Goal: Task Accomplishment & Management: Complete application form

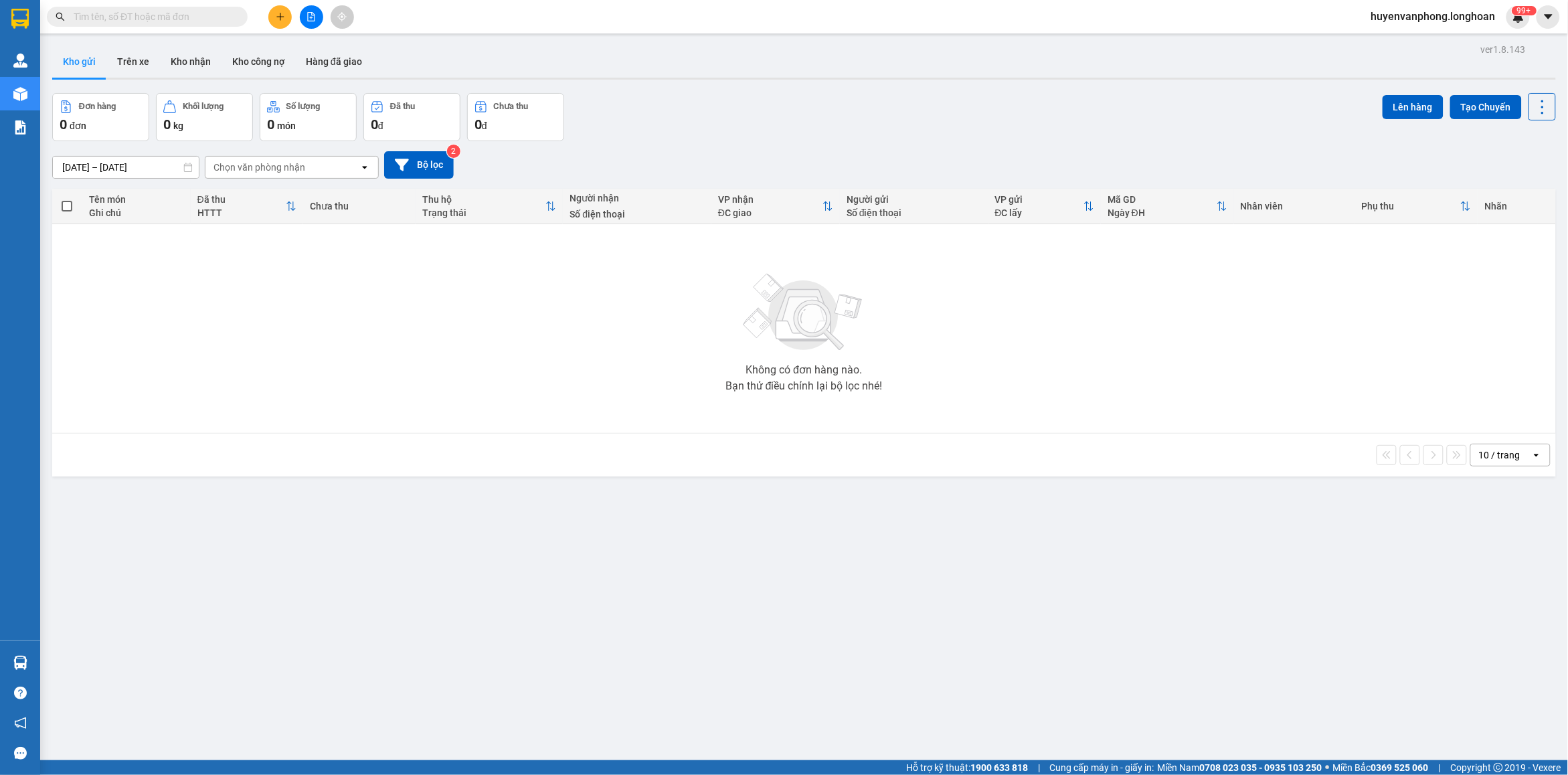
click at [191, 17] on input "text" at bounding box center [153, 16] width 158 height 15
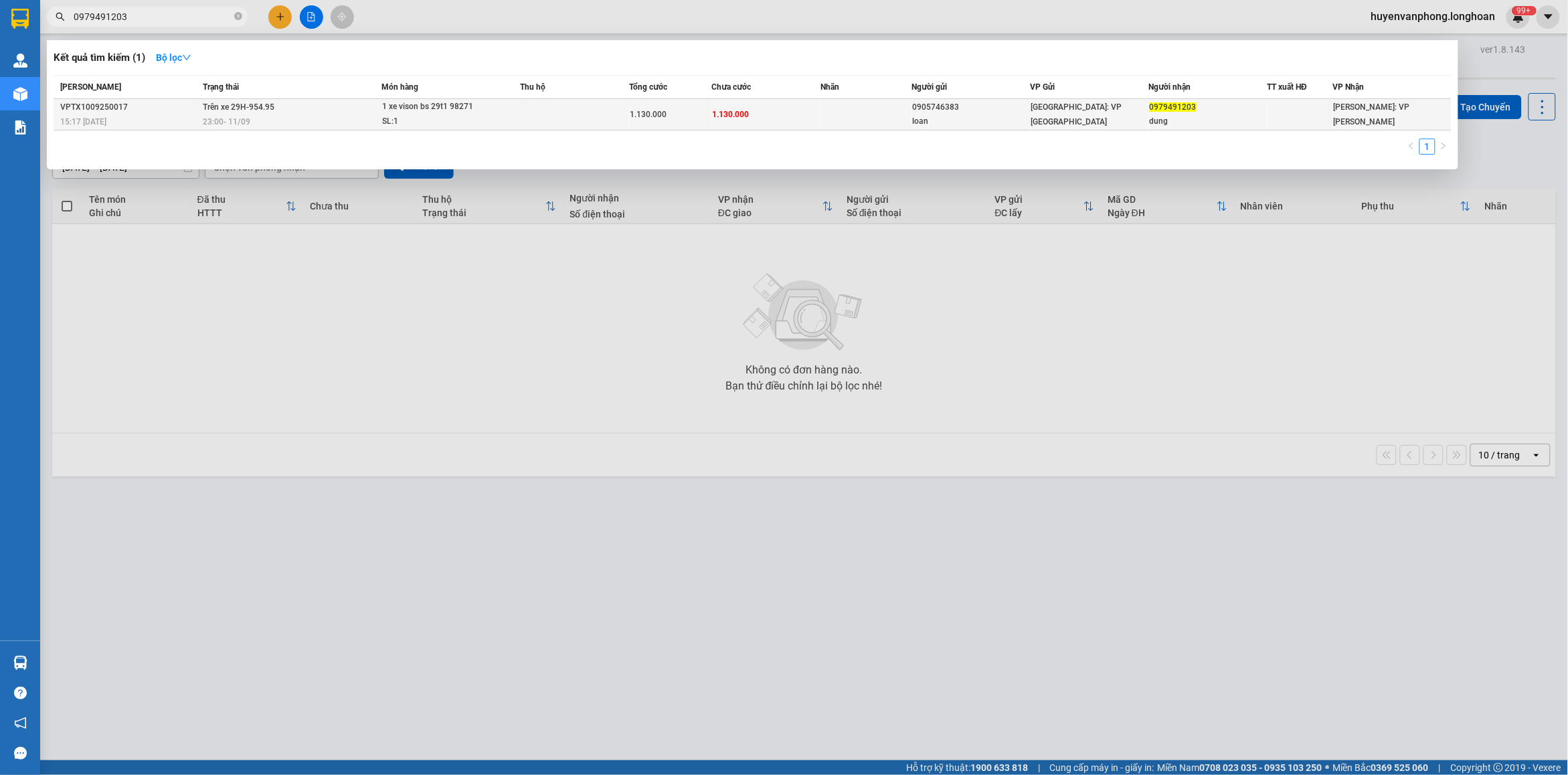
type input "0979491203"
click at [636, 110] on span "1.130.000" at bounding box center [649, 114] width 37 height 9
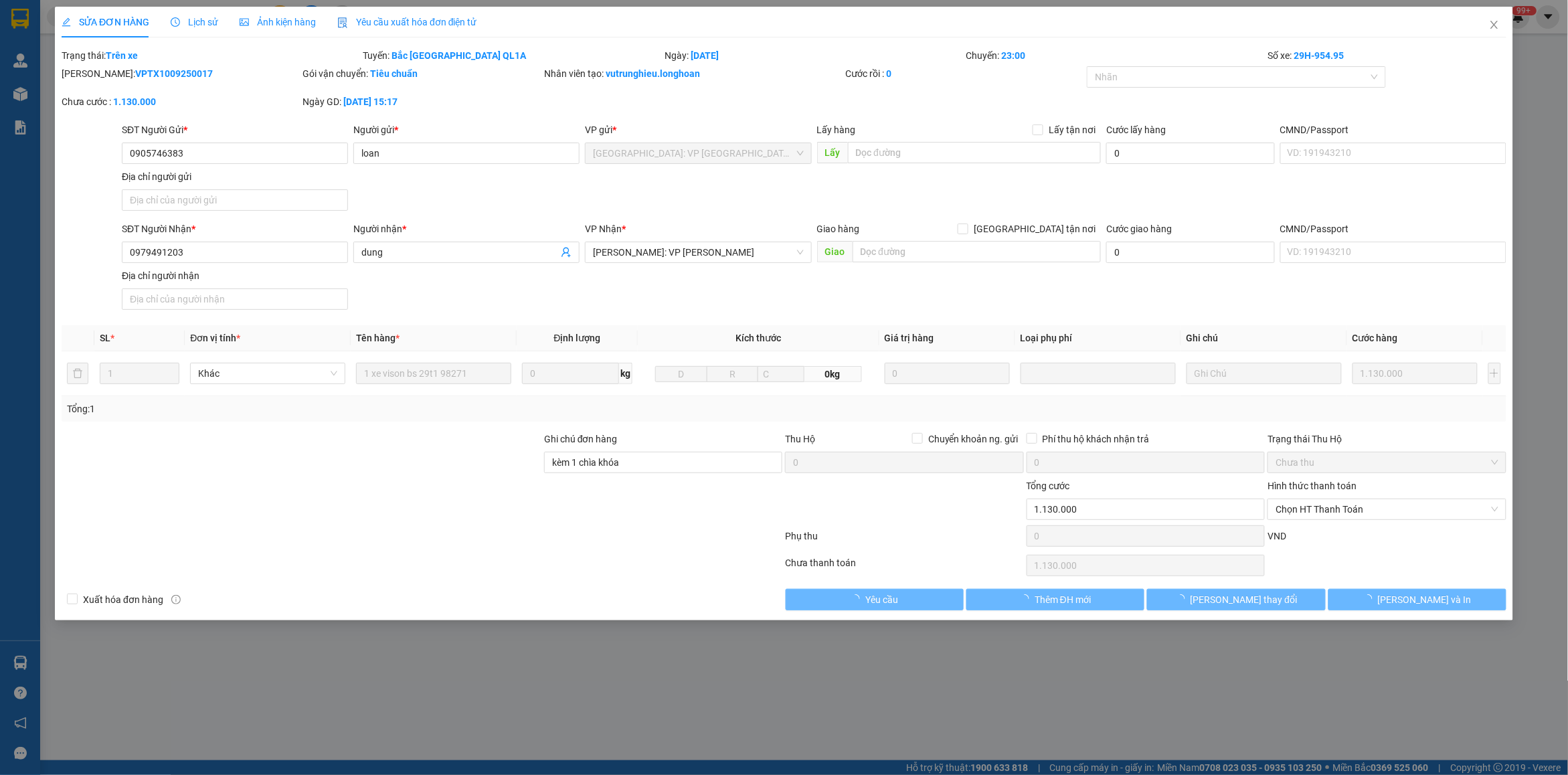
click at [193, 23] on span "Lịch sử" at bounding box center [195, 22] width 48 height 11
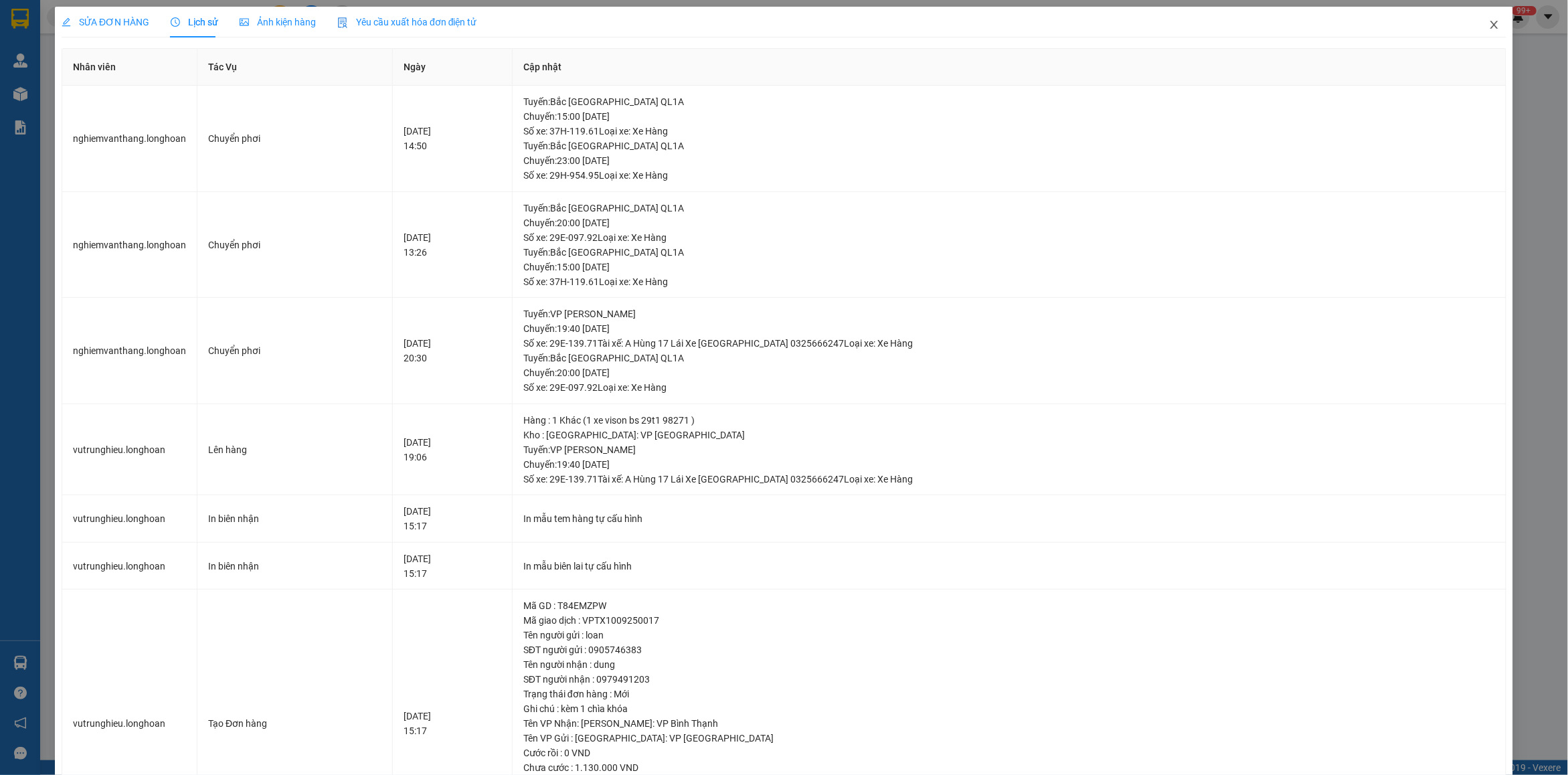
click at [1489, 24] on icon "close" at bounding box center [1494, 25] width 11 height 11
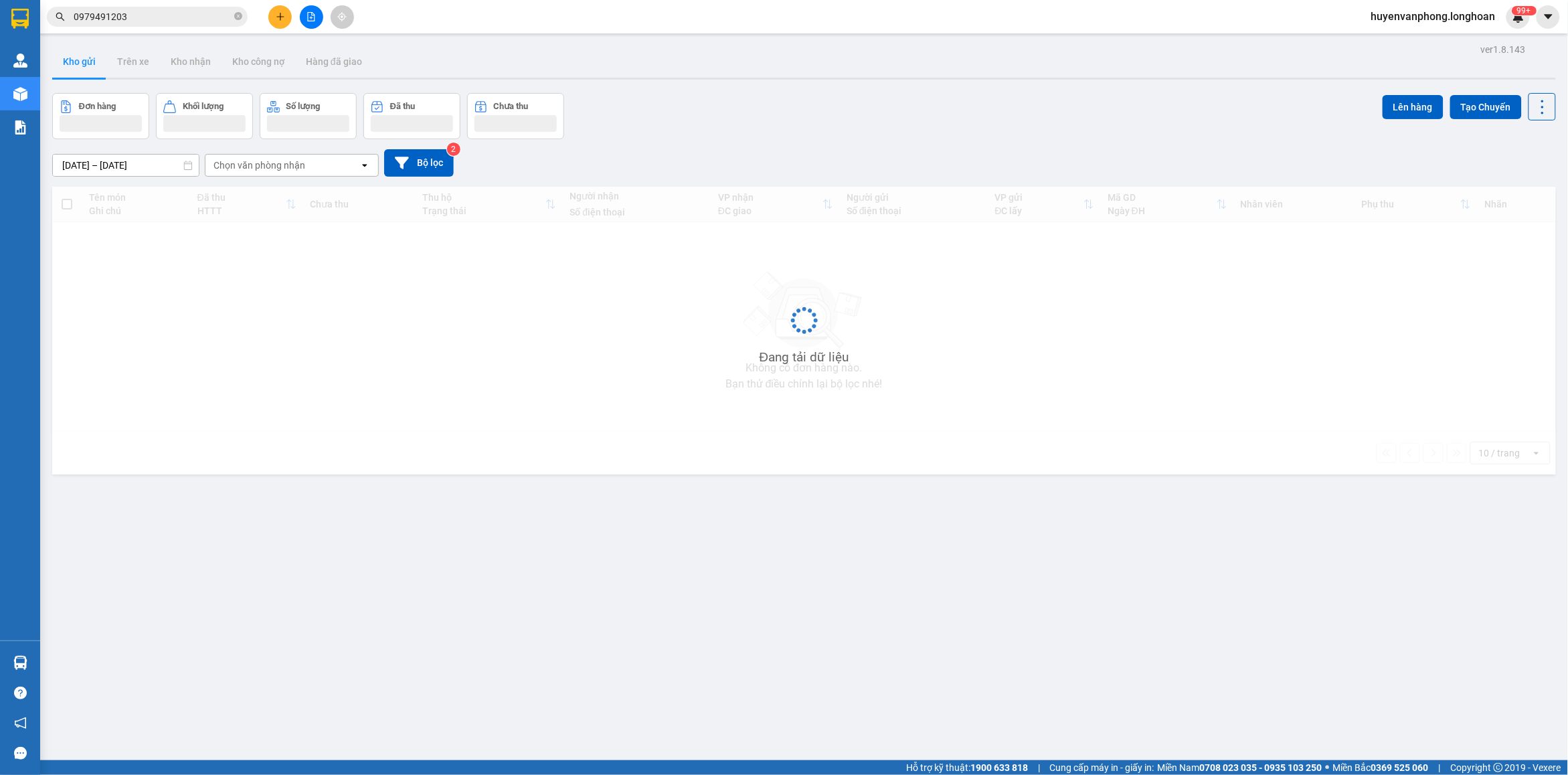
drag, startPoint x: 239, startPoint y: 18, endPoint x: 146, endPoint y: 23, distance: 93.1
click at [219, 21] on span "0979491203" at bounding box center [148, 17] width 201 height 20
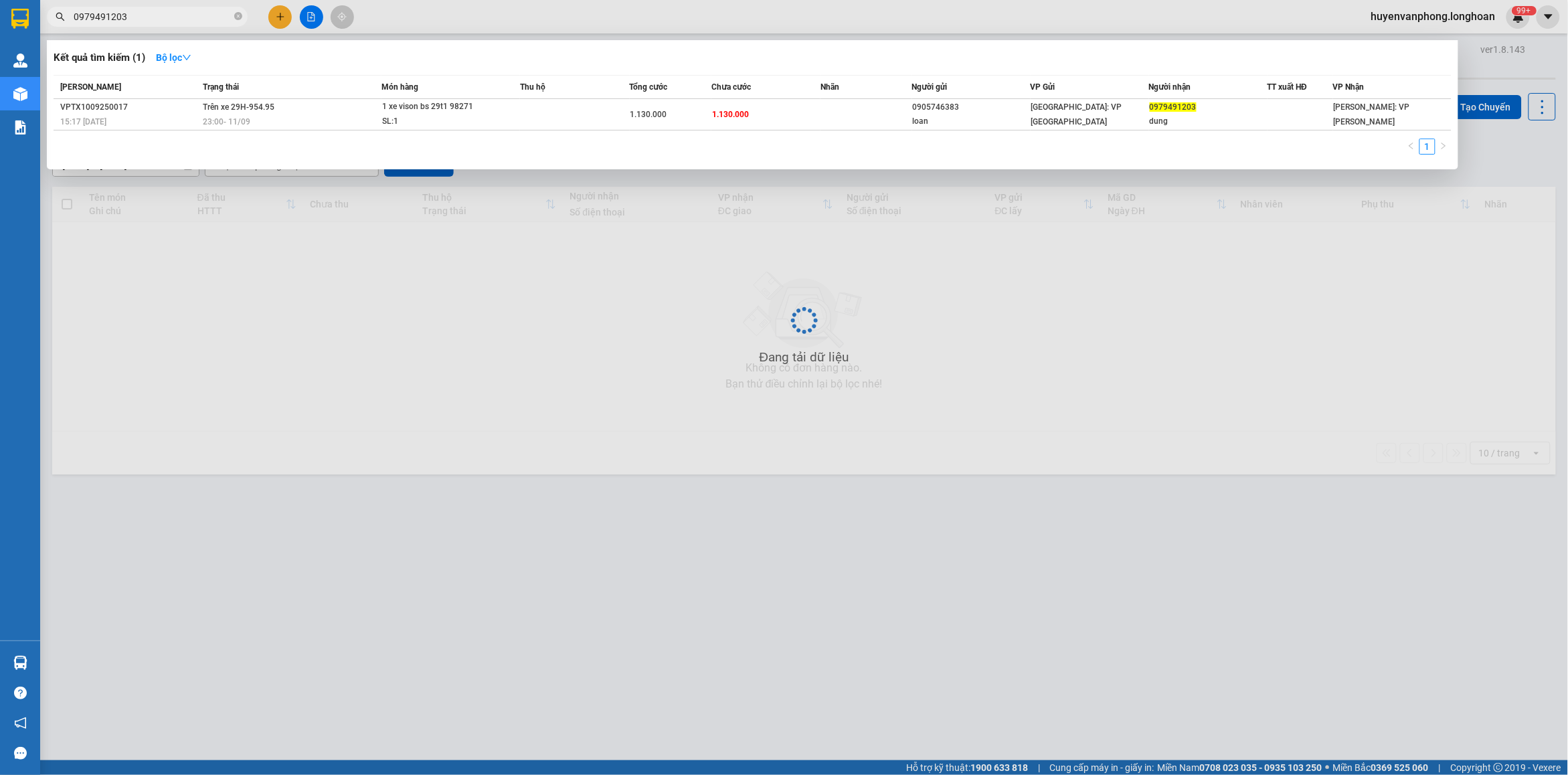
click at [142, 23] on input "0979491203" at bounding box center [153, 16] width 158 height 15
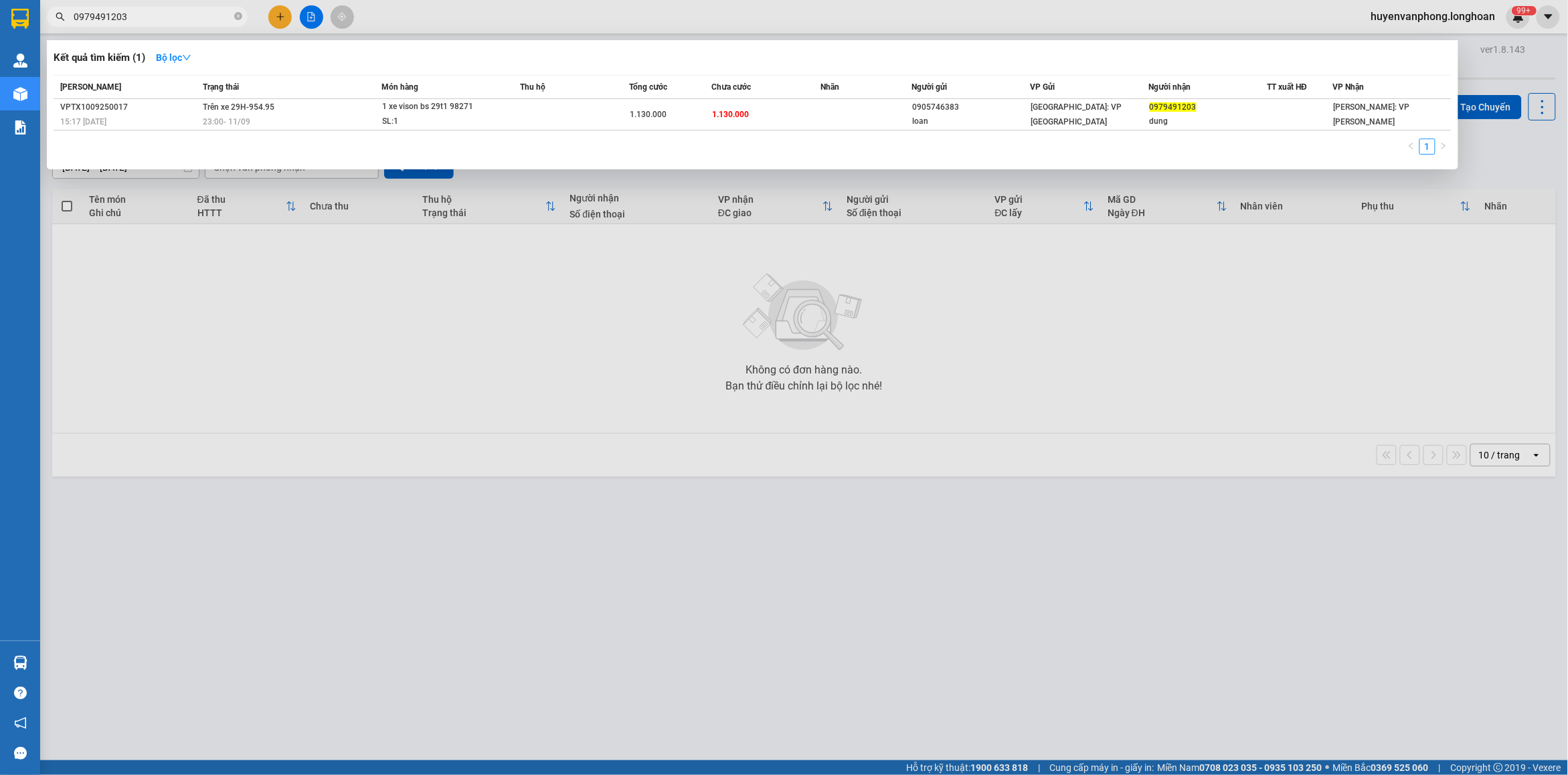
click at [142, 23] on input "0979491203" at bounding box center [153, 16] width 158 height 15
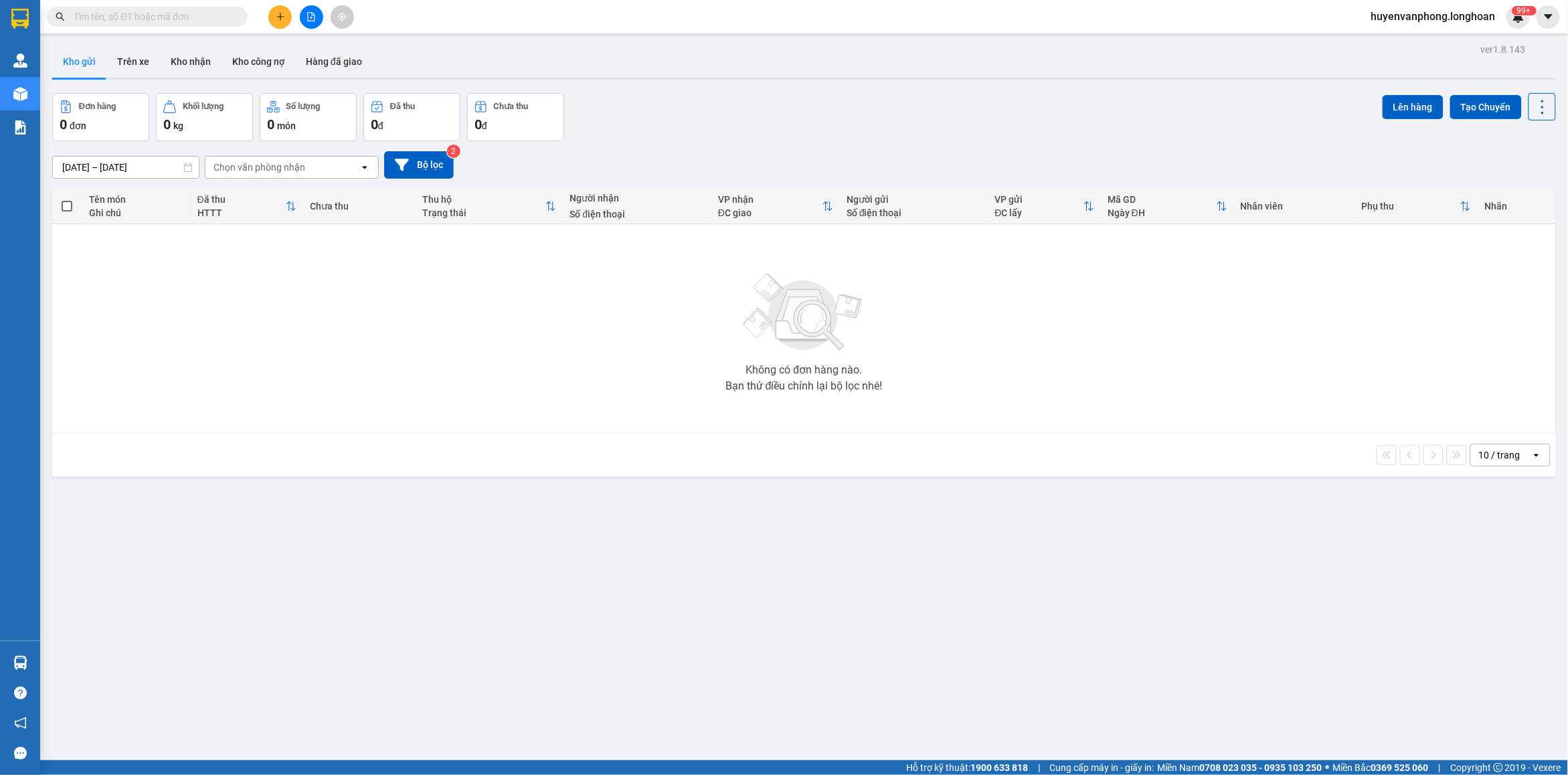
click at [195, 20] on input "text" at bounding box center [153, 16] width 158 height 15
paste input "0395213193"
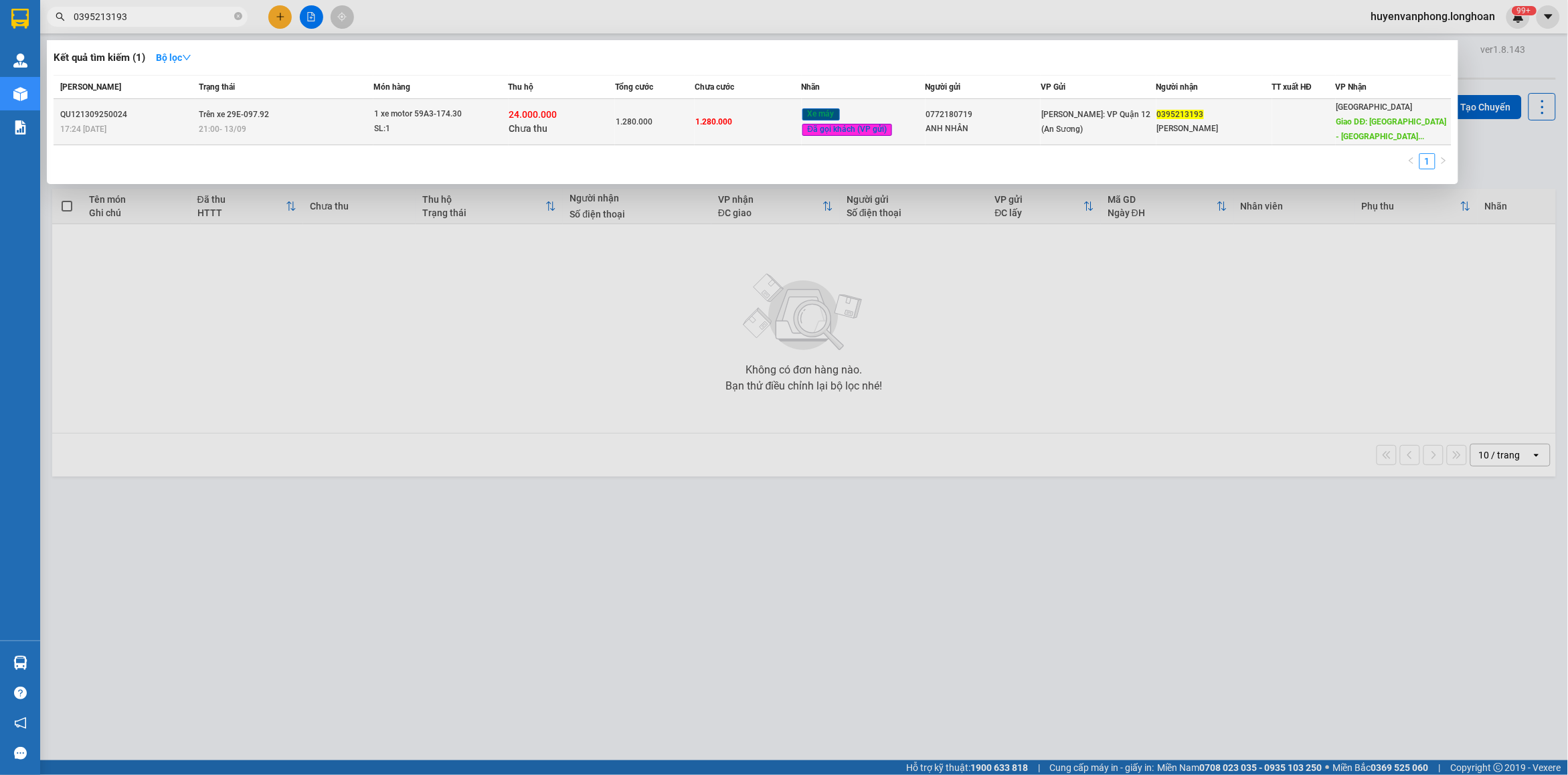
type input "0395213193"
click at [584, 128] on div "24.000.000 Chưa thu" at bounding box center [561, 122] width 105 height 28
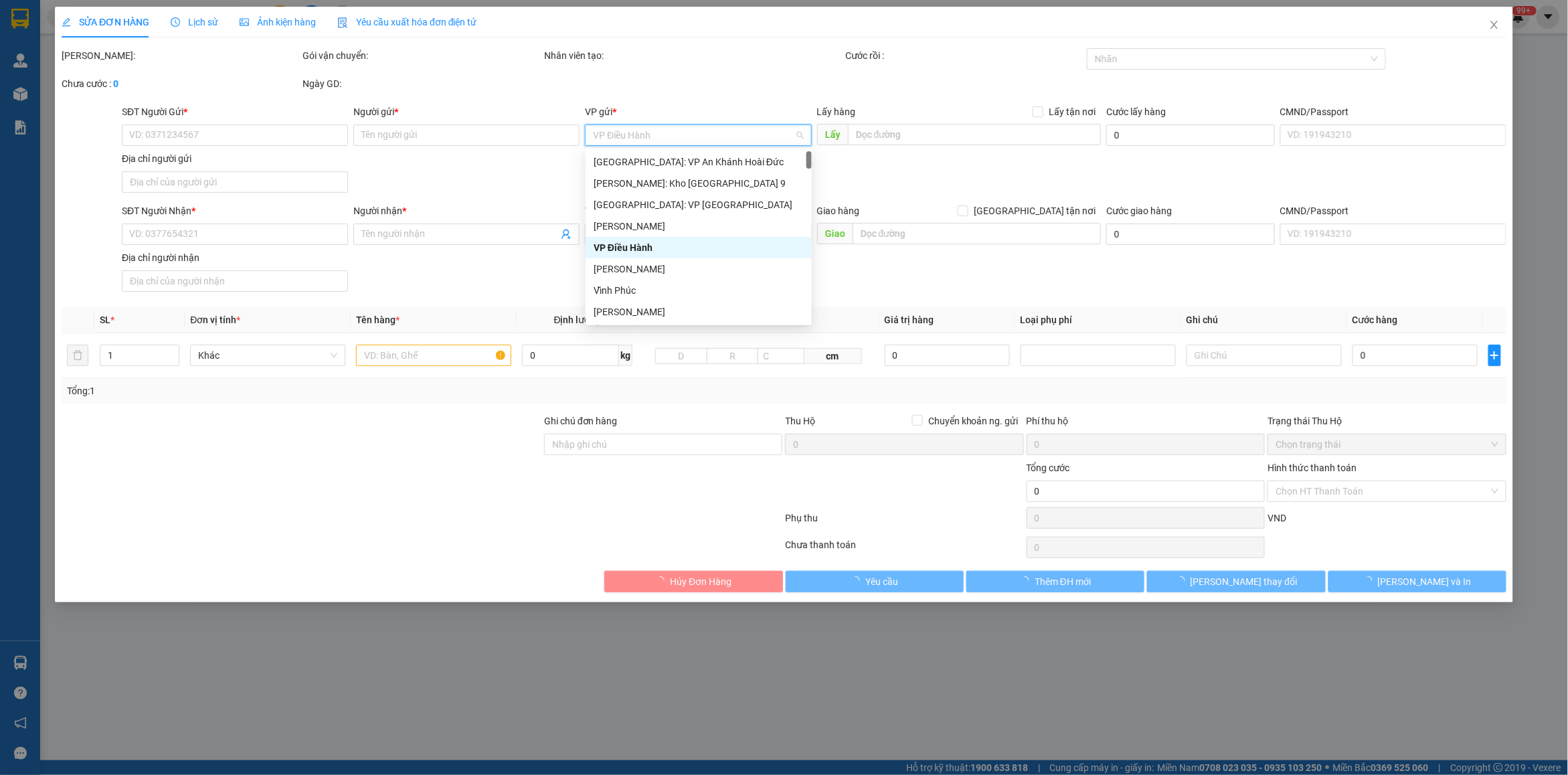
type input "0772180719"
type input "ANH NHÂN"
type input "0395213193"
type input "[PERSON_NAME]"
type input "[GEOGRAPHIC_DATA] - [GEOGRAPHIC_DATA] giao dọc QL 1A"
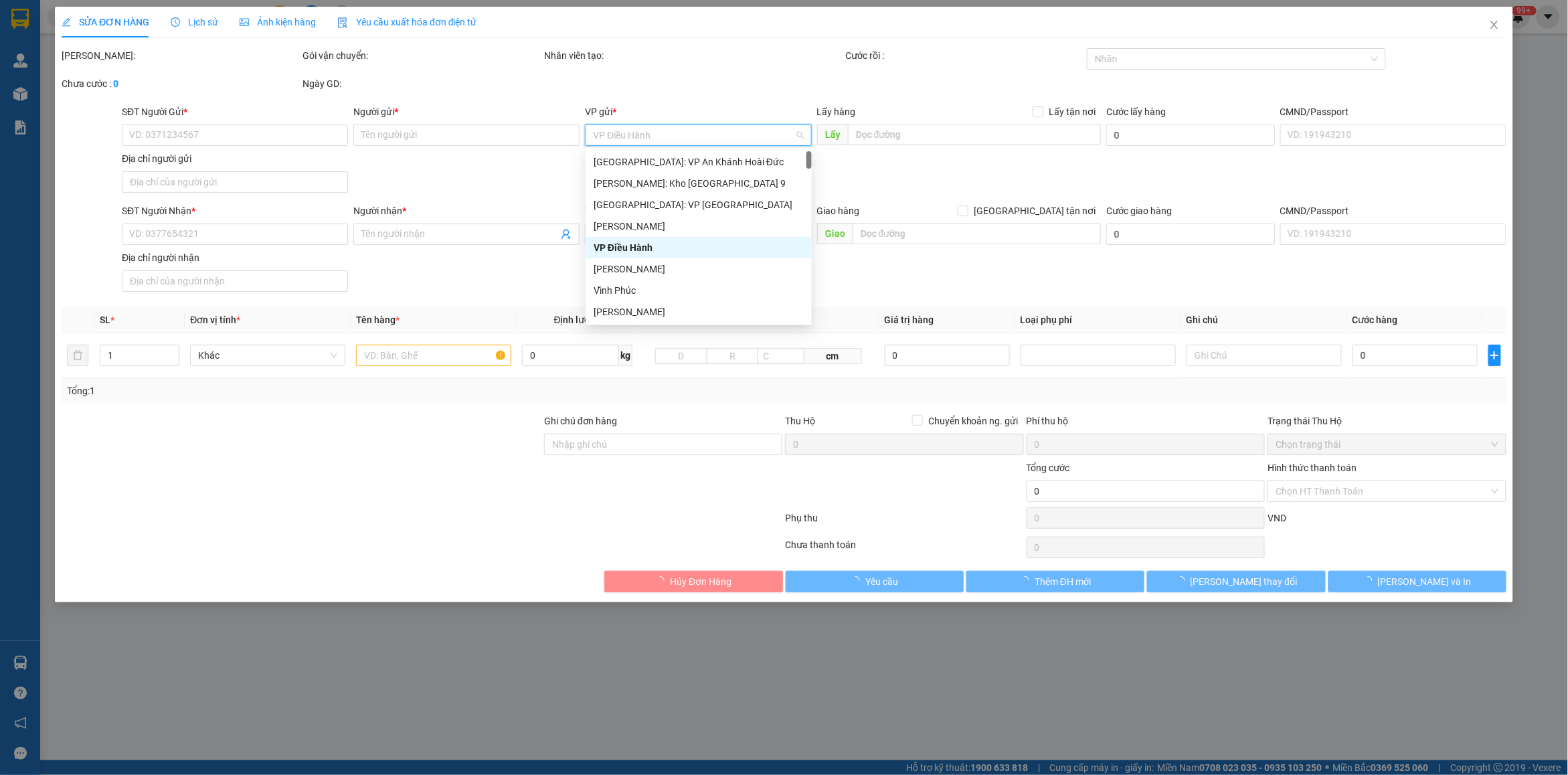
type input "chìa khóa + cavet quấn tay lái"
type input "1.280.000"
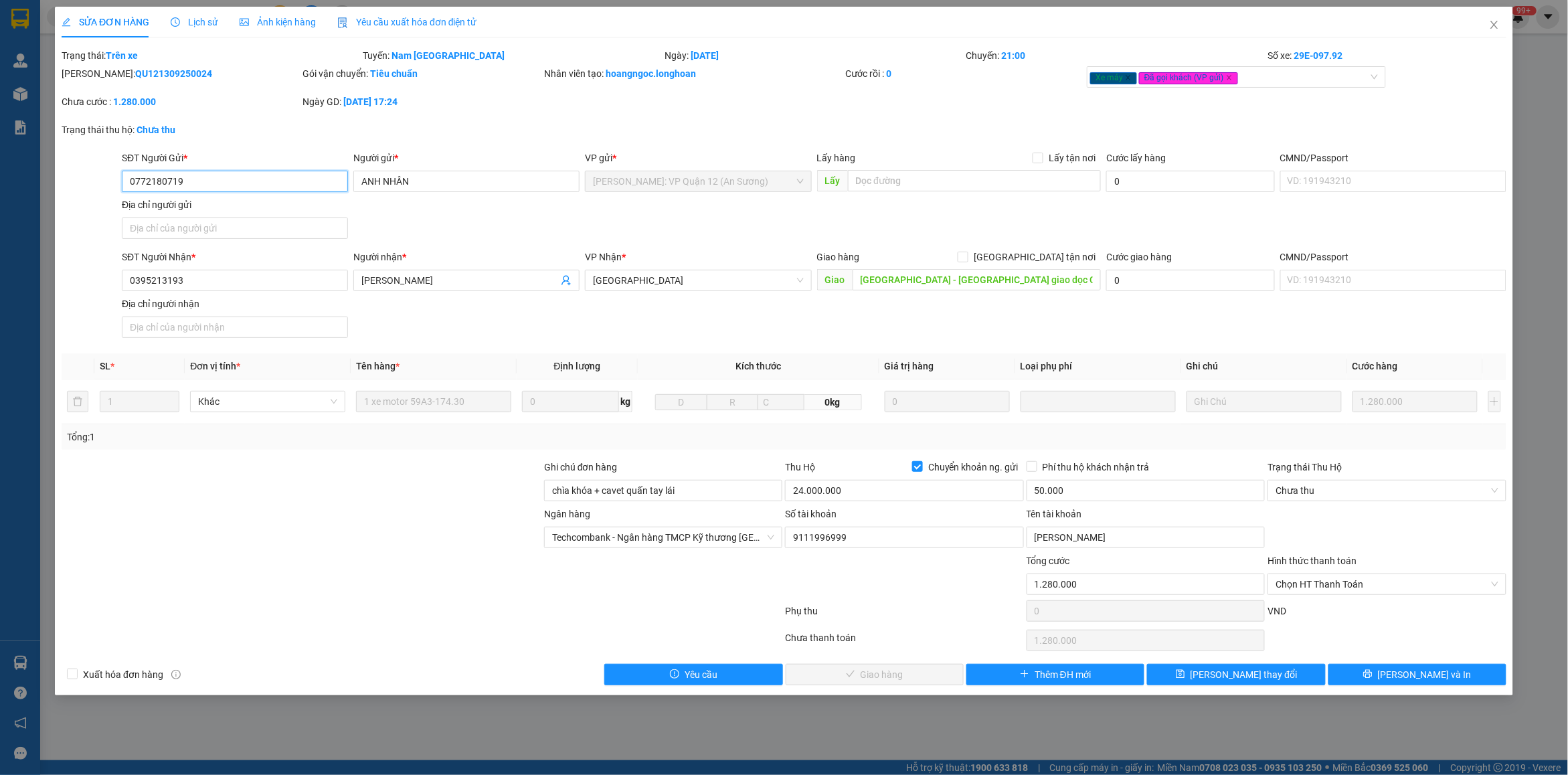
drag, startPoint x: 196, startPoint y: 179, endPoint x: 119, endPoint y: 179, distance: 77.0
click at [119, 179] on div "SĐT Người Gửi * 0772180719 0772180719" at bounding box center [234, 174] width 231 height 47
click at [1493, 25] on icon "close" at bounding box center [1494, 25] width 11 height 11
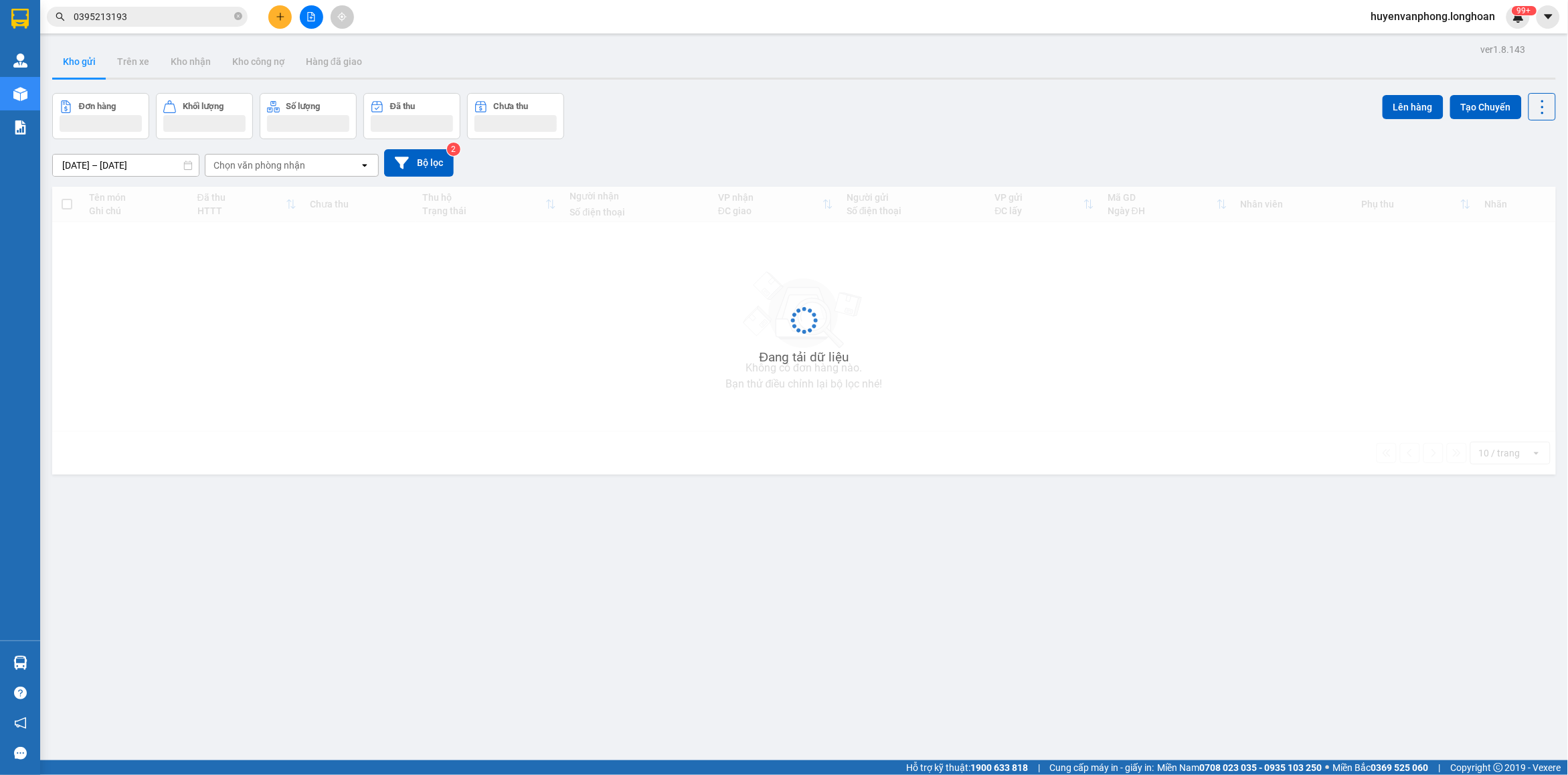
click at [201, 20] on input "0395213193" at bounding box center [153, 16] width 158 height 15
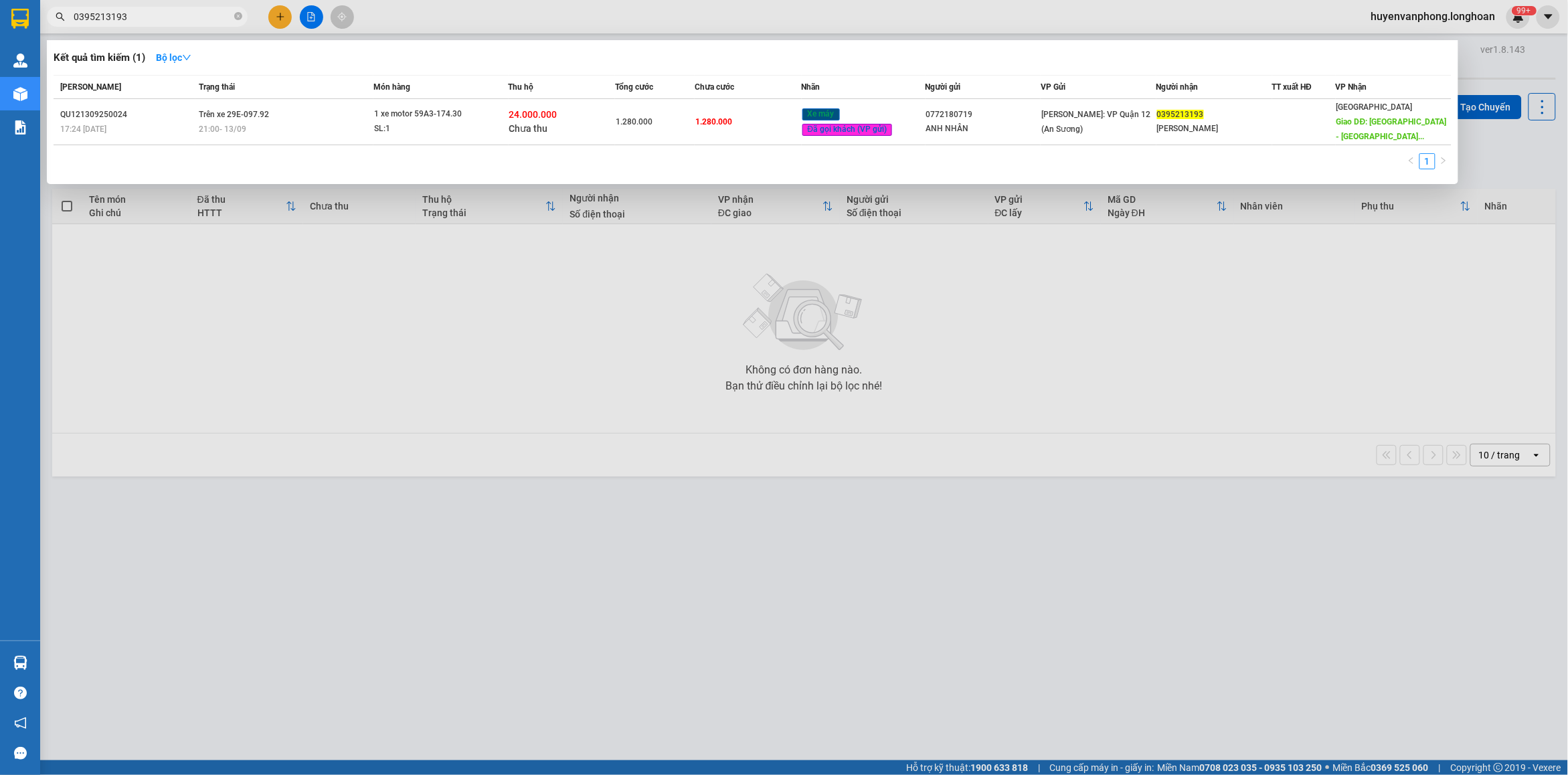
click at [201, 20] on input "0395213193" at bounding box center [153, 16] width 158 height 15
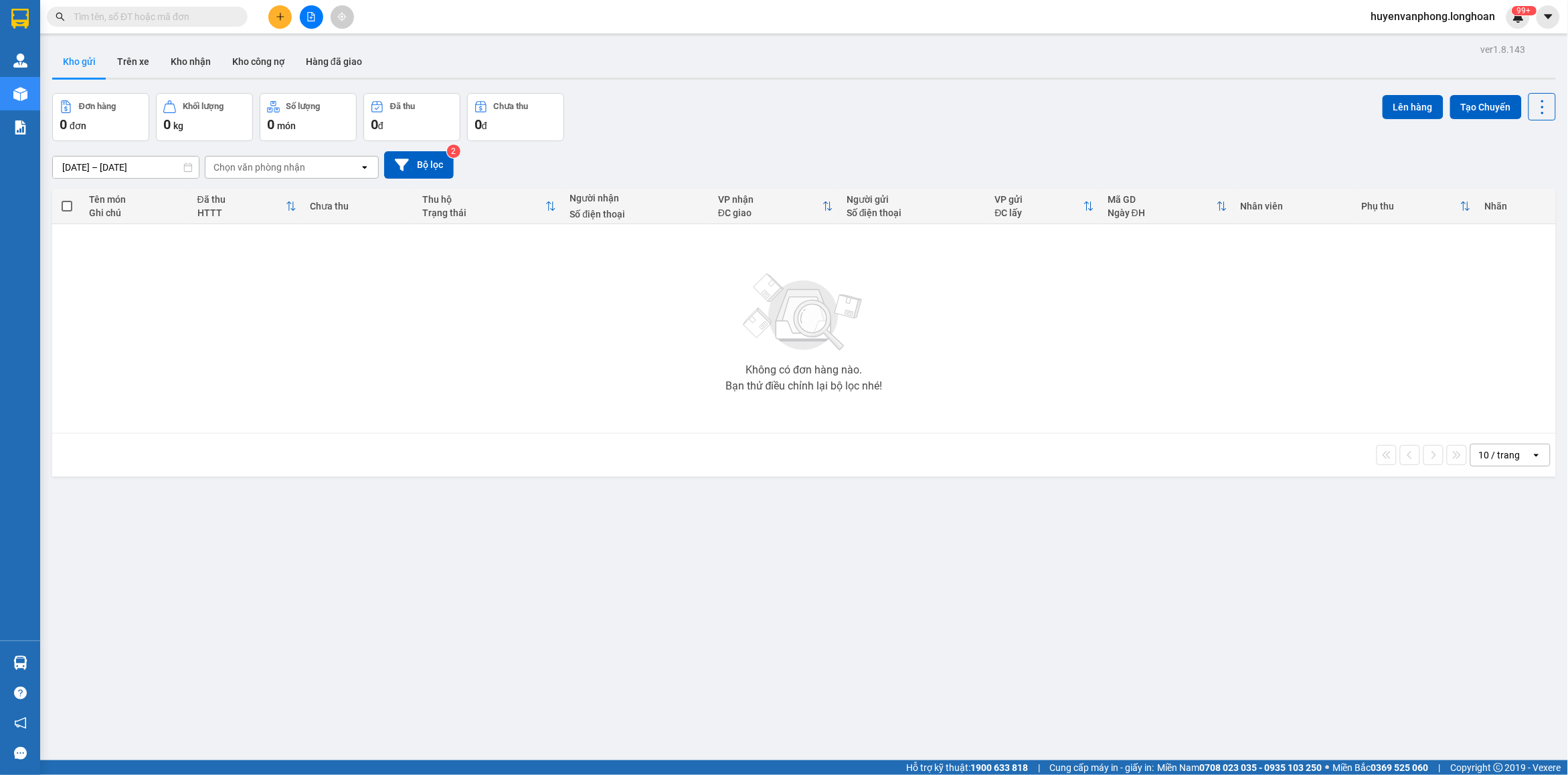
paste input "0333545959"
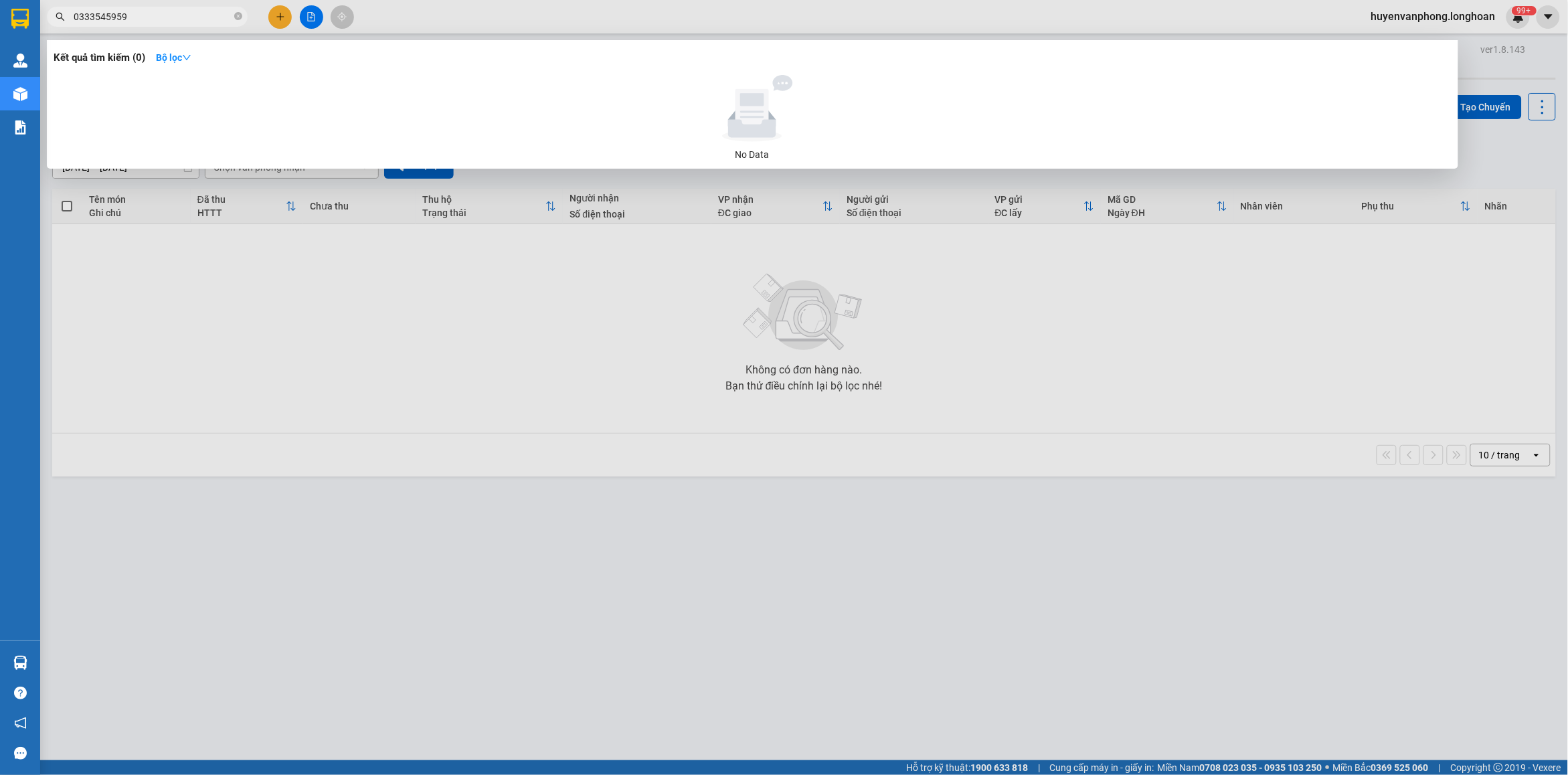
type input "0333545959"
click at [238, 18] on icon "close-circle" at bounding box center [238, 15] width 8 height 8
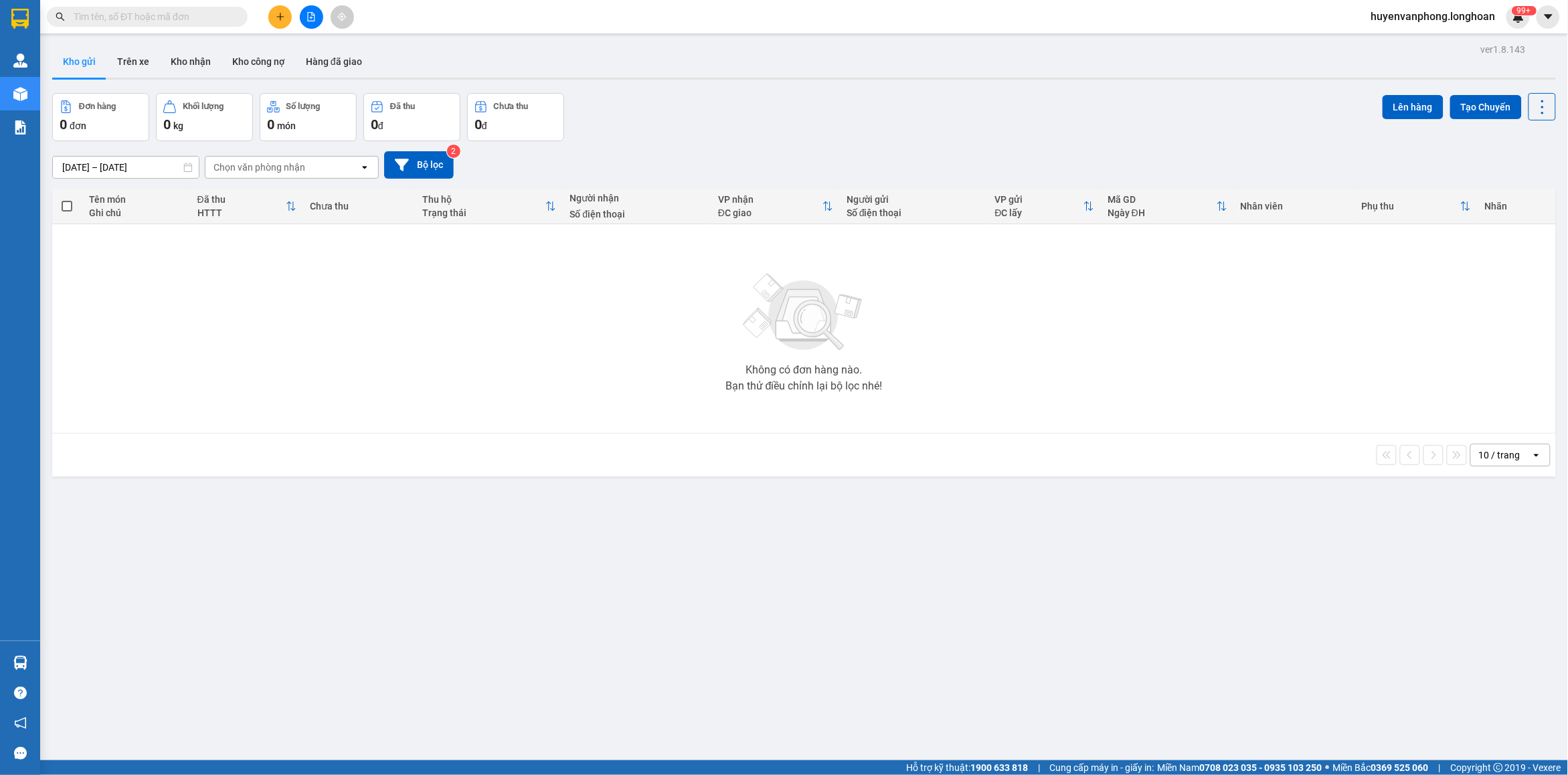
click at [109, 18] on input "text" at bounding box center [153, 16] width 158 height 15
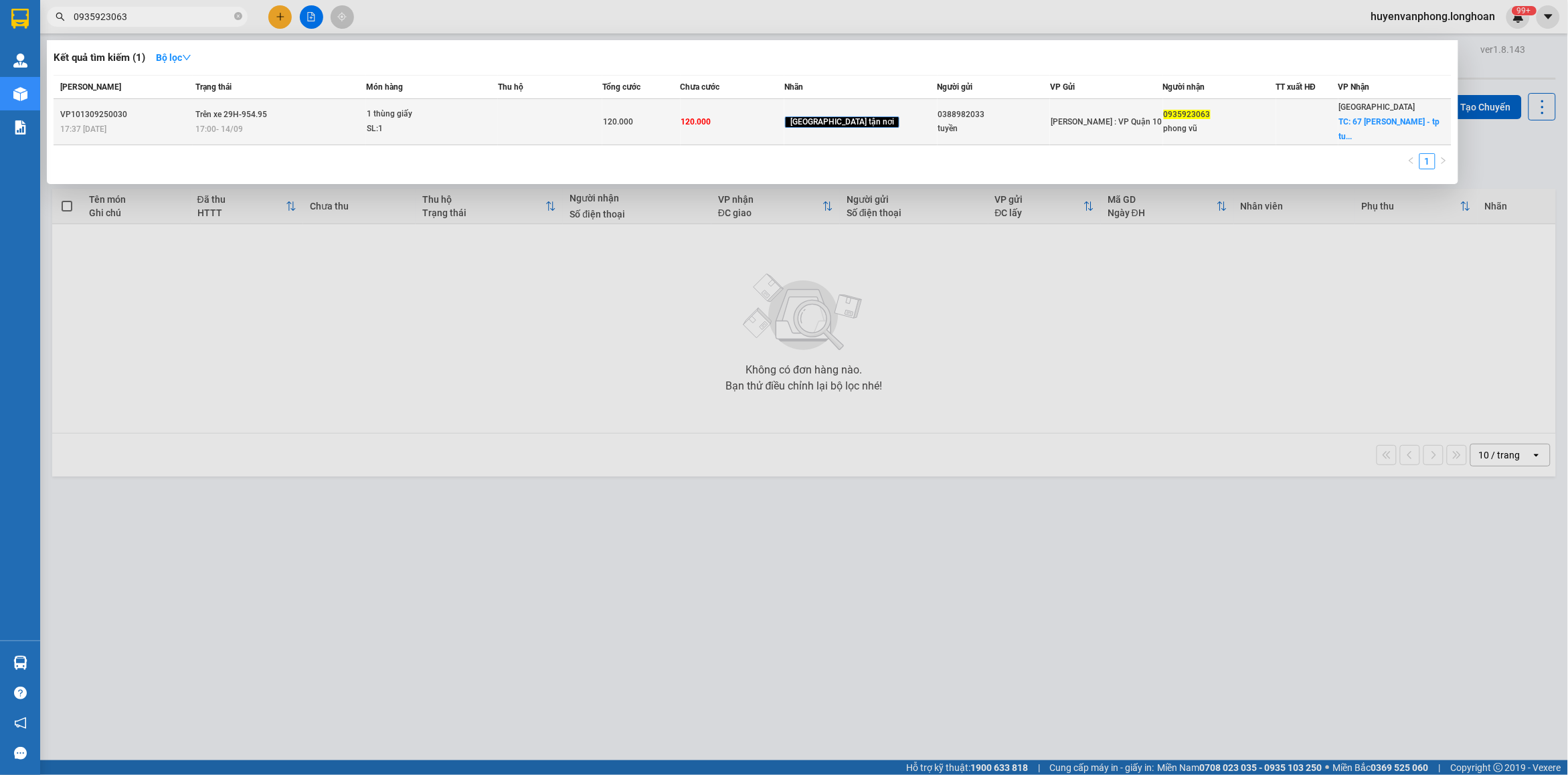
type input "0935923063"
click at [178, 129] on div "17:37 [DATE]" at bounding box center [127, 129] width 132 height 15
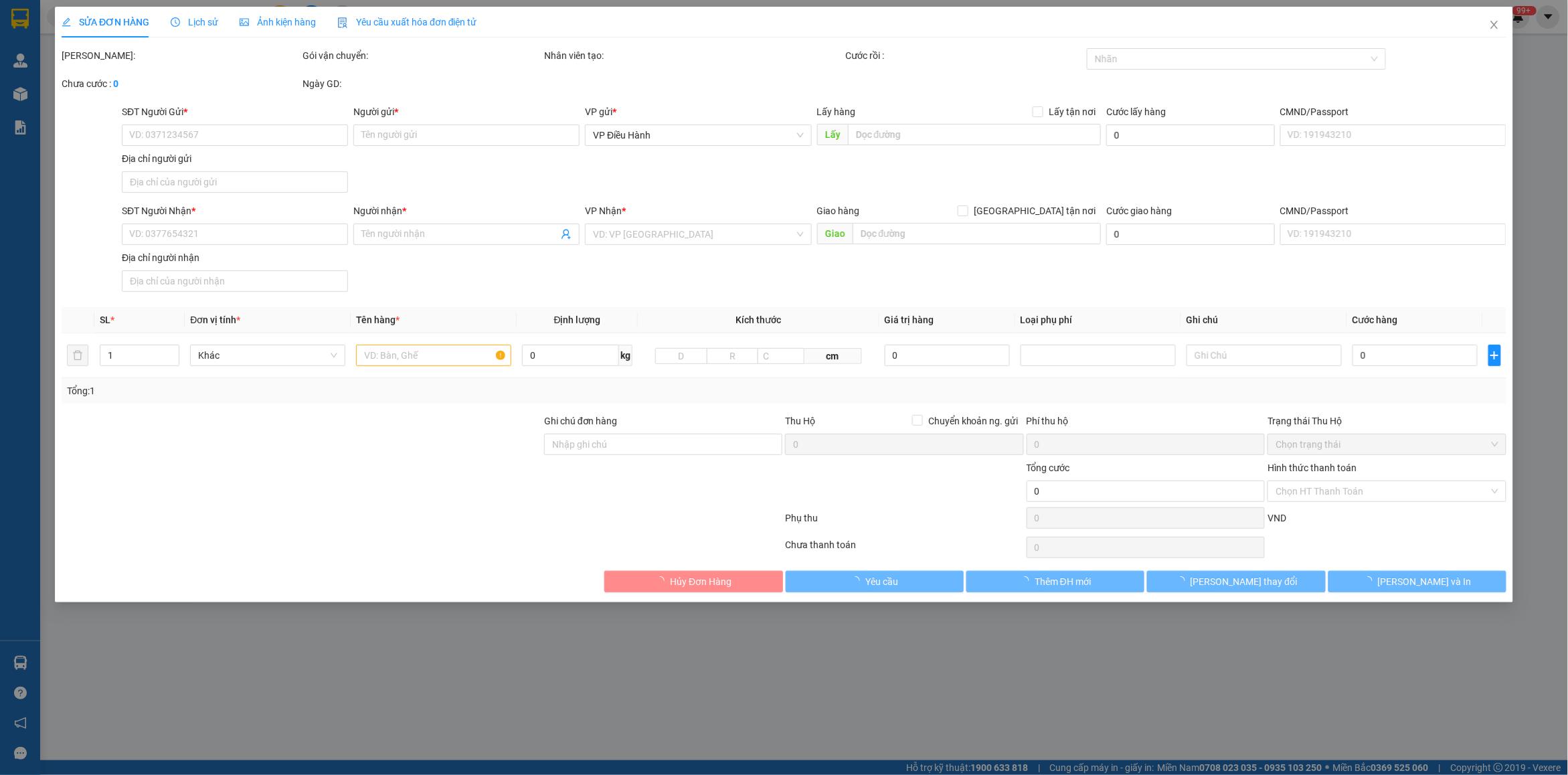
click at [206, 15] on div "Lịch sử" at bounding box center [195, 22] width 48 height 15
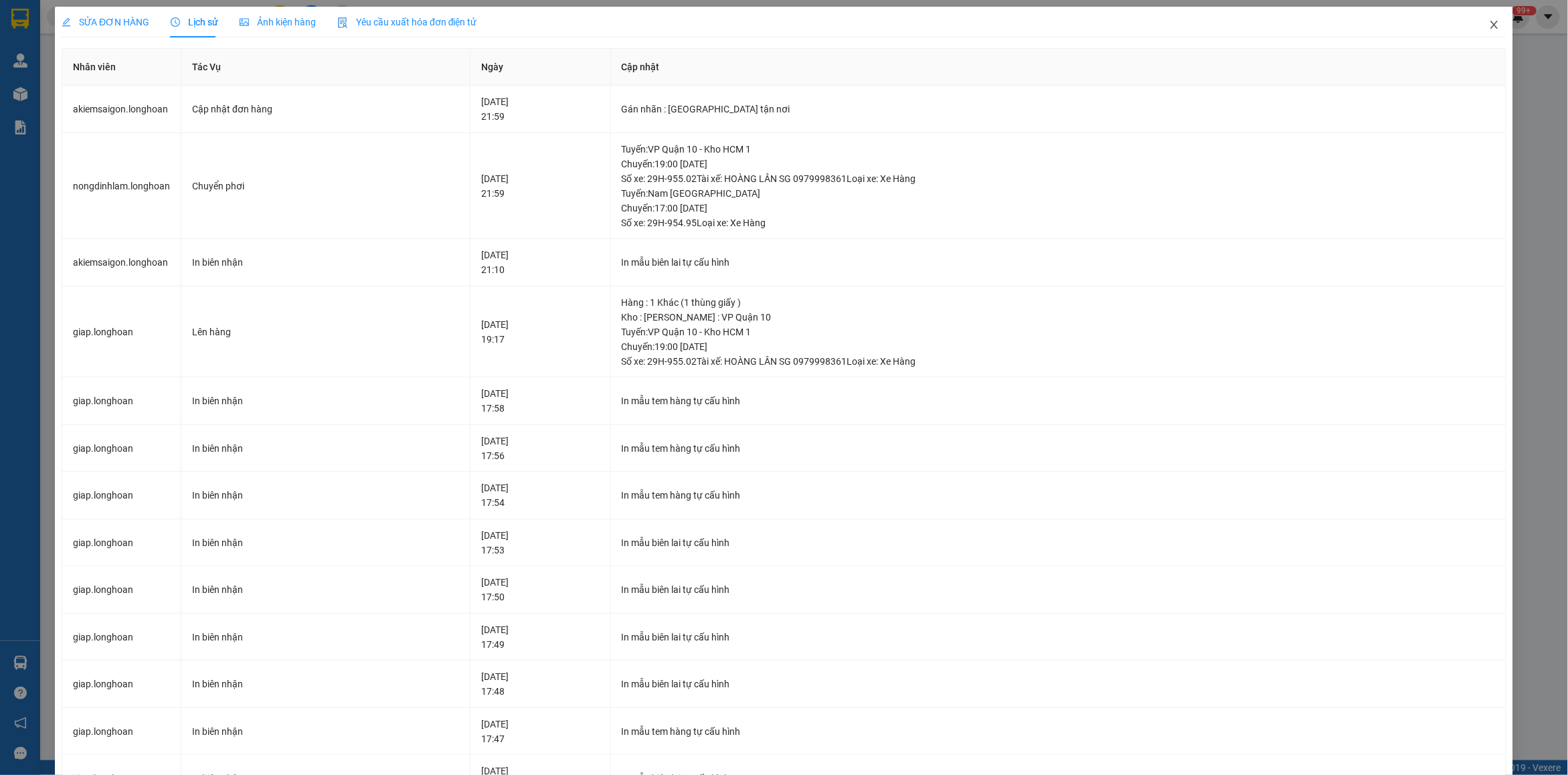
click at [1476, 24] on span "Close" at bounding box center [1494, 25] width 37 height 37
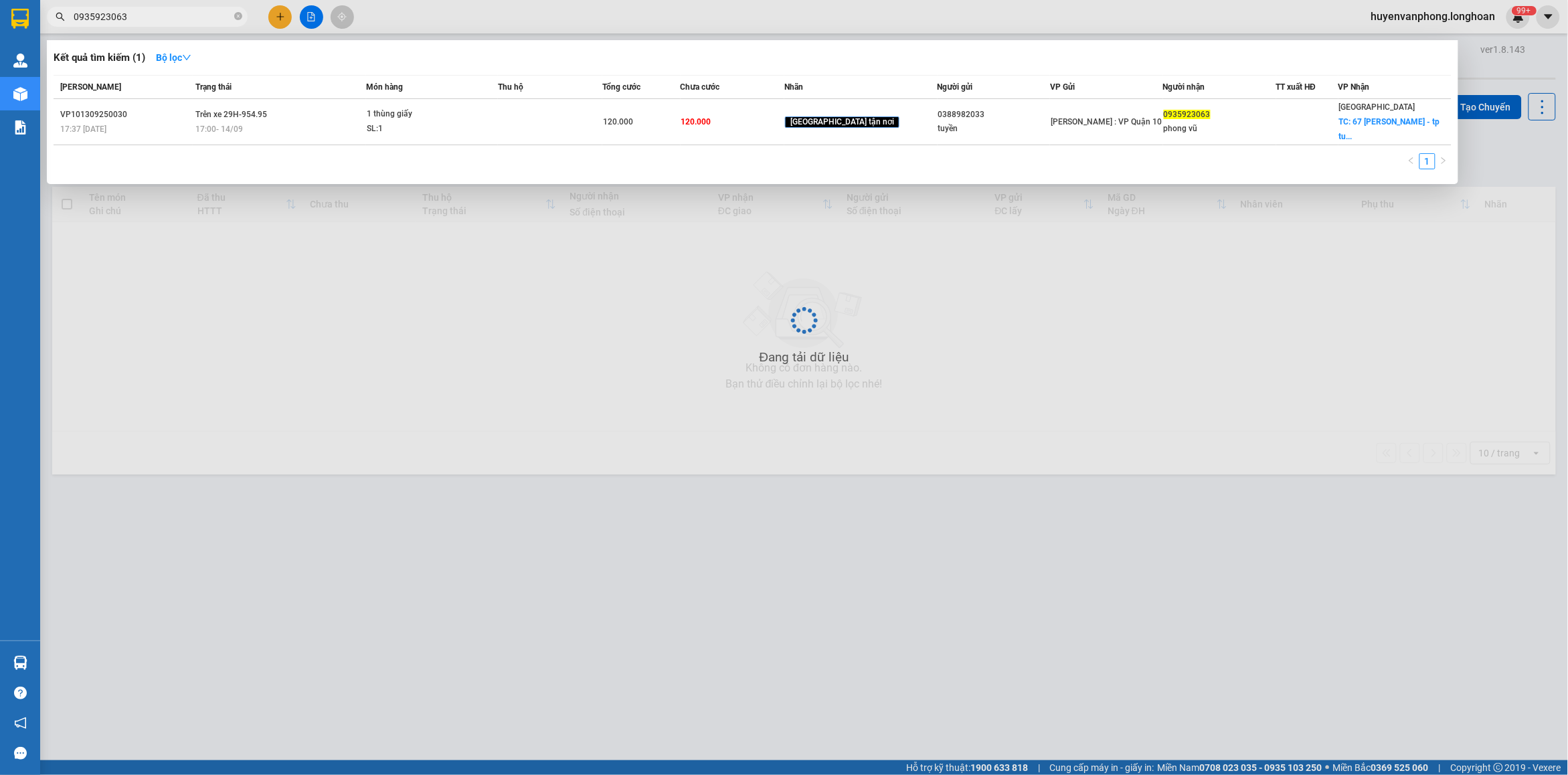
click at [191, 15] on input "0935923063" at bounding box center [153, 16] width 158 height 15
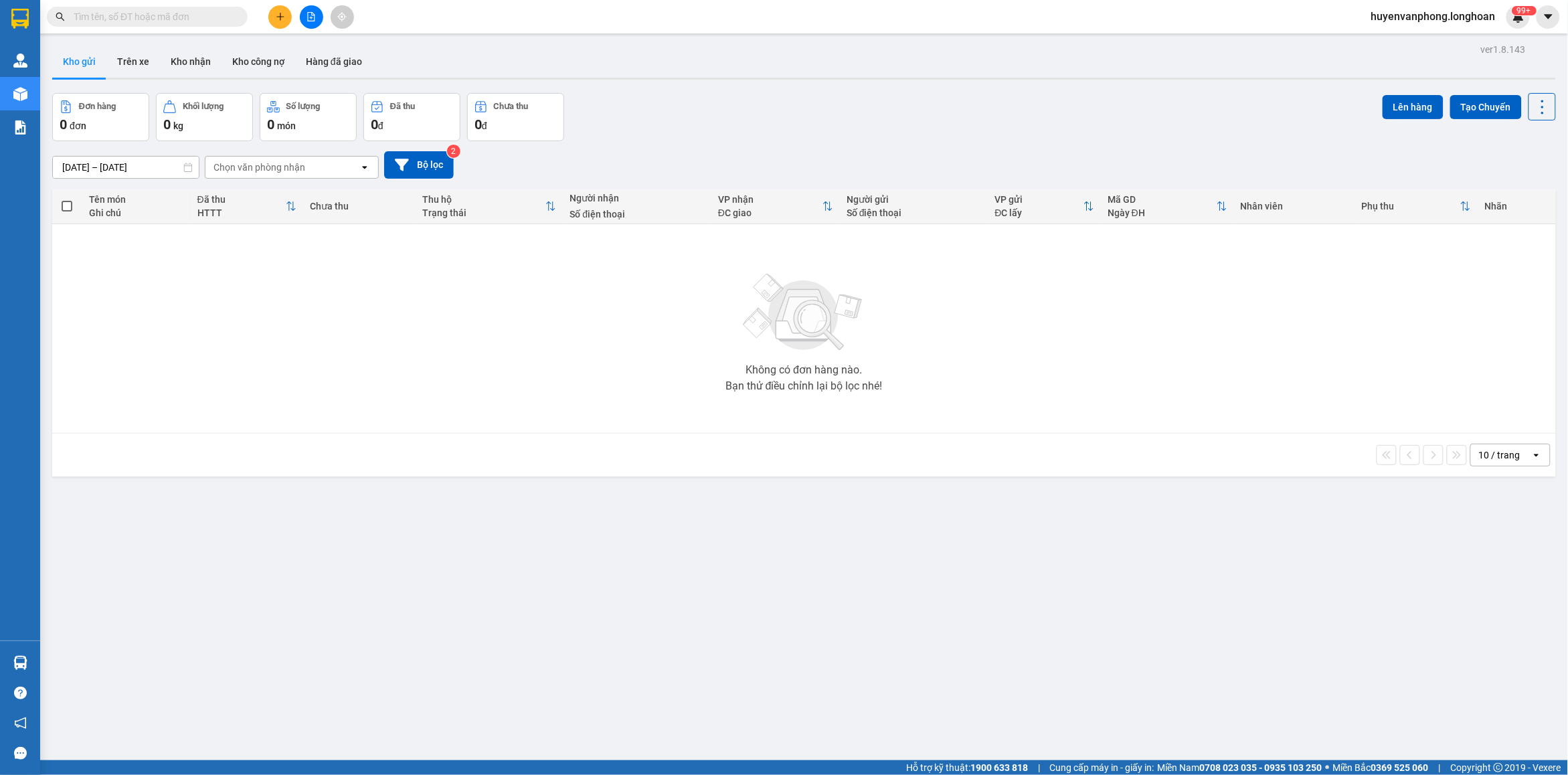
paste input "0925167777"
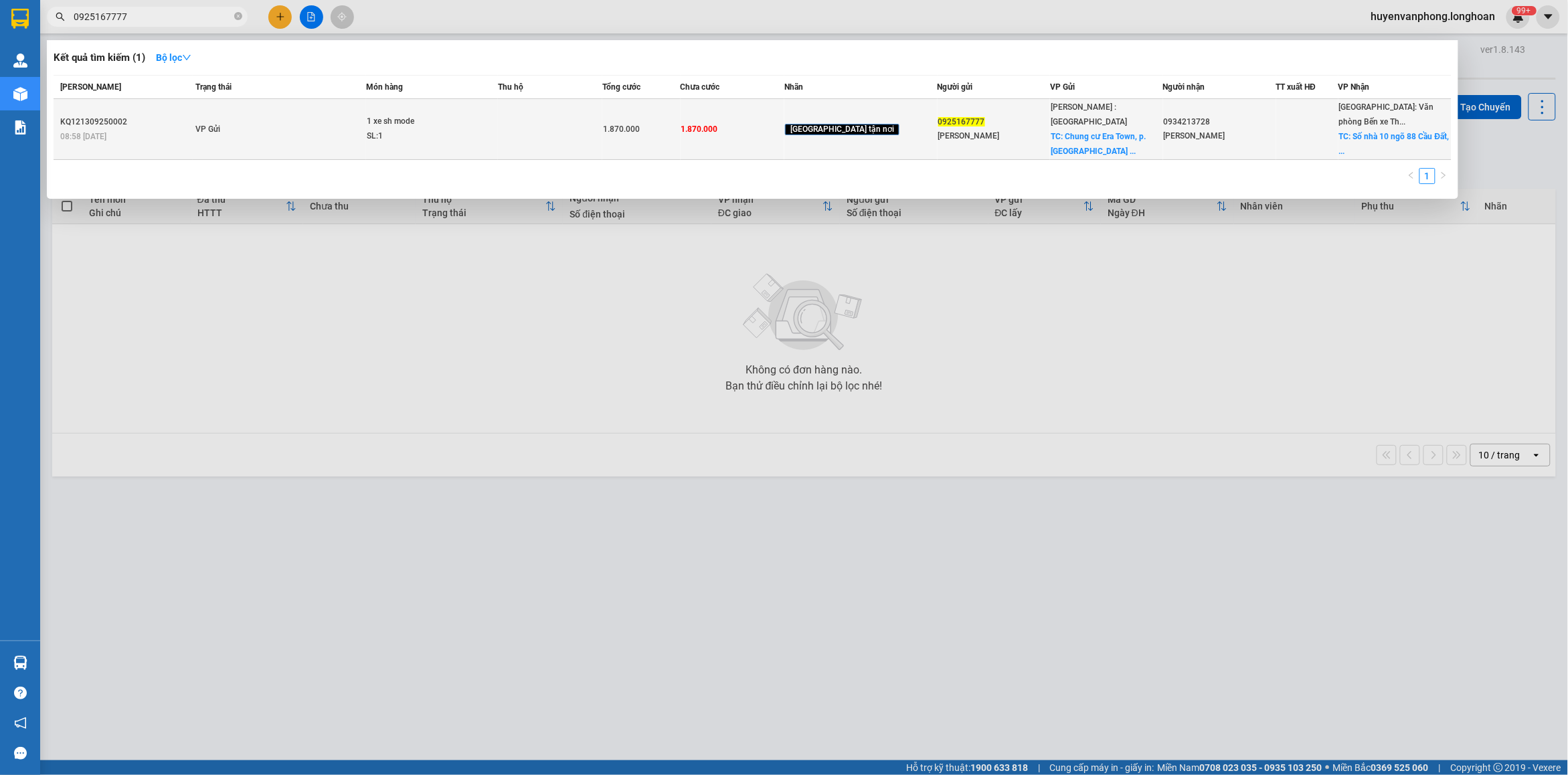
type input "0925167777"
click at [394, 129] on div "SL: 1" at bounding box center [417, 136] width 101 height 15
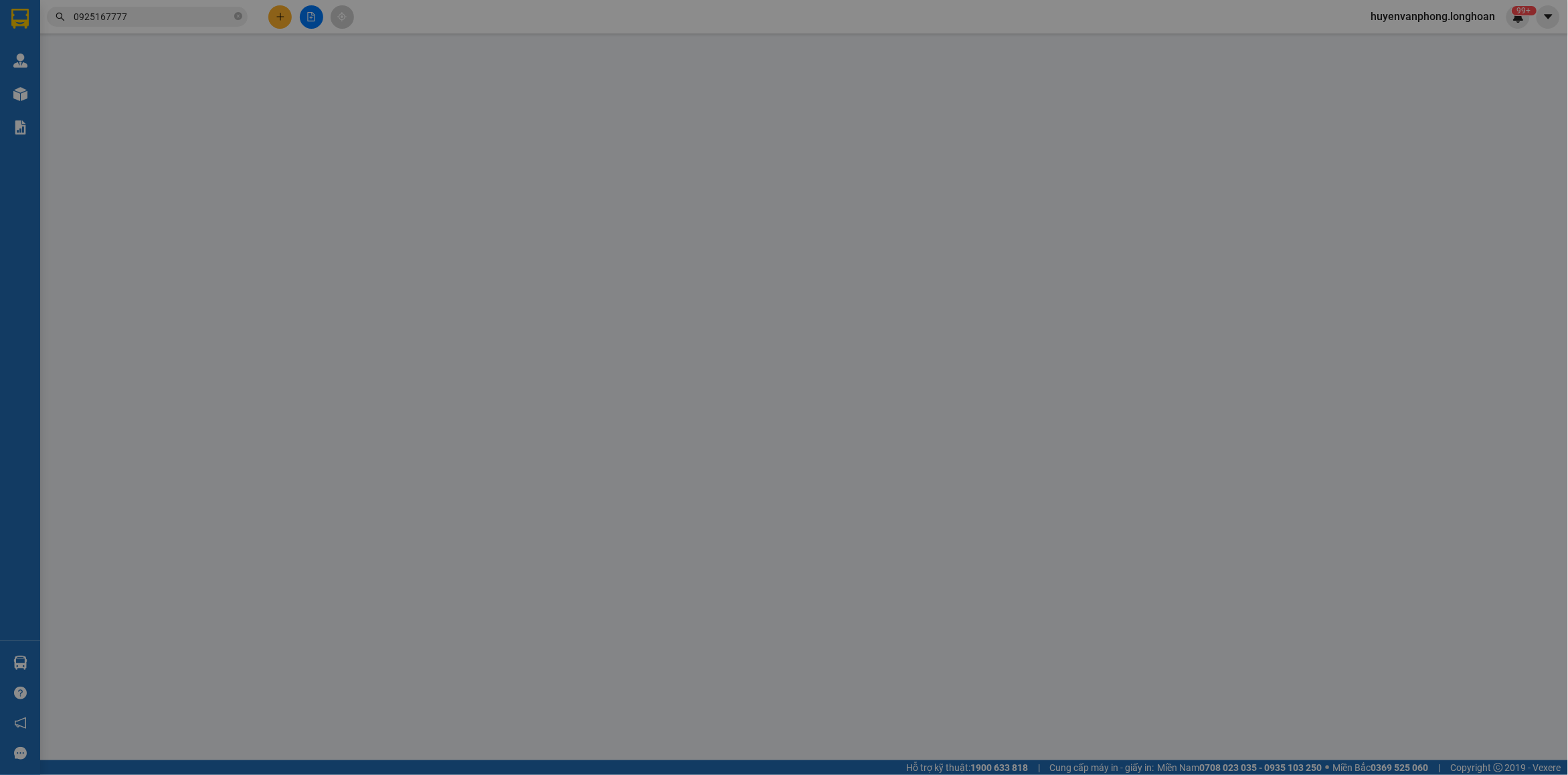
type input "0925167777"
type input "[PERSON_NAME]"
checkbox input "true"
type input "Chung cư Era Town, p. [GEOGRAPHIC_DATA], [GEOGRAPHIC_DATA], [GEOGRAPHIC_DATA]"
type input "0934213728"
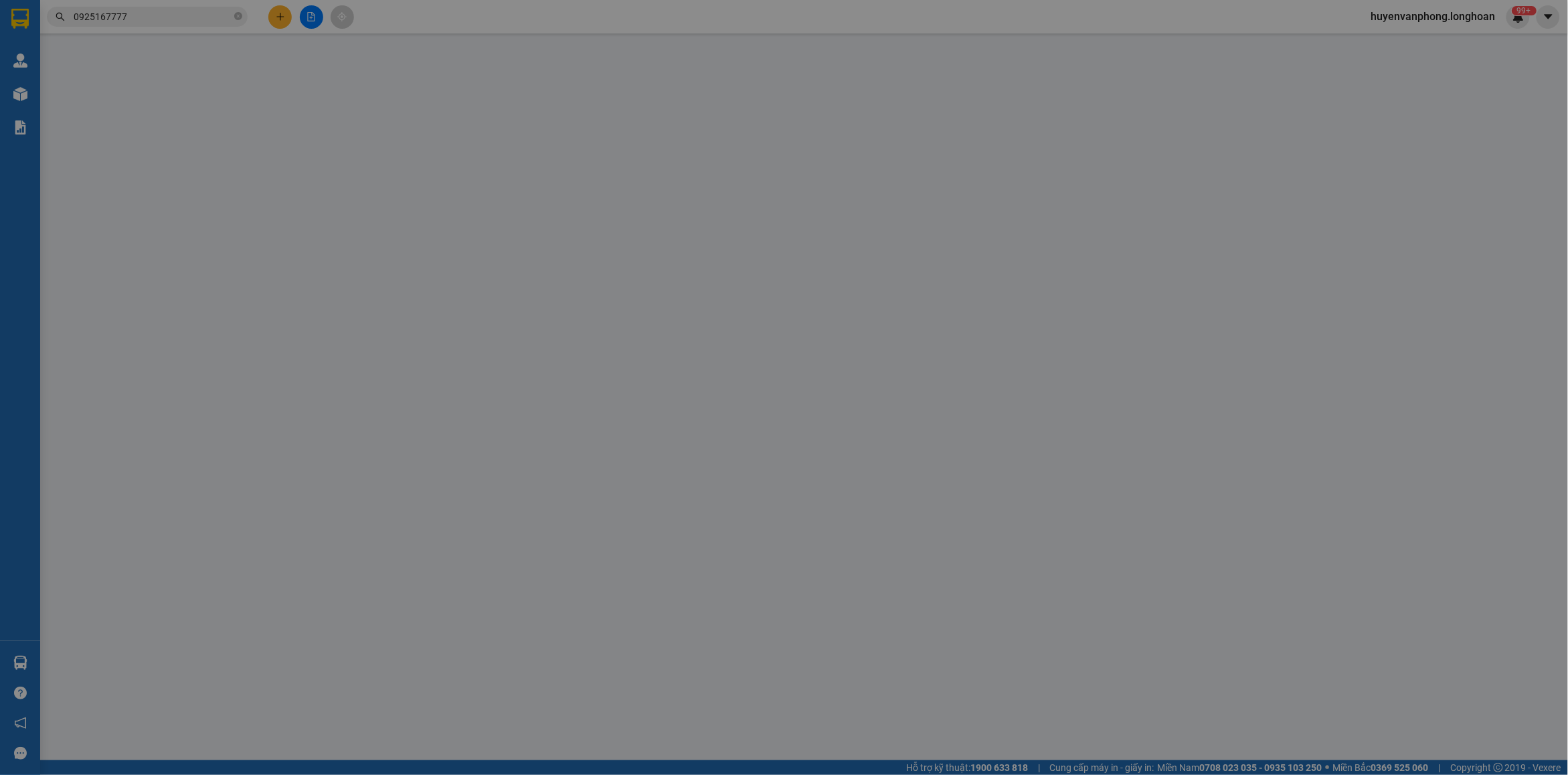
type input "[PERSON_NAME]"
checkbox input "true"
type input "Số nhà 10 ngõ 88 [GEOGRAPHIC_DATA], [GEOGRAPHIC_DATA], [GEOGRAPHIC_DATA], [GEOG…"
type input "1.870.000"
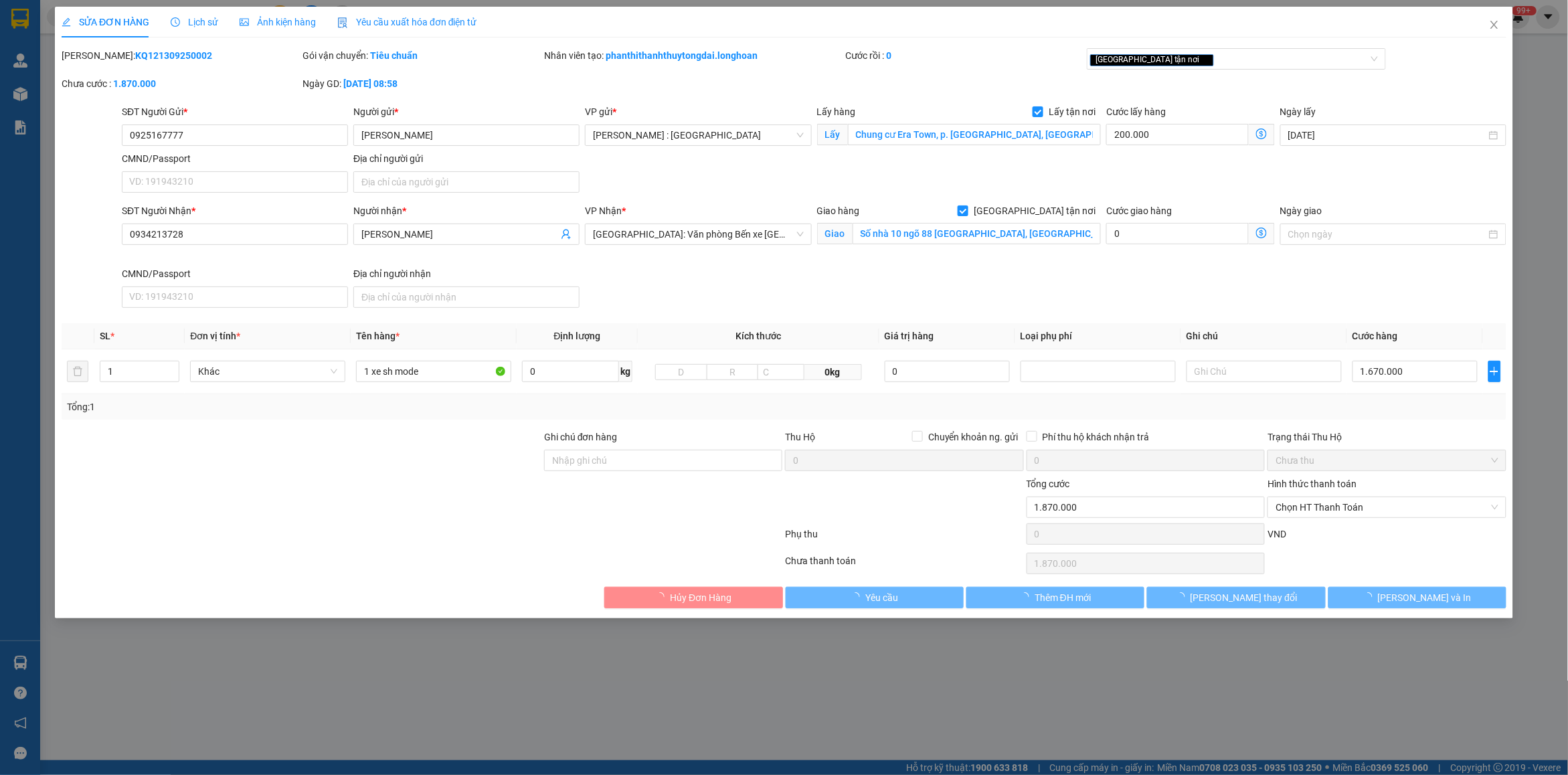
click at [193, 18] on span "Lịch sử" at bounding box center [195, 22] width 48 height 11
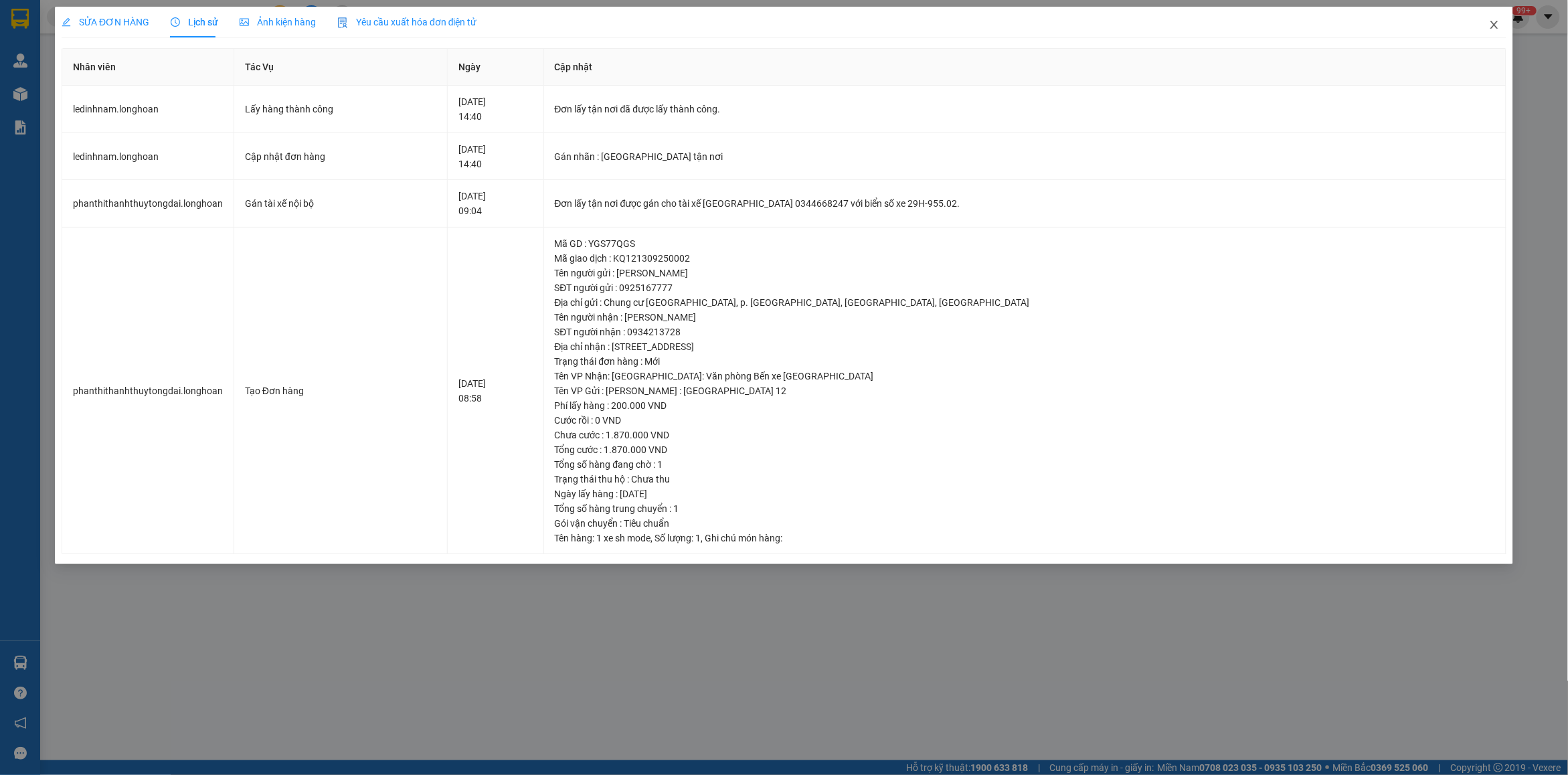
click at [1483, 32] on span "Close" at bounding box center [1494, 25] width 37 height 37
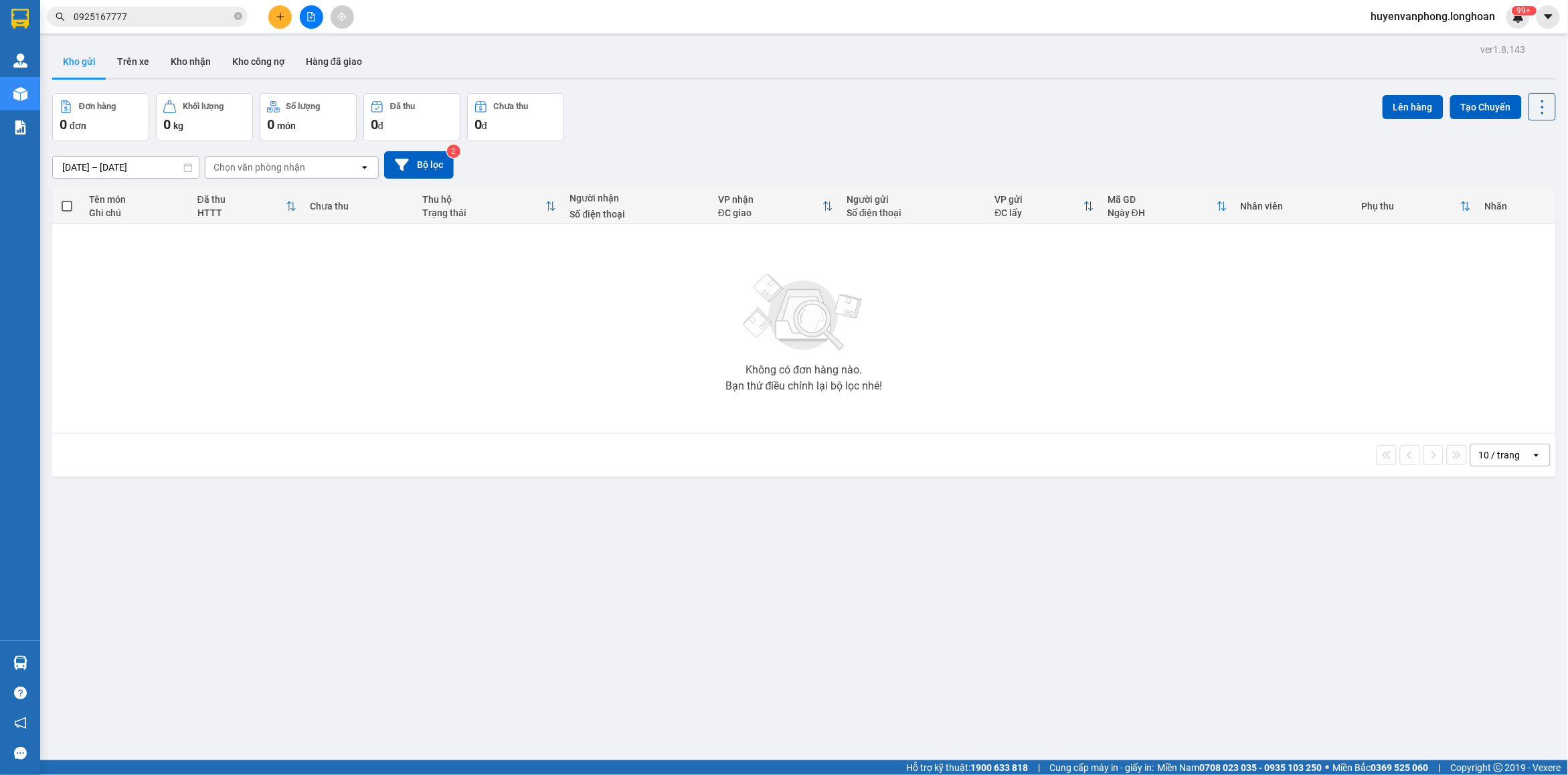
click at [189, 13] on input "0925167777" at bounding box center [153, 16] width 158 height 15
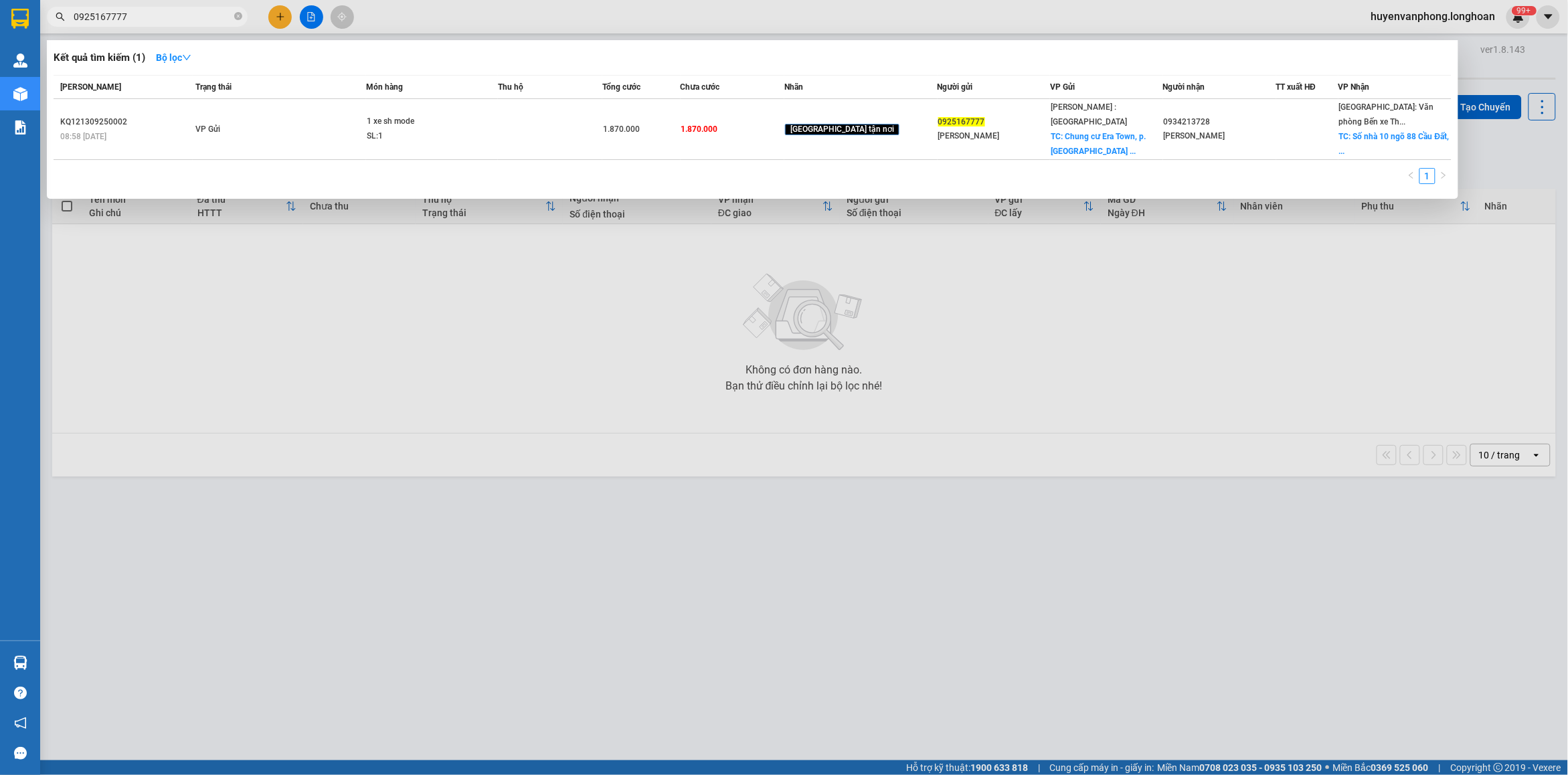
drag, startPoint x: 240, startPoint y: 18, endPoint x: 225, endPoint y: 15, distance: 15.3
click at [236, 17] on icon "close-circle" at bounding box center [238, 15] width 8 height 8
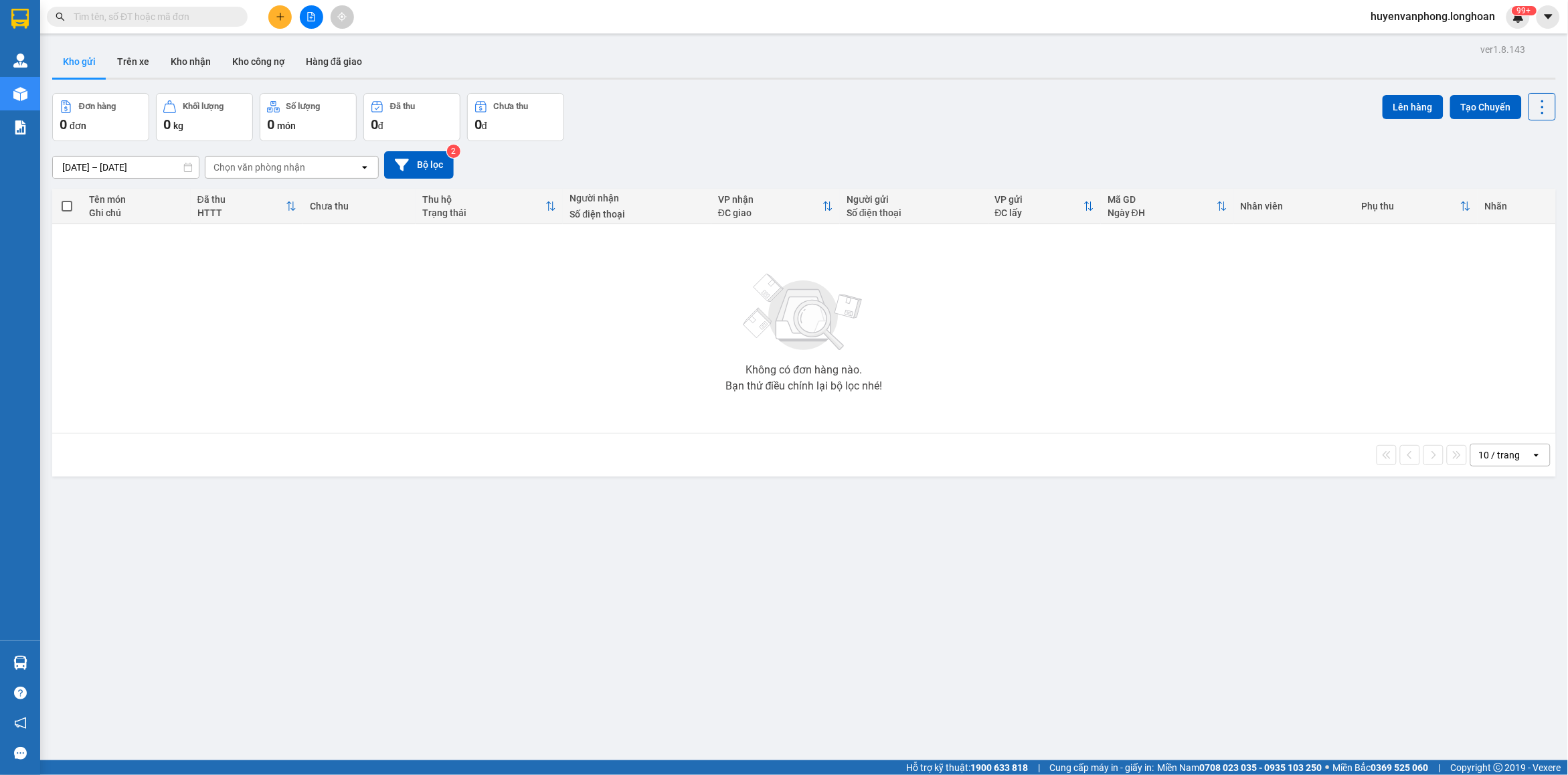
click at [183, 11] on input "text" at bounding box center [153, 16] width 158 height 15
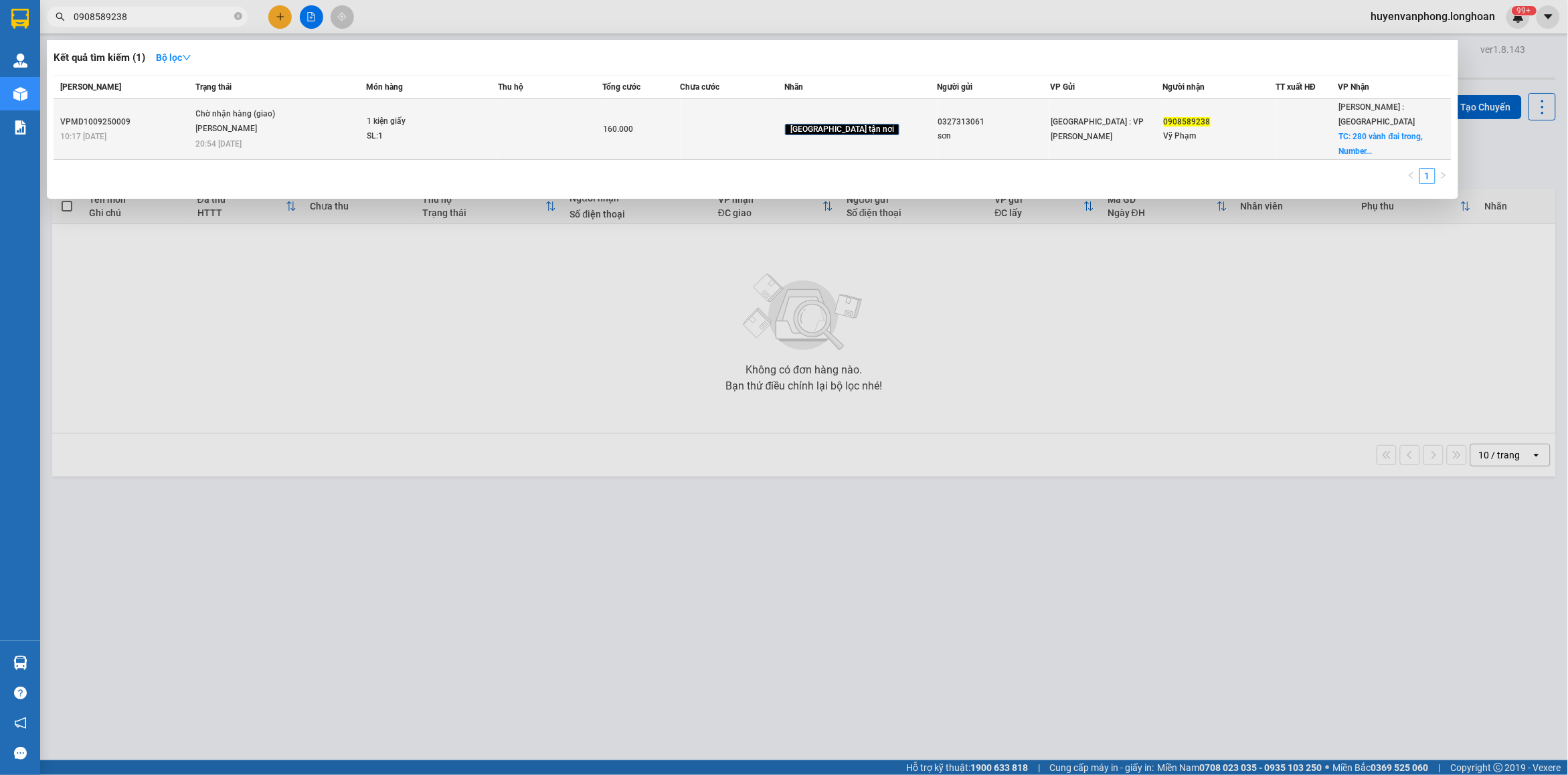
type input "0908589238"
click at [229, 122] on div "[PERSON_NAME]" at bounding box center [246, 129] width 101 height 15
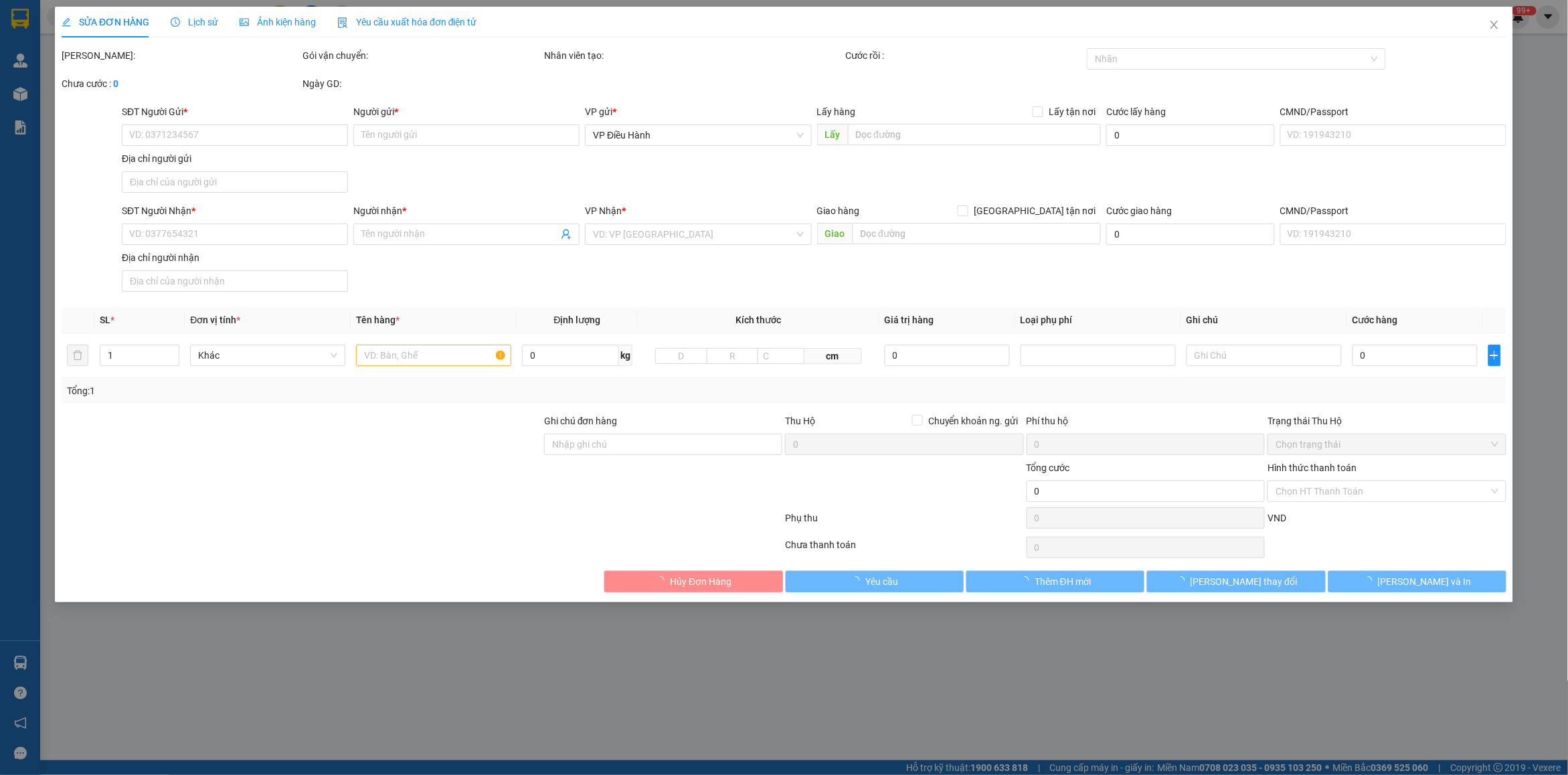
click at [200, 21] on span "Lịch sử" at bounding box center [195, 22] width 48 height 11
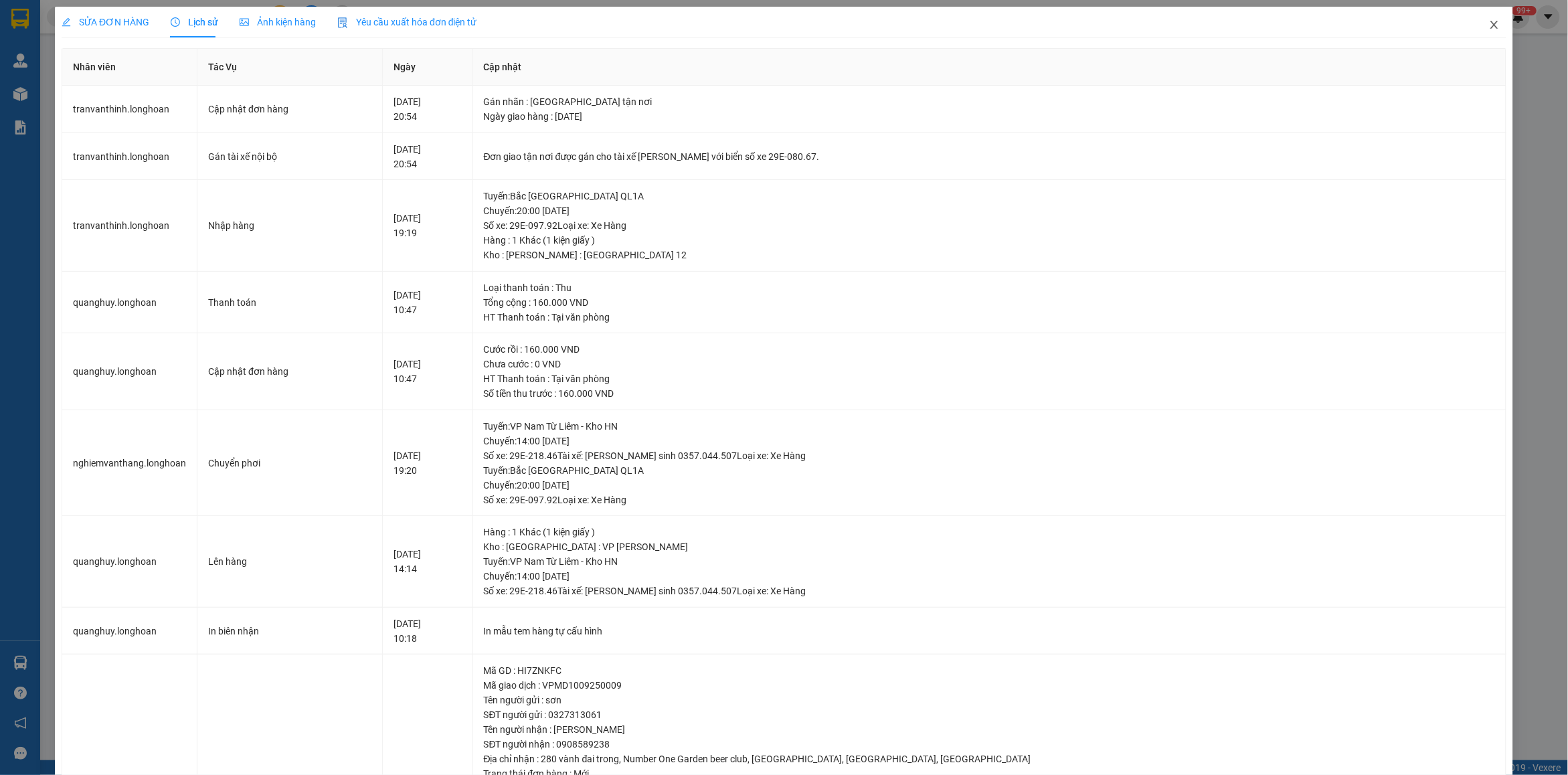
click at [1491, 27] on icon "close" at bounding box center [1494, 25] width 7 height 8
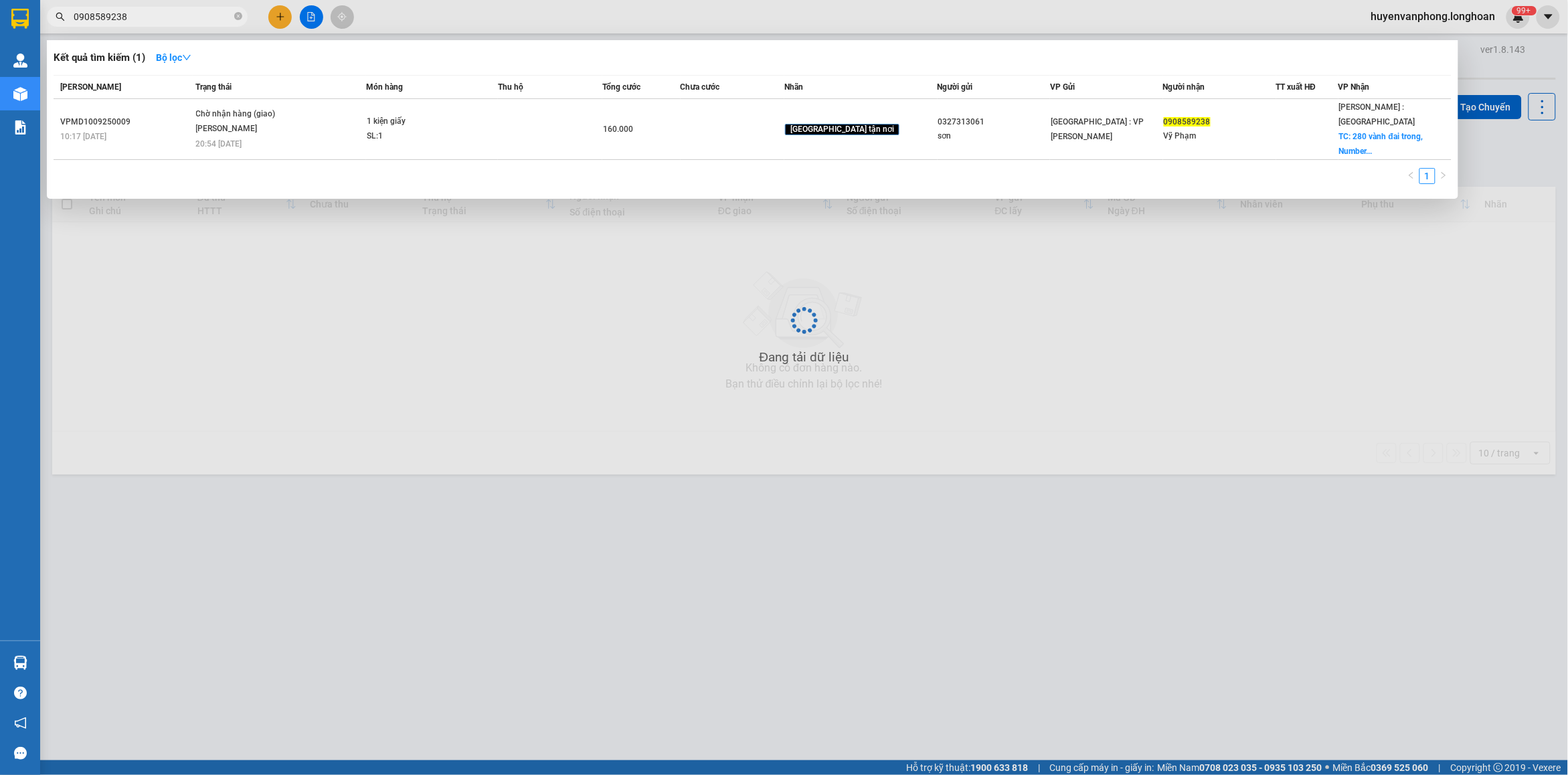
click at [153, 15] on input "0908589238" at bounding box center [153, 16] width 158 height 15
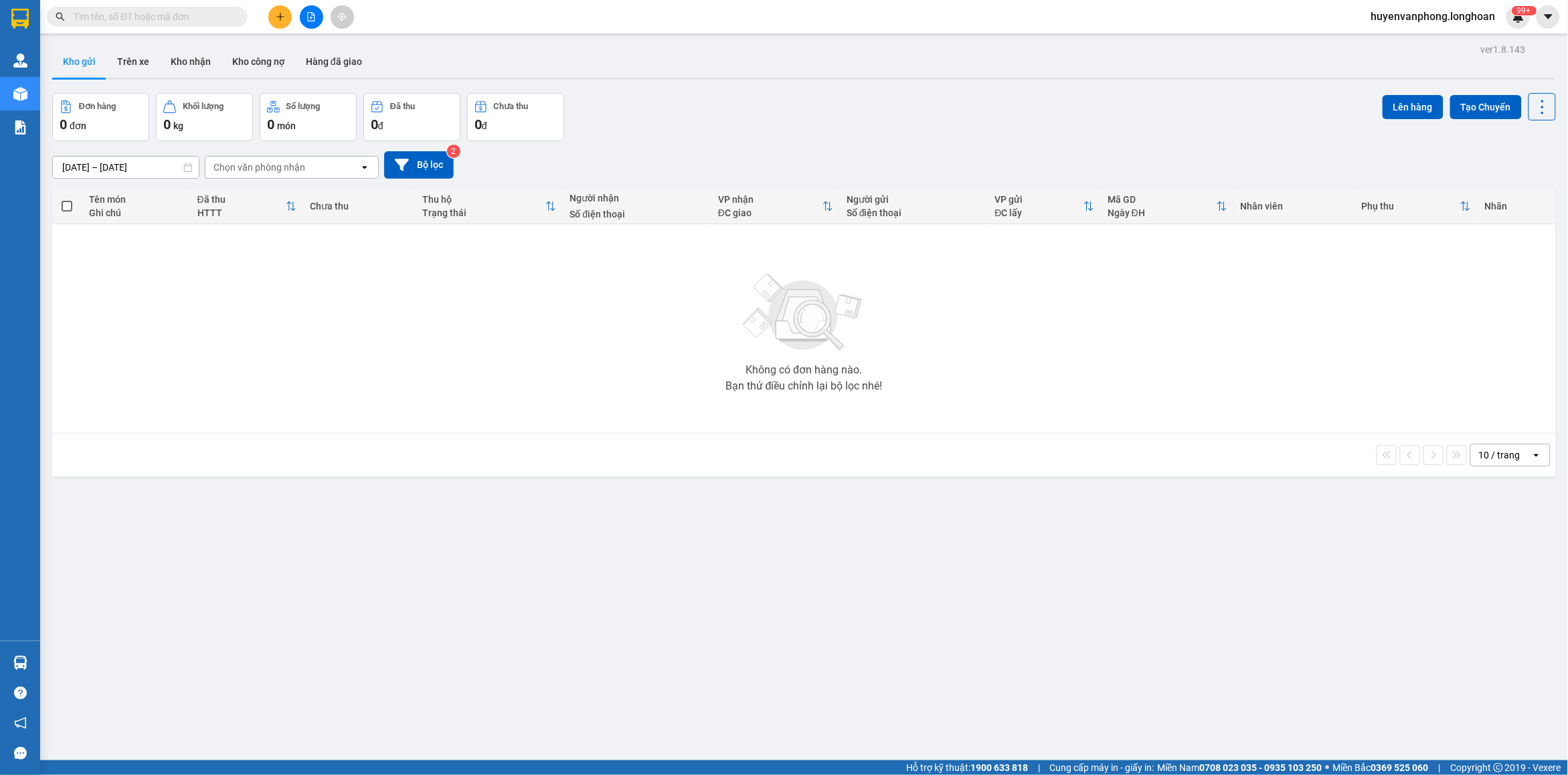
paste input "0934054766"
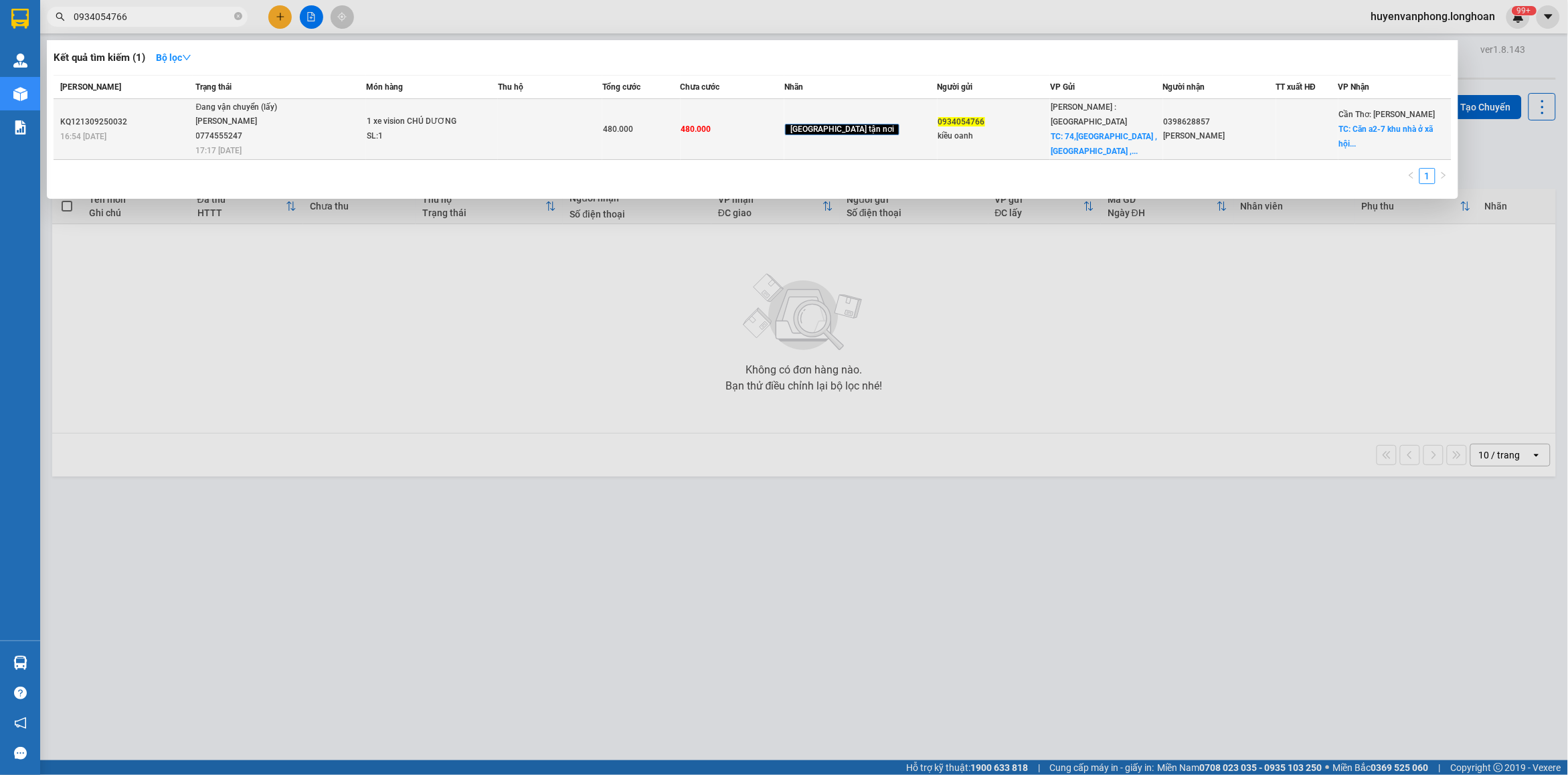
type input "0934054766"
click at [393, 144] on td "1 xe vision CHÚ DƯƠNG SL: 1" at bounding box center [432, 129] width 132 height 61
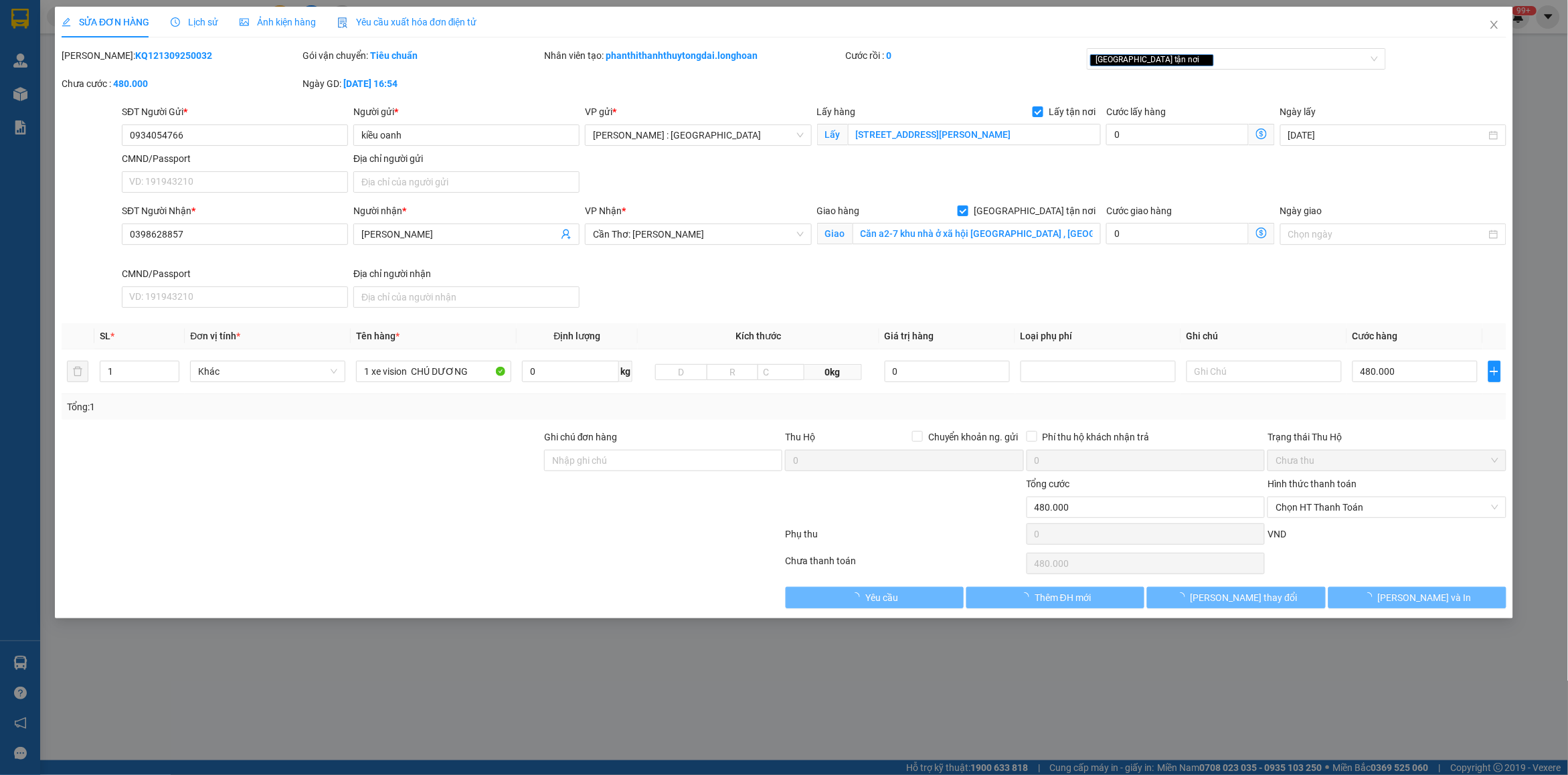
type input "0934054766"
type input "kiều oanh"
checkbox input "true"
type input "[STREET_ADDRESS][PERSON_NAME]"
type input "0398628857"
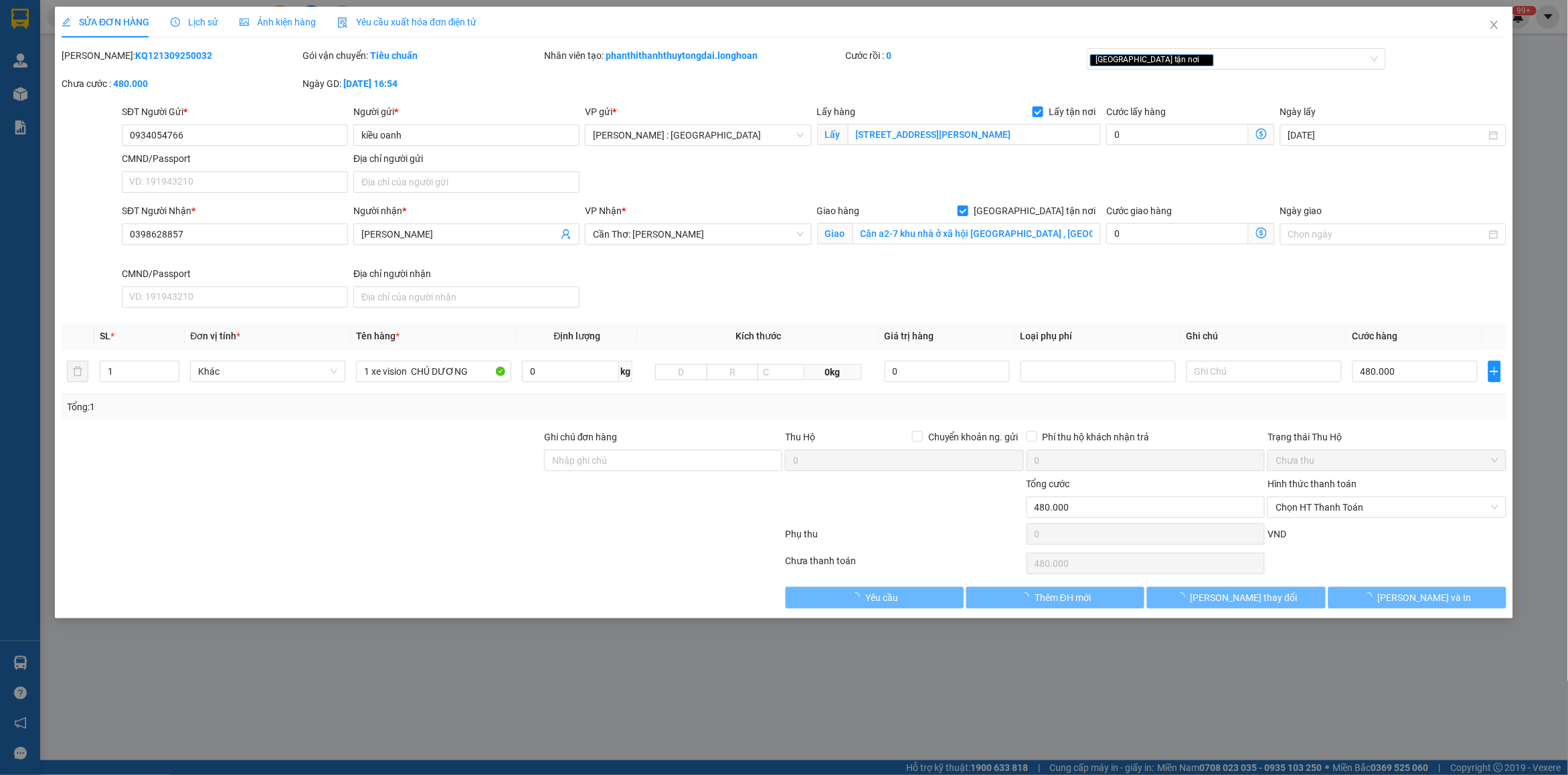
type input "[PERSON_NAME]"
checkbox input "true"
type input "Căn a2-7 khu nhà ở xã hội [GEOGRAPHIC_DATA] , [GEOGRAPHIC_DATA] , [GEOGRAPHIC_D…"
type input "480.000"
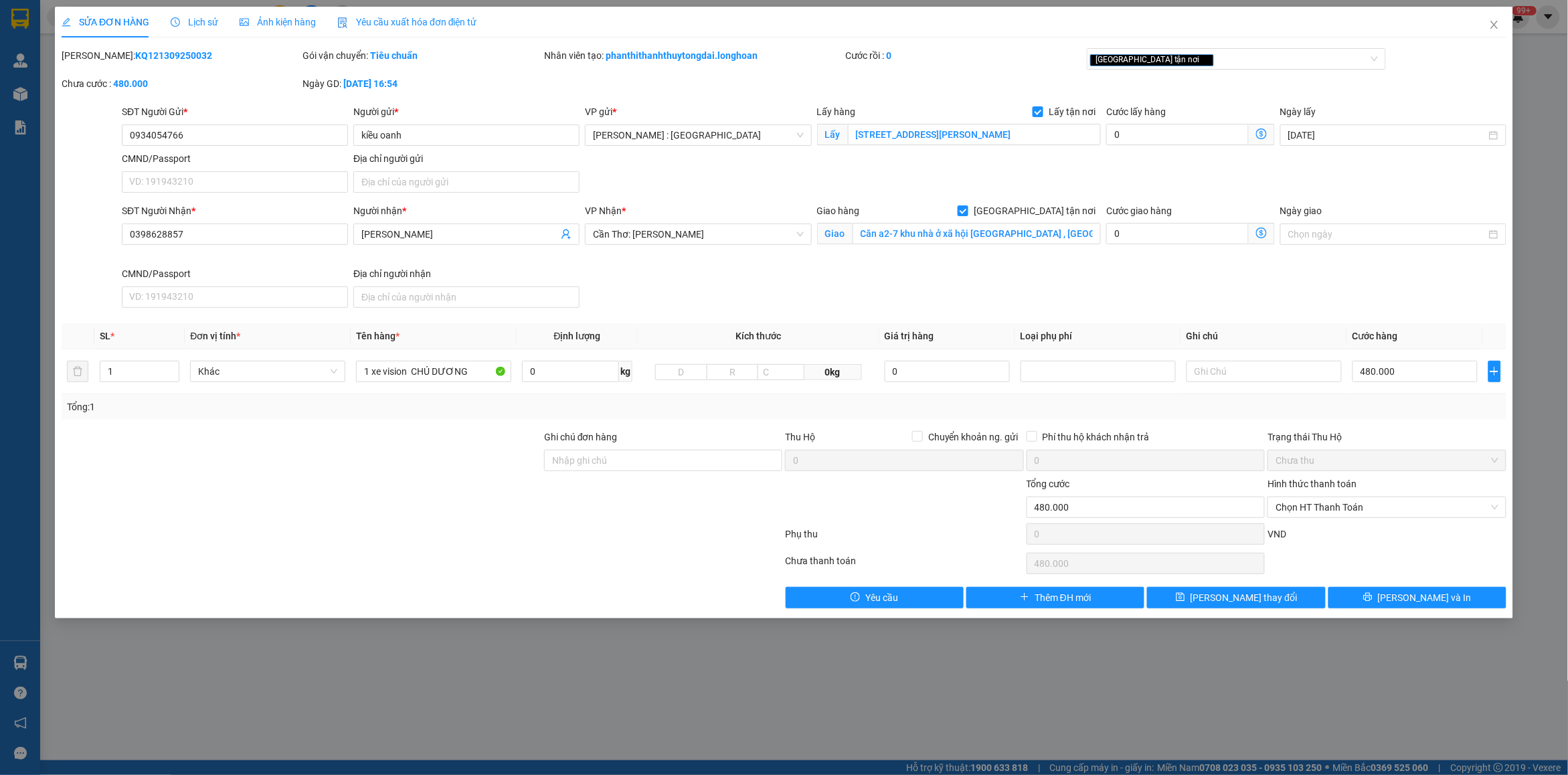
click at [191, 23] on span "Lịch sử" at bounding box center [195, 22] width 48 height 11
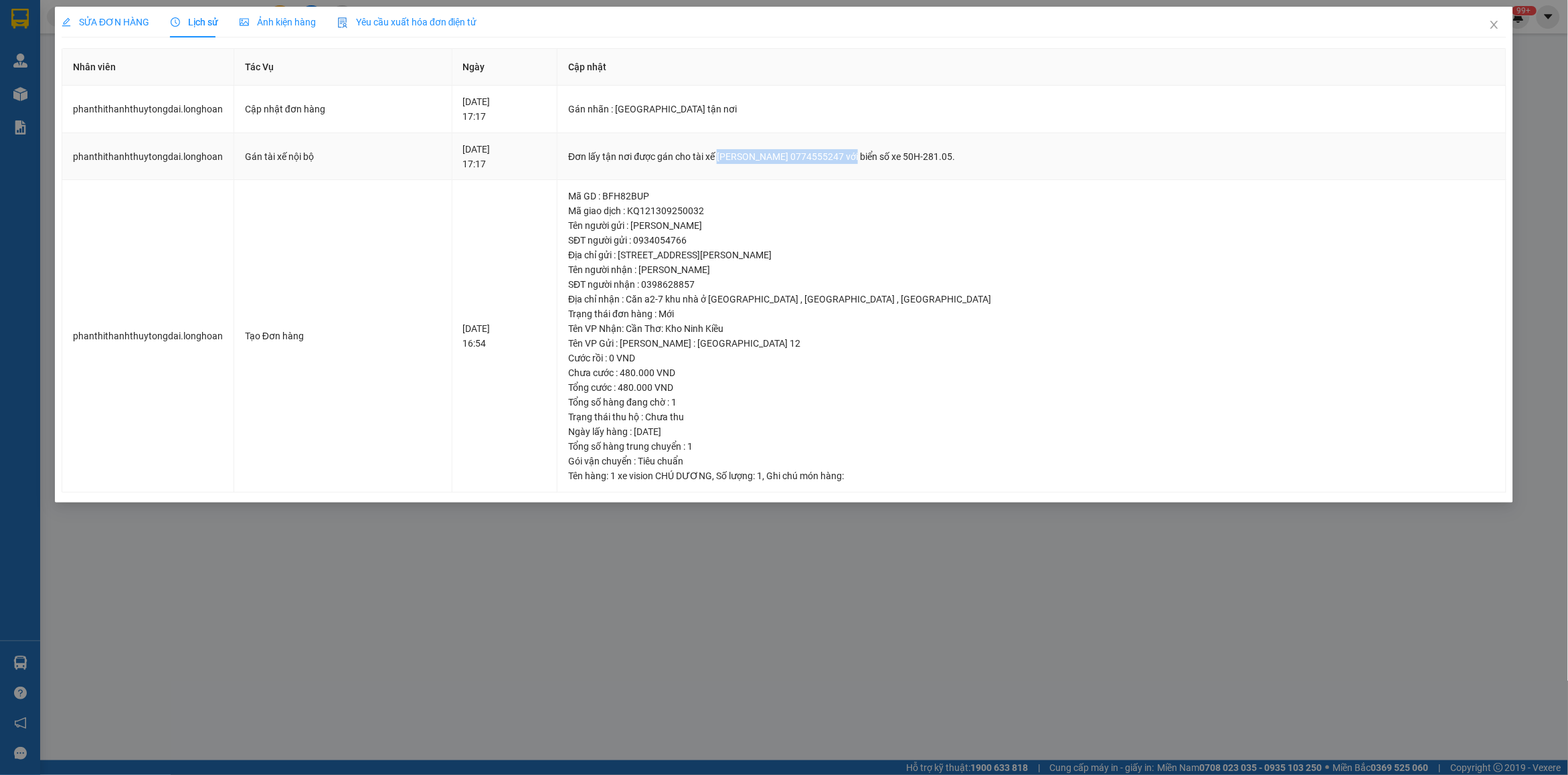
drag, startPoint x: 757, startPoint y: 155, endPoint x: 905, endPoint y: 155, distance: 148.0
click at [905, 155] on div "Đơn lấy tận nơi được gán cho tài xế [PERSON_NAME] 0774555247 với biển số xe 50H…" at bounding box center [1032, 156] width 927 height 15
copy div "[PERSON_NAME] 0774555247"
drag, startPoint x: 1496, startPoint y: 27, endPoint x: 203, endPoint y: 1, distance: 1293.3
click at [1470, 34] on div "SỬA ĐƠN HÀNG Lịch sử Ảnh kiện hàng Yêu cầu xuất hóa đơn điện tử Total Paid Fee …" at bounding box center [784, 255] width 1458 height 496
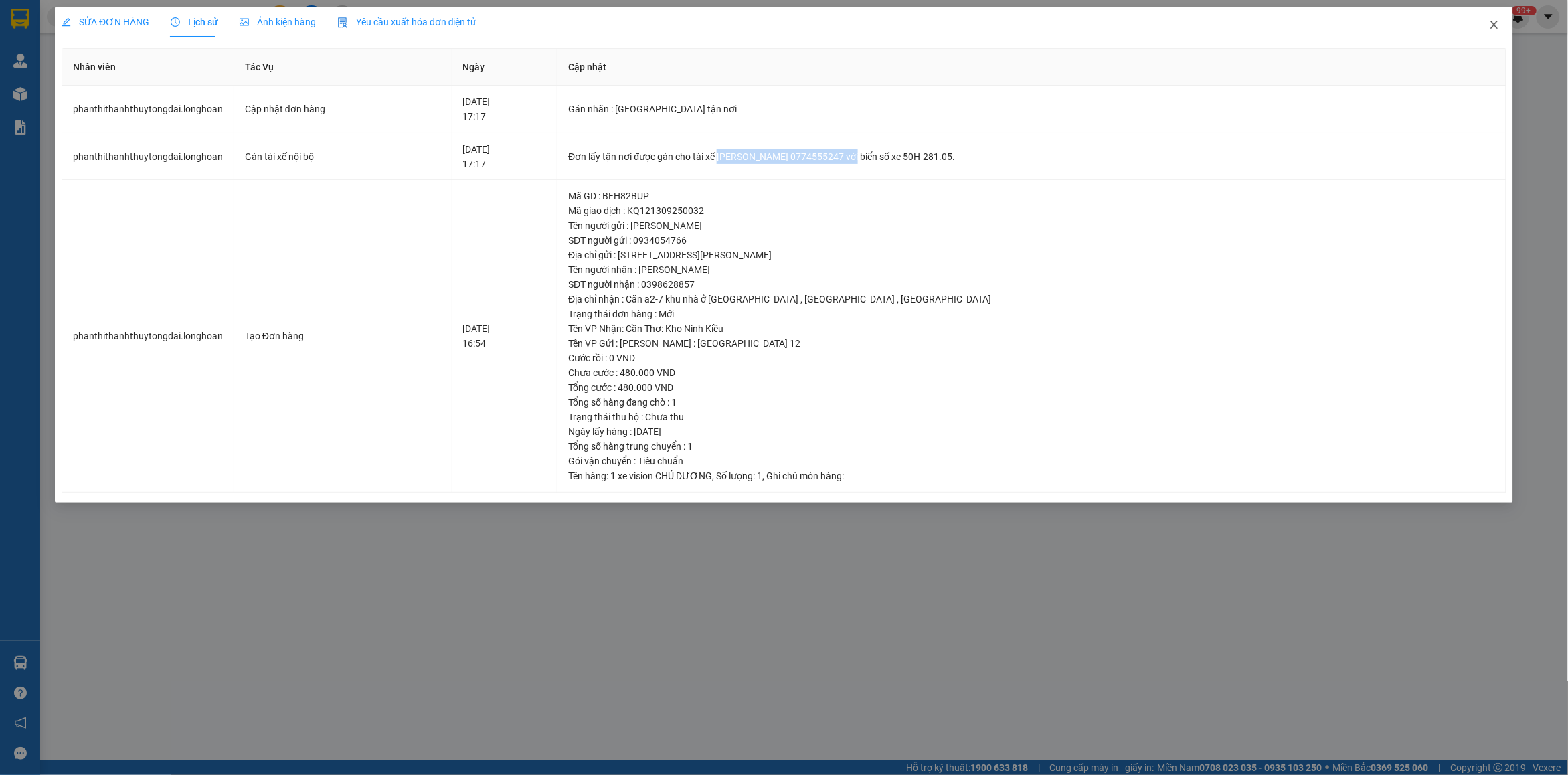
click at [1492, 25] on icon "close" at bounding box center [1494, 25] width 11 height 11
click at [1492, 25] on div "huyenvanphong.longhoan 99+" at bounding box center [1445, 17] width 169 height 23
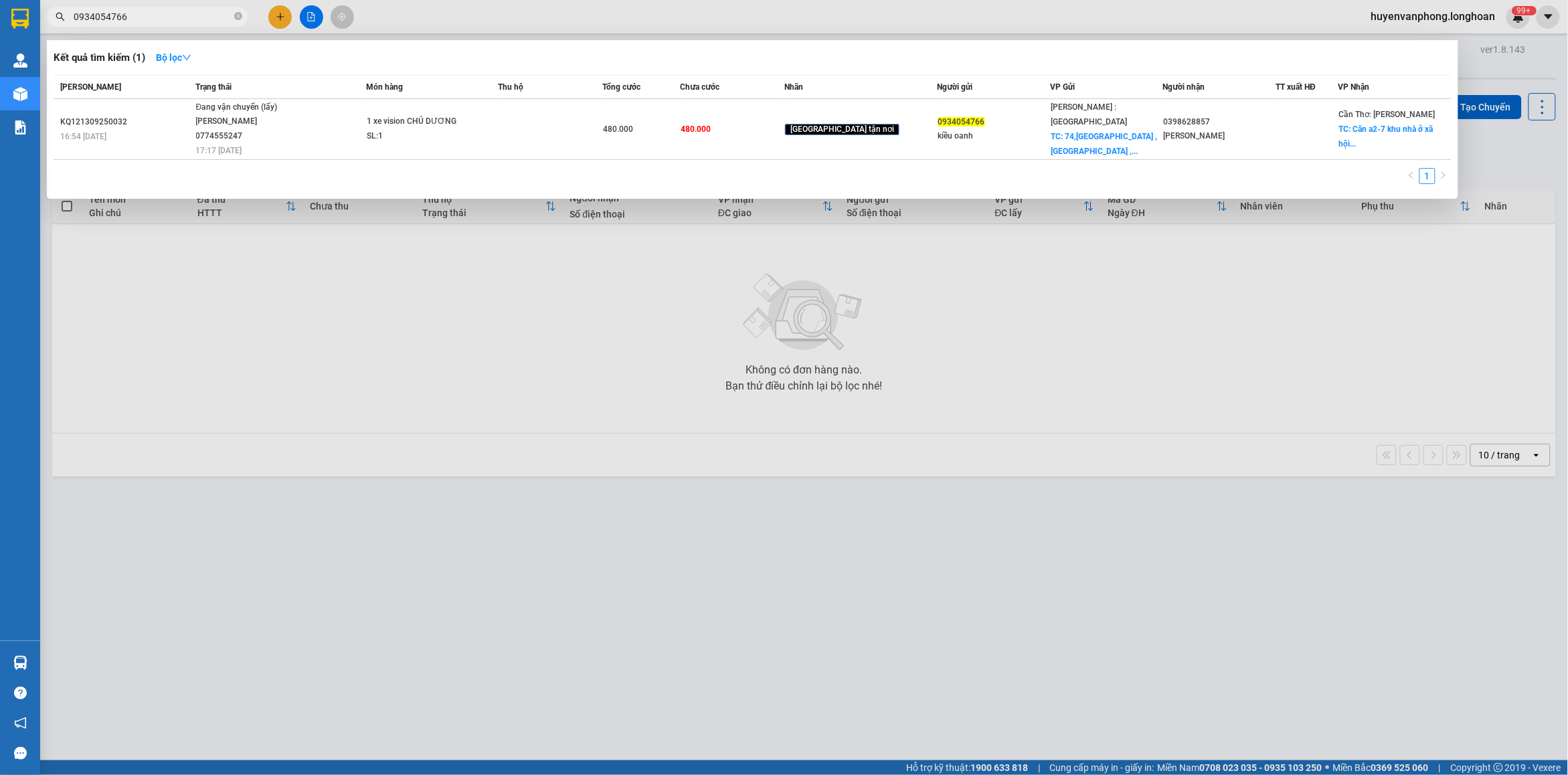
click at [139, 18] on input "0934054766" at bounding box center [153, 16] width 158 height 15
type input "0"
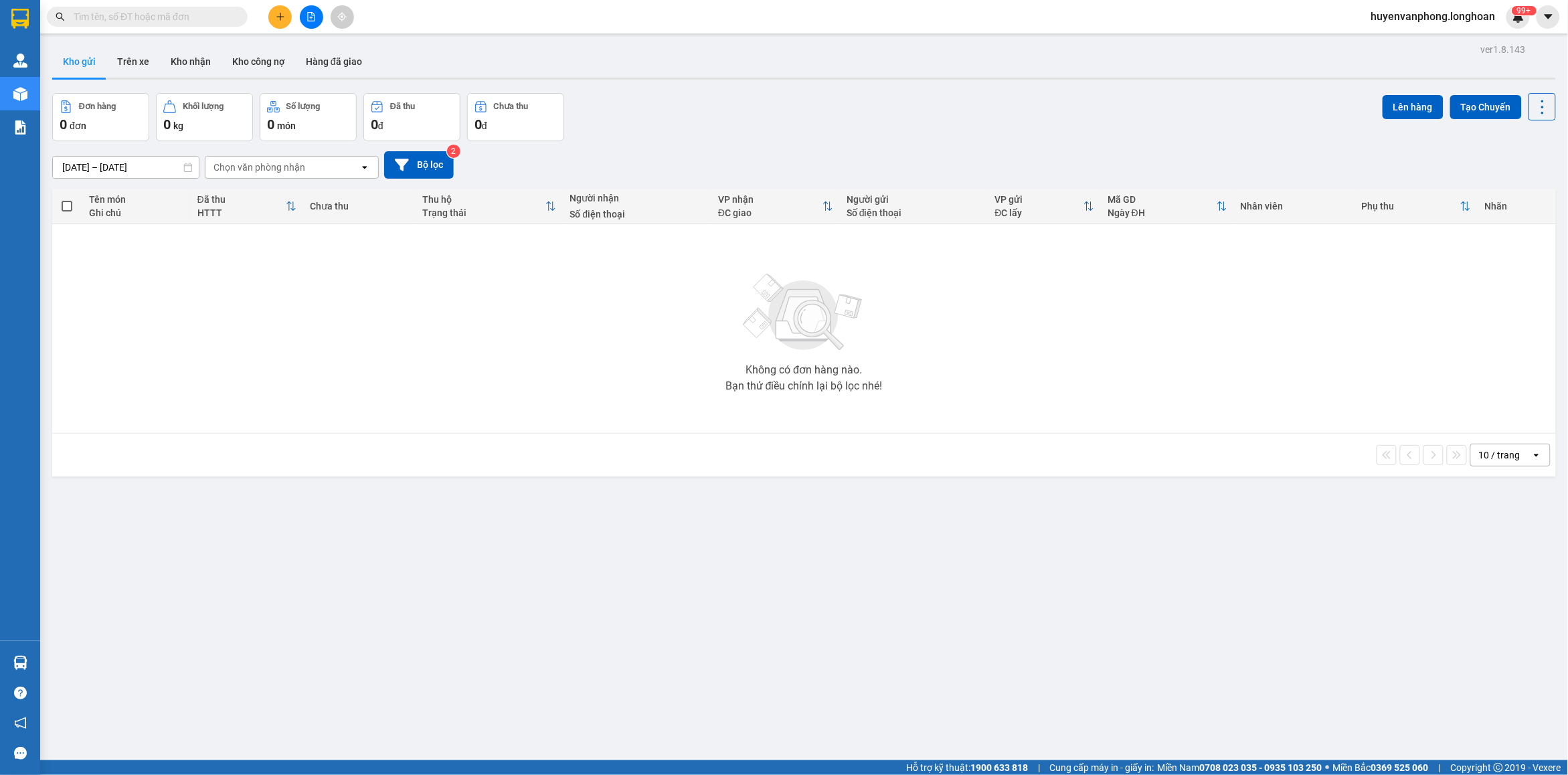
paste input "VPLB2208250007"
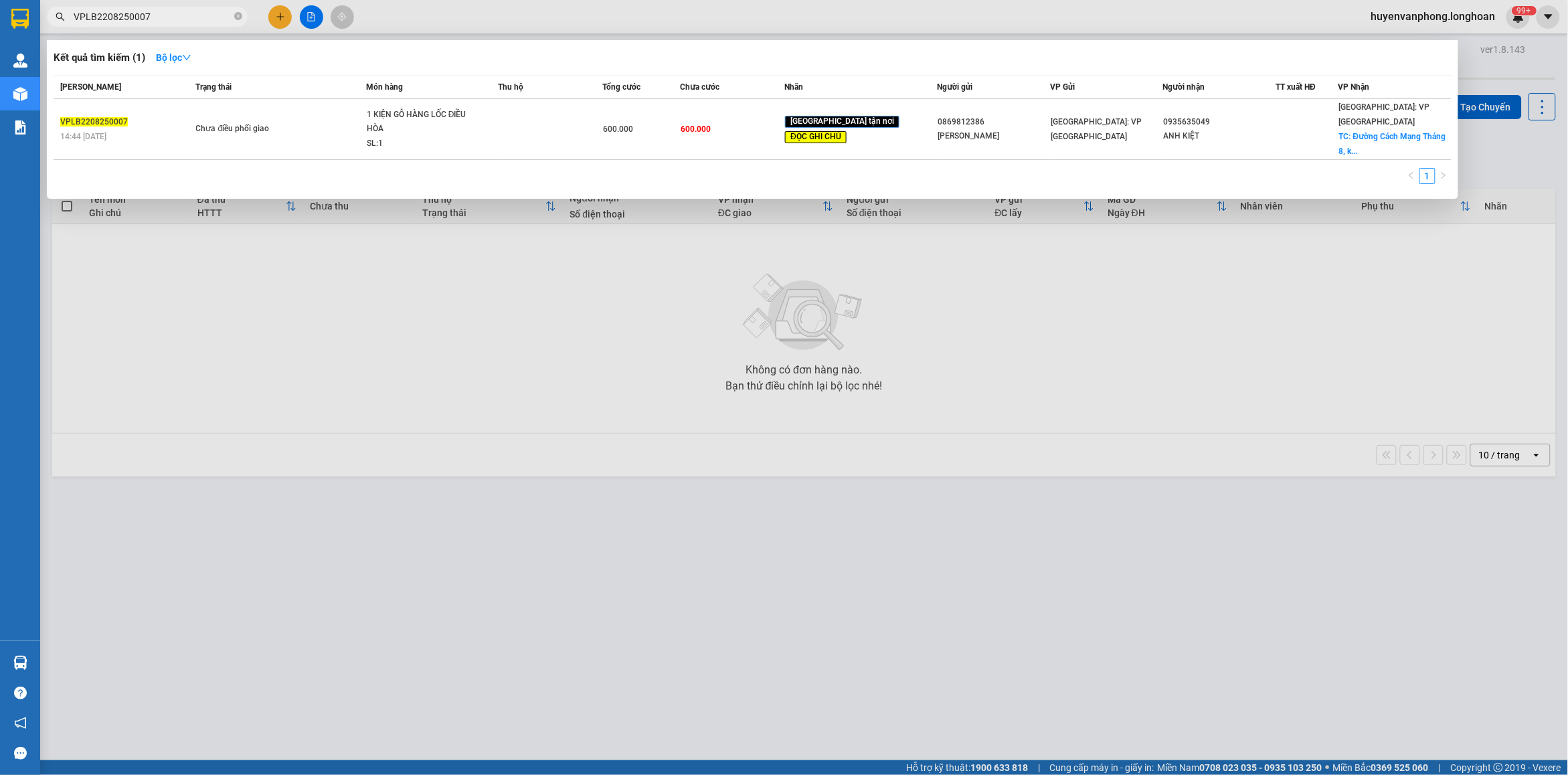
type input "VPLB2208250007"
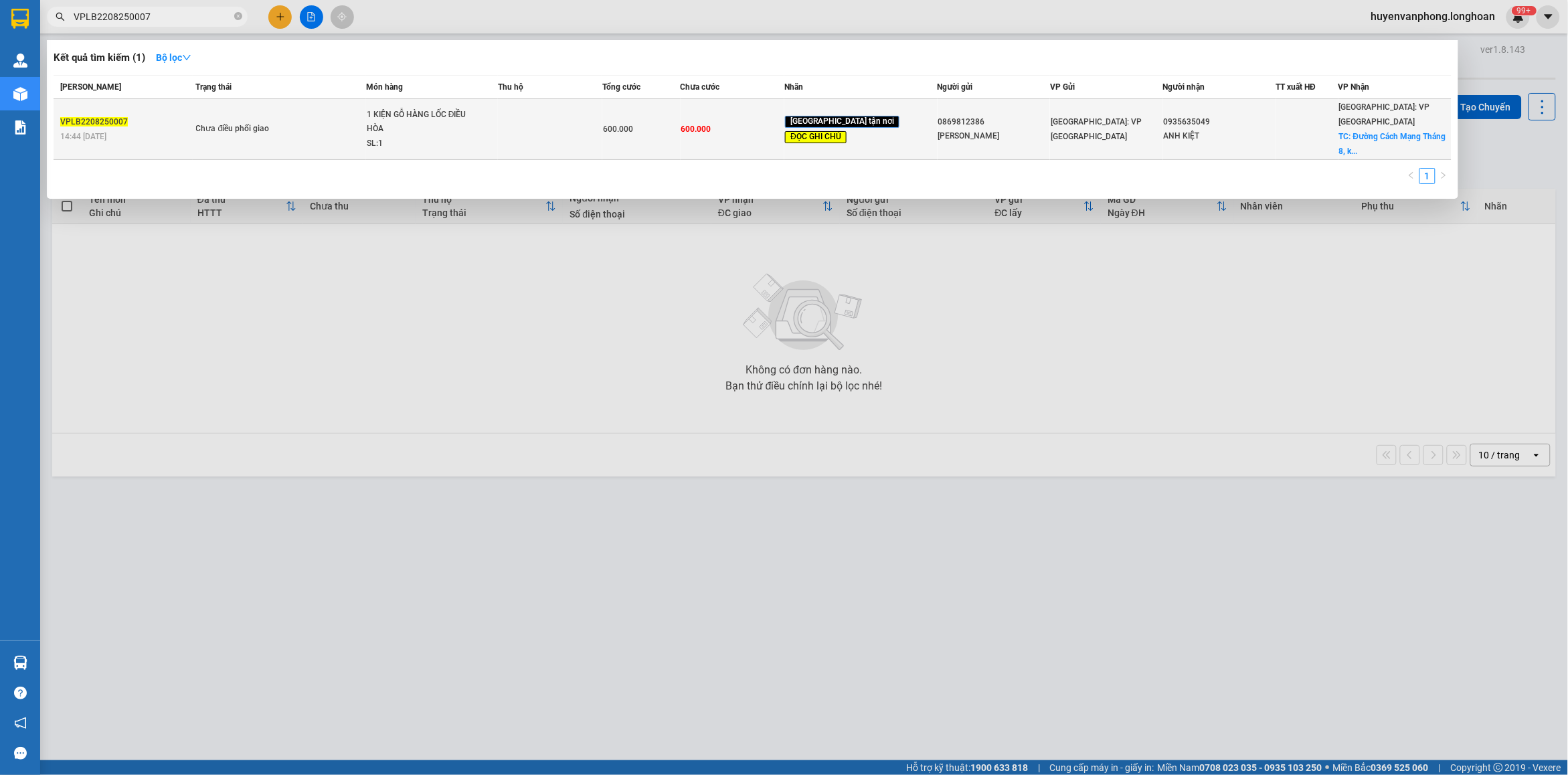
click at [450, 136] on div "SL: 1" at bounding box center [417, 143] width 101 height 15
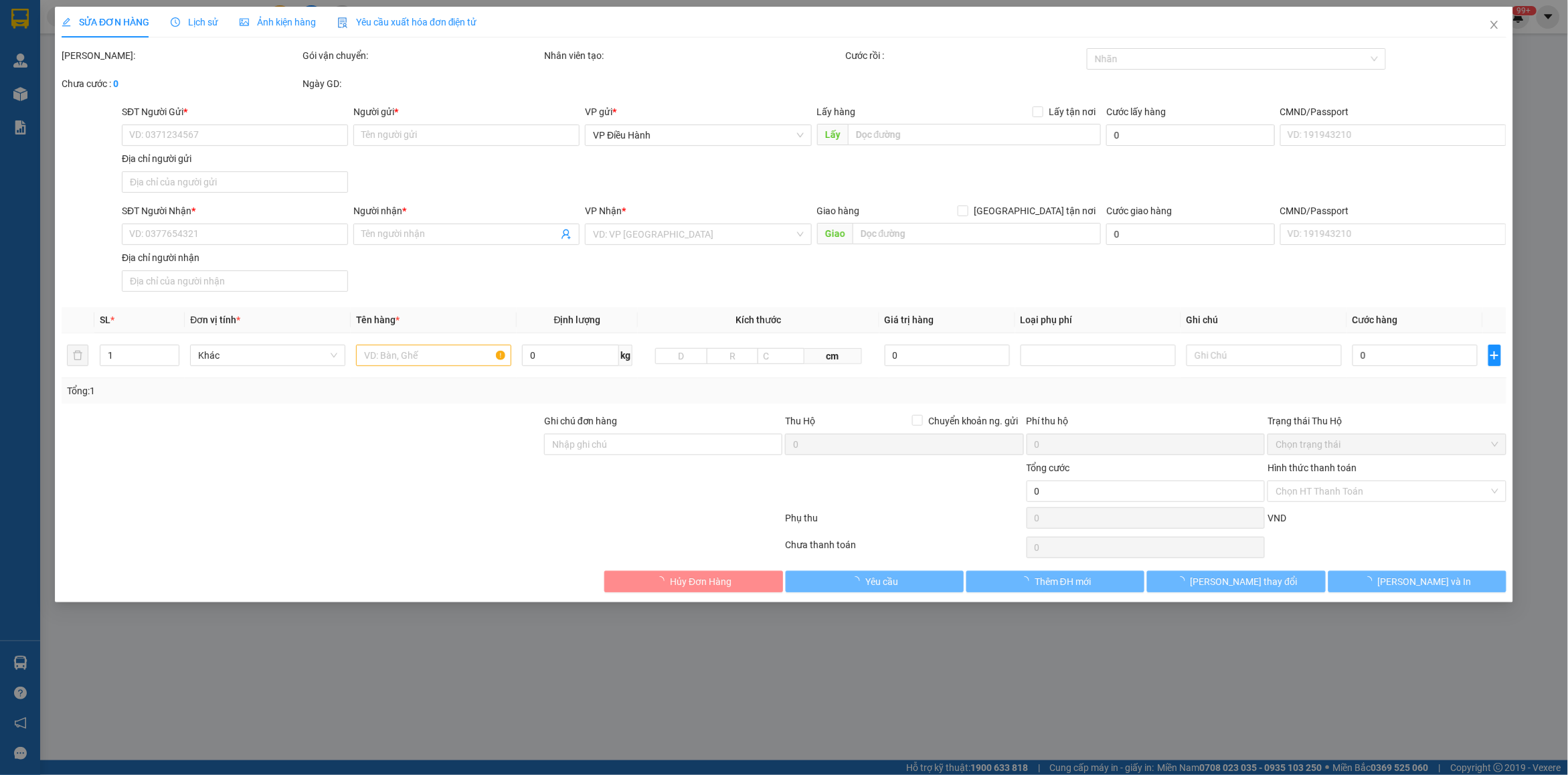
type input "0869812386"
type input "[PERSON_NAME]"
type input "0935635049"
type input "ANH KIỆT"
checkbox input "true"
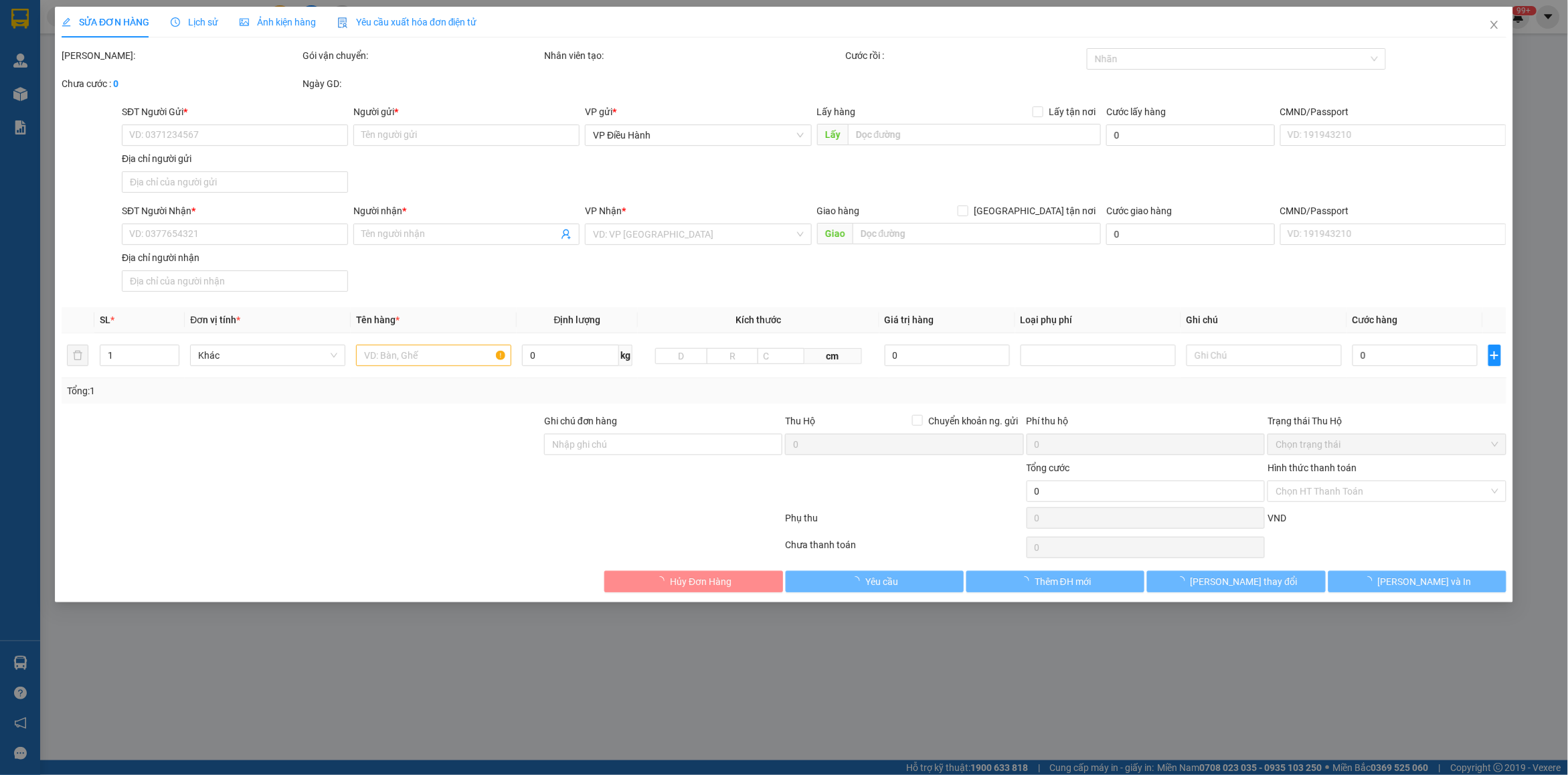
type input "Đường Cách Mạng Tháng 8, [GEOGRAPHIC_DATA], [GEOGRAPHIC_DATA], [GEOGRAPHIC_DATA…"
type input "XẾP HÀNG THEO CHIỀU MŨI TÊN , KHÔNG ĐƯỢC ĐỂ NẰM"
type input "330.000"
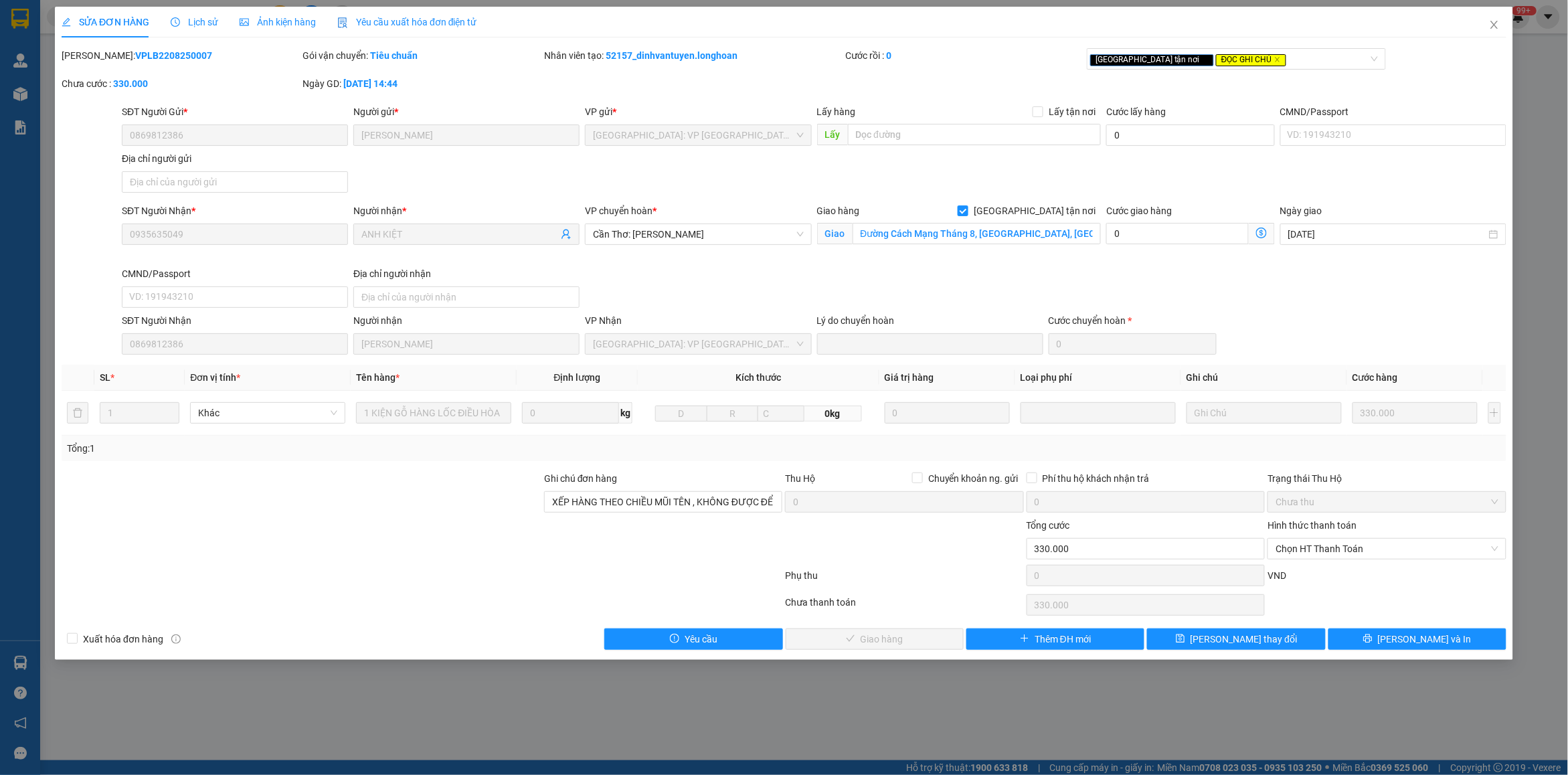
click at [204, 17] on span "Lịch sử" at bounding box center [195, 22] width 48 height 11
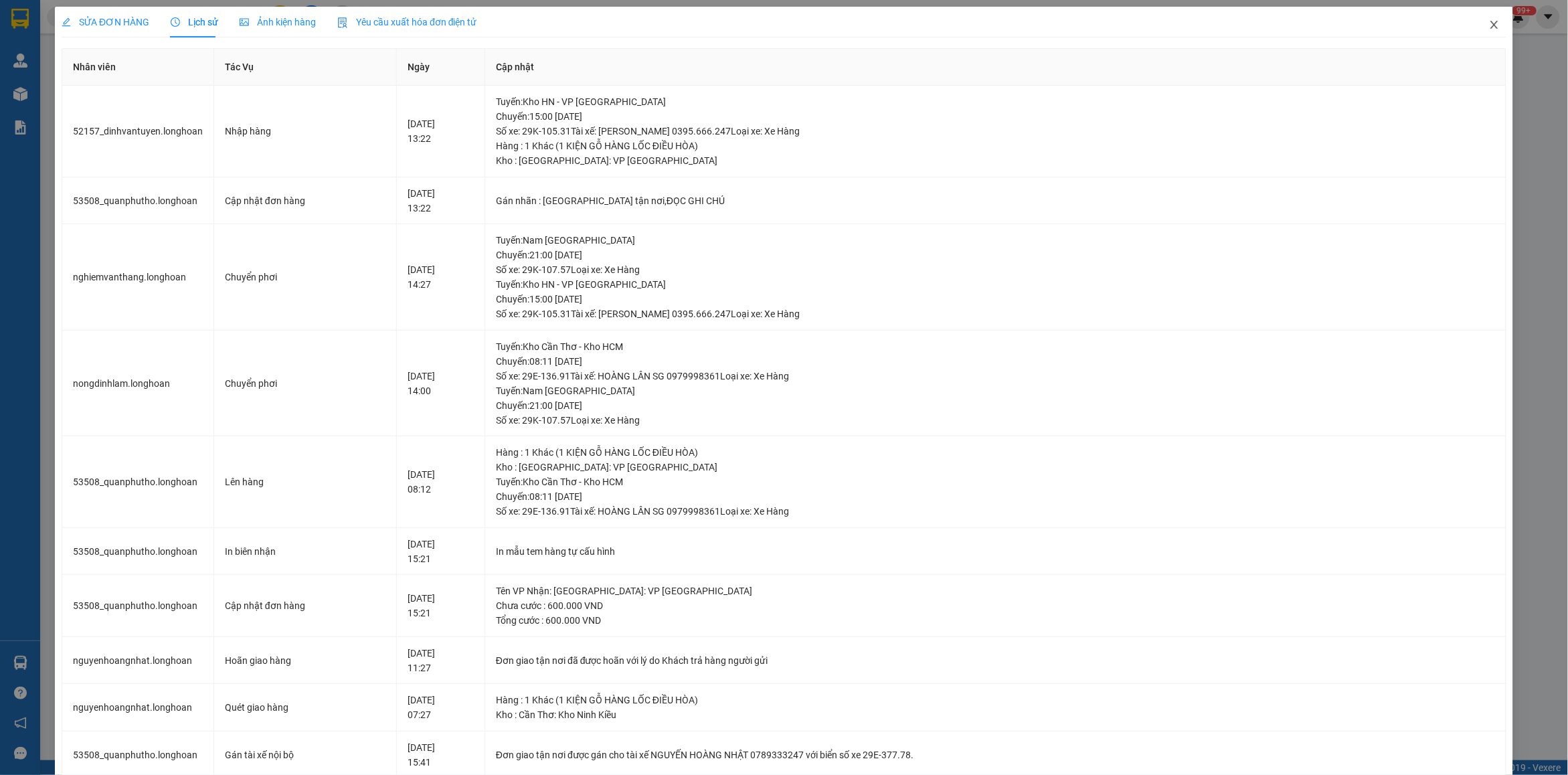
drag, startPoint x: 1486, startPoint y: 31, endPoint x: 178, endPoint y: 37, distance: 1308.0
click at [1477, 31] on span "Close" at bounding box center [1494, 25] width 37 height 37
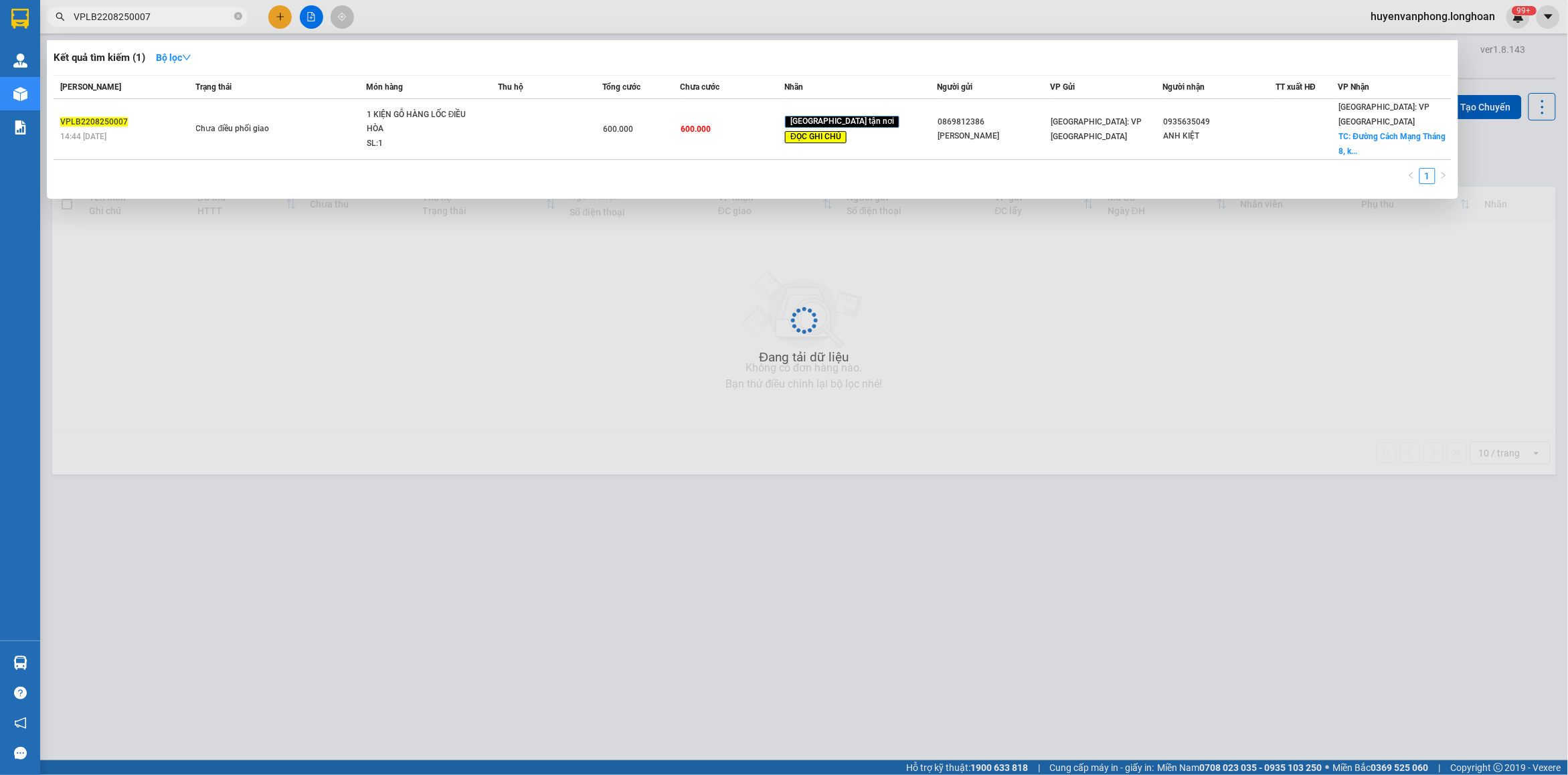
click at [168, 17] on input "VPLB2208250007" at bounding box center [153, 16] width 158 height 15
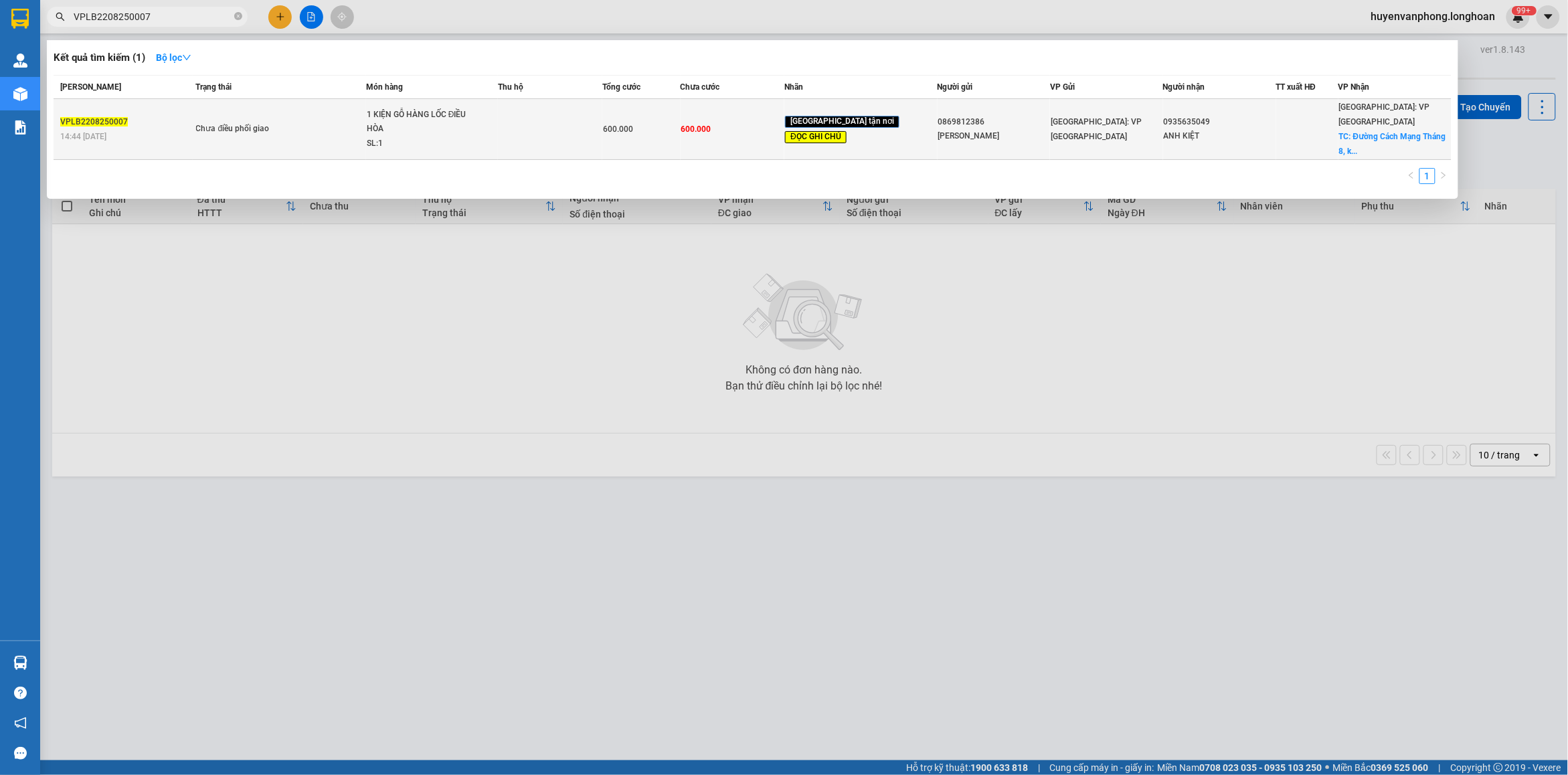
click at [580, 118] on td at bounding box center [550, 129] width 104 height 61
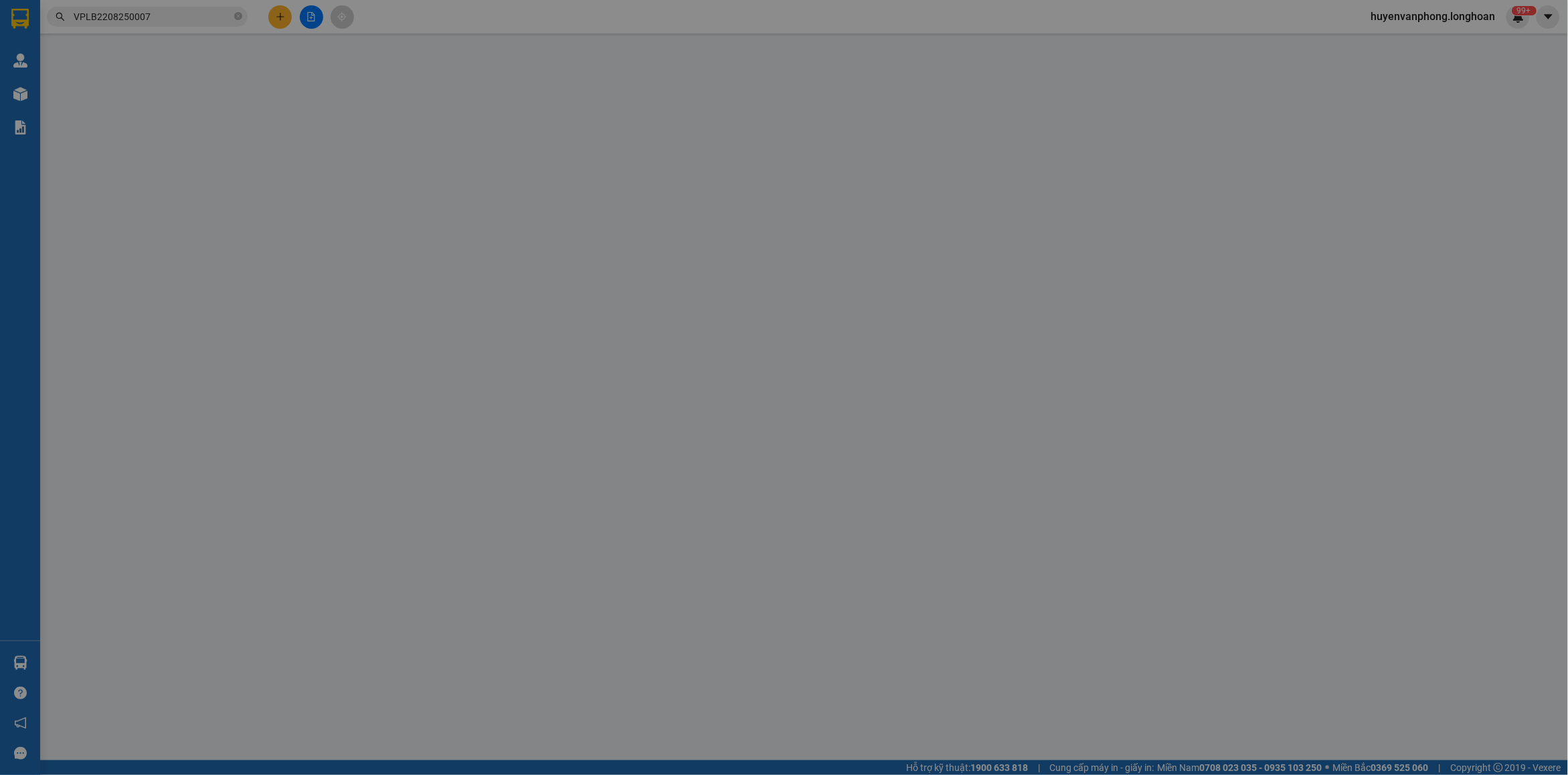
type input "0869812386"
type input "[PERSON_NAME]"
type input "0935635049"
type input "ANH KIỆT"
checkbox input "true"
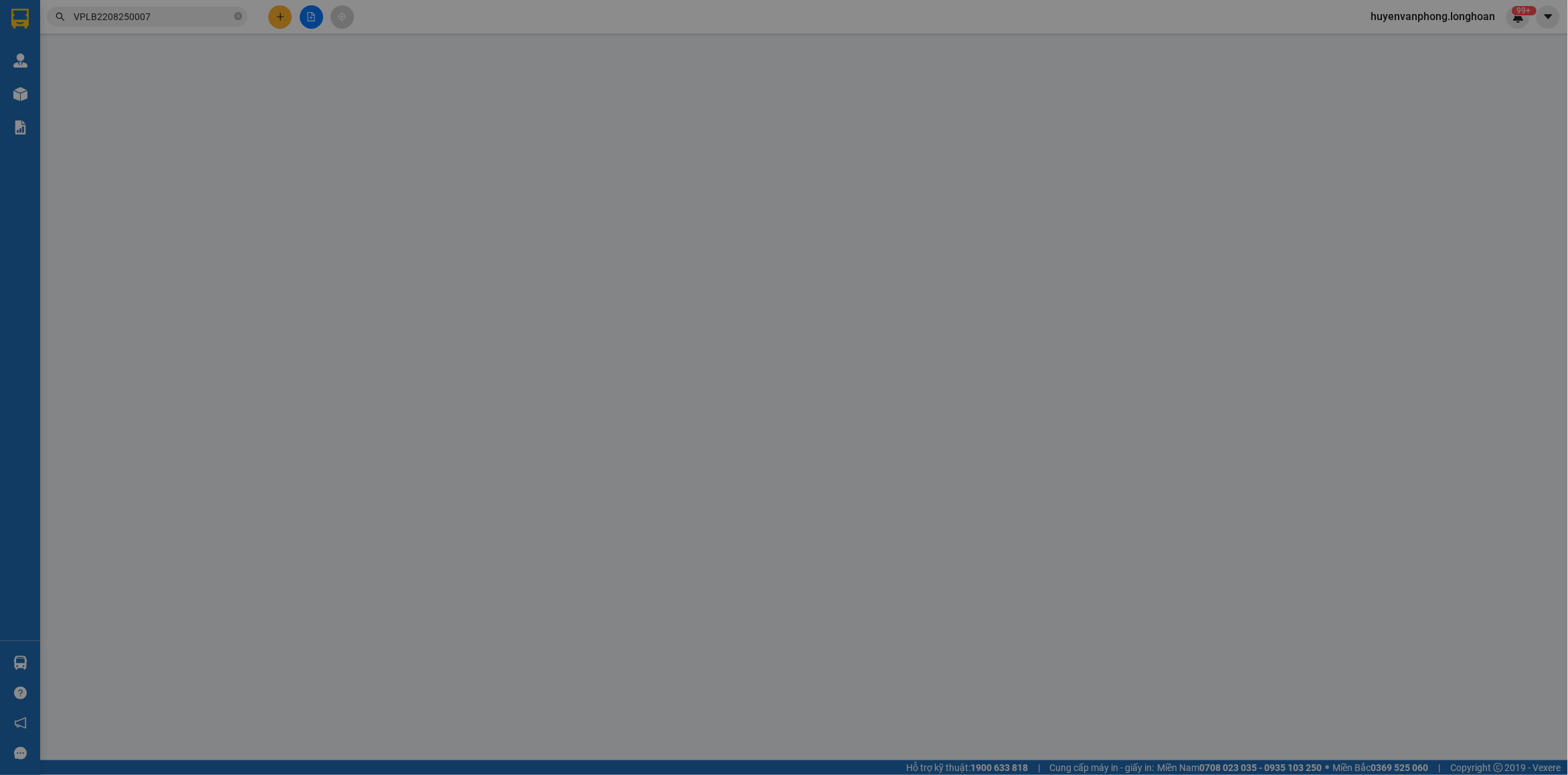
type input "Đường Cách Mạng Tháng 8, [GEOGRAPHIC_DATA], [GEOGRAPHIC_DATA], [GEOGRAPHIC_DATA…"
type input "XẾP HÀNG THEO CHIỀU MŨI TÊN , KHÔNG ĐƯỢC ĐỂ NẰM"
type input "330.000"
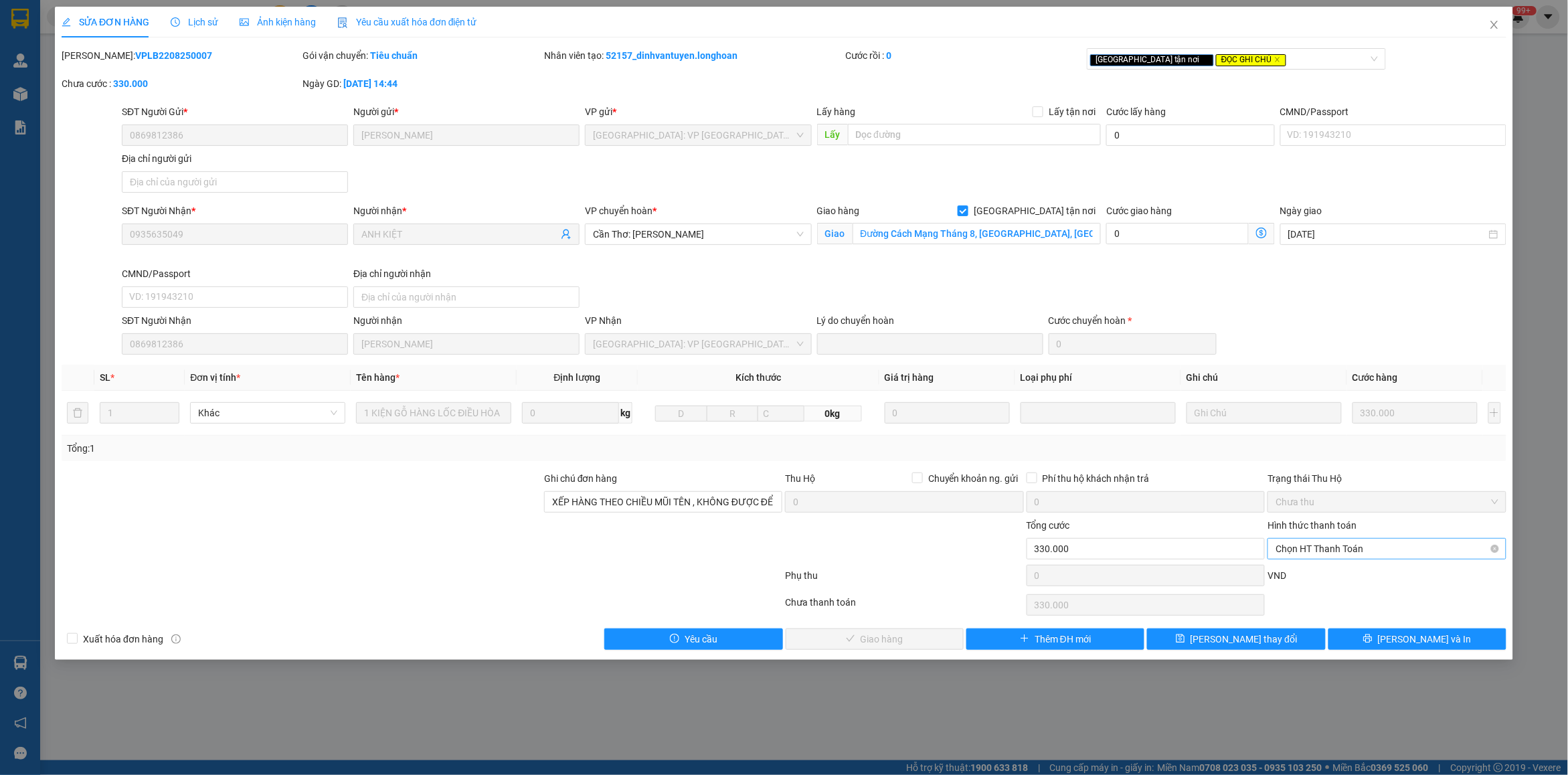
click at [1324, 552] on span "Chọn HT Thanh Toán" at bounding box center [1387, 549] width 222 height 20
drag, startPoint x: 1490, startPoint y: 27, endPoint x: 174, endPoint y: 25, distance: 1316.0
click at [1479, 27] on span "Close" at bounding box center [1494, 25] width 37 height 37
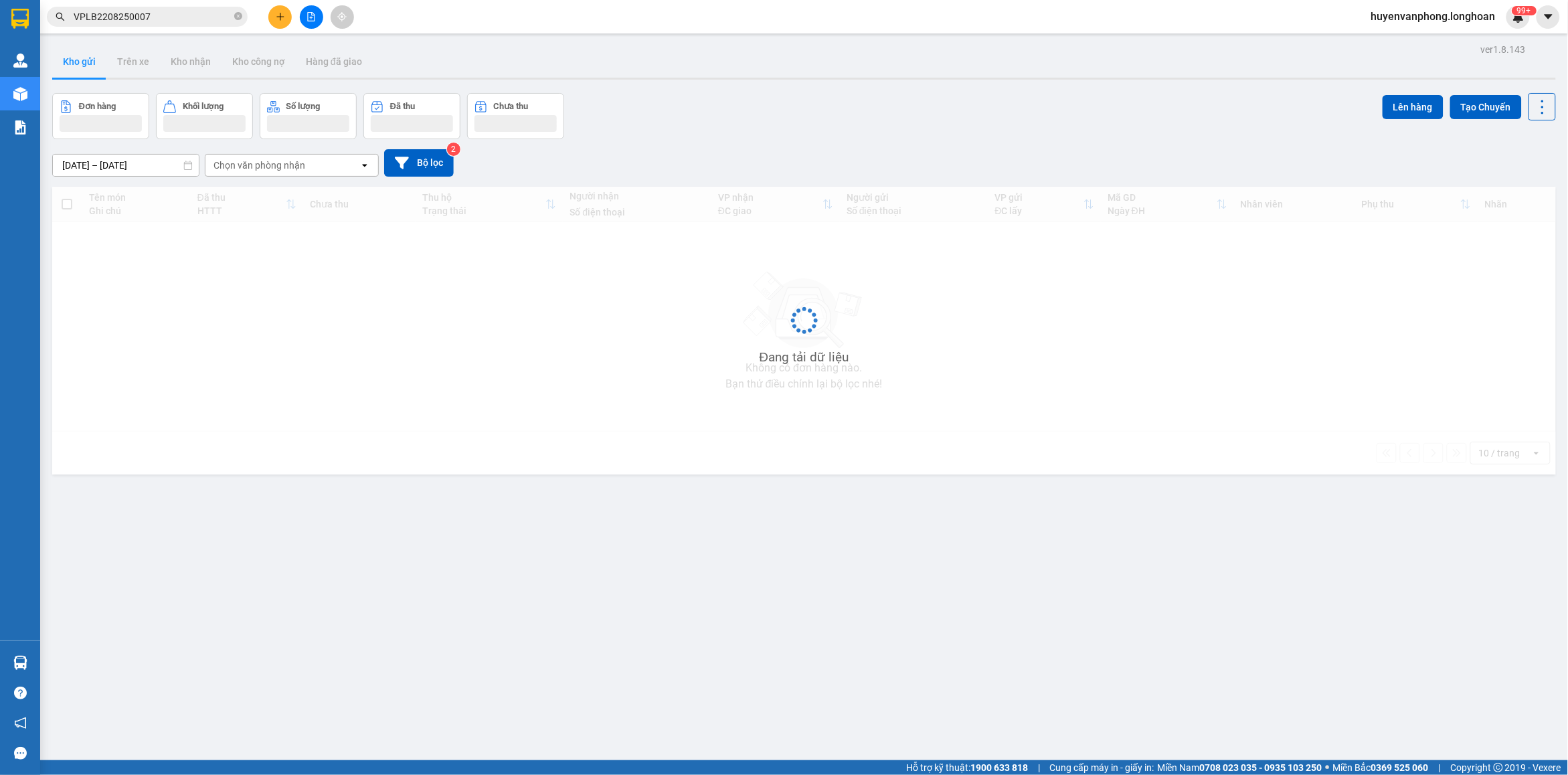
click at [174, 7] on span "VPLB2208250007" at bounding box center [148, 17] width 201 height 20
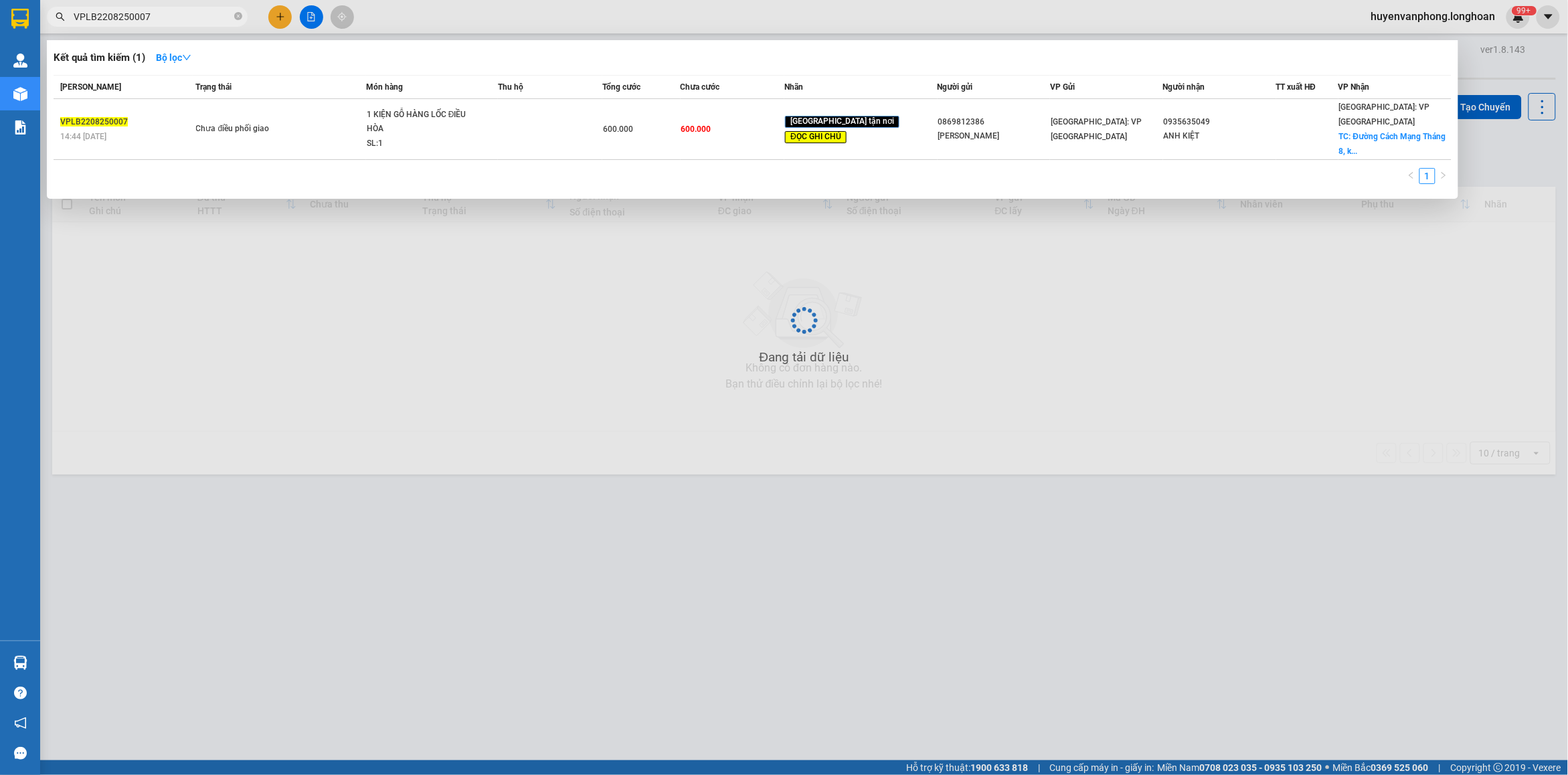
click at [178, 18] on input "VPLB2208250007" at bounding box center [153, 16] width 158 height 15
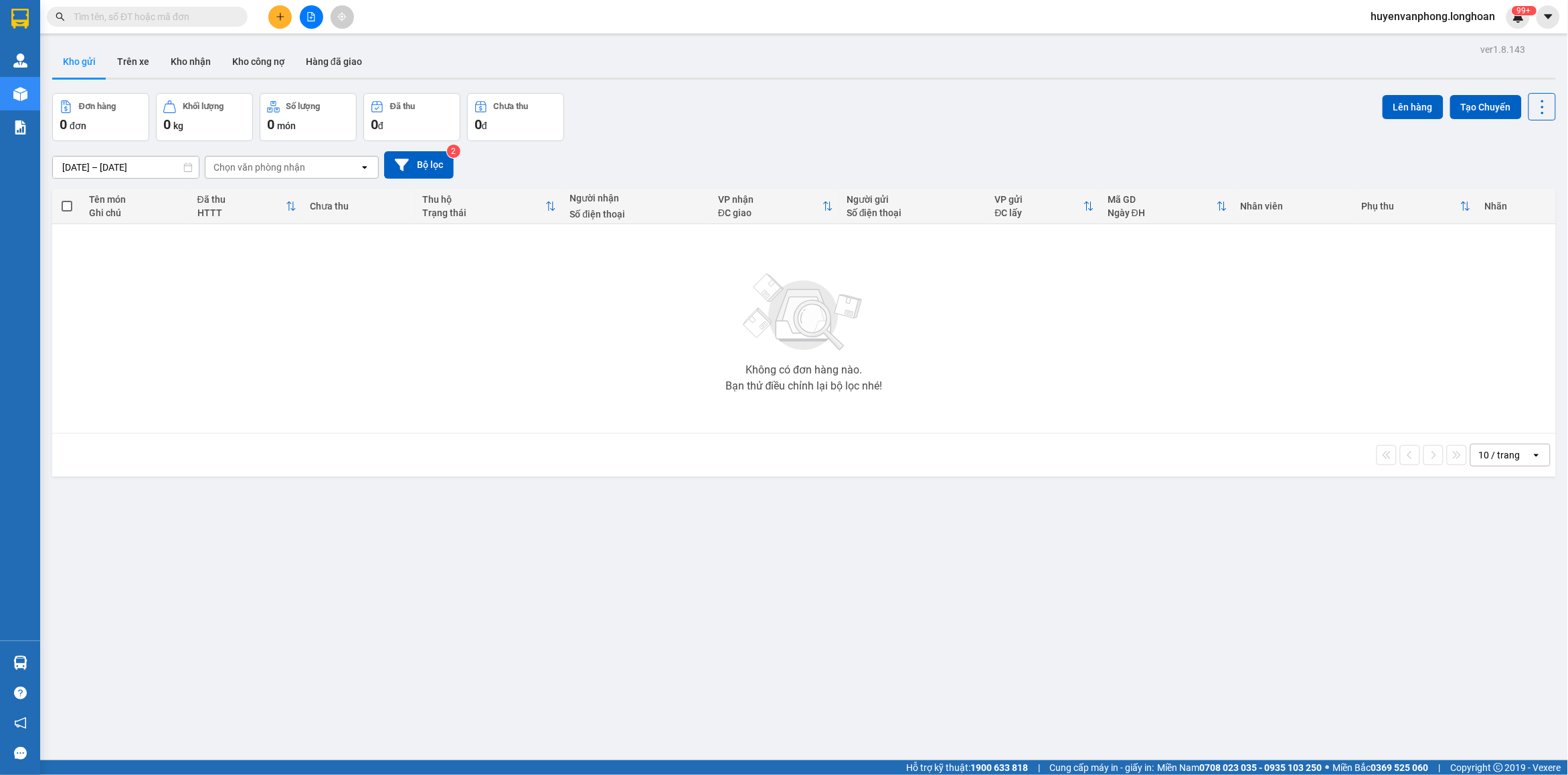
paste input "0972779900"
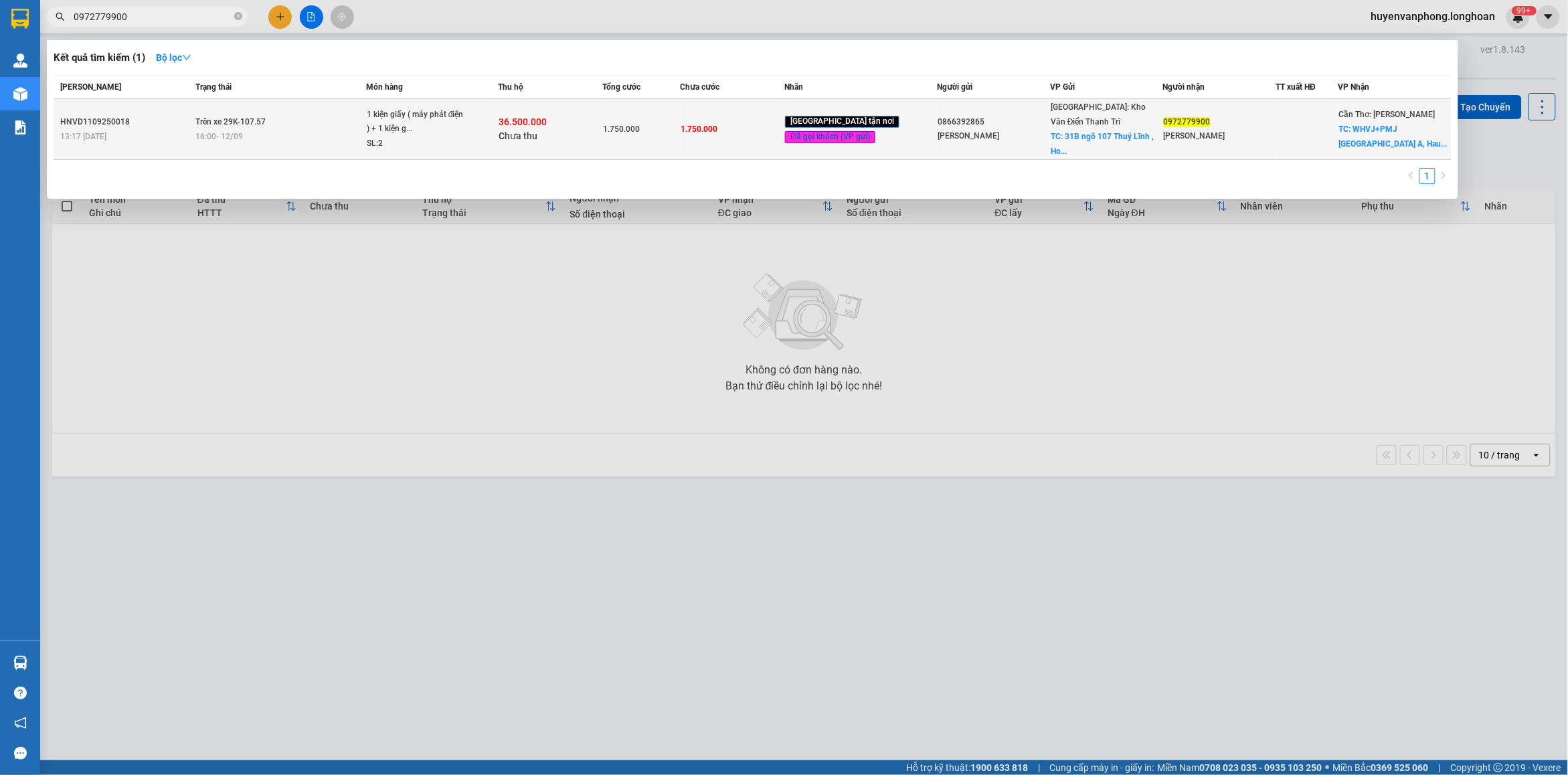
type input "0972779900"
click at [375, 139] on div "SL: 2" at bounding box center [417, 143] width 101 height 15
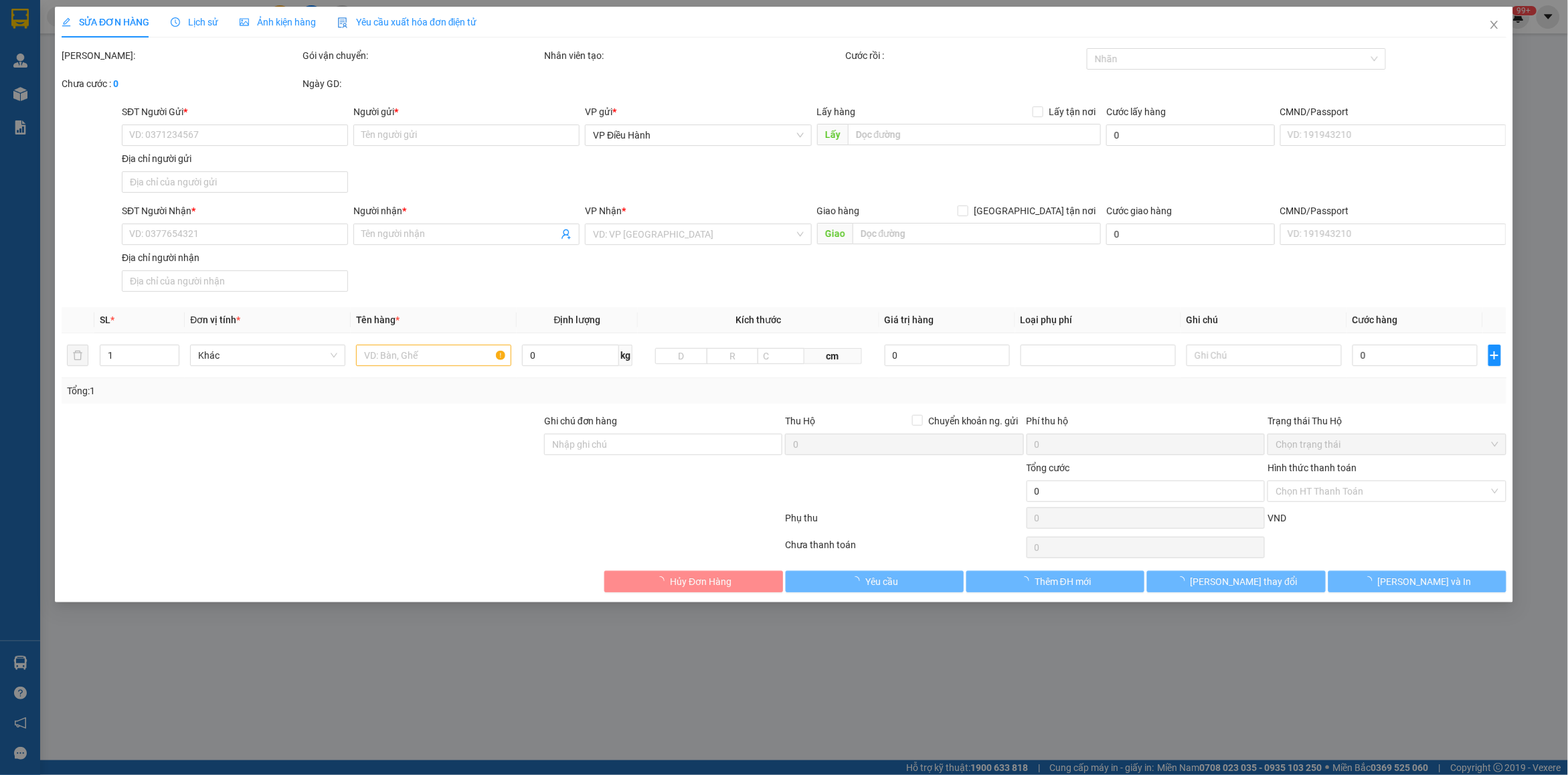
type input "0866392865"
type input "[PERSON_NAME]"
checkbox input "true"
type input "31B ngõ 107 Thuý Lĩnh , [PERSON_NAME]"
type input "0972779900"
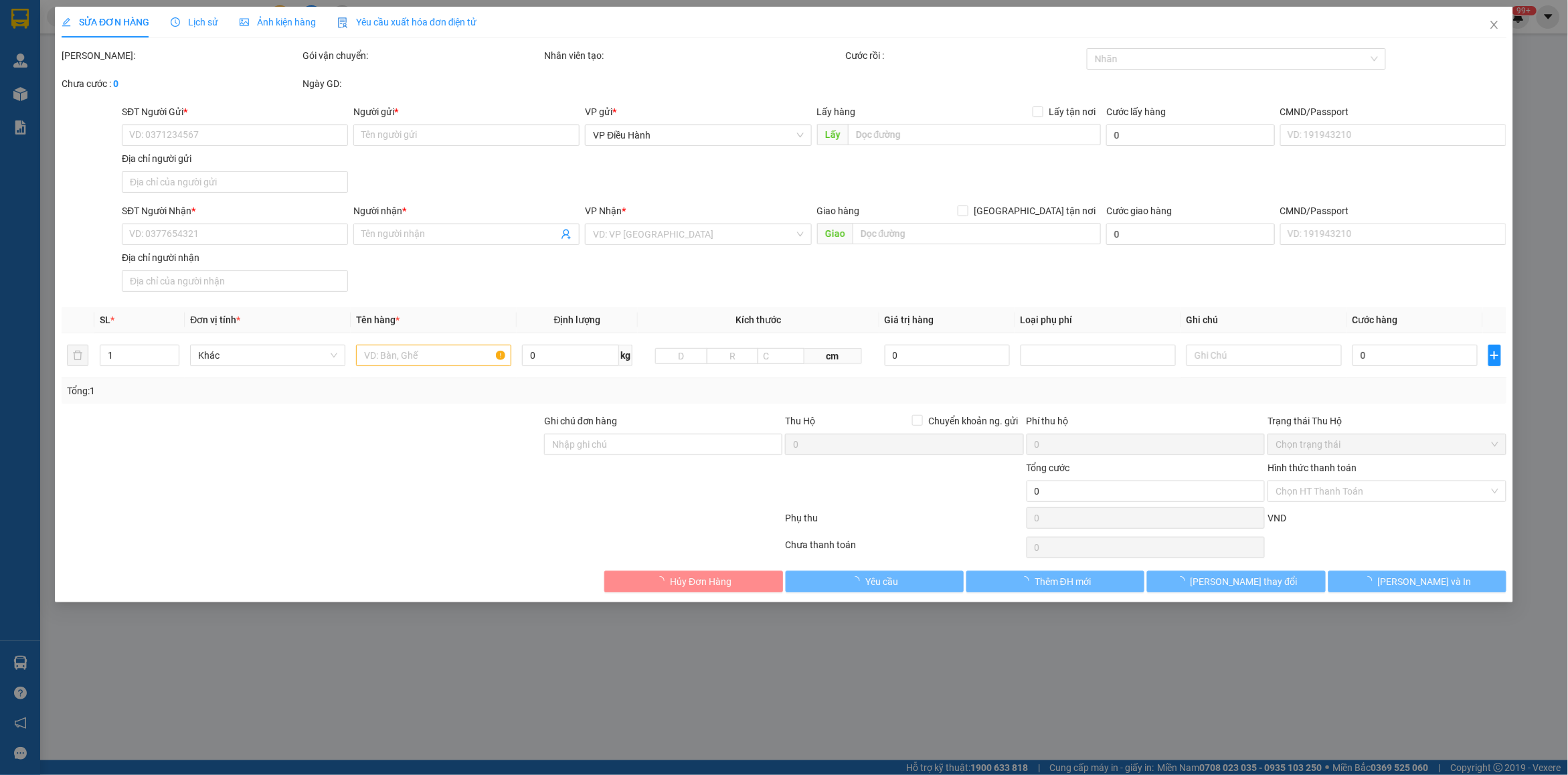
type input "[PERSON_NAME]"
checkbox input "true"
type input "WHVJ+PMJ [GEOGRAPHIC_DATA], [GEOGRAPHIC_DATA]"
type input "nhận nguyên kiện,giao nguyên kiện,bể vỡ khồng đền, XIN NHẸ TAY"
type input "1.750.000"
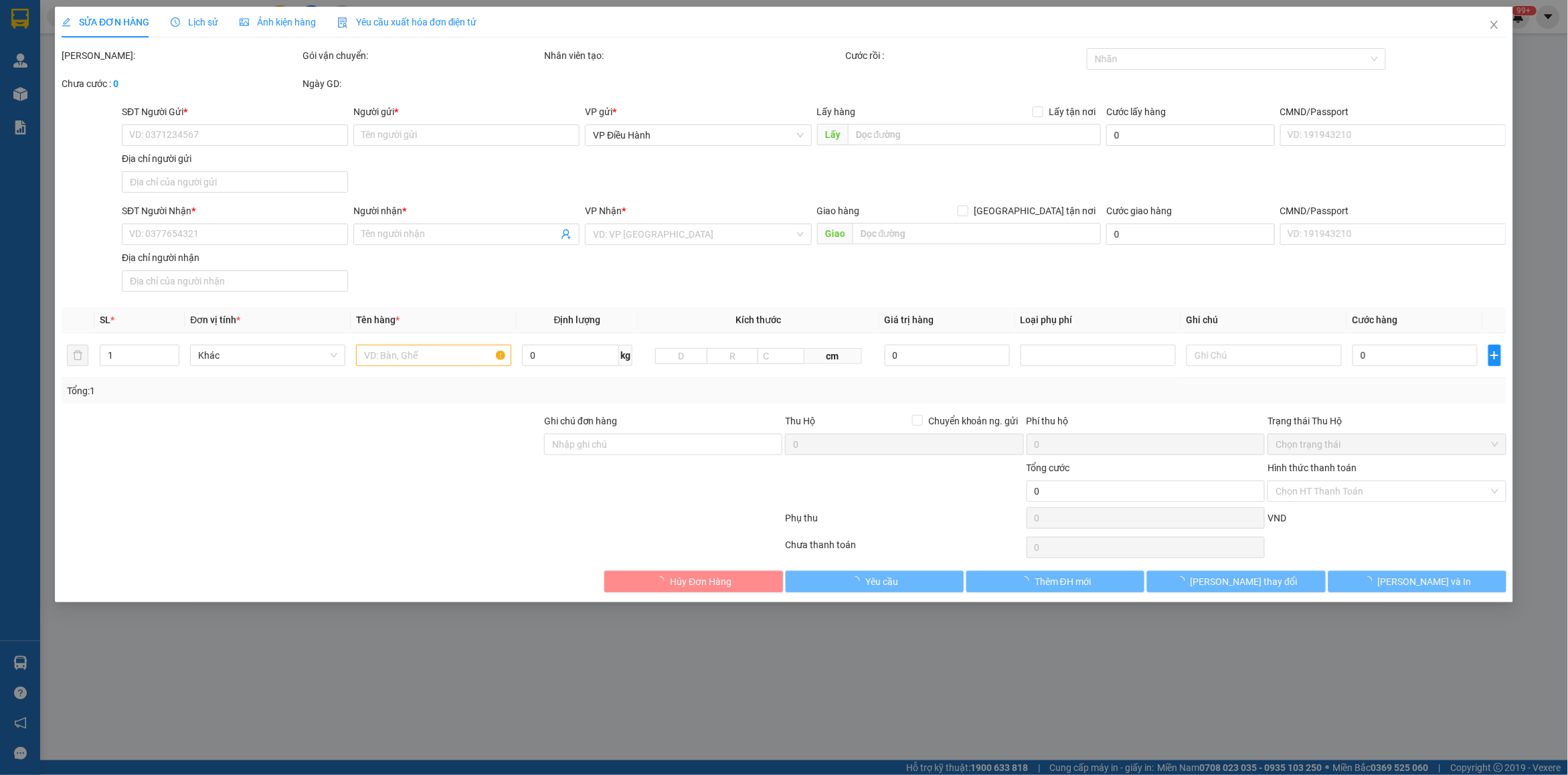
type input "1.750.000"
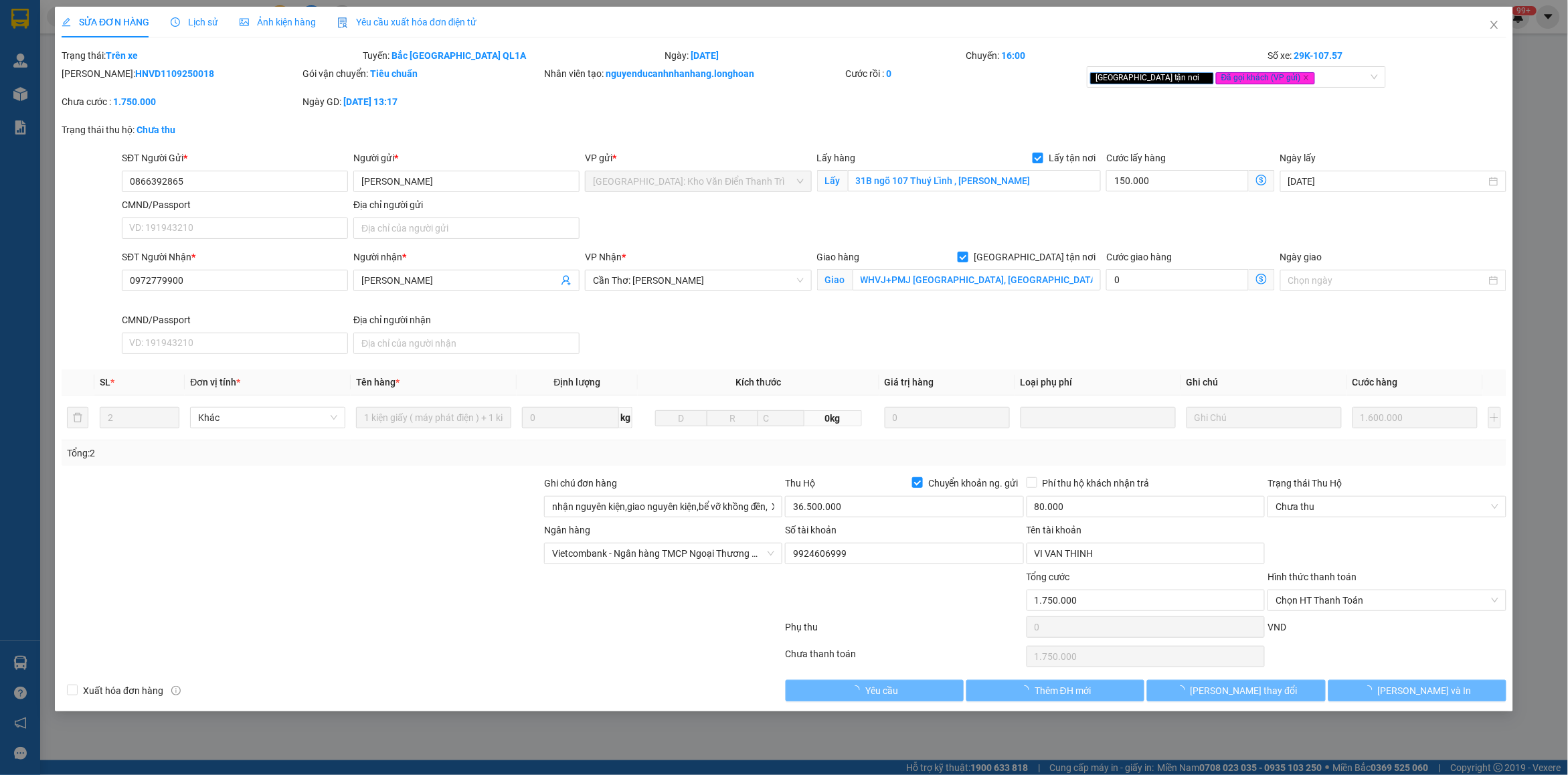
click at [181, 17] on span "Lịch sử" at bounding box center [195, 22] width 48 height 11
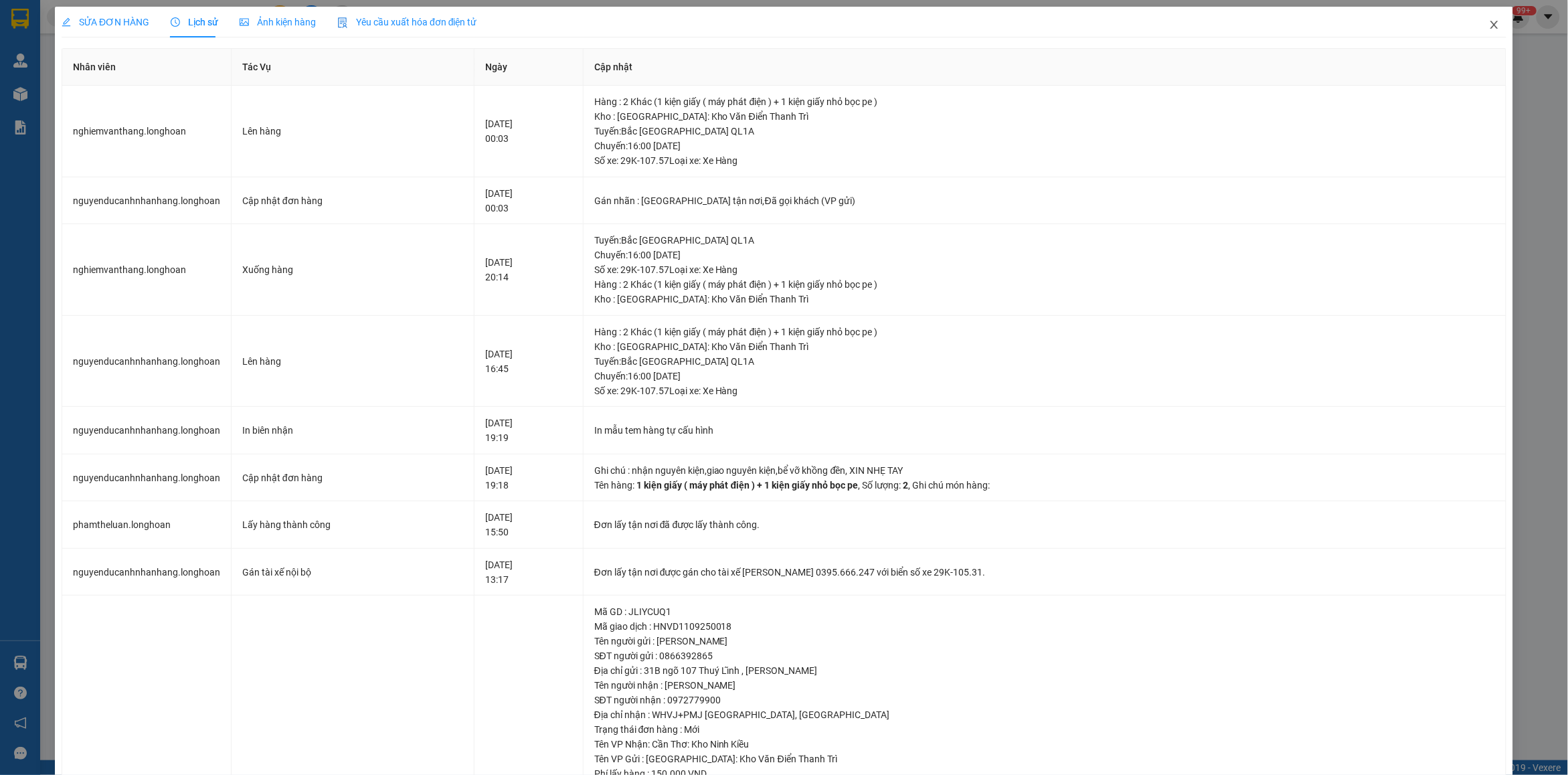
drag, startPoint x: 1480, startPoint y: 34, endPoint x: 1389, endPoint y: 50, distance: 92.4
click at [1454, 39] on div "SỬA ĐƠN HÀNG Lịch sử Ảnh kiện hàng Yêu cầu xuất hóa đơn điện tử Total Paid Fee …" at bounding box center [784, 514] width 1458 height 1015
drag, startPoint x: 1482, startPoint y: 21, endPoint x: 109, endPoint y: 2, distance: 1373.1
click at [1489, 21] on icon "close" at bounding box center [1494, 25] width 11 height 11
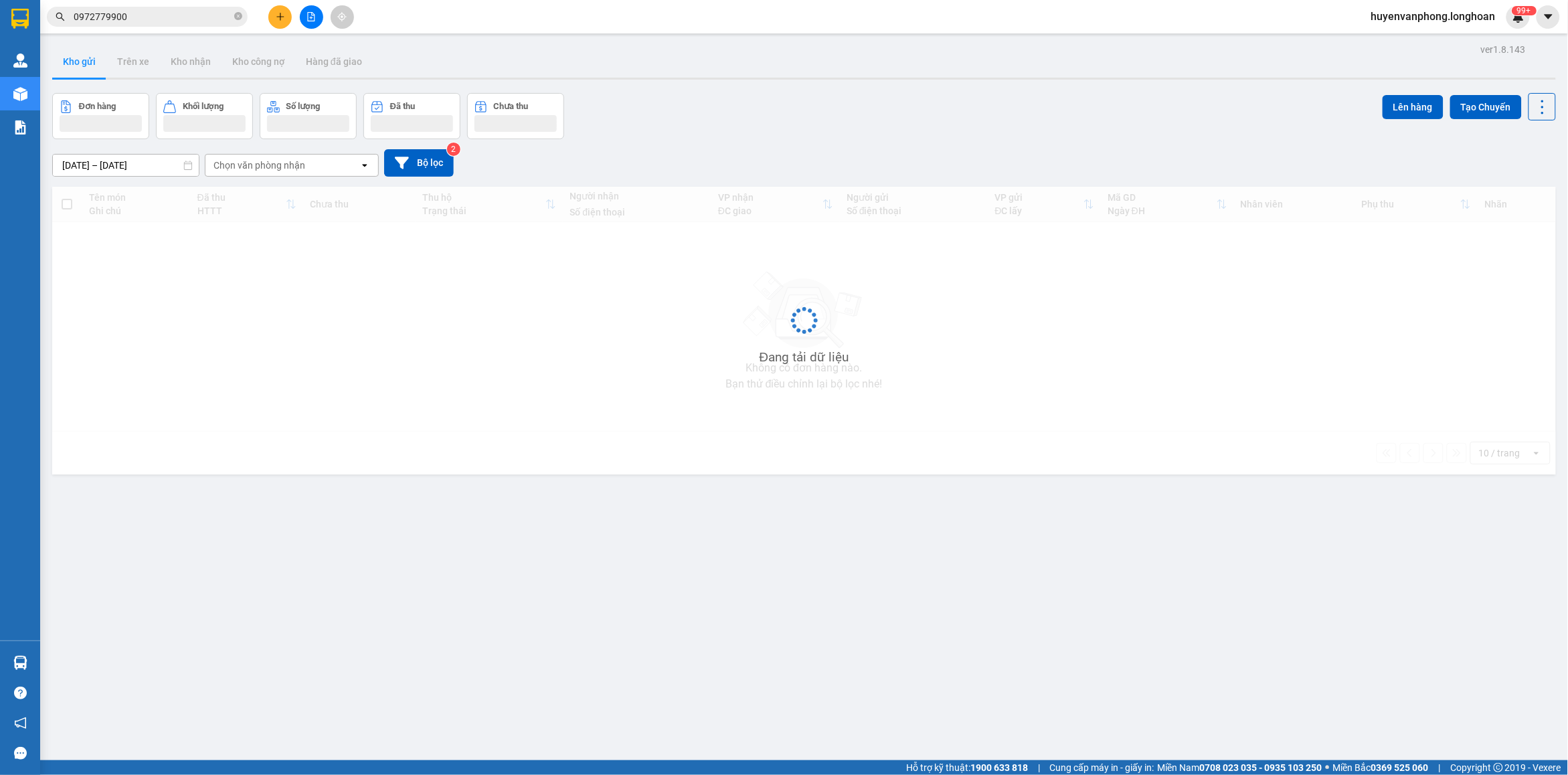
click at [165, 13] on input "0972779900" at bounding box center [153, 16] width 158 height 15
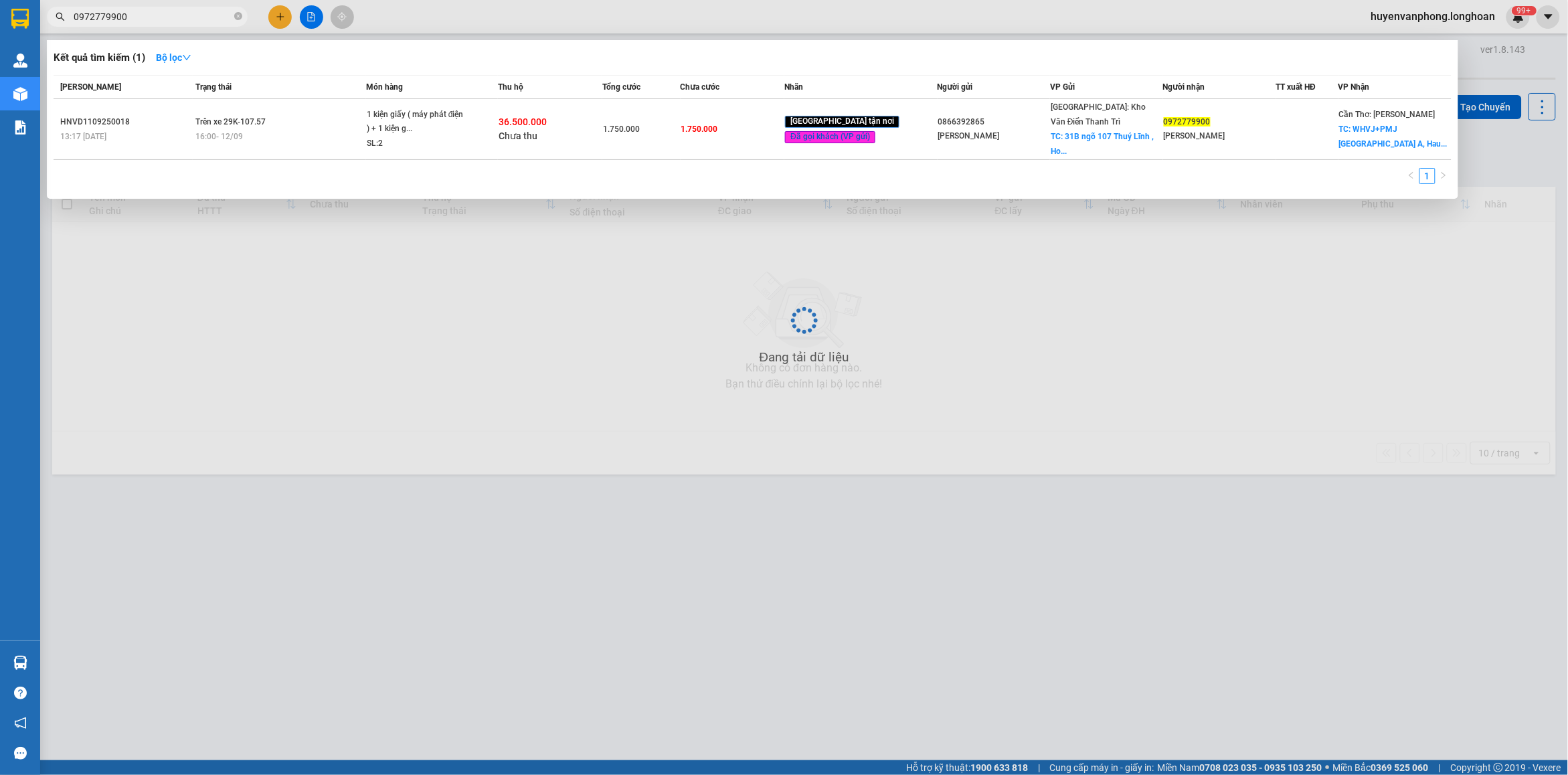
click at [165, 13] on input "0972779900" at bounding box center [153, 16] width 158 height 15
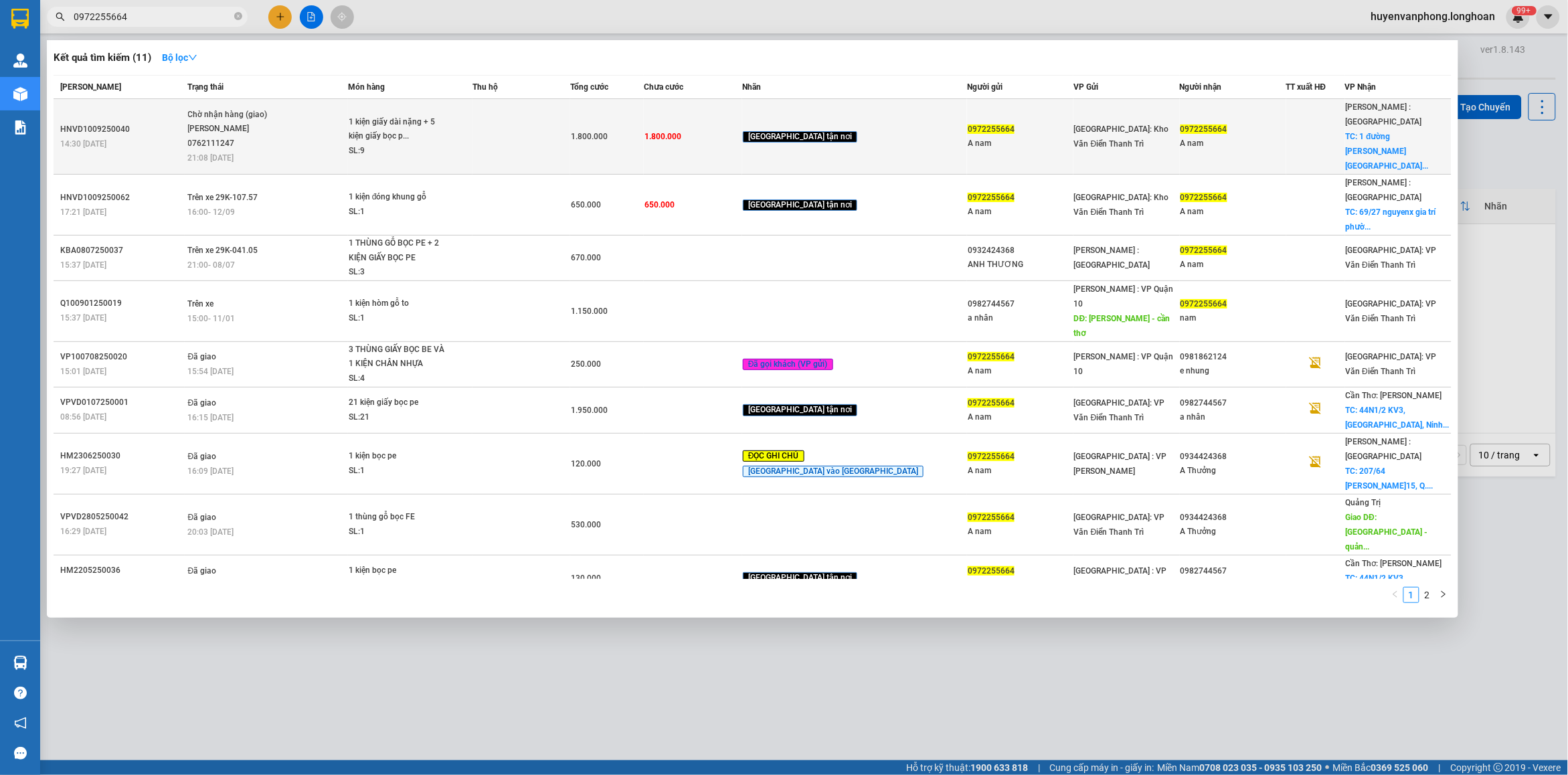
type input "0972255664"
click at [333, 118] on span "Chờ nhận hàng (giao) [PERSON_NAME] 0762111247 21:08 [DATE]" at bounding box center [267, 135] width 160 height 56
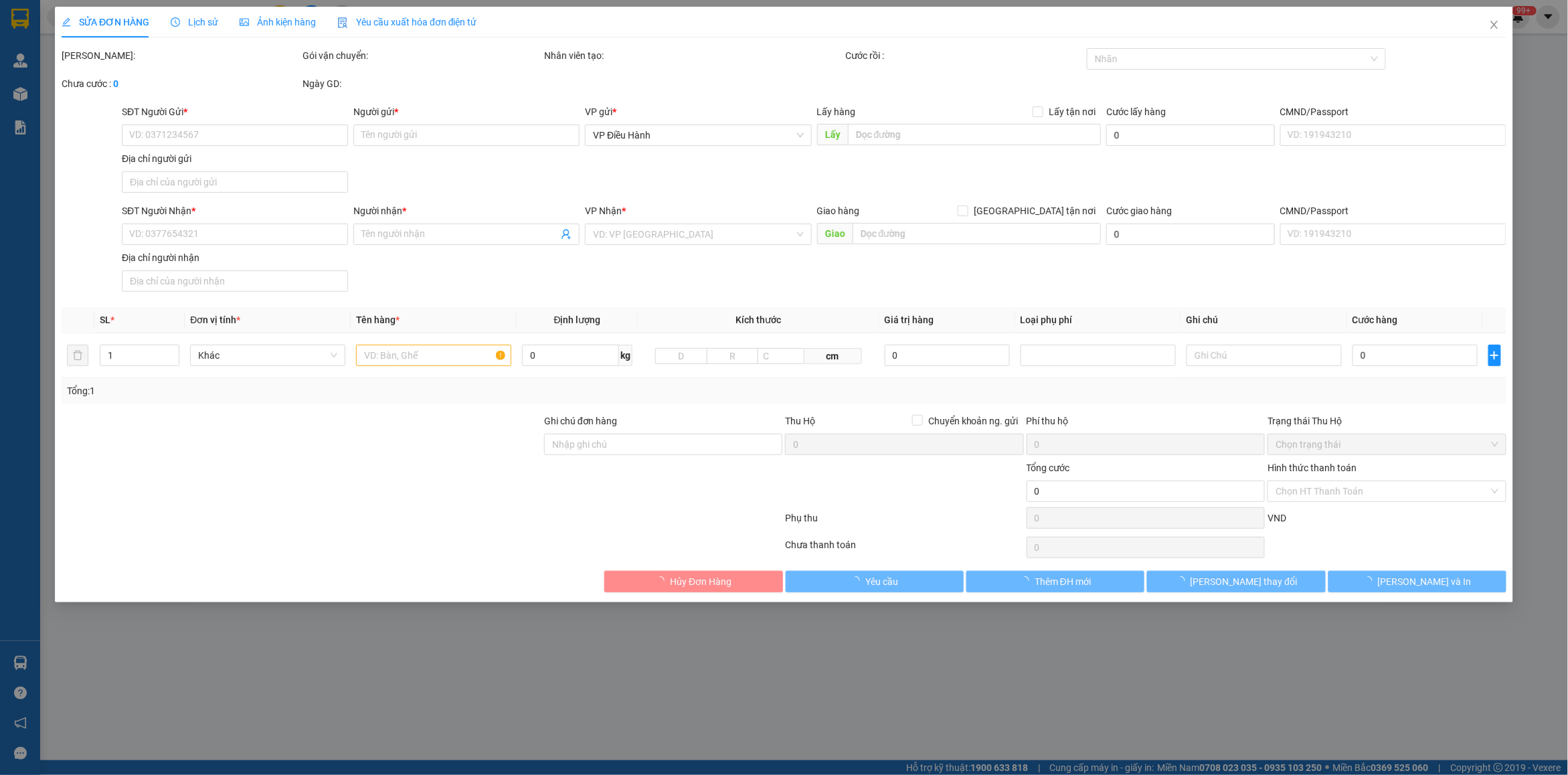
type input "0972255664"
type input "A nam"
type input "0972255664"
type input "A nam"
checkbox input "true"
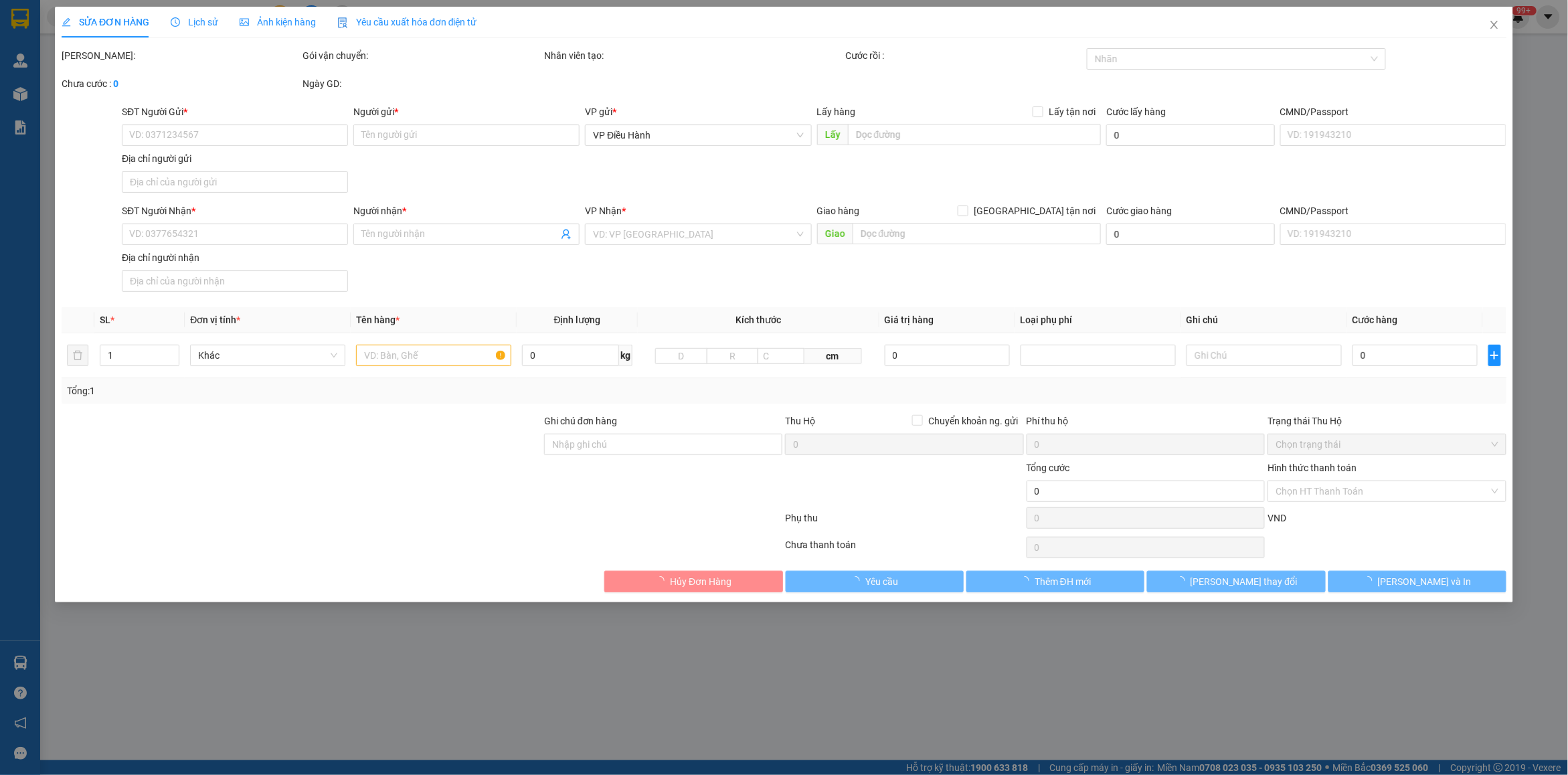
type input "1 đường lưu hữu phước đông hòa DĨ AN BÌNH DƯƠNG tp hcm"
type input "hàng giao nguyên kiện, hư vỡ ko đền ( giao sáng 14 nha các A)"
type input "1.800.000"
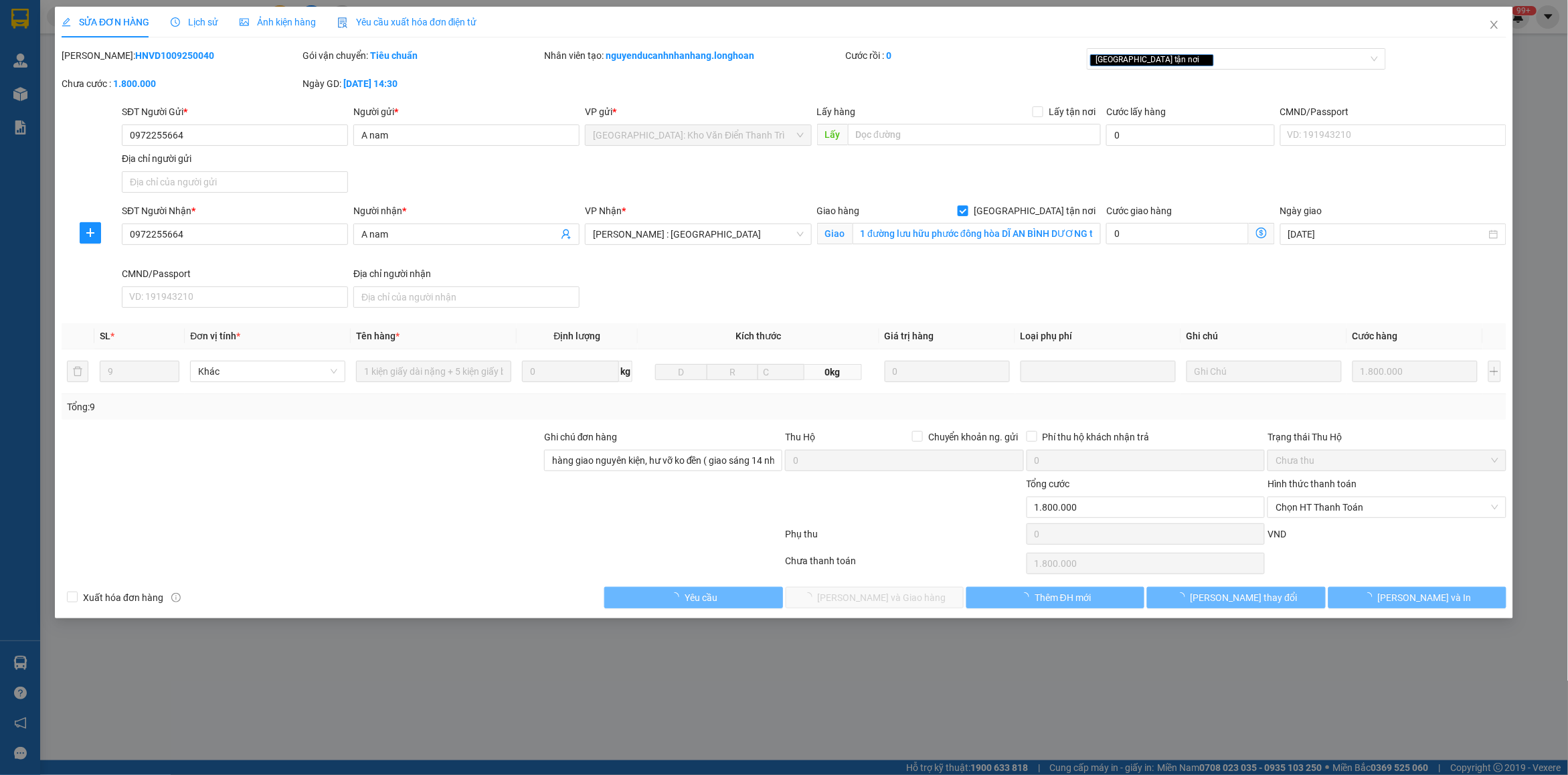
click at [196, 20] on span "Lịch sử" at bounding box center [195, 22] width 48 height 11
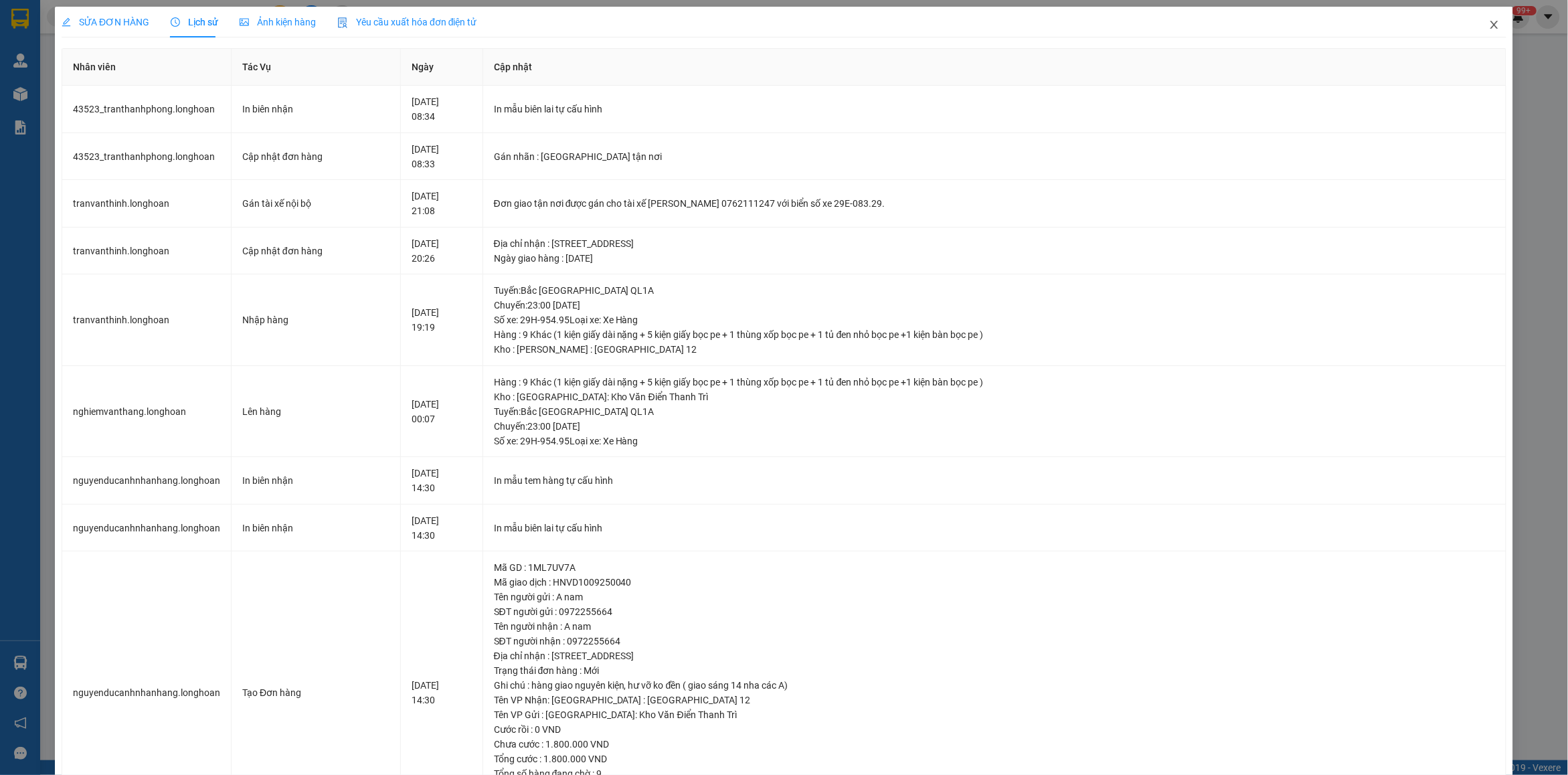
click at [1489, 24] on icon "close" at bounding box center [1494, 25] width 11 height 11
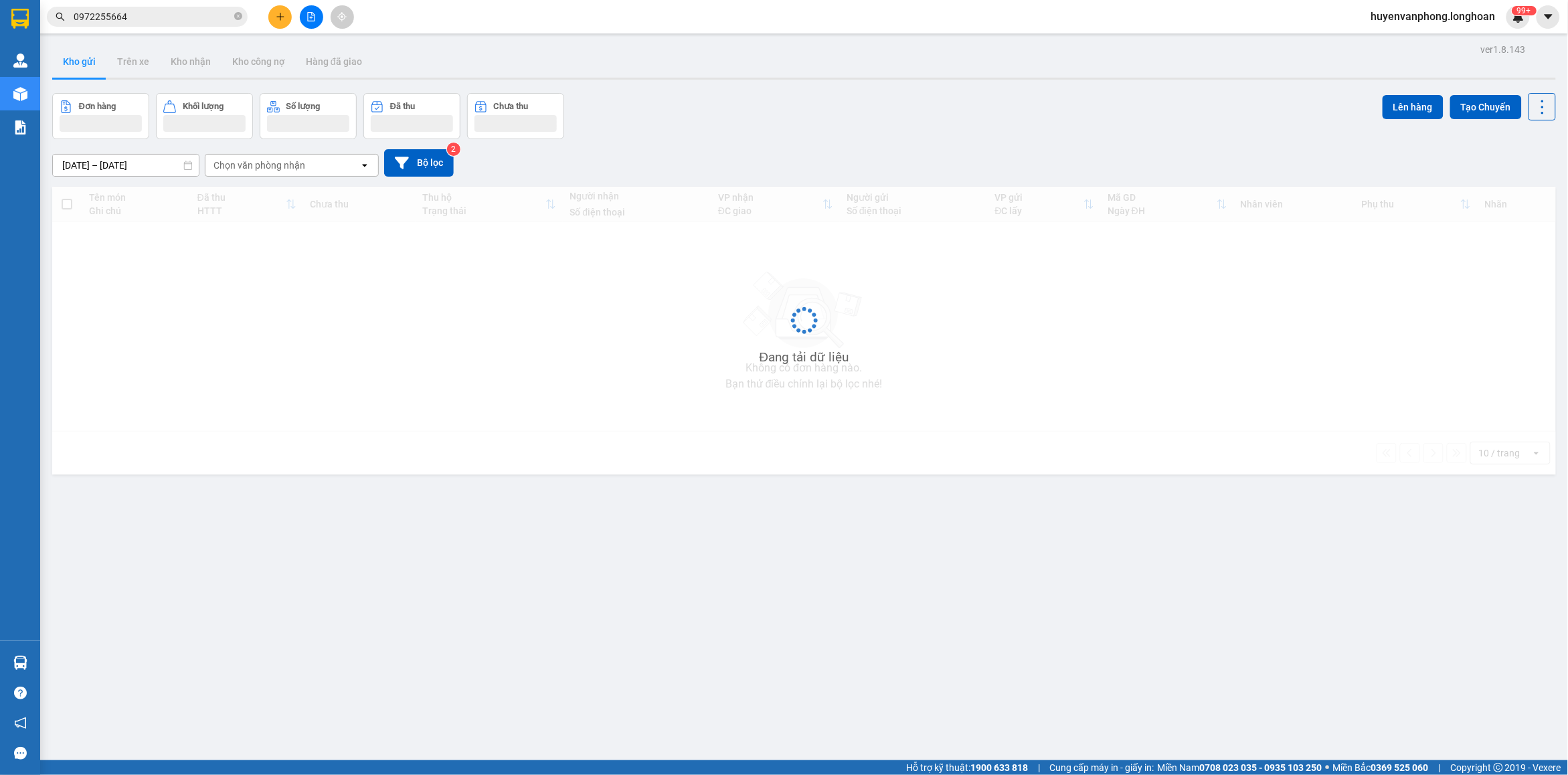
click at [158, 18] on input "0972255664" at bounding box center [153, 16] width 158 height 15
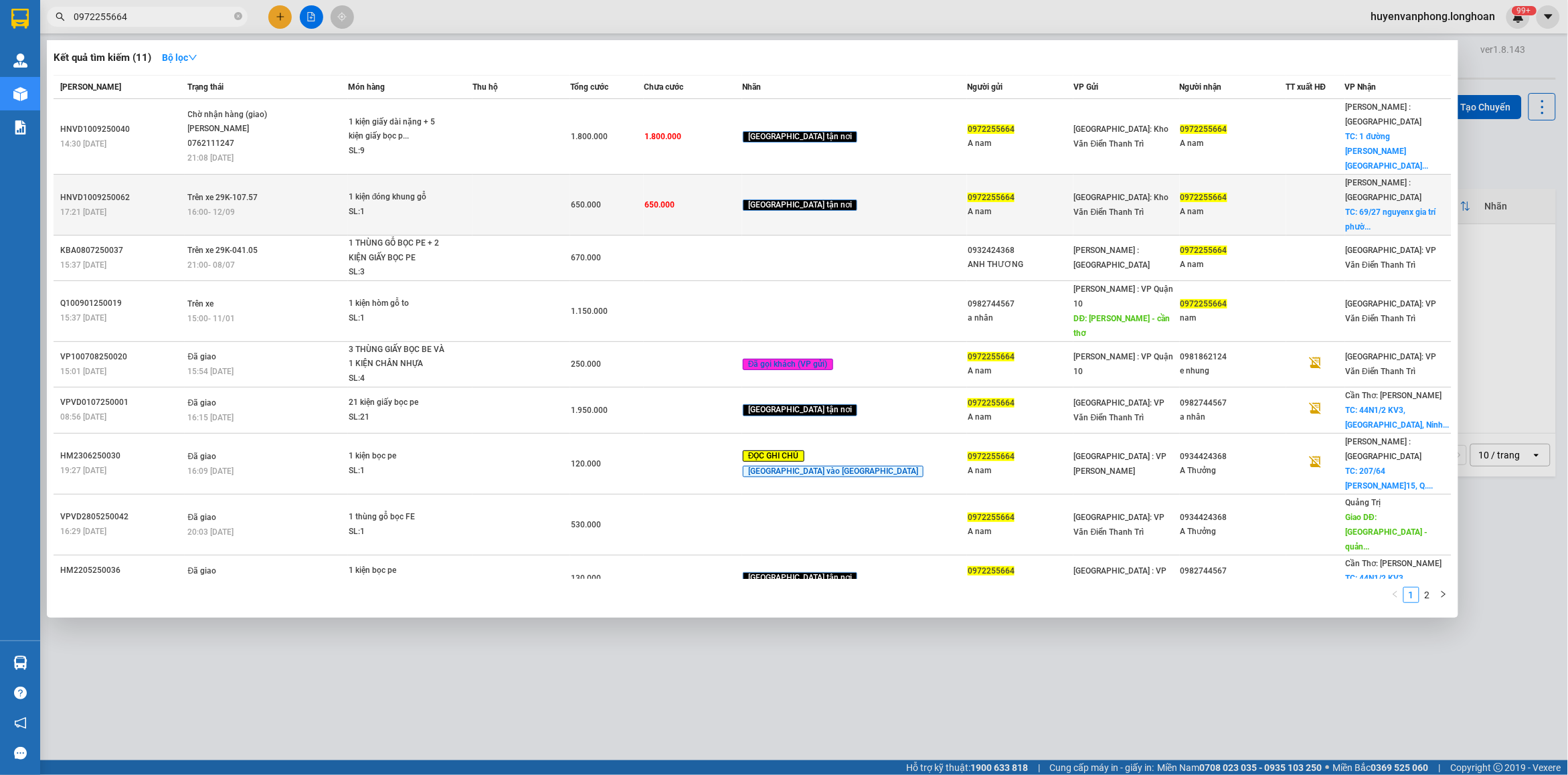
click at [373, 177] on td "1 kiện đóng khung gỗ SL: 1" at bounding box center [410, 205] width 124 height 61
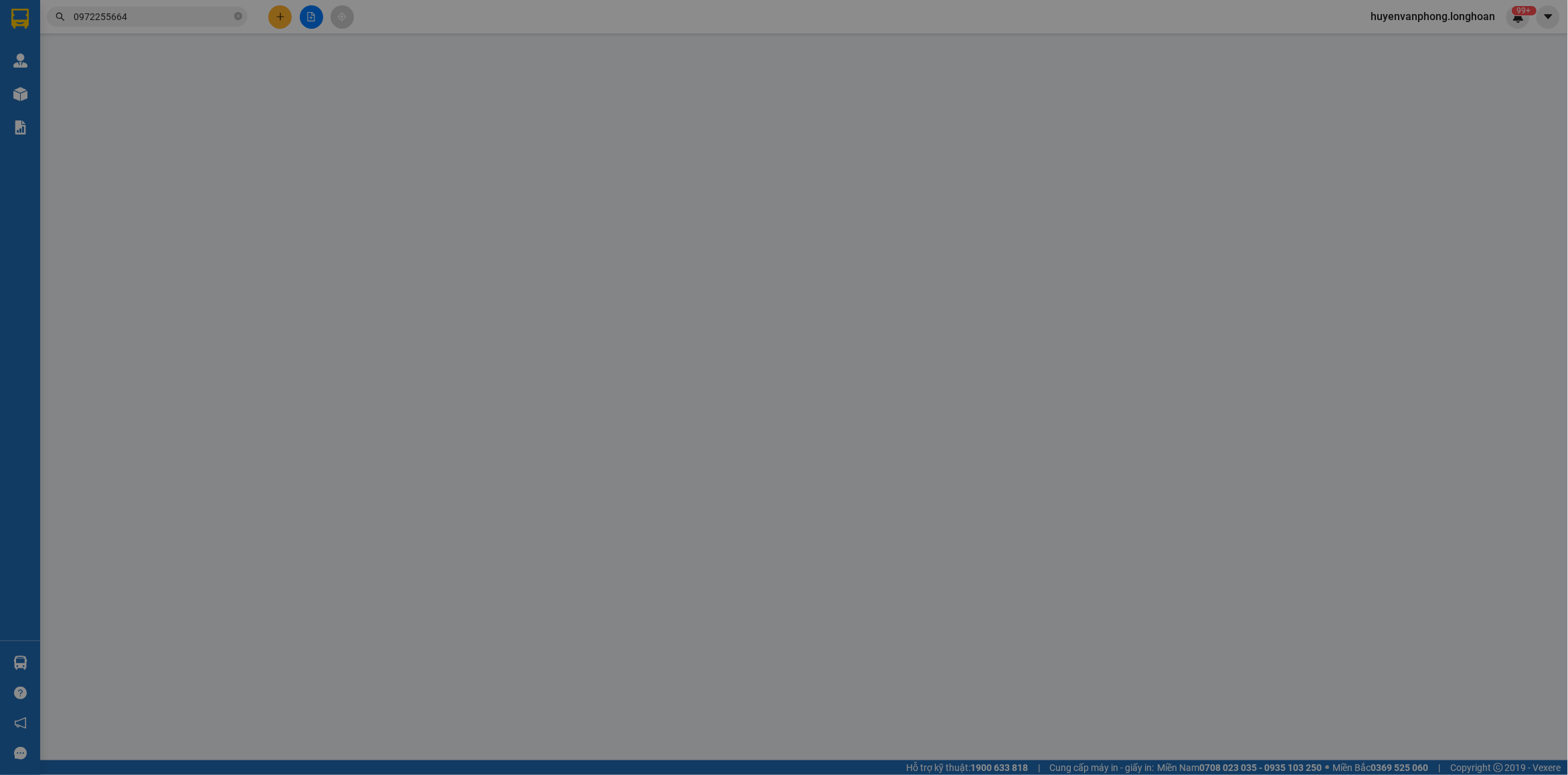
type input "0972255664"
type input "A nam"
type input "0972255664"
type input "A nam"
checkbox input "true"
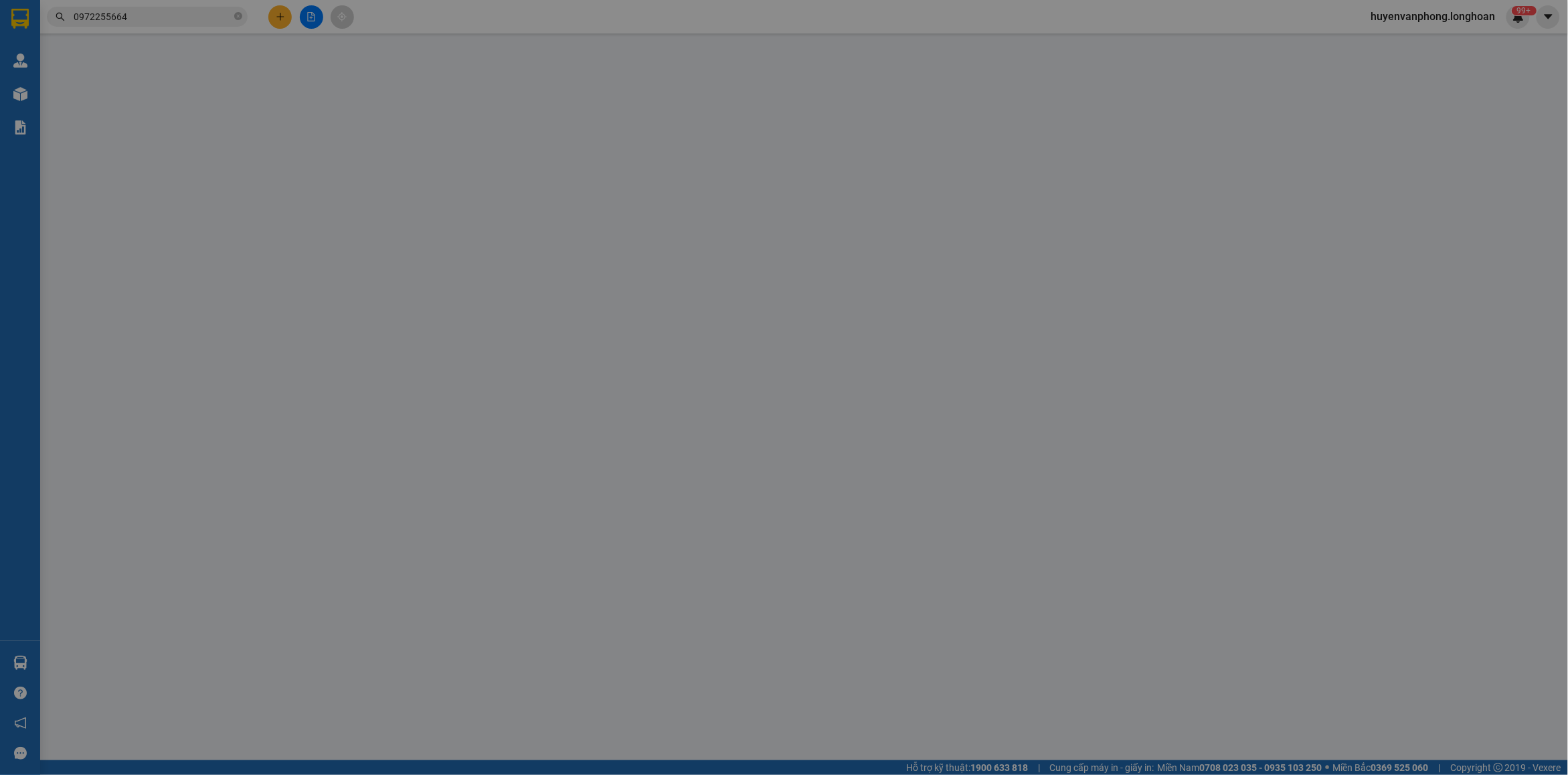
type input "69/27 nguyenx gia trí [GEOGRAPHIC_DATA]"
type input "hàng giao nguyên kiện, hư vỡ ko đền"
type input "650.000"
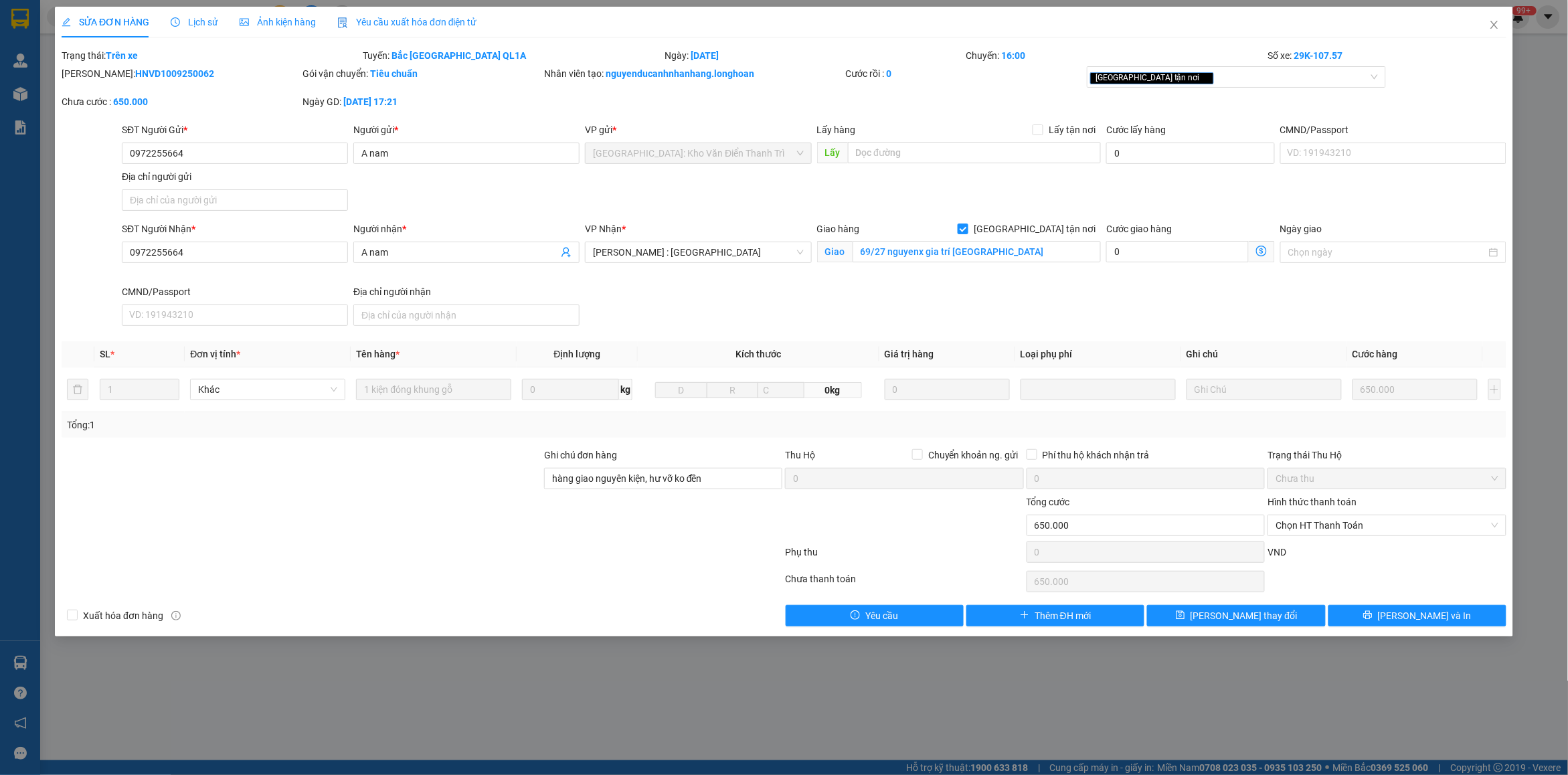
click at [199, 17] on span "Lịch sử" at bounding box center [195, 22] width 48 height 11
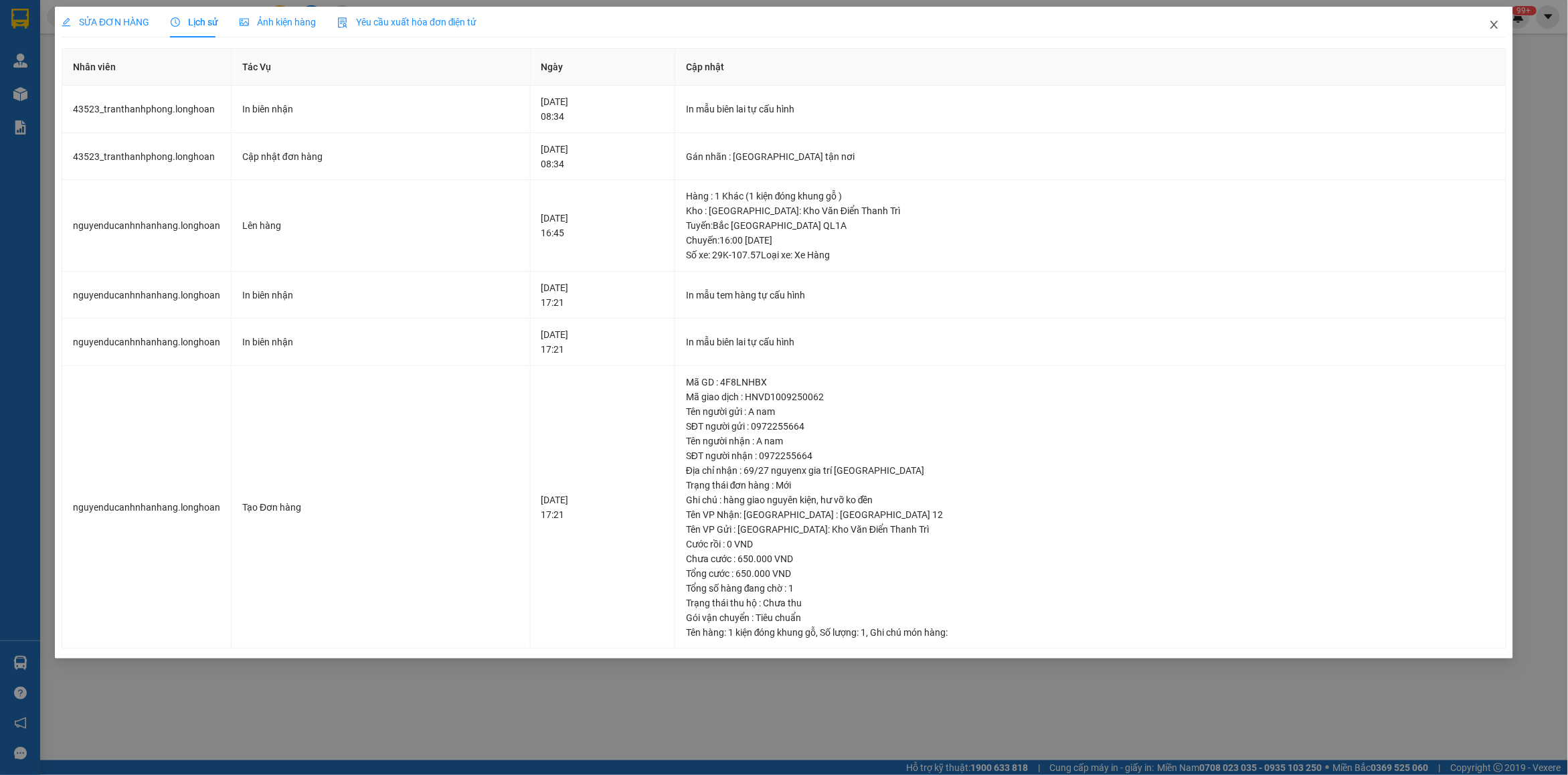
click at [1499, 25] on icon "close" at bounding box center [1494, 25] width 11 height 11
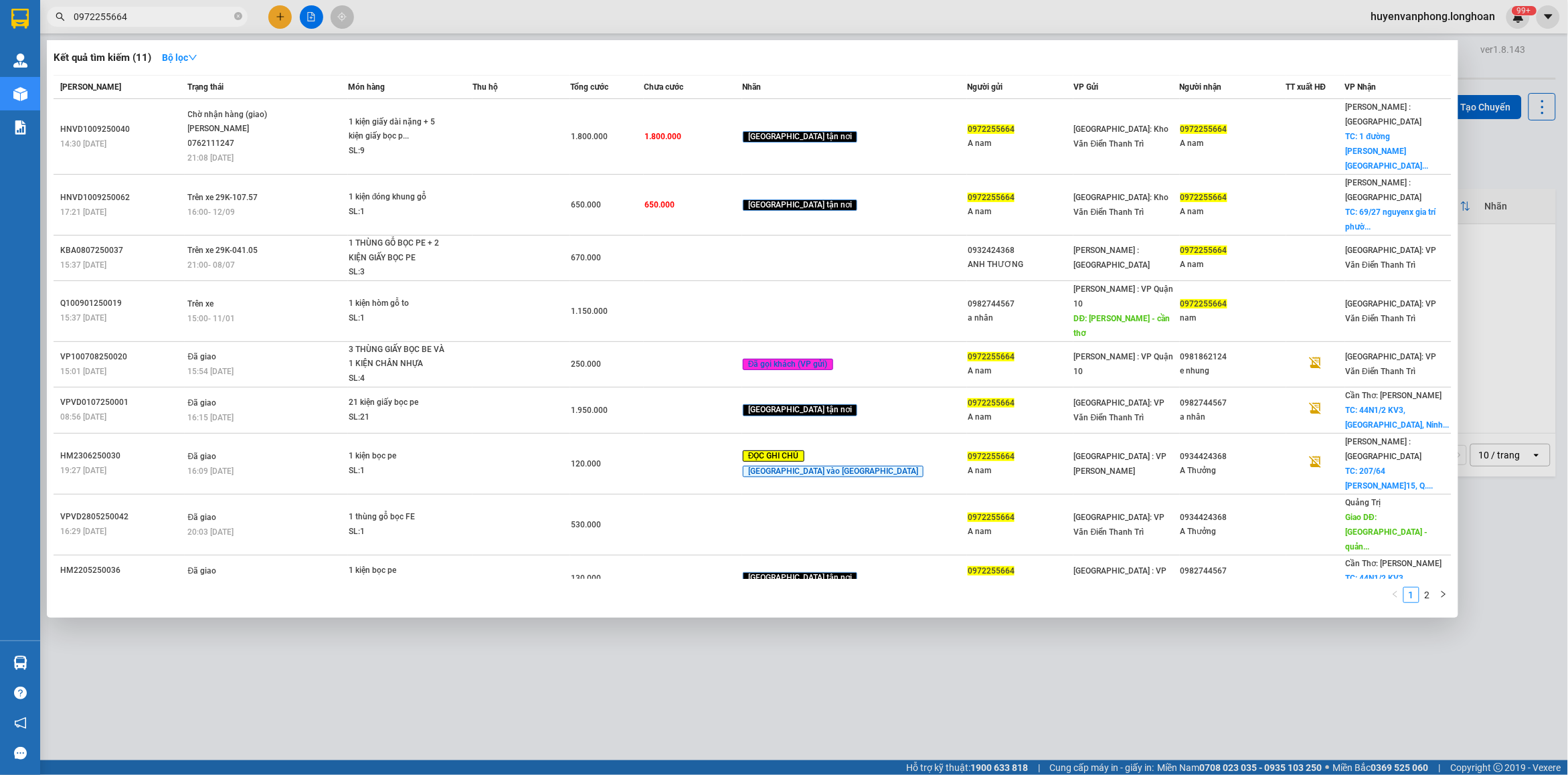
click at [166, 10] on input "0972255664" at bounding box center [153, 16] width 158 height 15
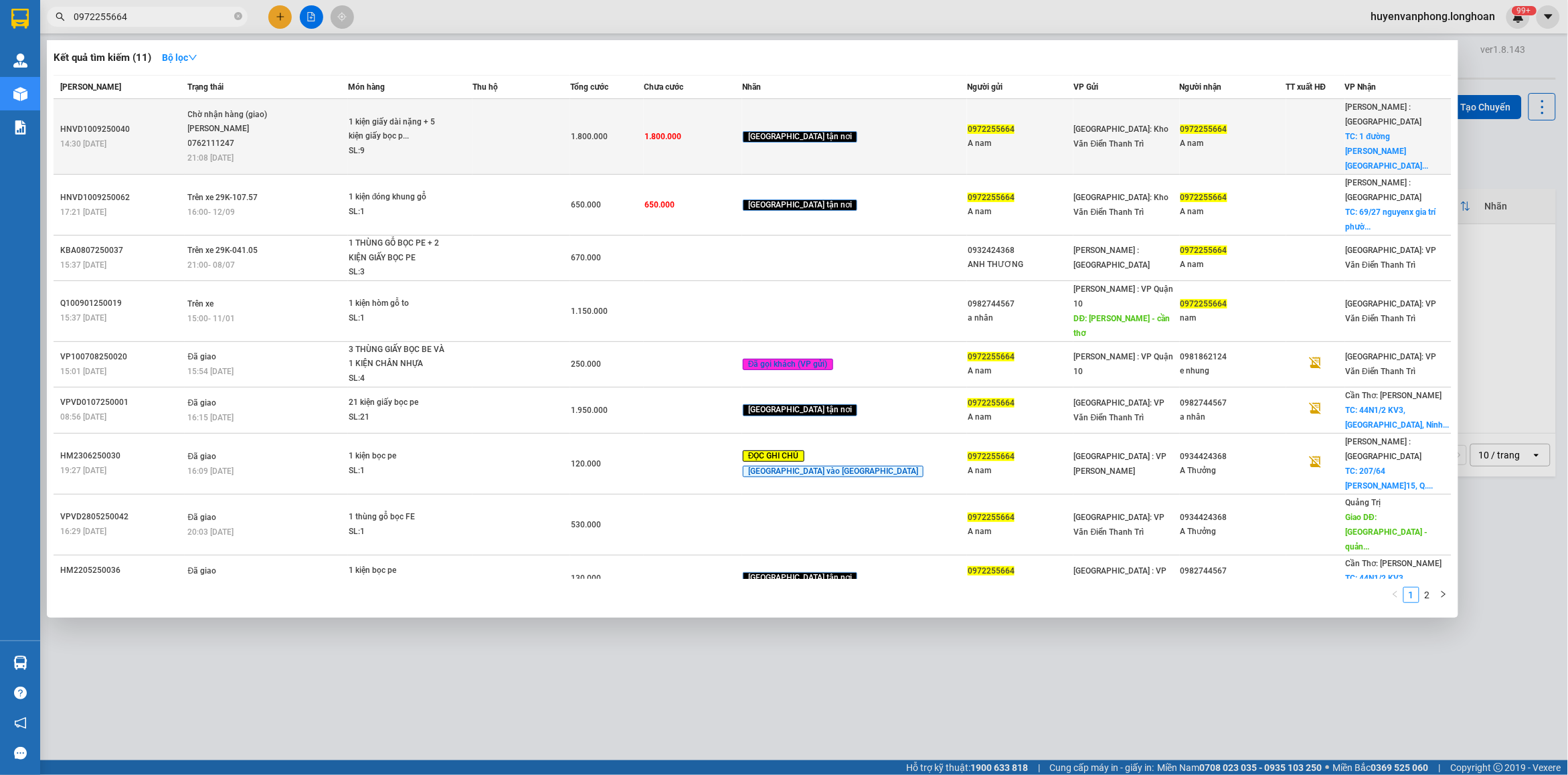
click at [328, 129] on td "Chờ nhận hàng (giao) [PERSON_NAME] 0762111247 21:08 [DATE]" at bounding box center [266, 137] width 163 height 76
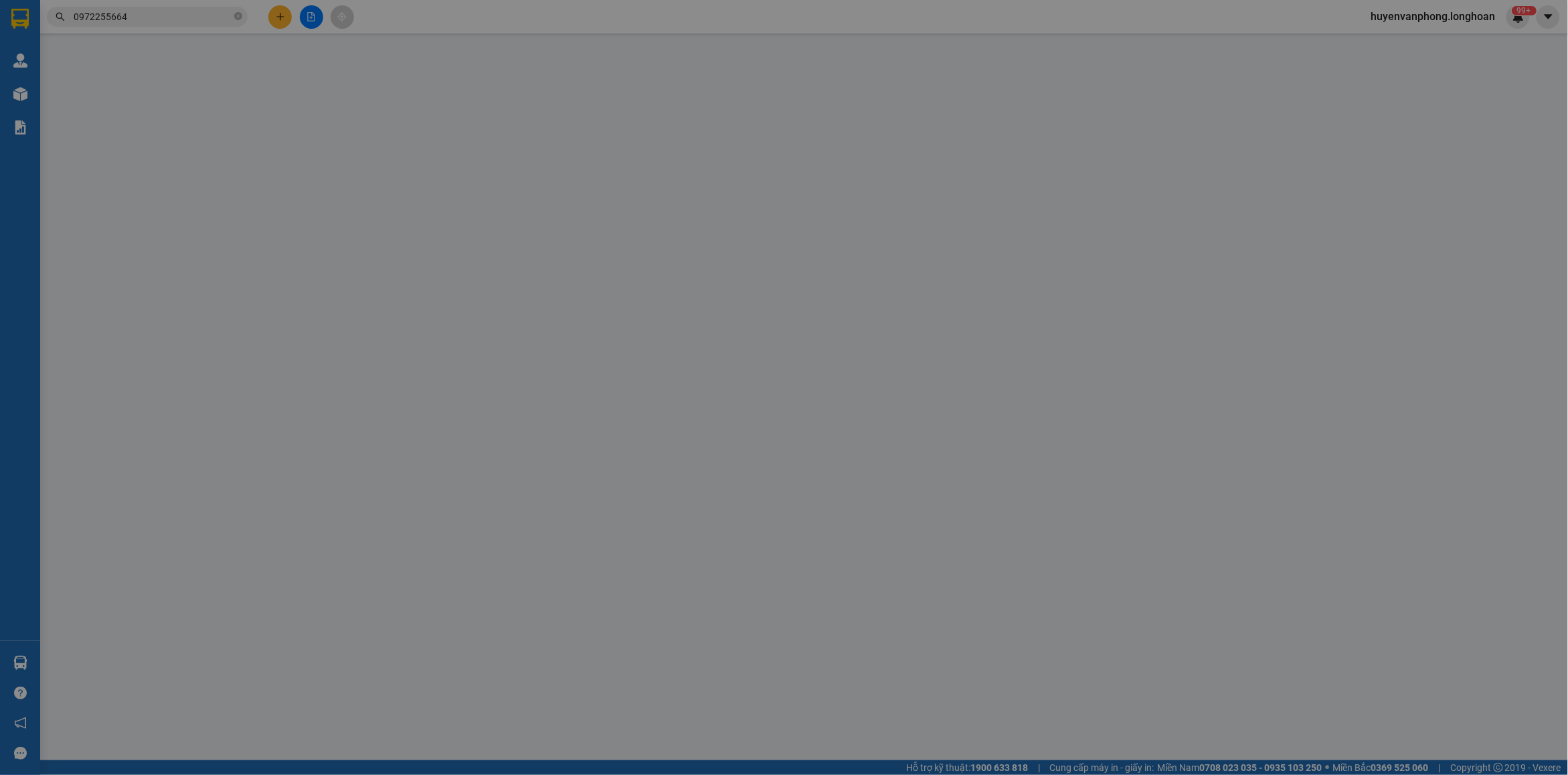
type input "0972255664"
type input "A nam"
type input "0972255664"
type input "A nam"
checkbox input "true"
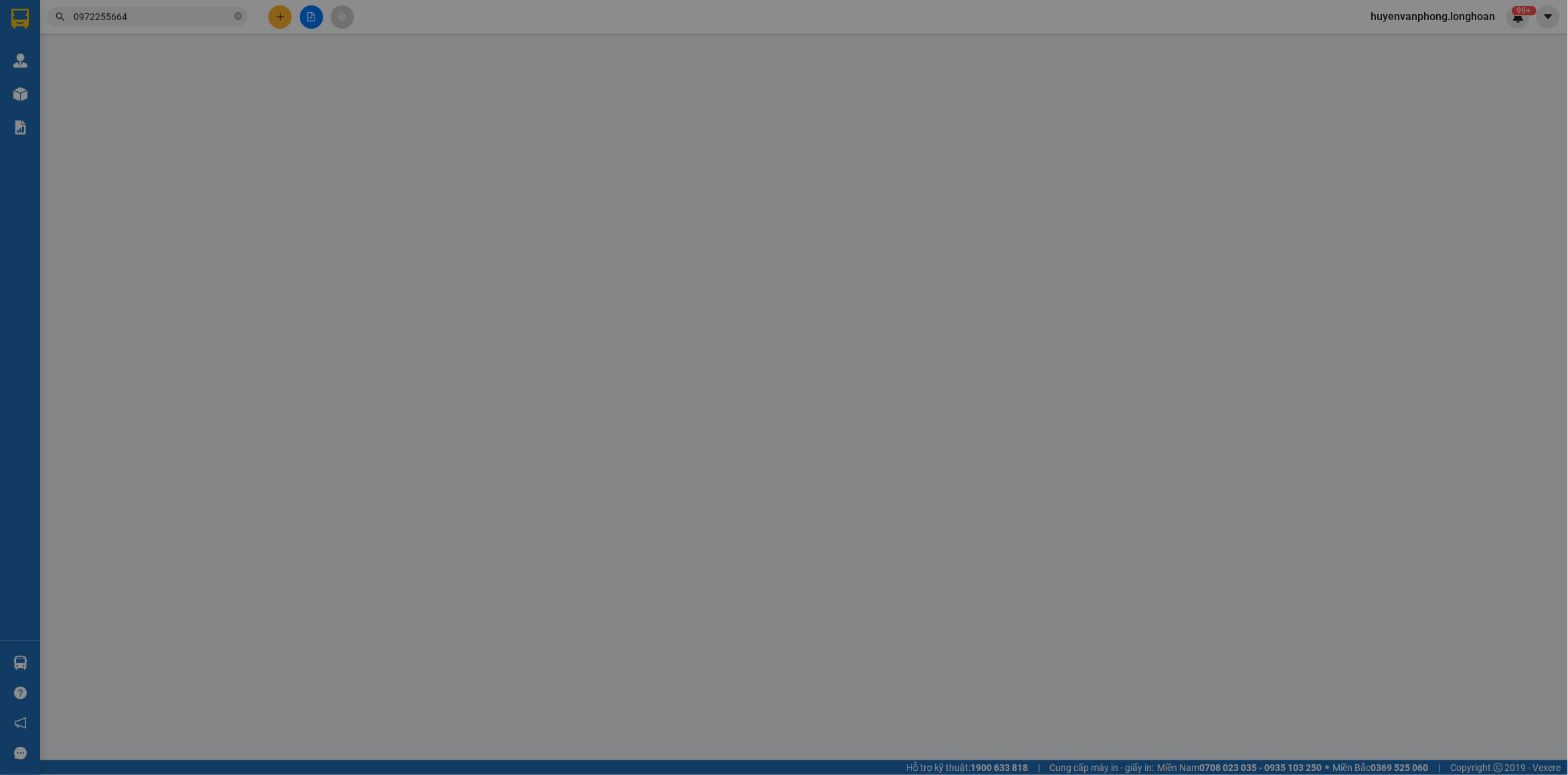
type input "1 đường lưu hữu phước đông hòa DĨ AN BÌNH DƯƠNG tp hcm"
type input "hàng giao nguyên kiện, hư vỡ ko đền ( giao sáng 14 nha các A)"
type input "1.800.000"
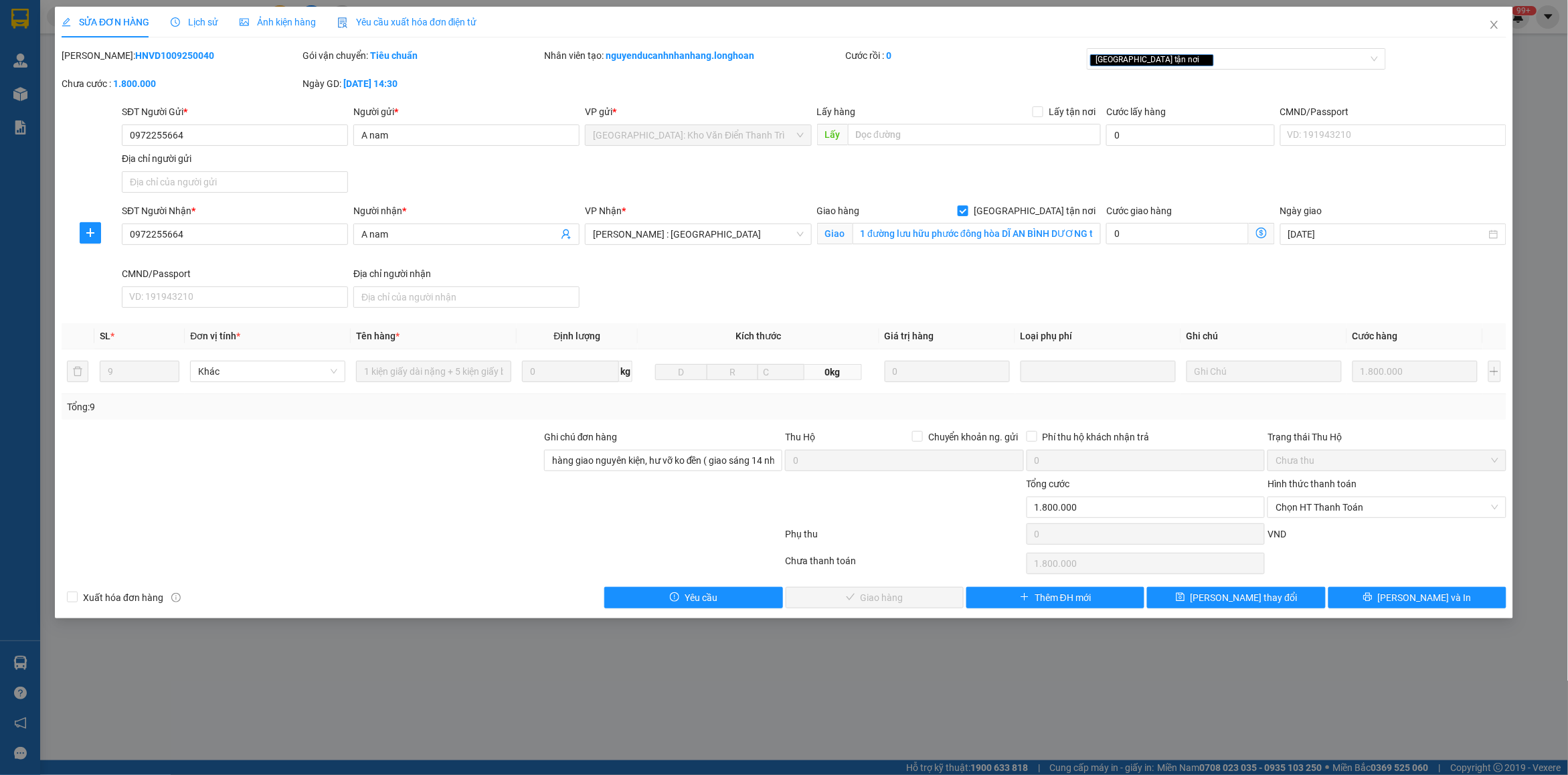
click at [199, 28] on div "Lịch sử" at bounding box center [195, 22] width 48 height 15
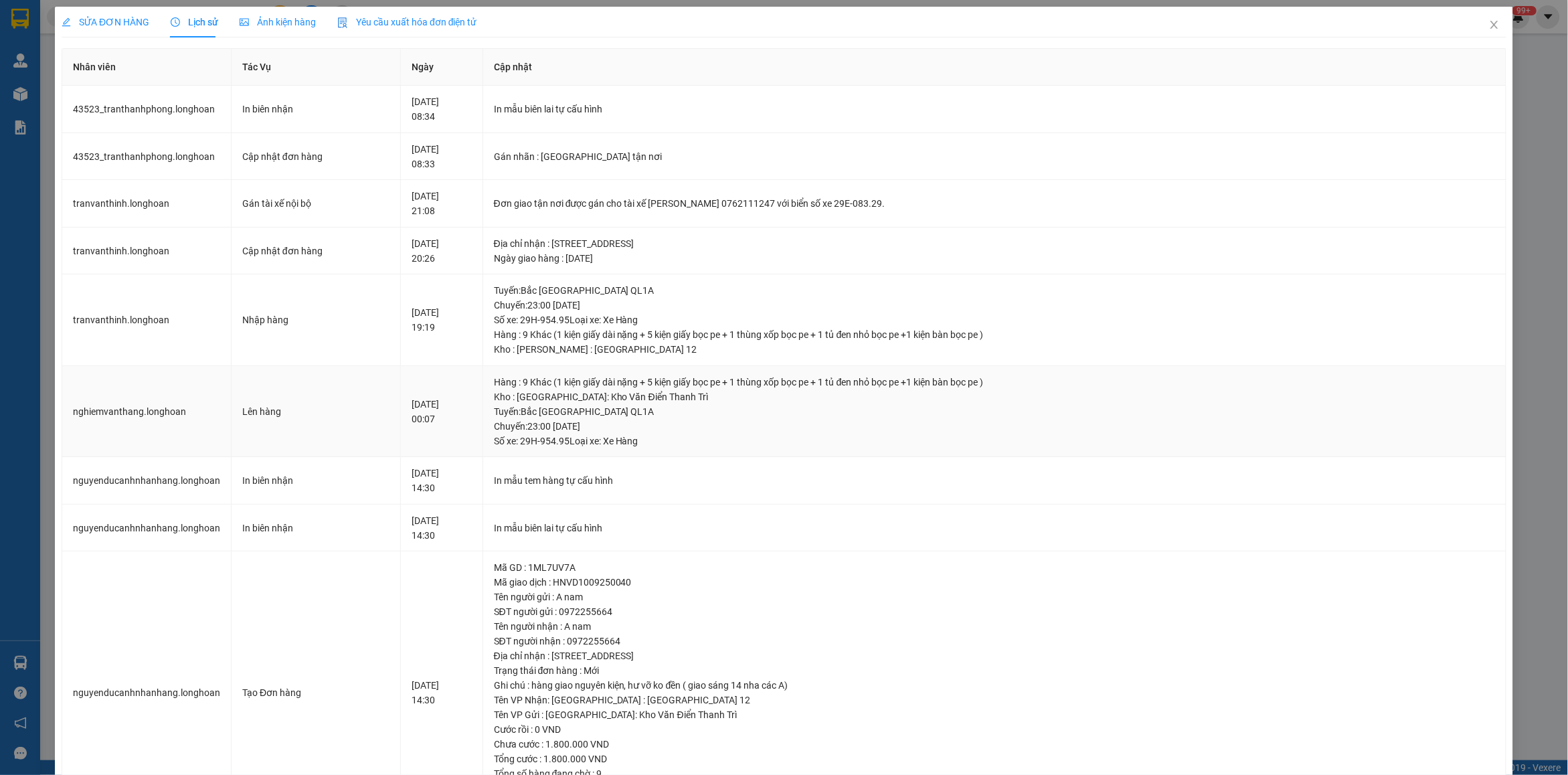
scroll to position [86, 0]
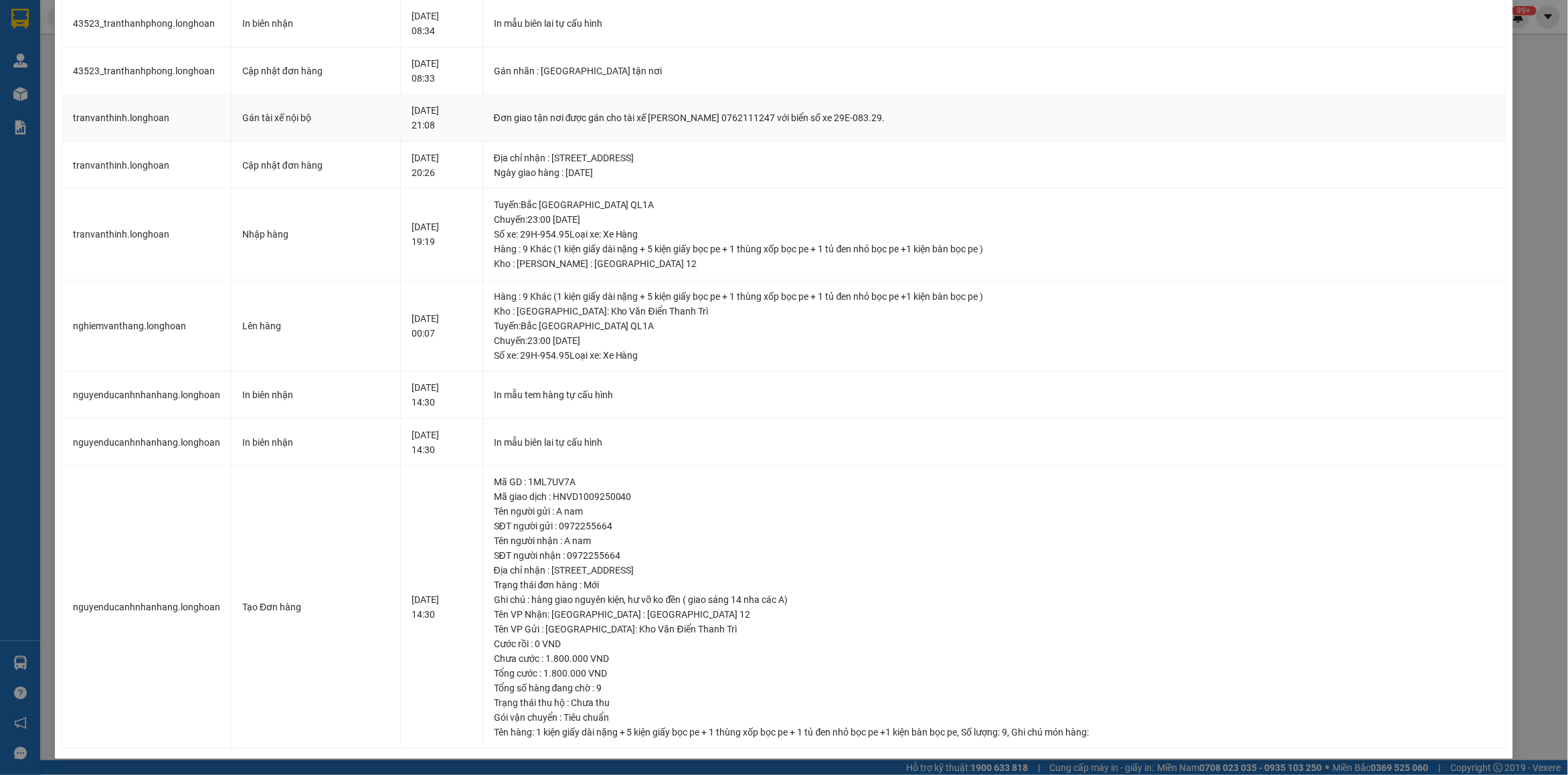
click at [661, 115] on div "Đơn giao tận nơi được gán cho tài xế [PERSON_NAME] 0762111247 với biển số xe 29…" at bounding box center [994, 117] width 1001 height 15
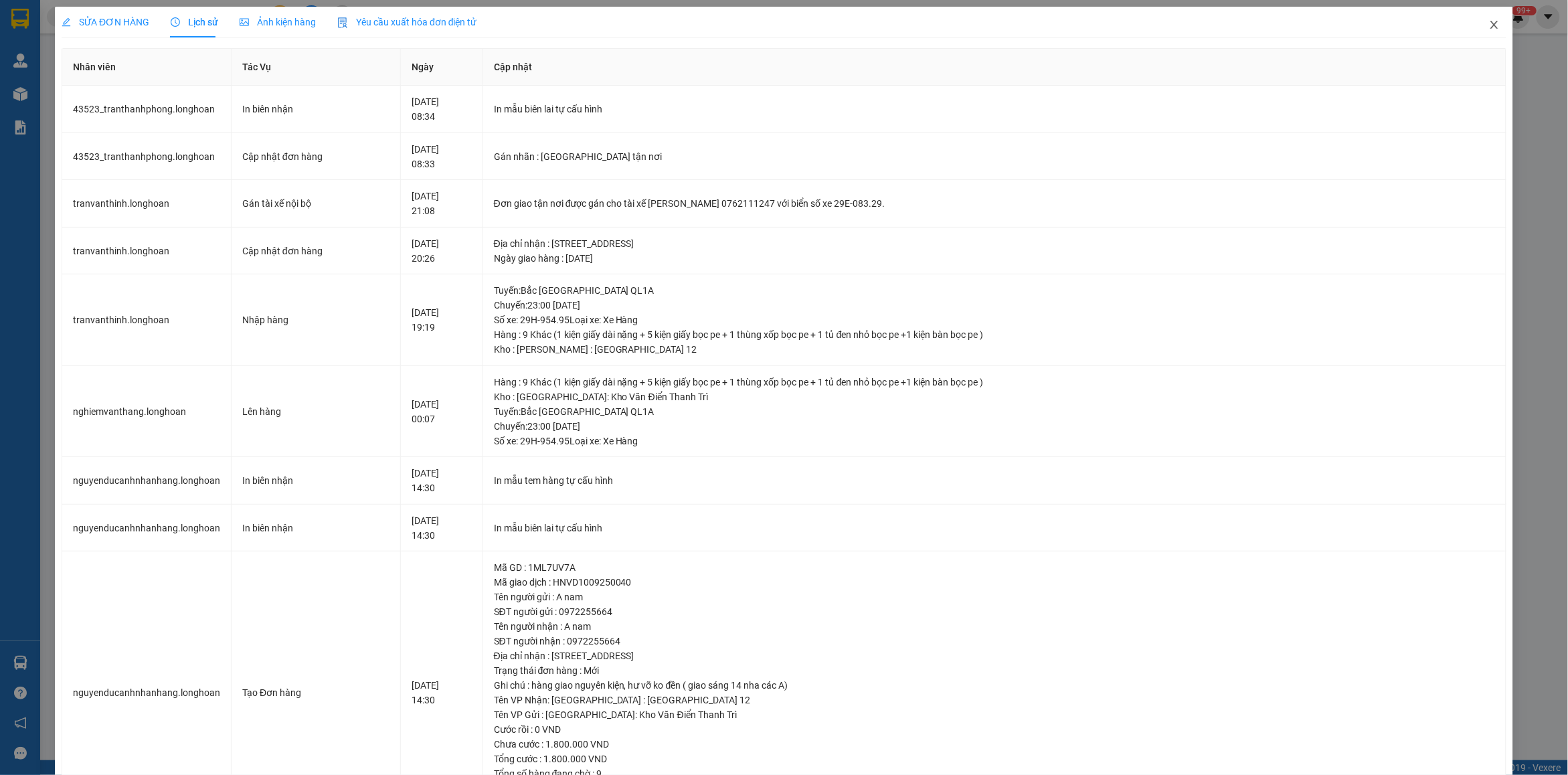
click at [1483, 34] on span "Close" at bounding box center [1494, 25] width 37 height 37
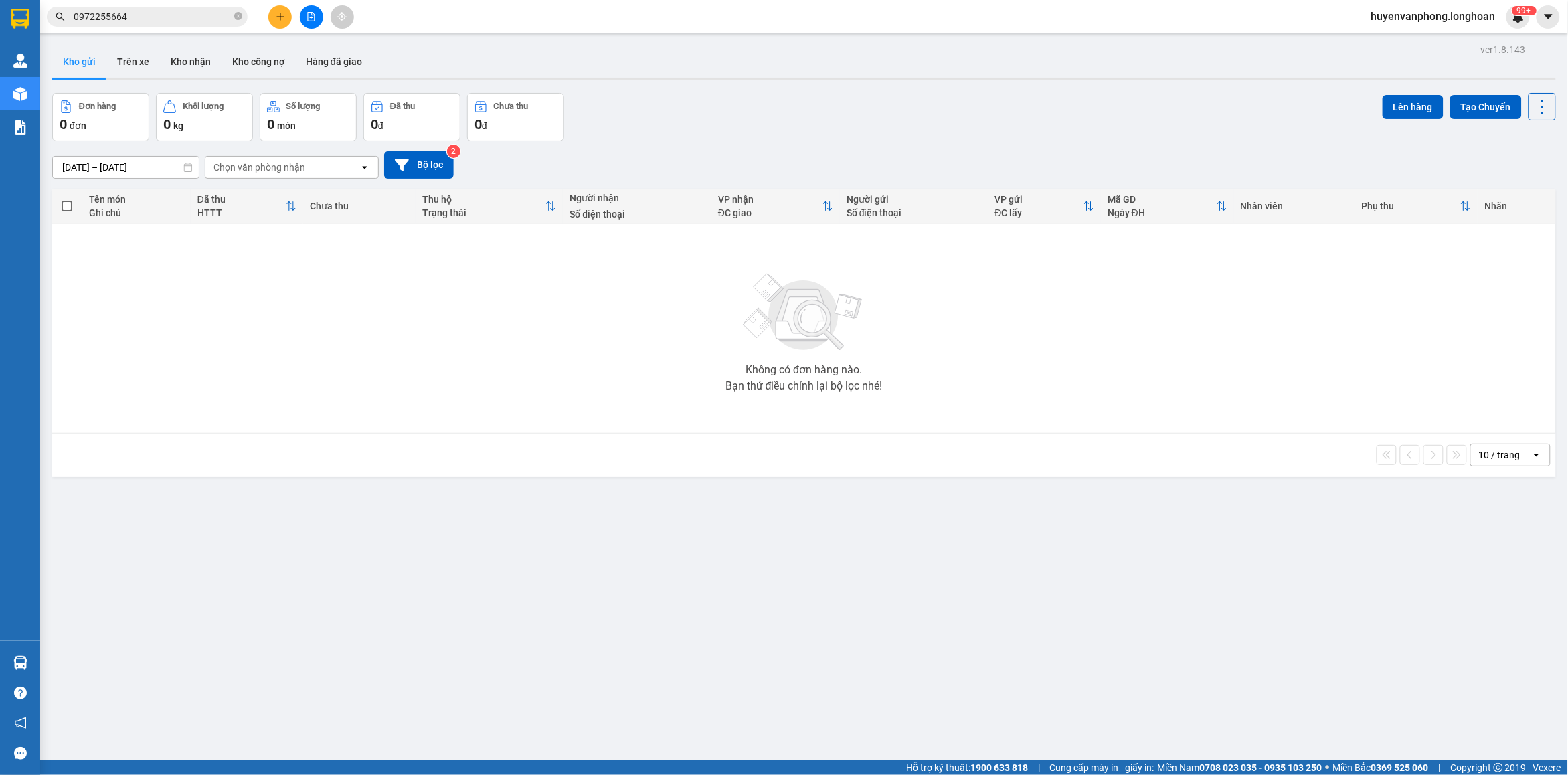
click at [172, 20] on input "0972255664" at bounding box center [153, 16] width 158 height 15
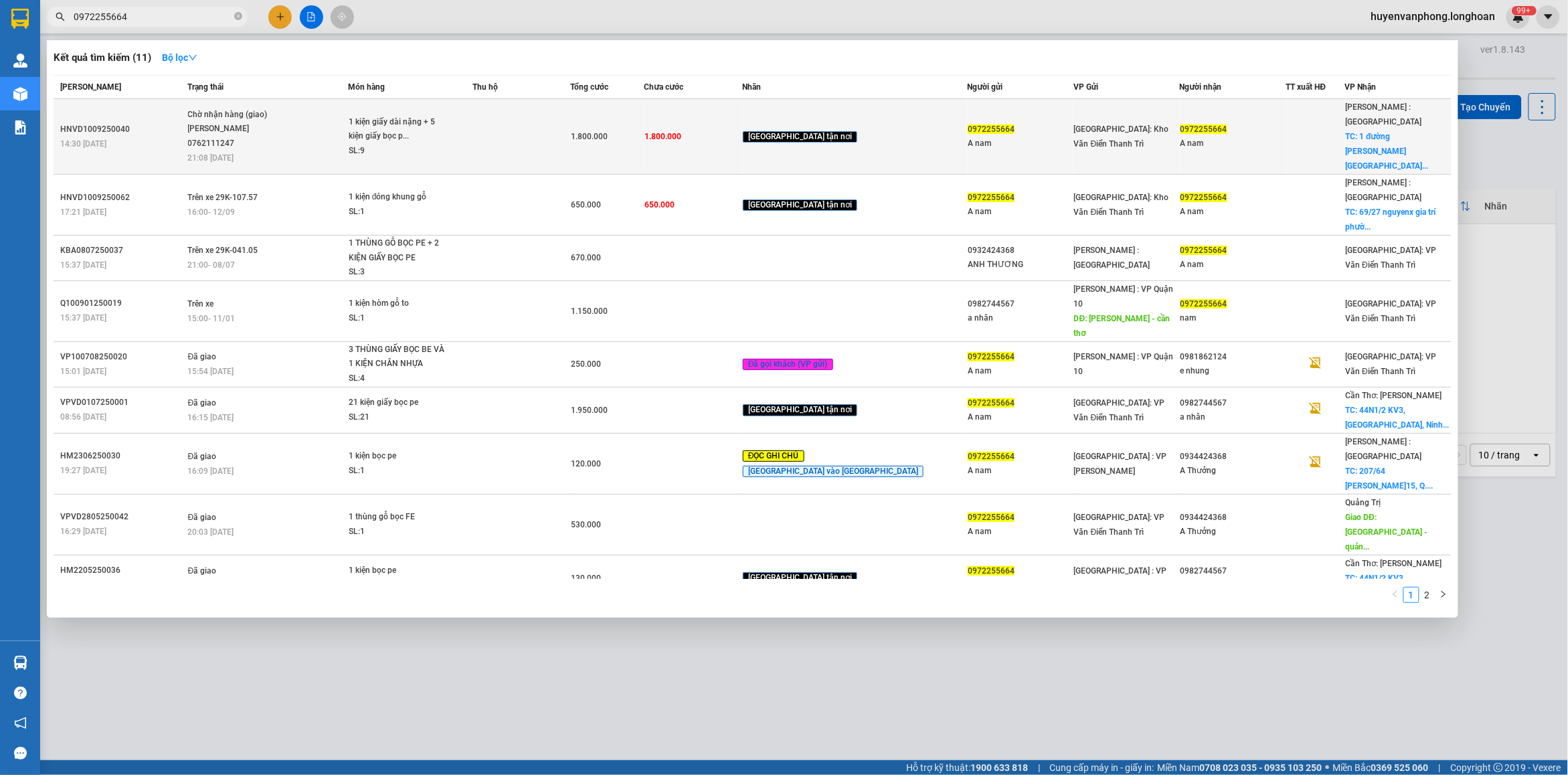
click at [472, 126] on span "1 kiện giấy dài nặng + 5 kiện giấy bọc p... SL: 9" at bounding box center [410, 137] width 123 height 44
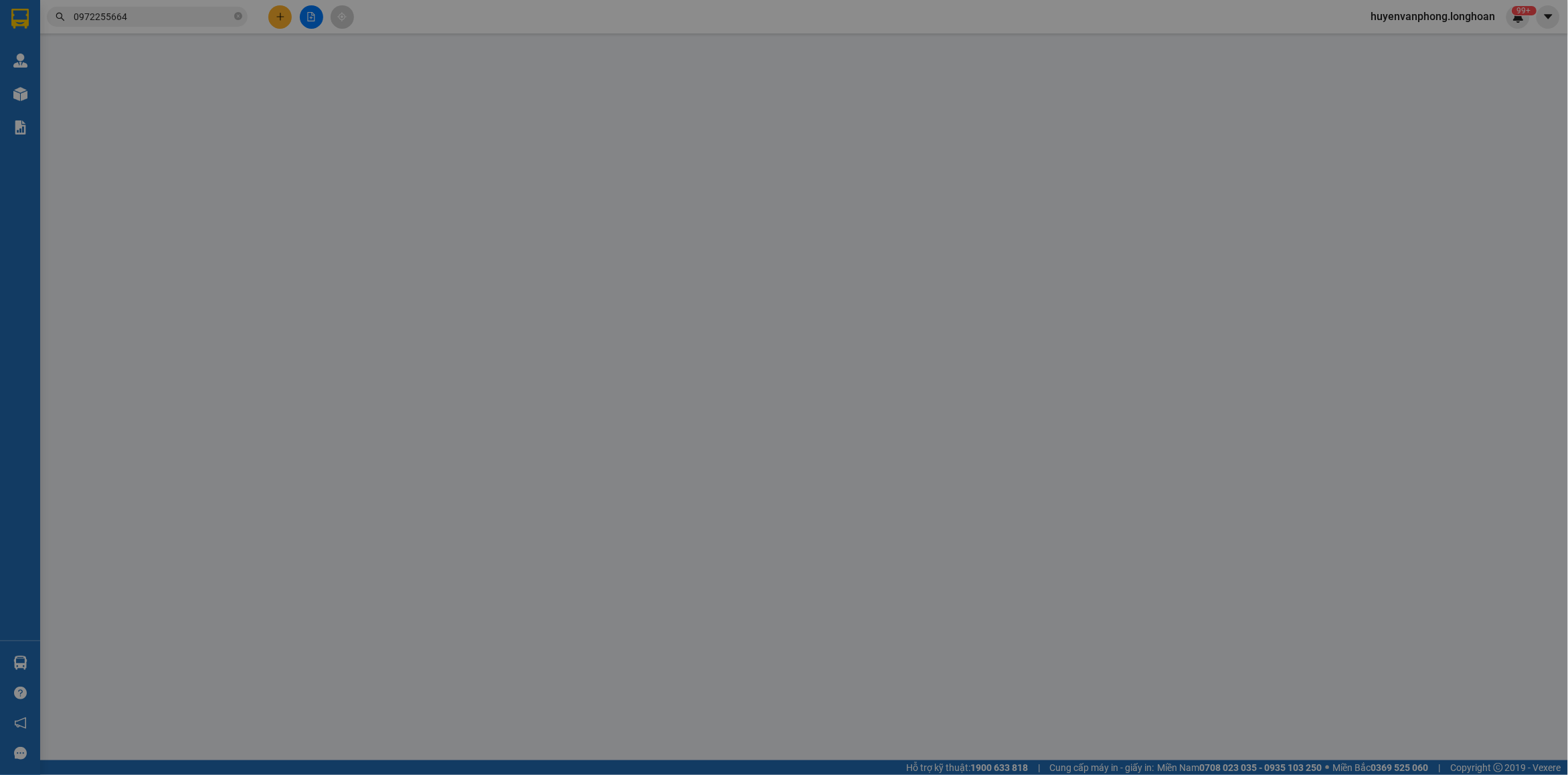
type input "0972255664"
type input "A nam"
type input "0972255664"
type input "A nam"
checkbox input "true"
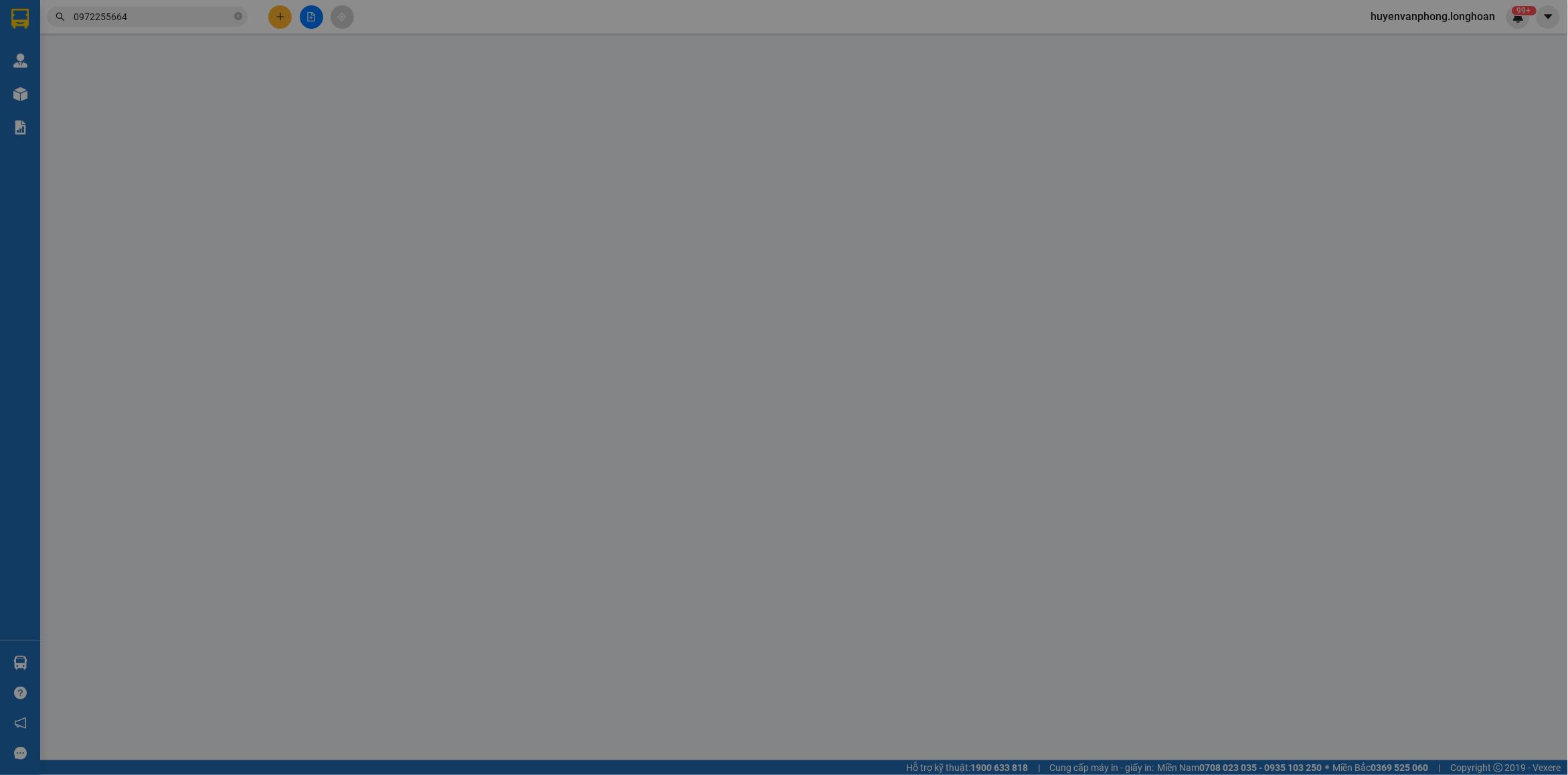
type input "1 đường lưu hữu phước đông hòa DĨ AN BÌNH DƯƠNG tp hcm"
type input "hàng giao nguyên kiện, hư vỡ ko đền ( giao sáng 14 nha các A)"
type input "1.800.000"
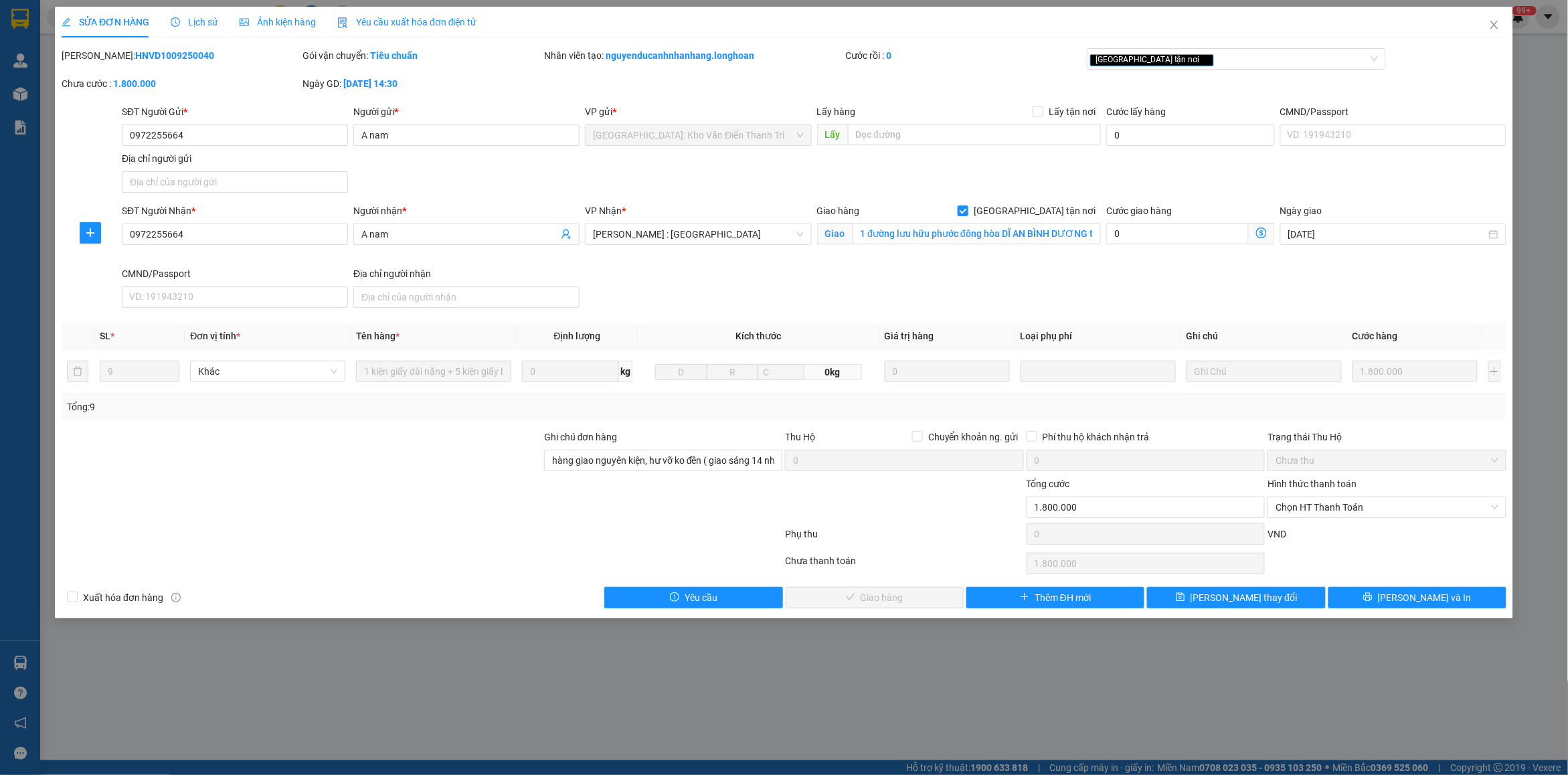
click at [207, 27] on span "Lịch sử" at bounding box center [195, 22] width 48 height 11
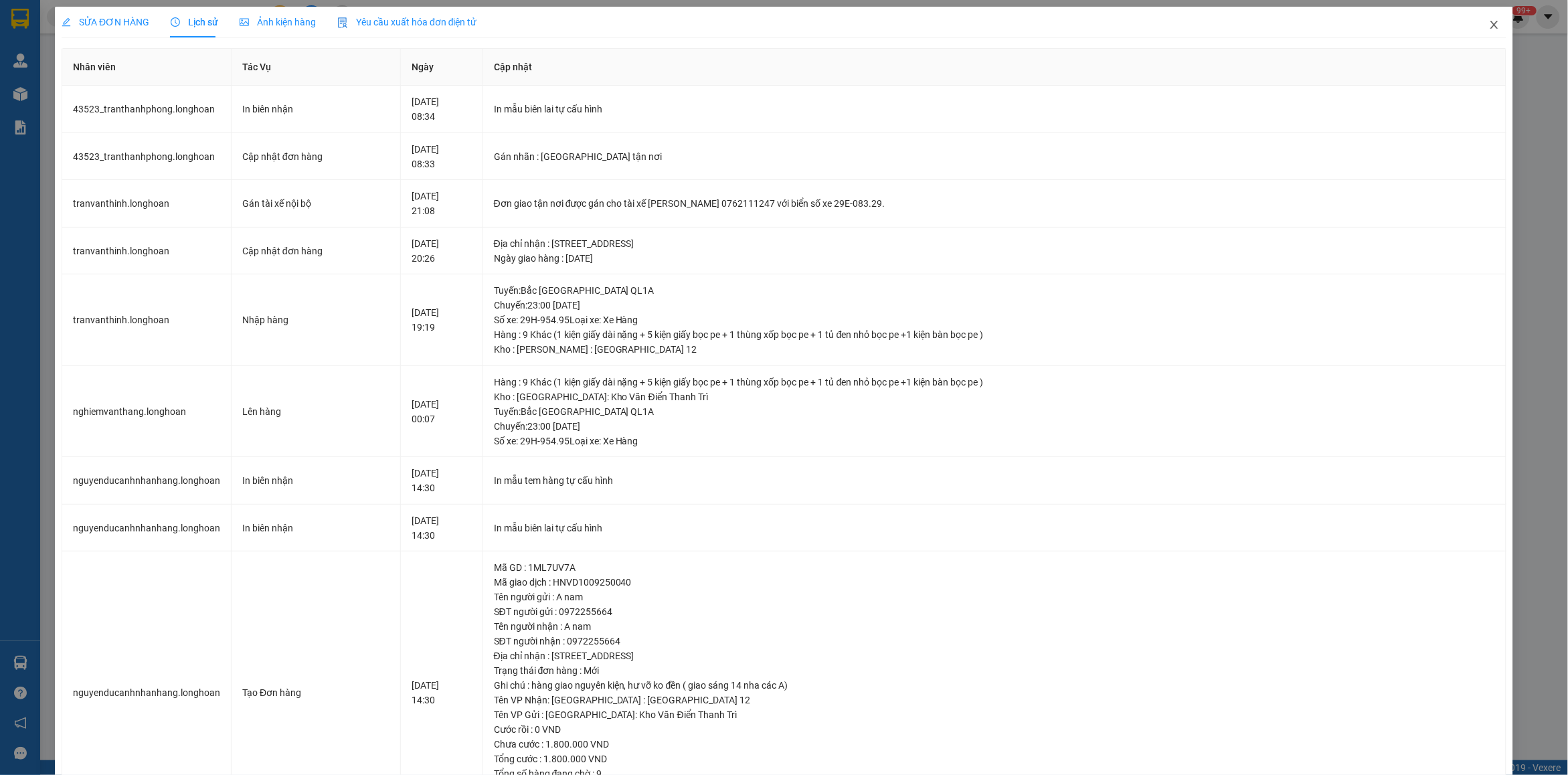
drag, startPoint x: 1486, startPoint y: 32, endPoint x: 1439, endPoint y: 39, distance: 47.5
click at [1479, 34] on span "Close" at bounding box center [1494, 25] width 37 height 37
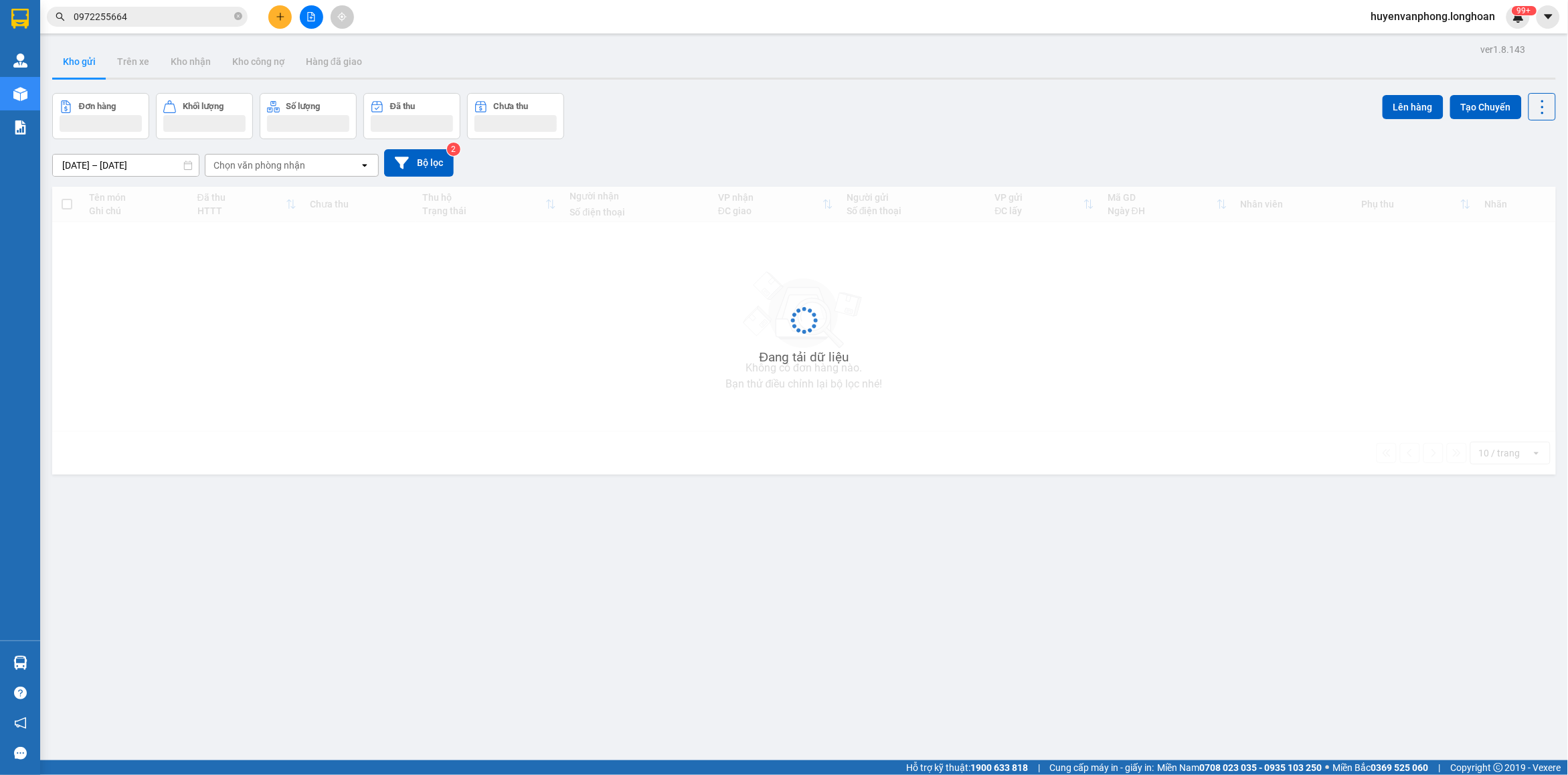
click at [153, 21] on input "0972255664" at bounding box center [153, 16] width 158 height 15
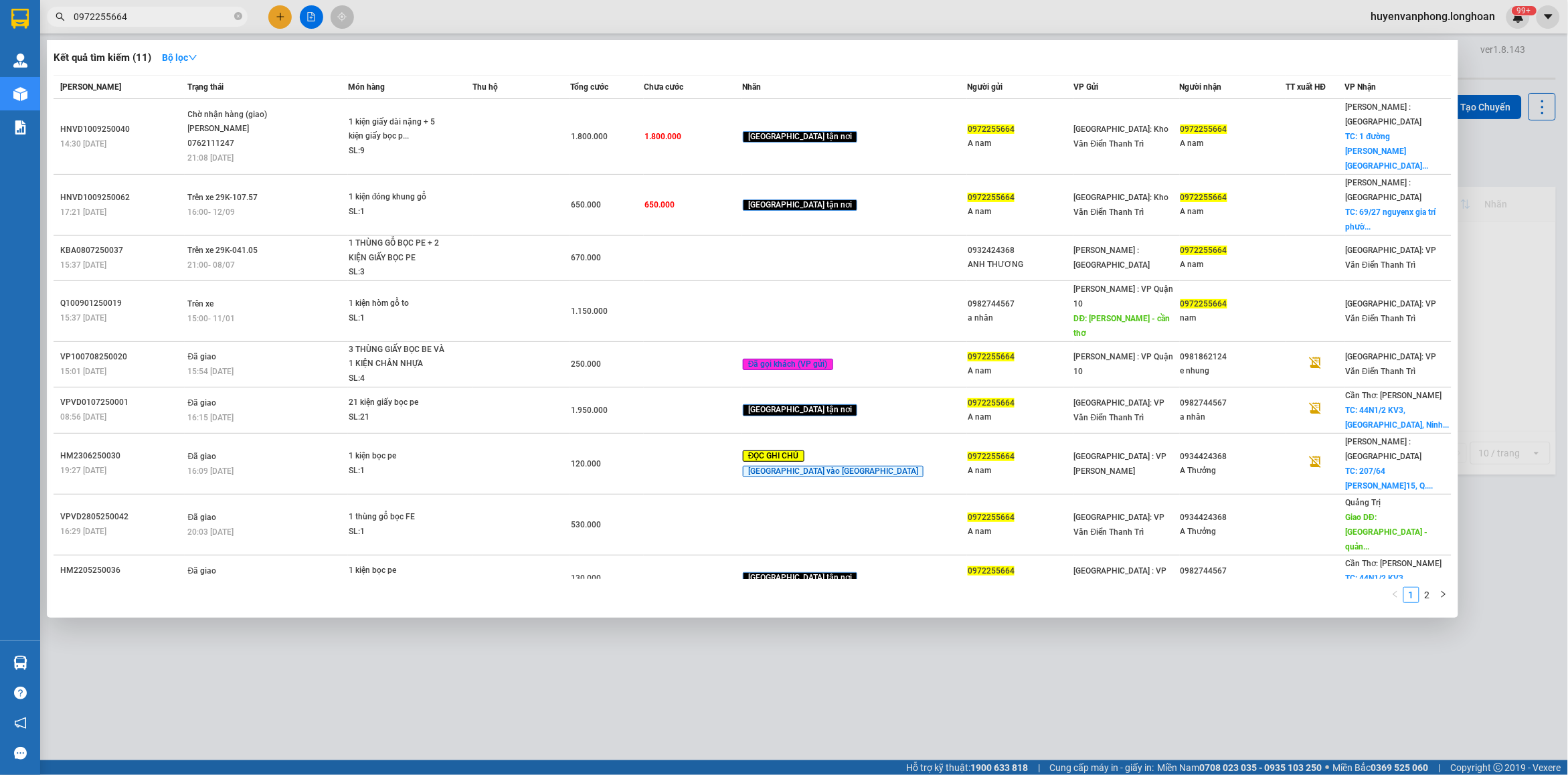
click at [153, 21] on input "0972255664" at bounding box center [153, 16] width 158 height 15
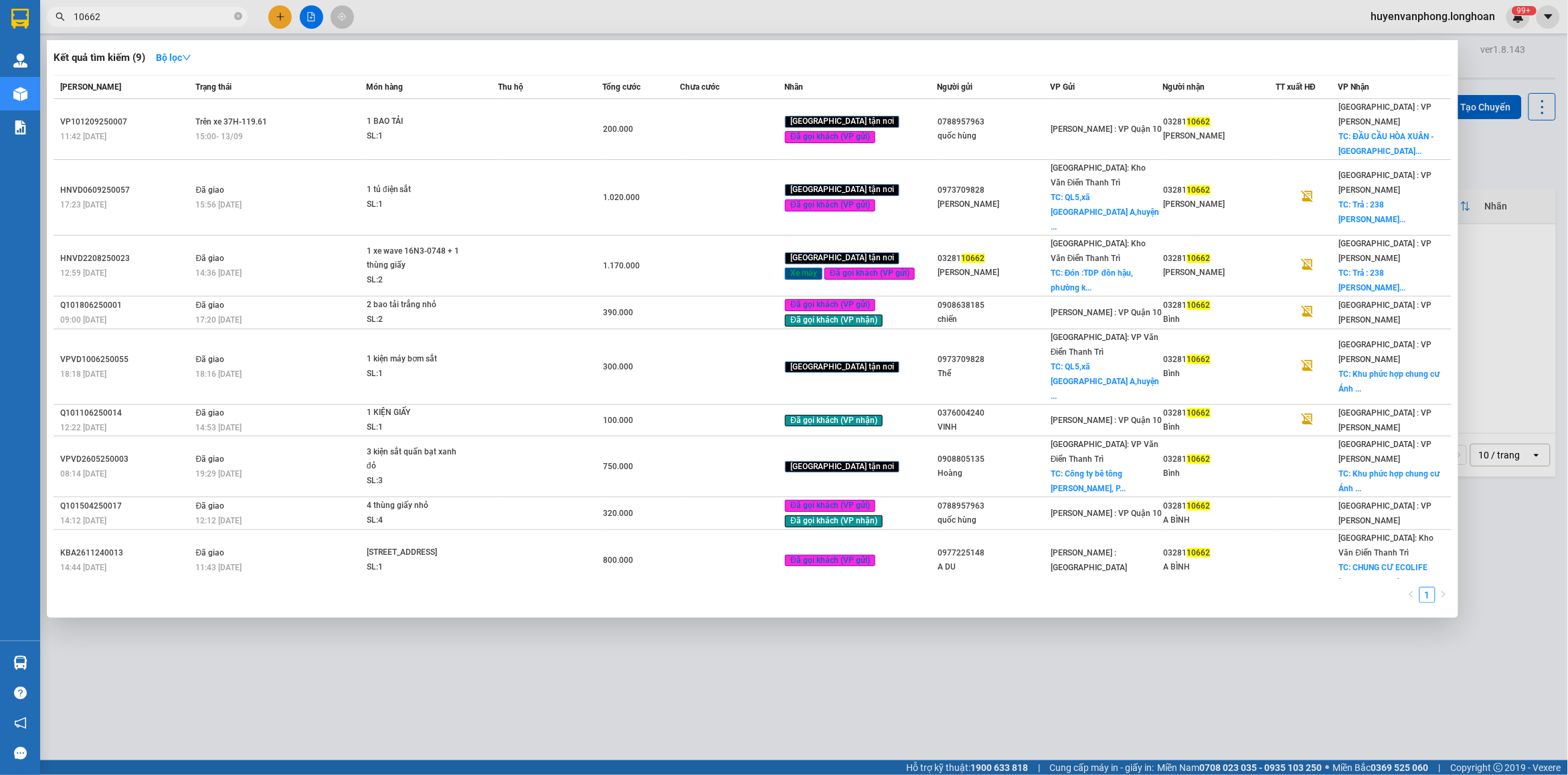
type input "10662"
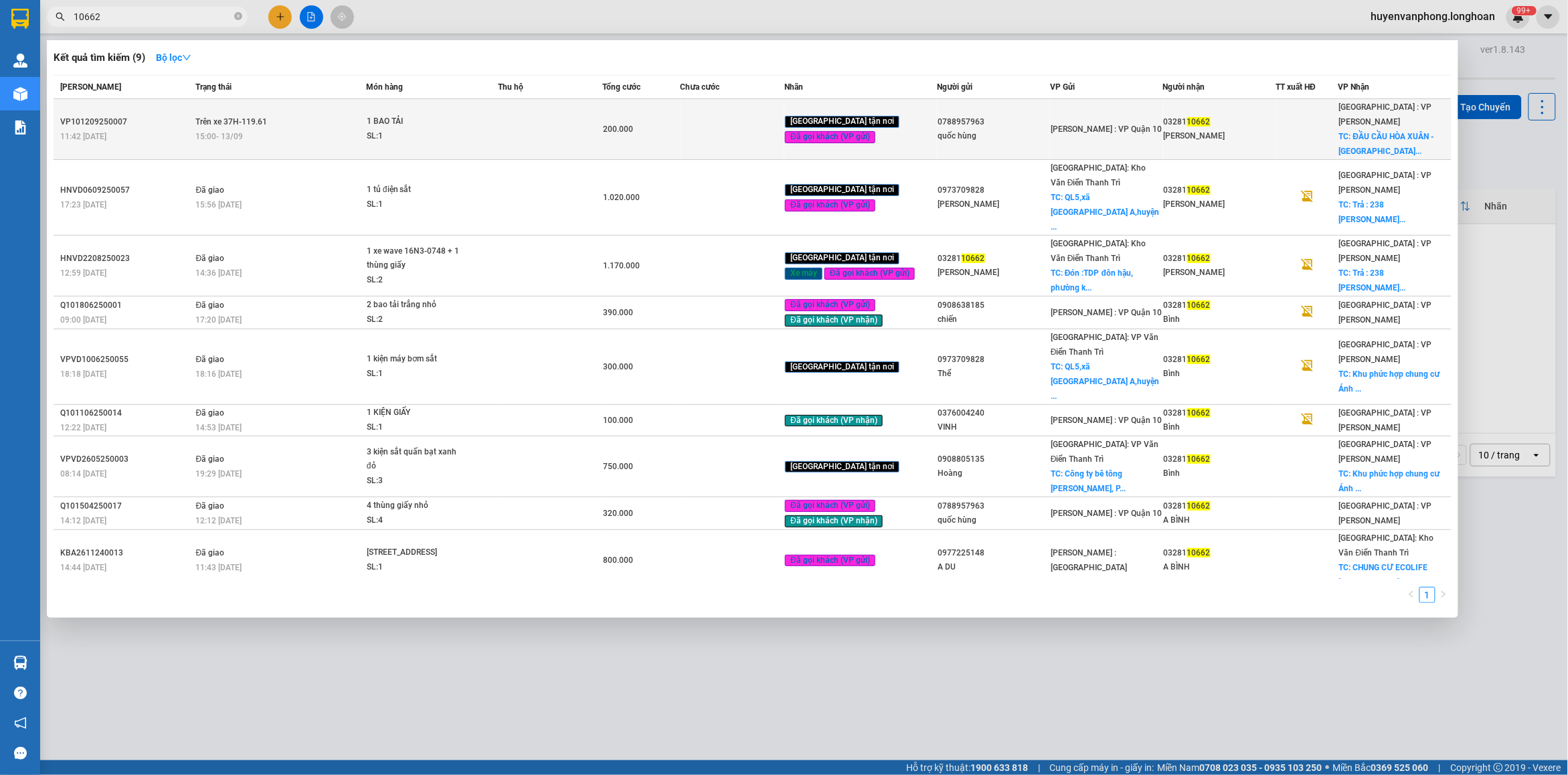
click at [366, 129] on div "15:00 [DATE]" at bounding box center [281, 136] width 169 height 15
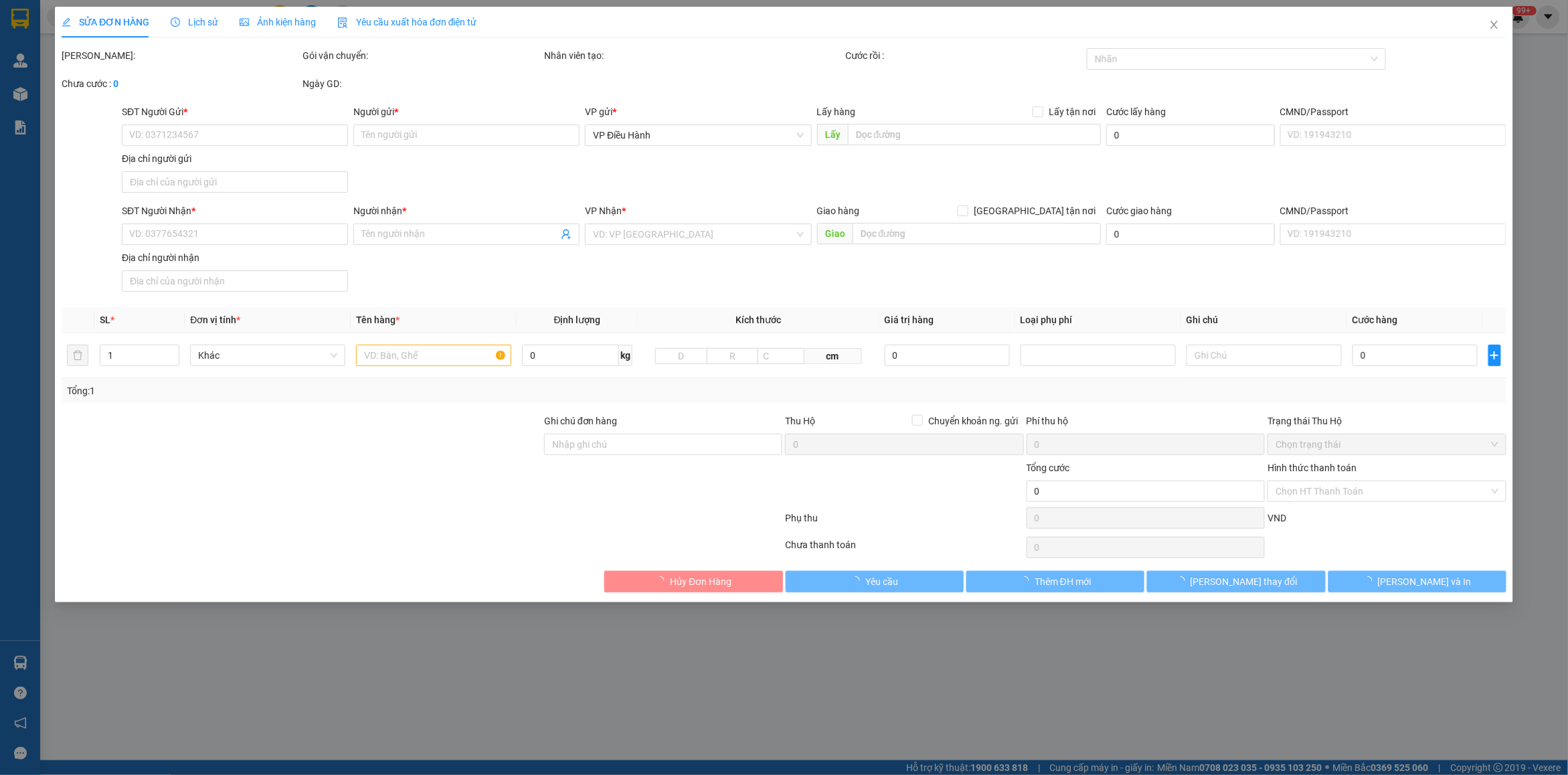
type input "0788957963"
type input "quốc hùng"
type input "0328110662"
type input "[PERSON_NAME]"
checkbox input "true"
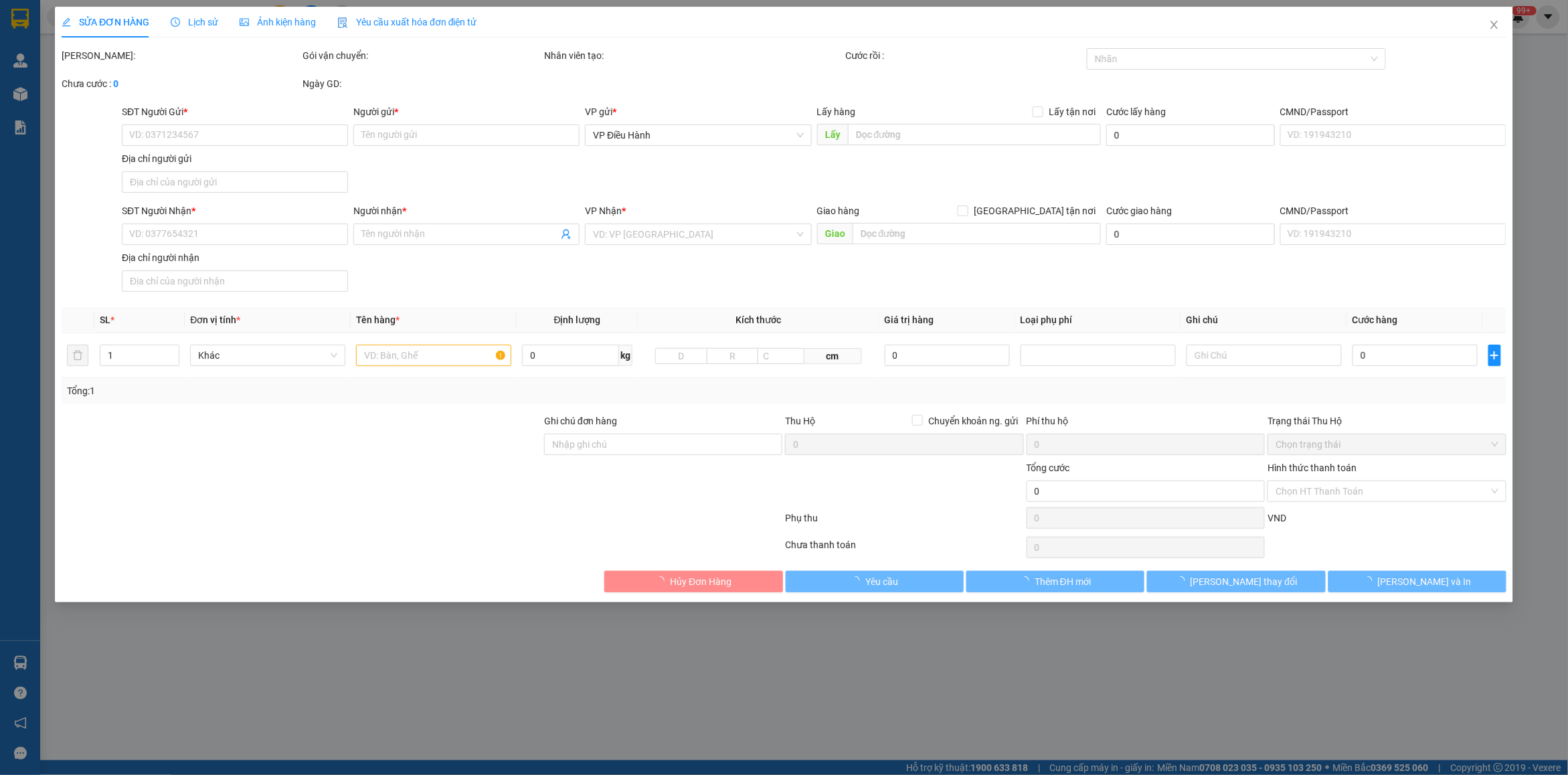
type input "ĐẦU [GEOGRAPHIC_DATA] - [GEOGRAPHIC_DATA] THỊ NAM [GEOGRAPHIC_DATA], [GEOGRAPHI…"
type input "hàng k bao bể vỡ hư hỏng"
type input "200.000"
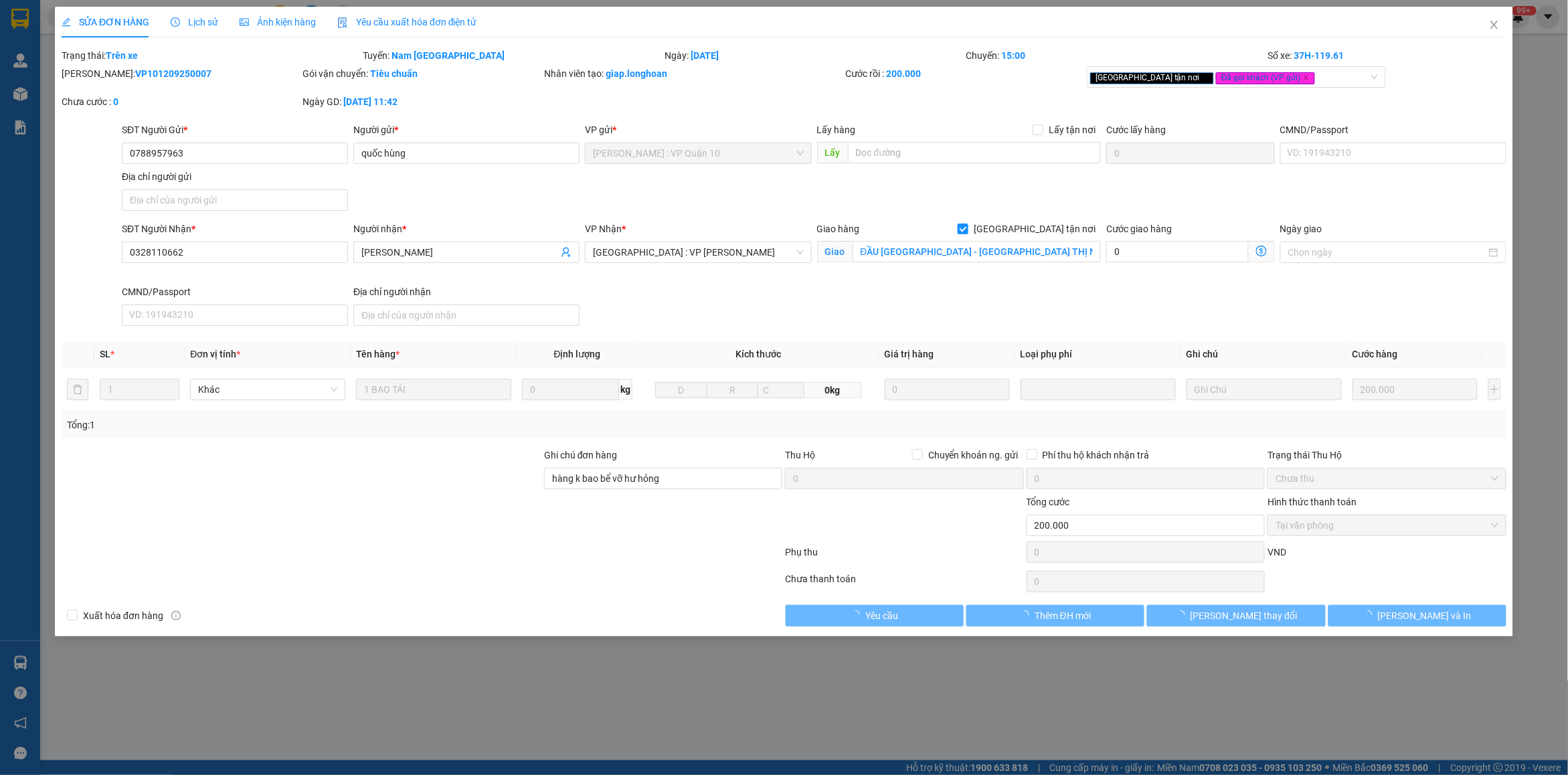
click at [188, 24] on span "Lịch sử" at bounding box center [195, 22] width 48 height 11
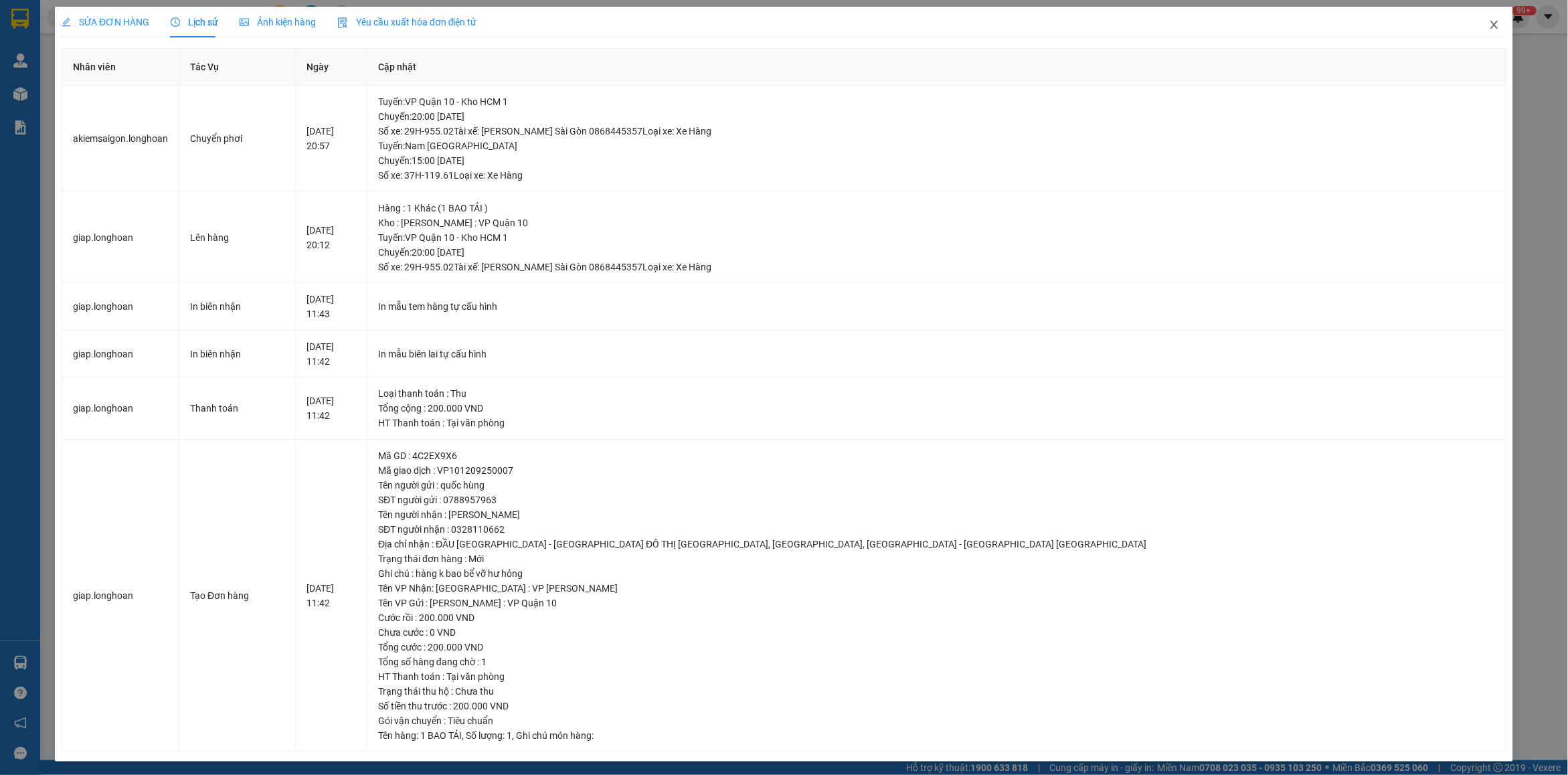
click at [1489, 25] on icon "close" at bounding box center [1494, 25] width 11 height 11
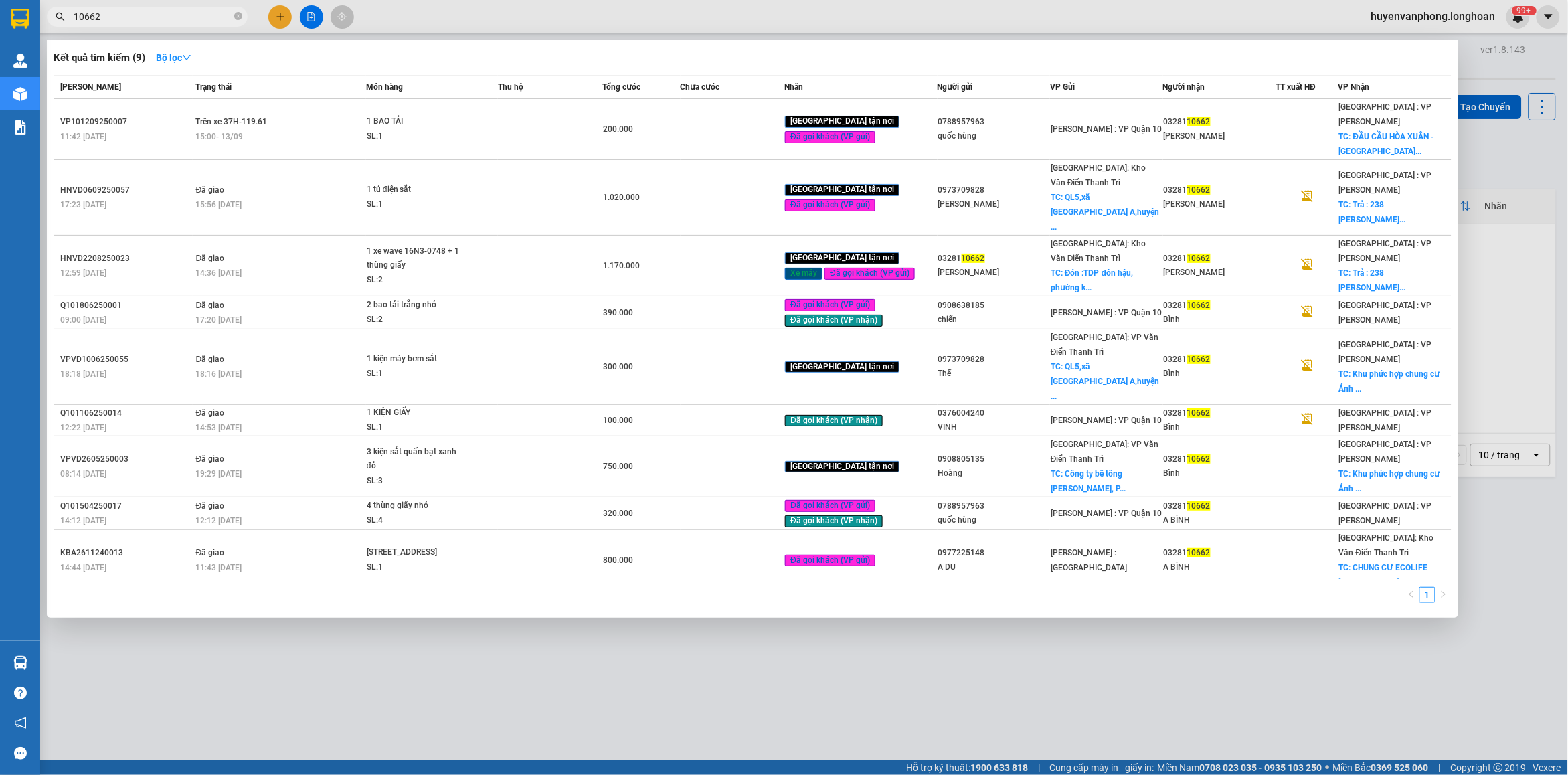
click at [184, 21] on input "10662" at bounding box center [153, 16] width 158 height 15
type input "20271"
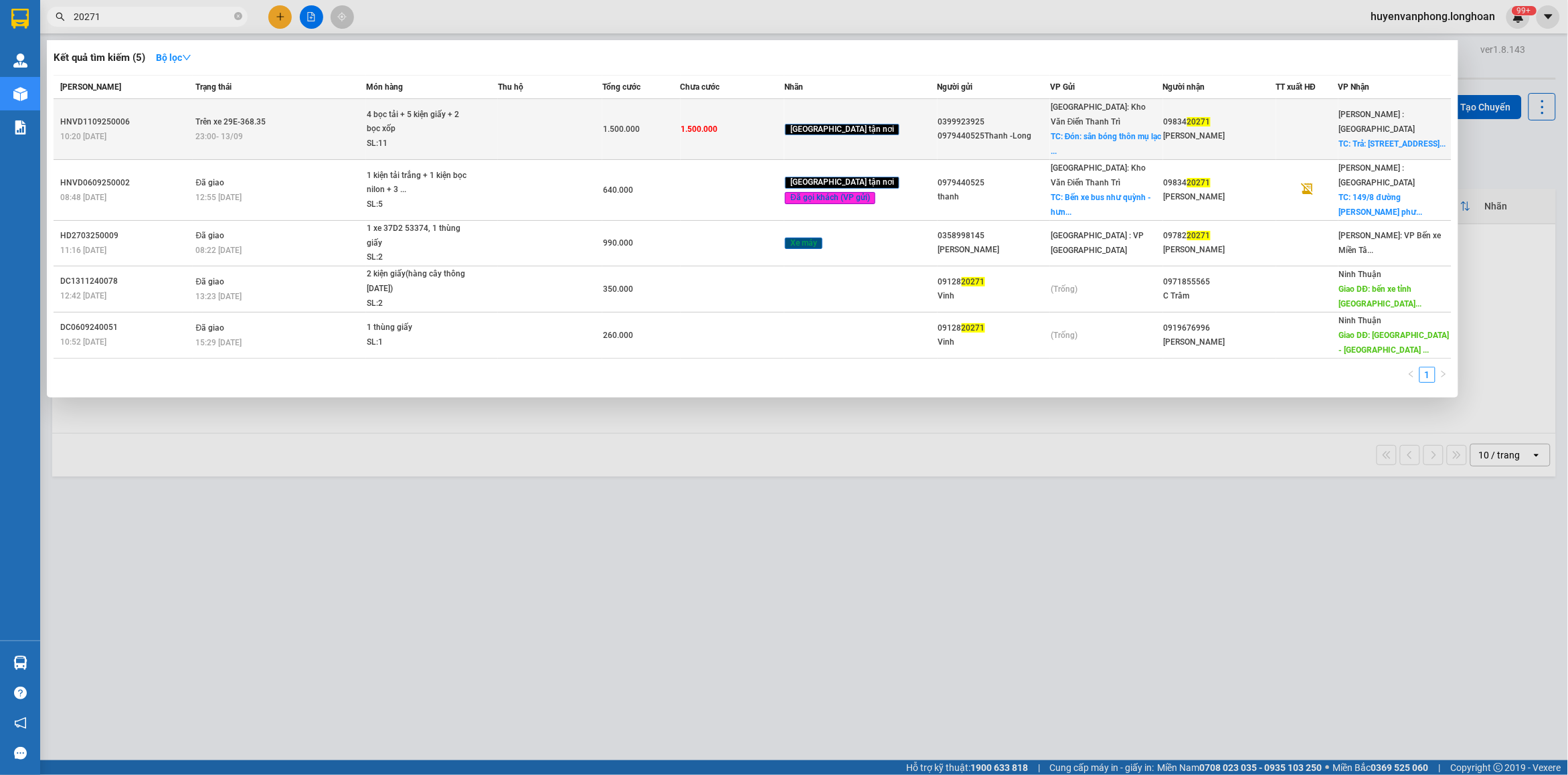
click at [440, 126] on div "4 bọc tải + 5 kiện giấy + 2 bọc xốp" at bounding box center [417, 122] width 101 height 29
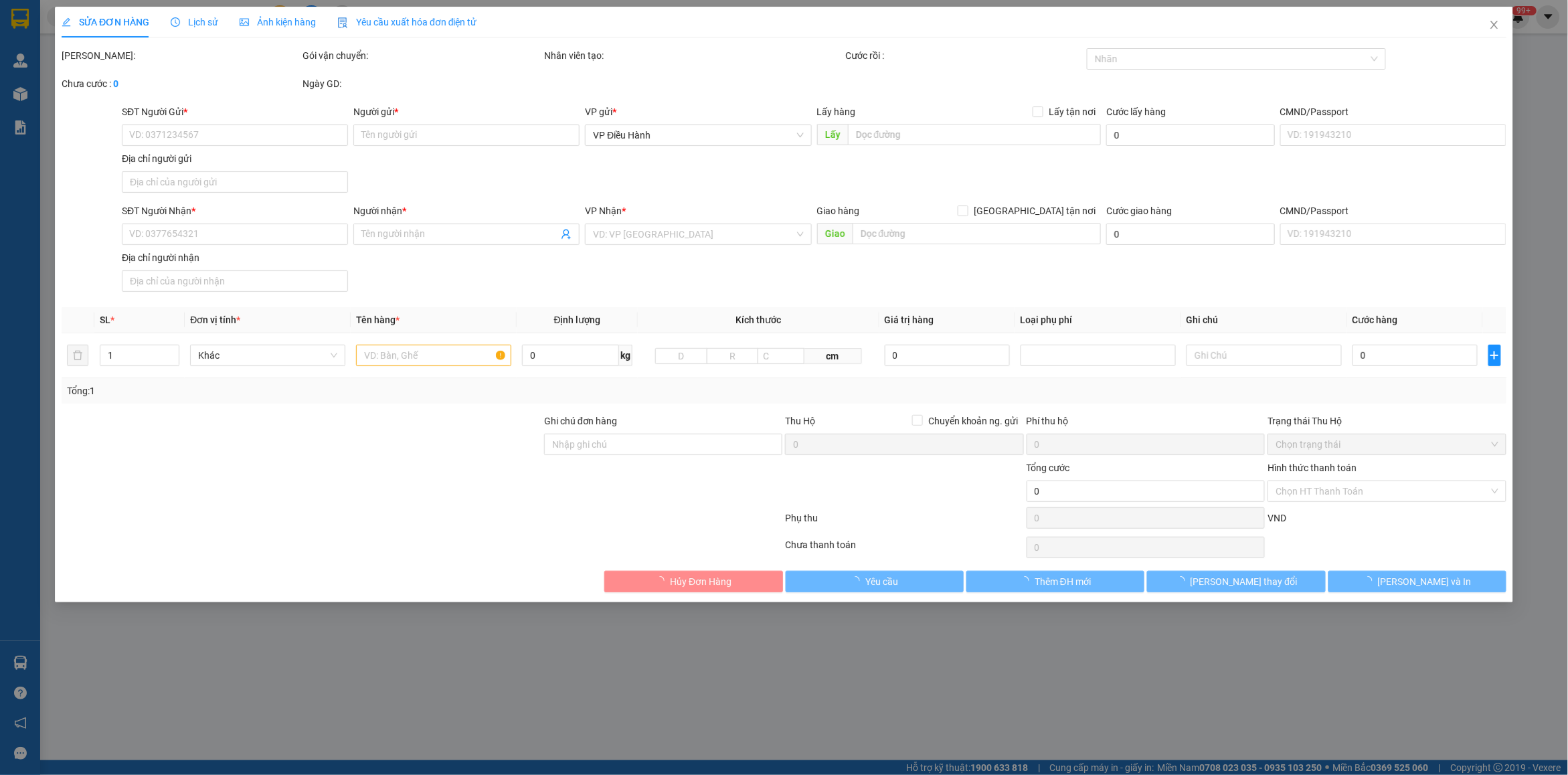
type input "0399923925"
type input "0979440525Thanh -Long"
checkbox input "true"
type input "Đón: sân bóng thôn [GEOGRAPHIC_DATA]"
type input "0983420271"
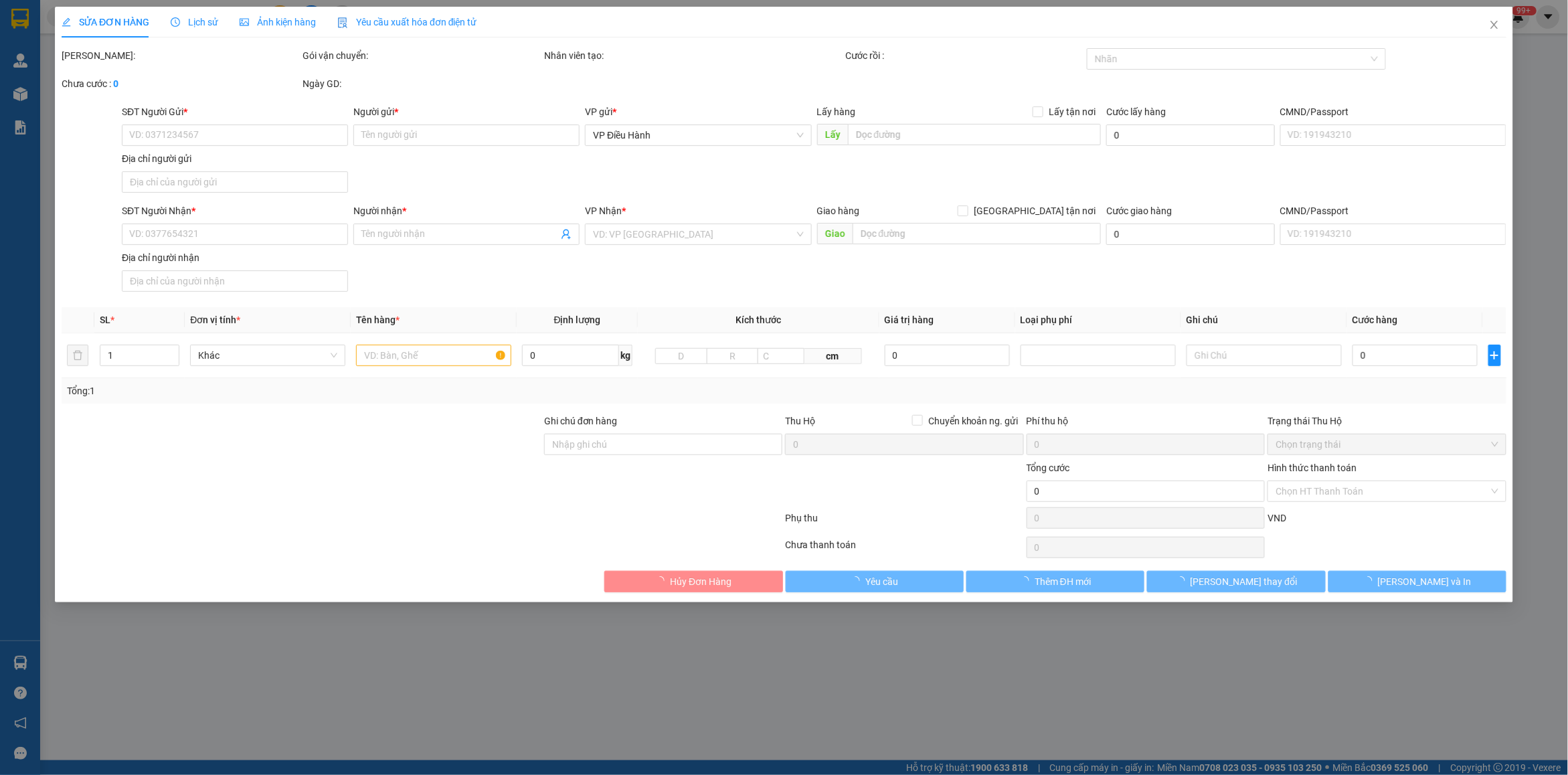
type input "[PERSON_NAME]"
checkbox input "true"
type input "Trả: [STREET_ADDRESS][PERSON_NAME]"
type input "HÀNG DỄ VỠ CHÚ Ý BỐC XẾP CẨN THẬN ( HƯ VỠ KHÔNG ĐỀN GIÁ TRỊ HÀNG )"
type input "1.500.000"
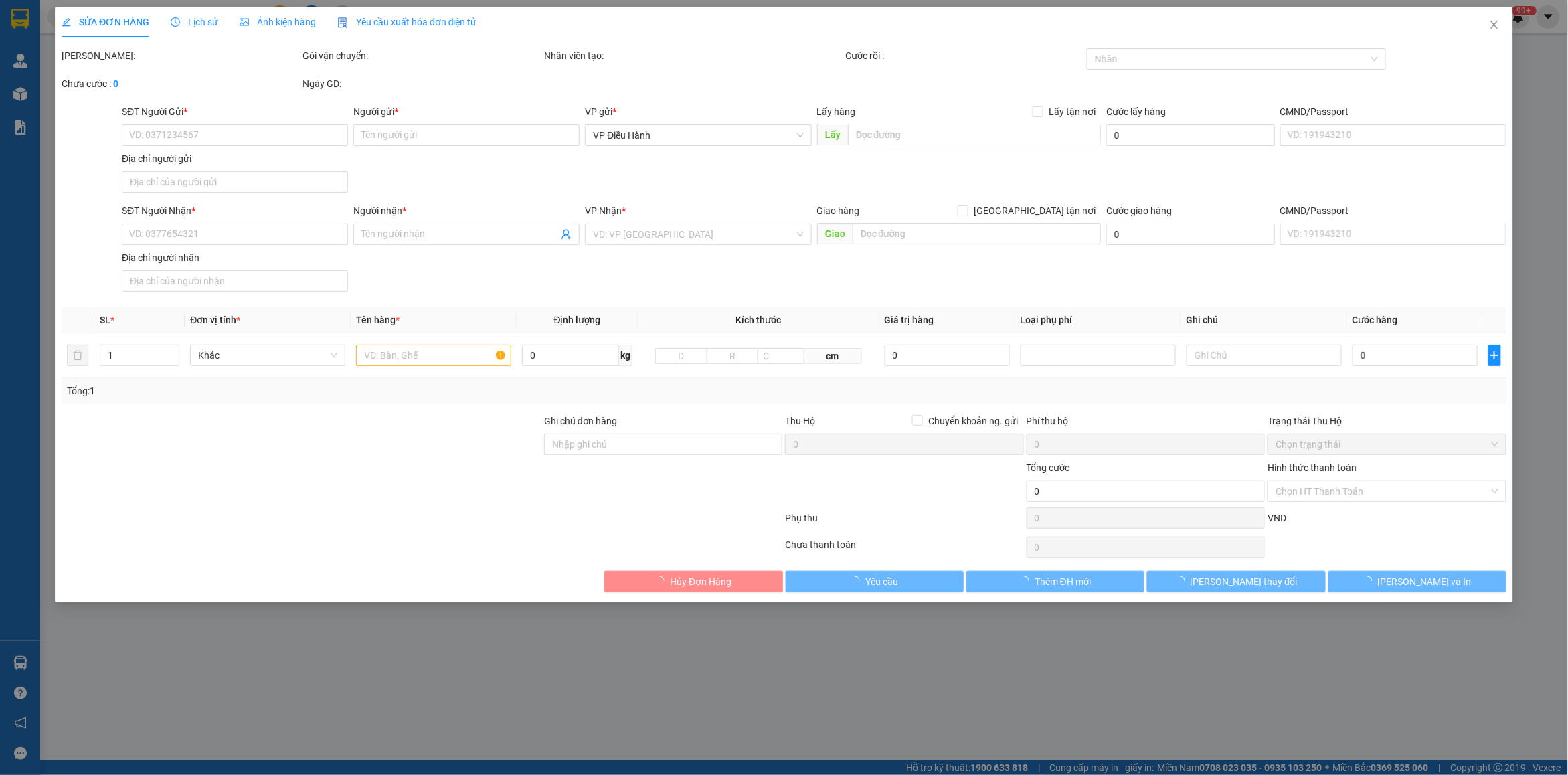
type input "1.500.000"
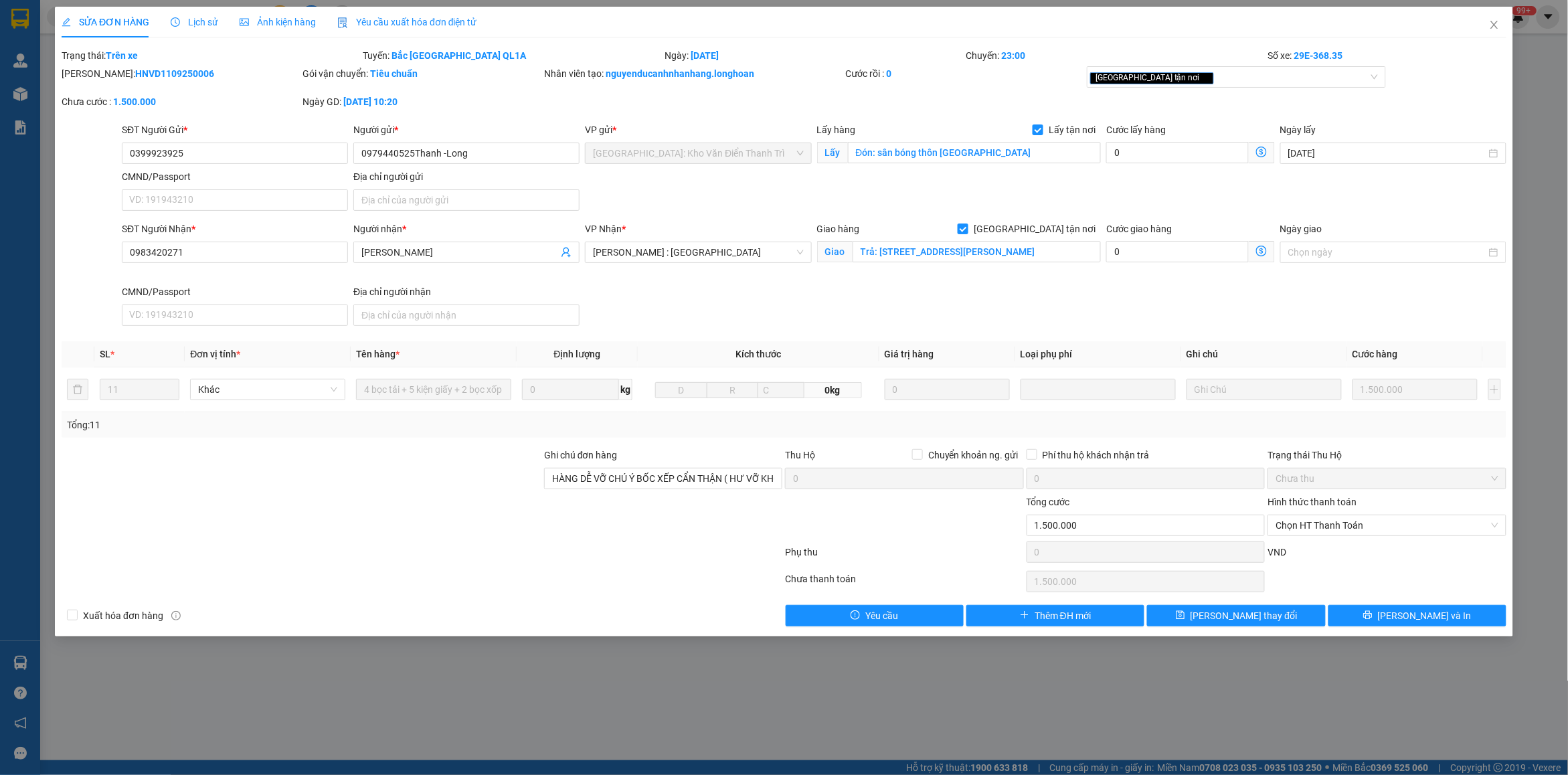
click at [195, 23] on span "Lịch sử" at bounding box center [195, 22] width 48 height 11
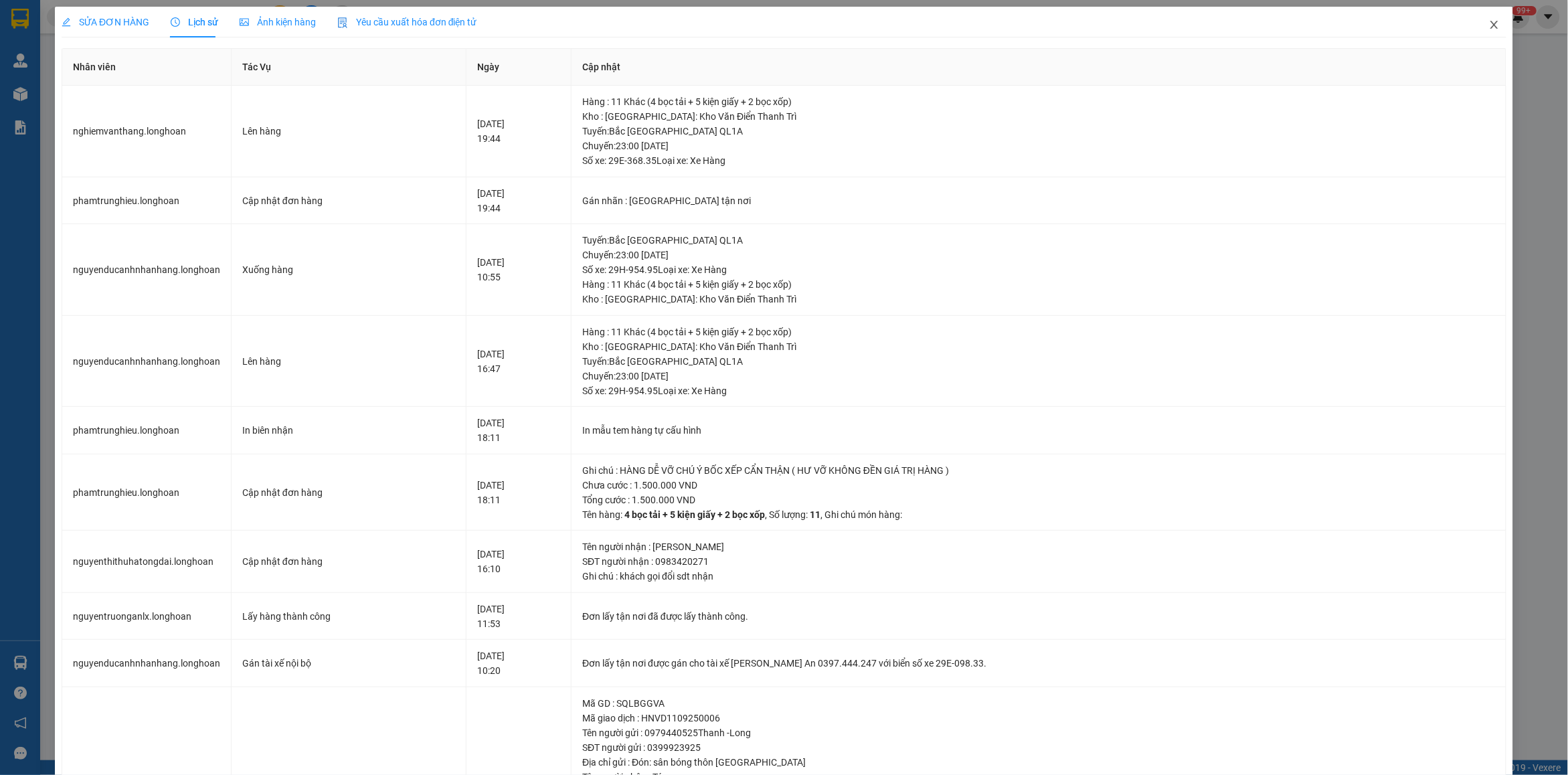
click at [1489, 27] on icon "close" at bounding box center [1494, 25] width 11 height 11
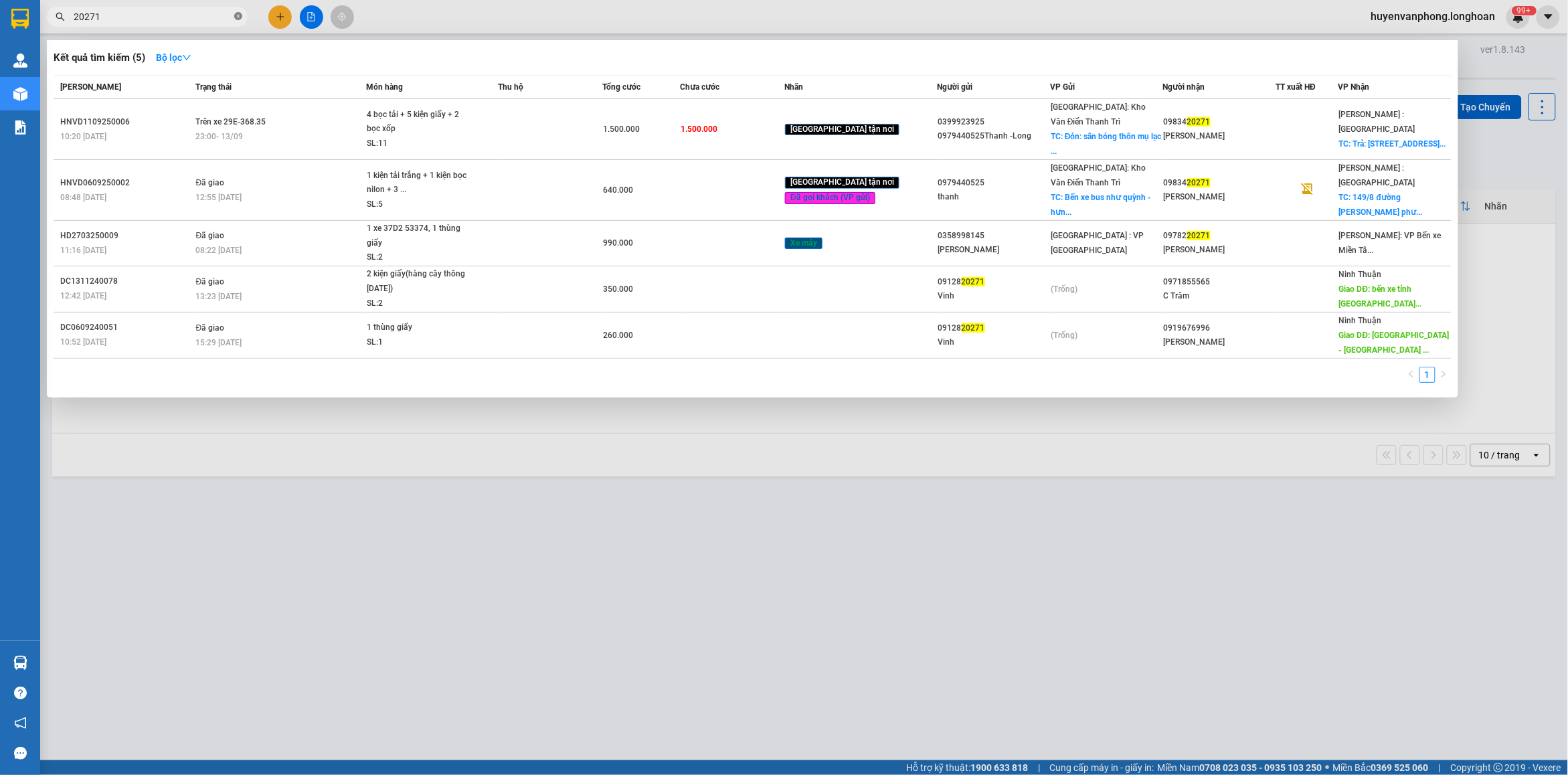
click at [234, 15] on icon "close-circle" at bounding box center [238, 15] width 8 height 8
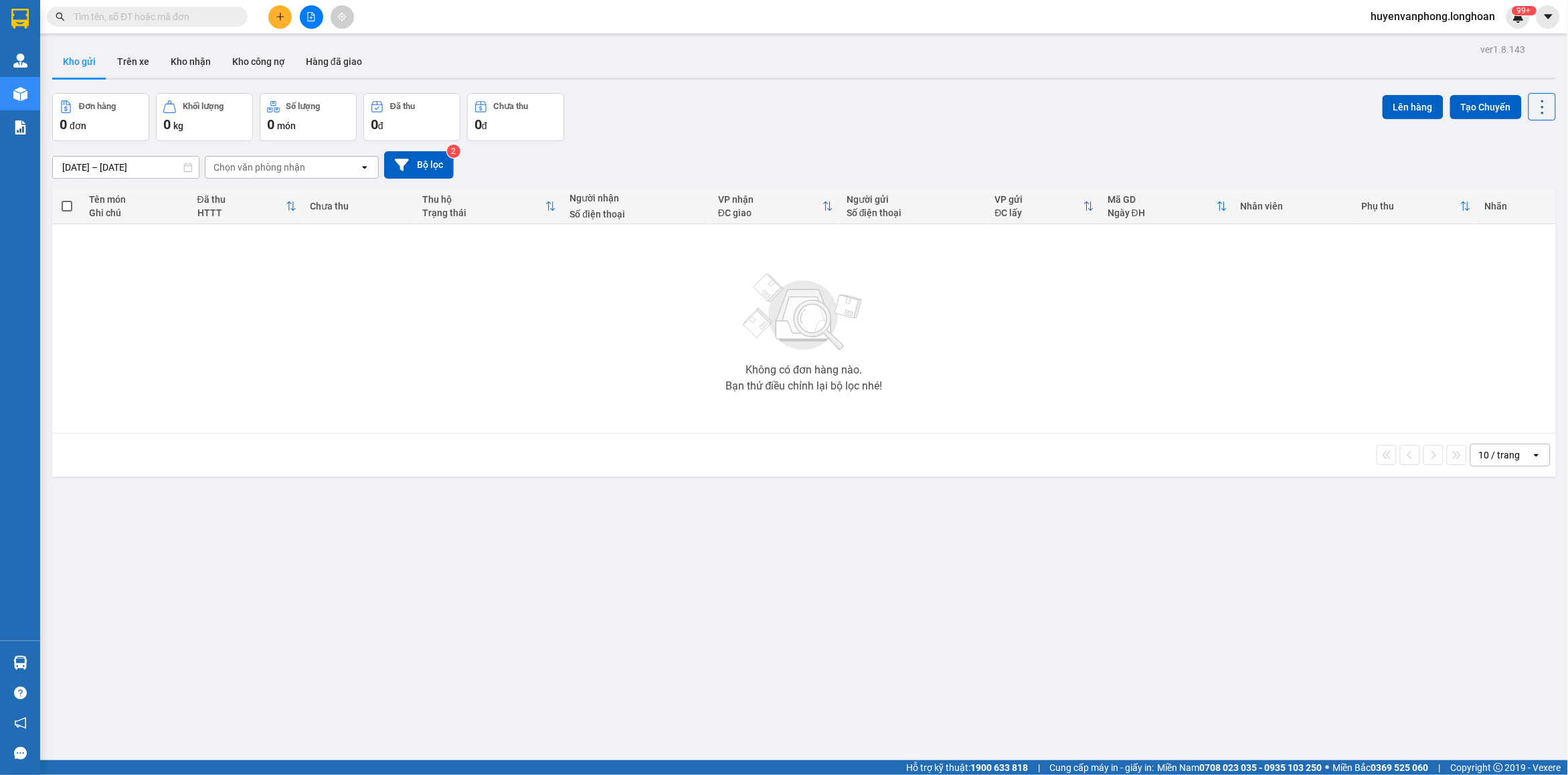
click at [188, 15] on input "text" at bounding box center [153, 16] width 158 height 15
paste input "0972255664"
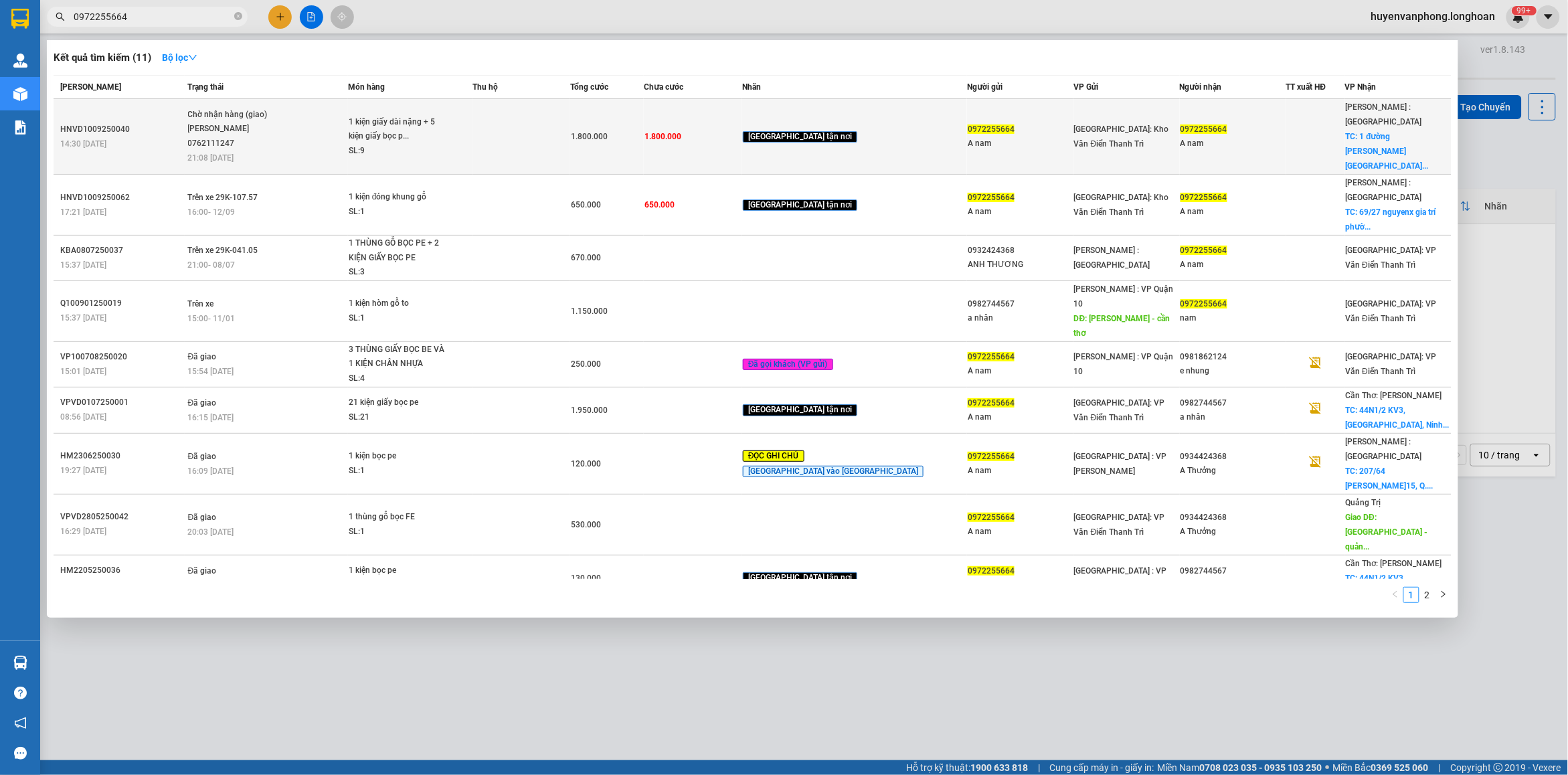
type input "0972255664"
click at [398, 144] on div "SL: 9" at bounding box center [399, 151] width 101 height 15
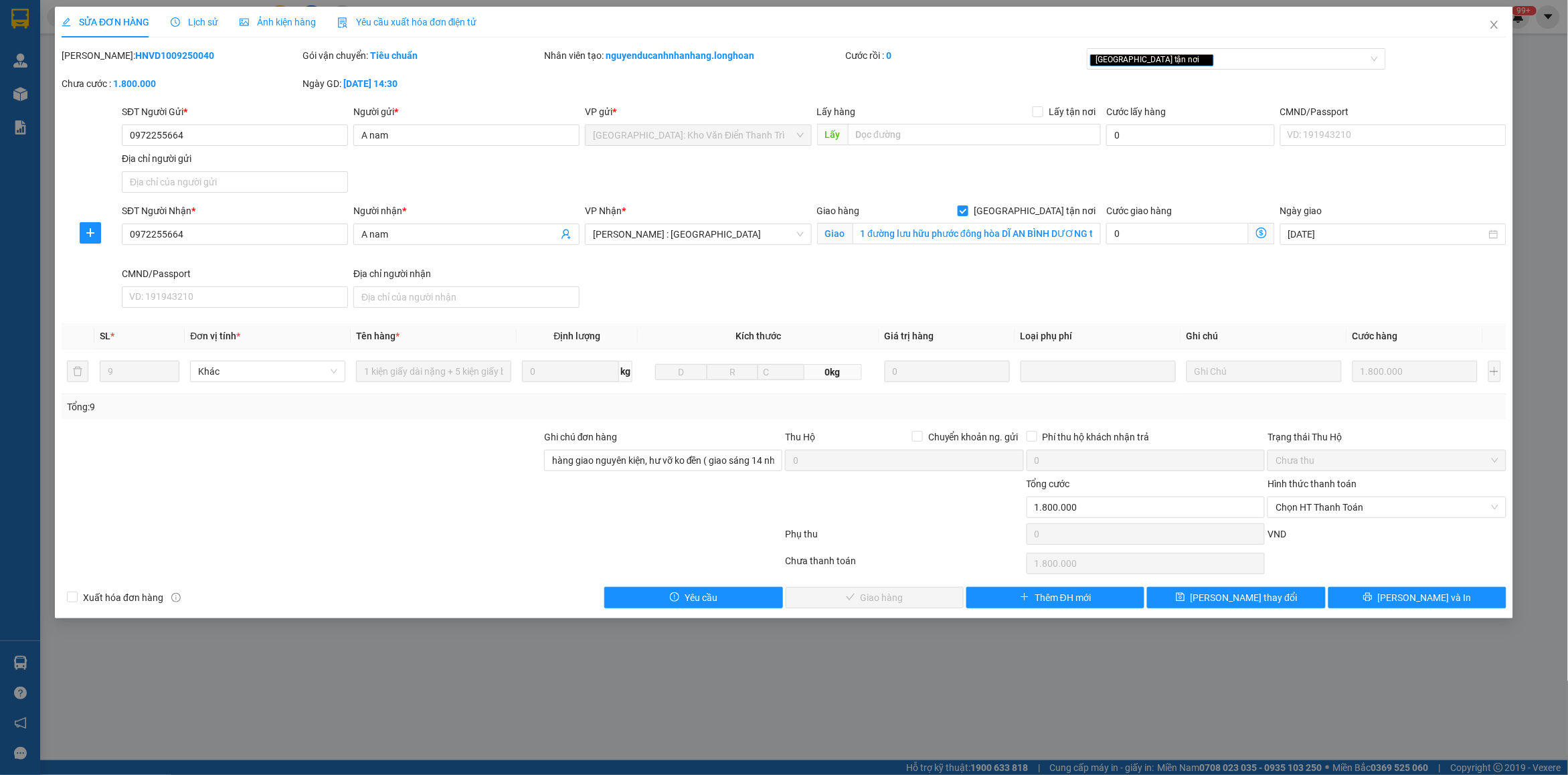
click at [198, 12] on div "Lịch sử" at bounding box center [195, 23] width 48 height 31
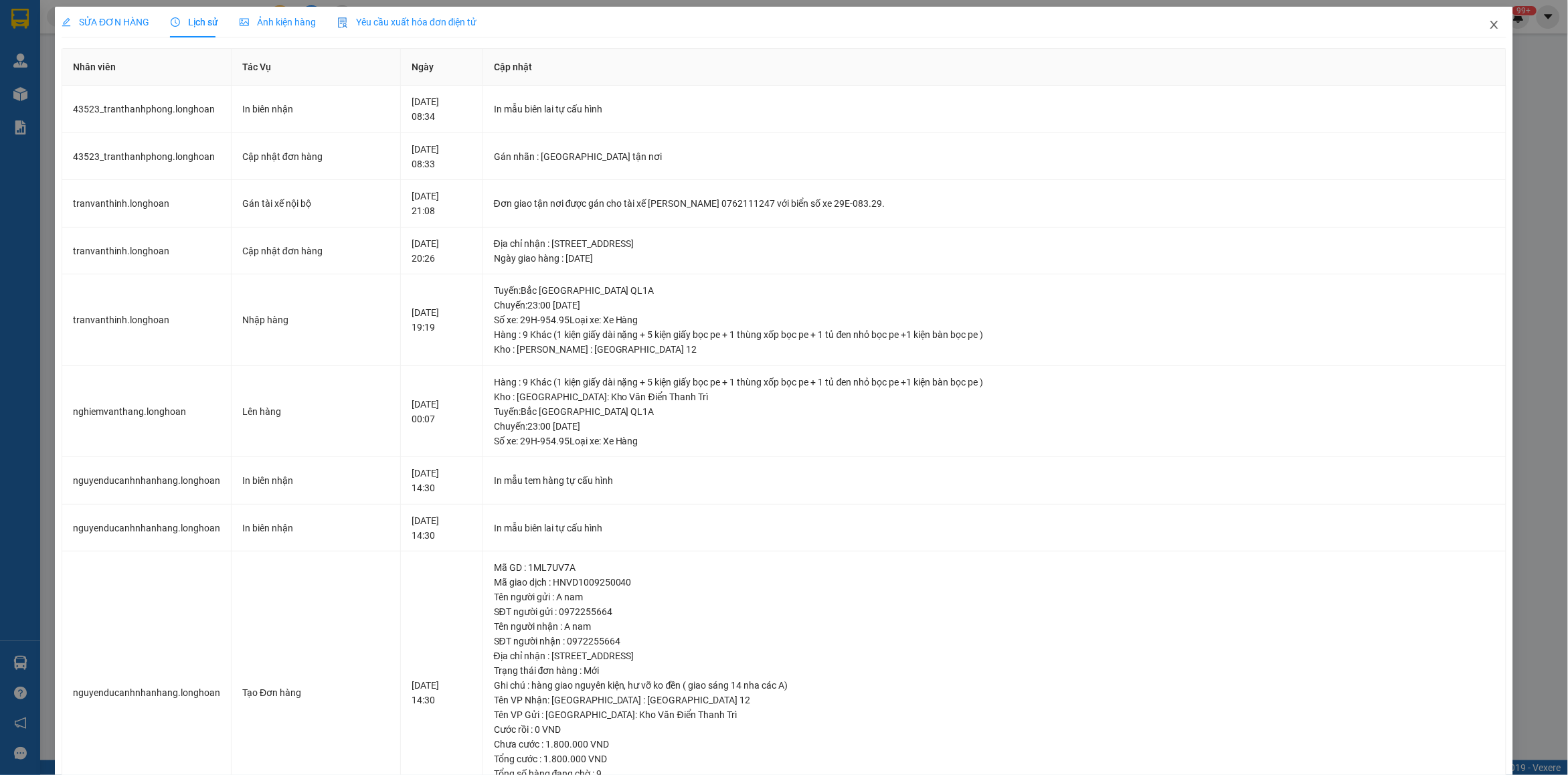
click at [1491, 27] on span "Close" at bounding box center [1494, 25] width 37 height 37
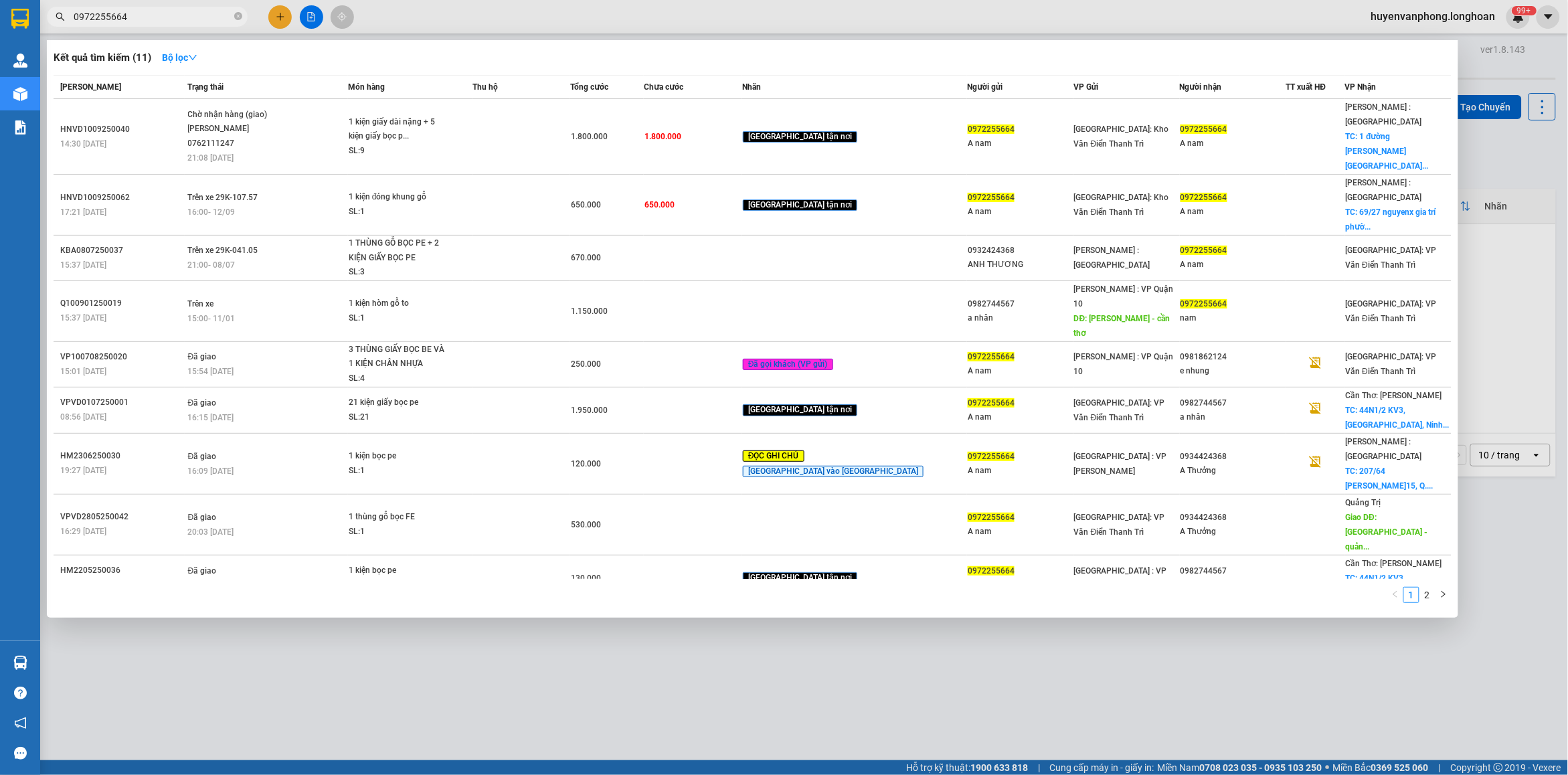
click at [198, 12] on input "0972255664" at bounding box center [153, 16] width 158 height 15
click at [240, 13] on icon "close-circle" at bounding box center [238, 15] width 8 height 8
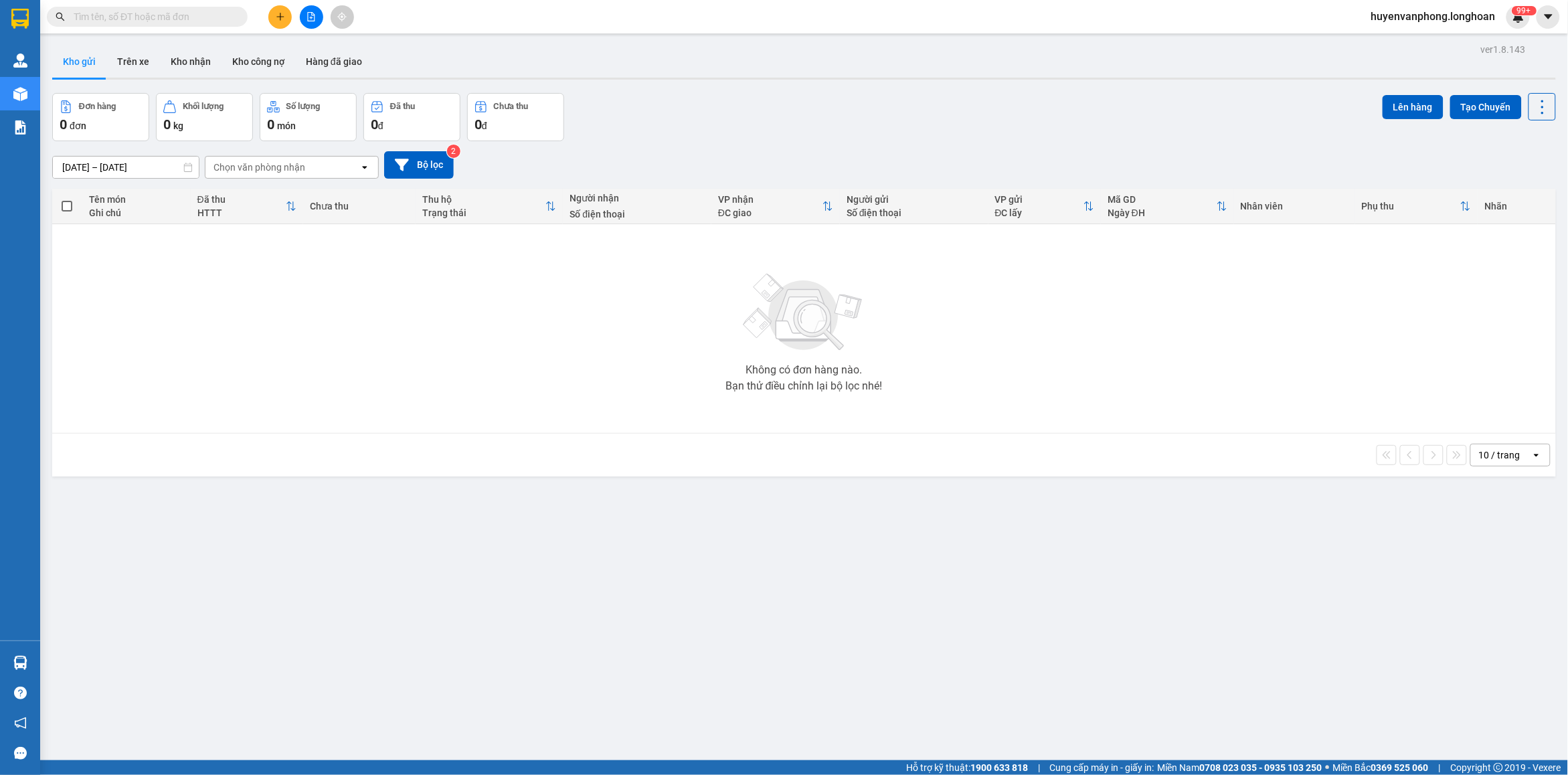
click at [183, 21] on input "text" at bounding box center [153, 16] width 158 height 15
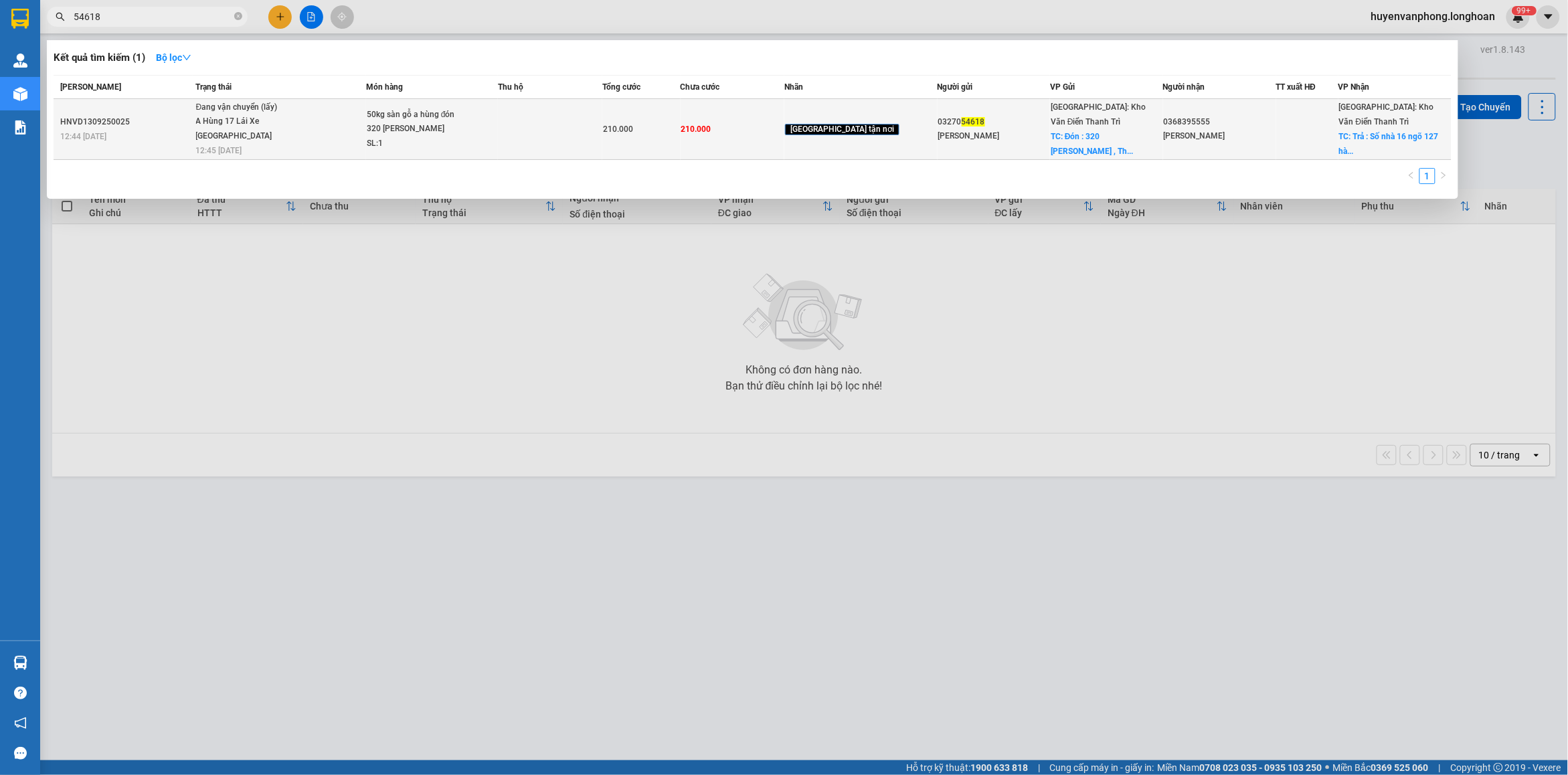
type input "54618"
click at [446, 136] on div "SL: 1" at bounding box center [417, 143] width 101 height 15
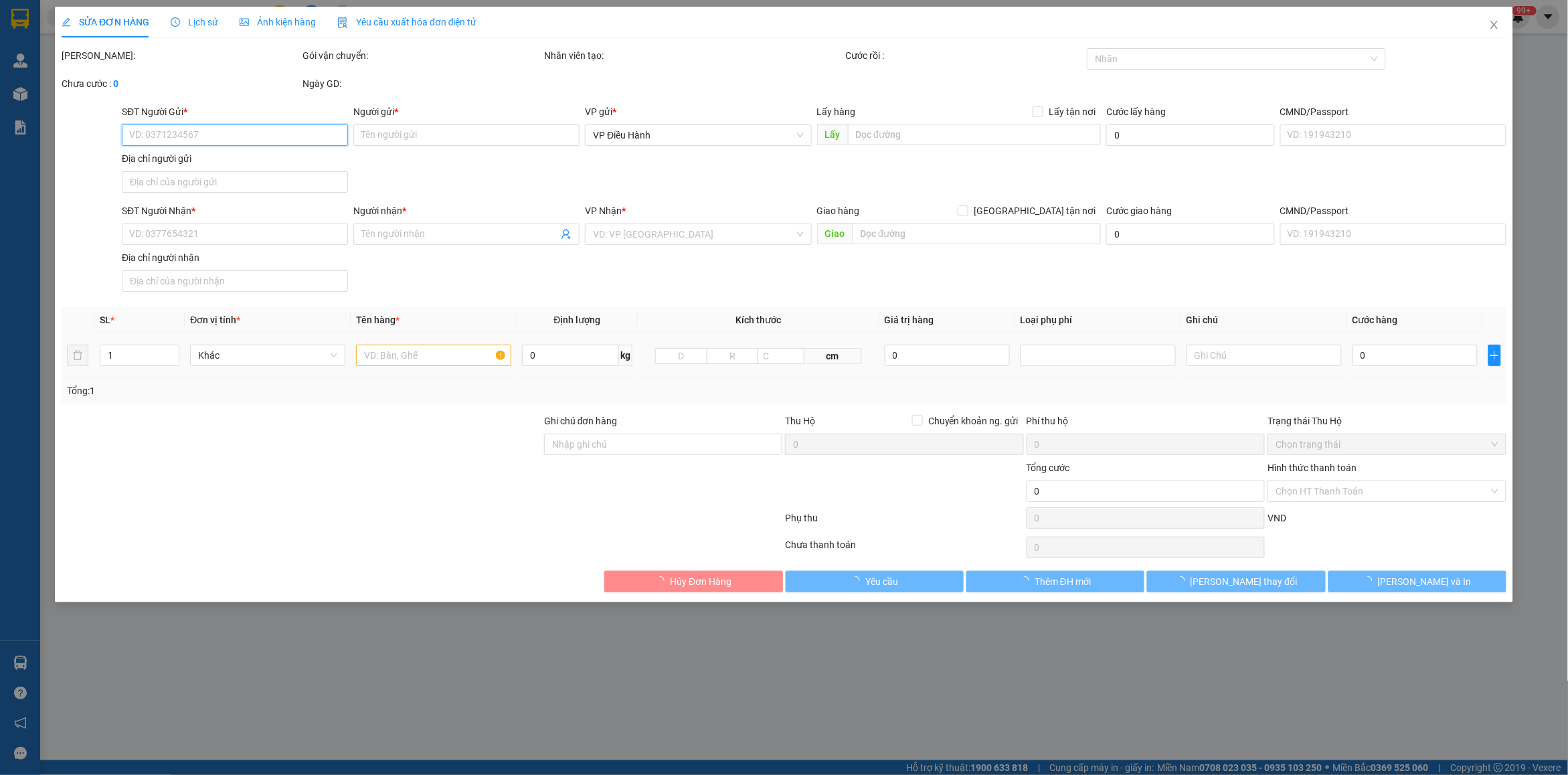
type input "0327054618"
type input "[PERSON_NAME]"
checkbox input "true"
type input "Đón : [STREET_ADDRESS][PERSON_NAME]"
type input "0368395555"
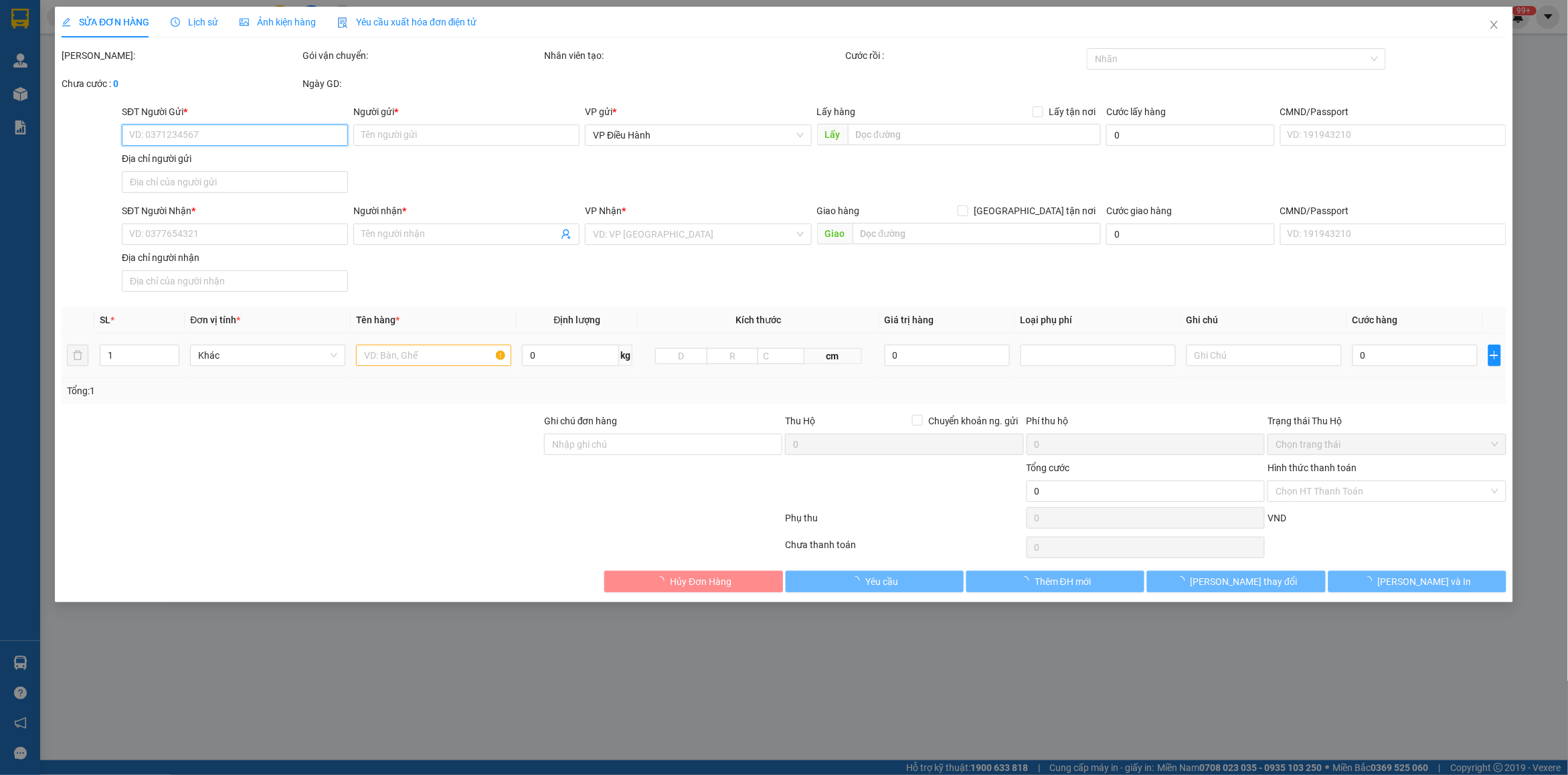
type input "[PERSON_NAME]"
checkbox input "true"
type input "Trả : Số nhà 16 ngõ 127 hàm nghi giam cẩm việt trì phú thọ"
type input "KO VAT"
type input "210.000"
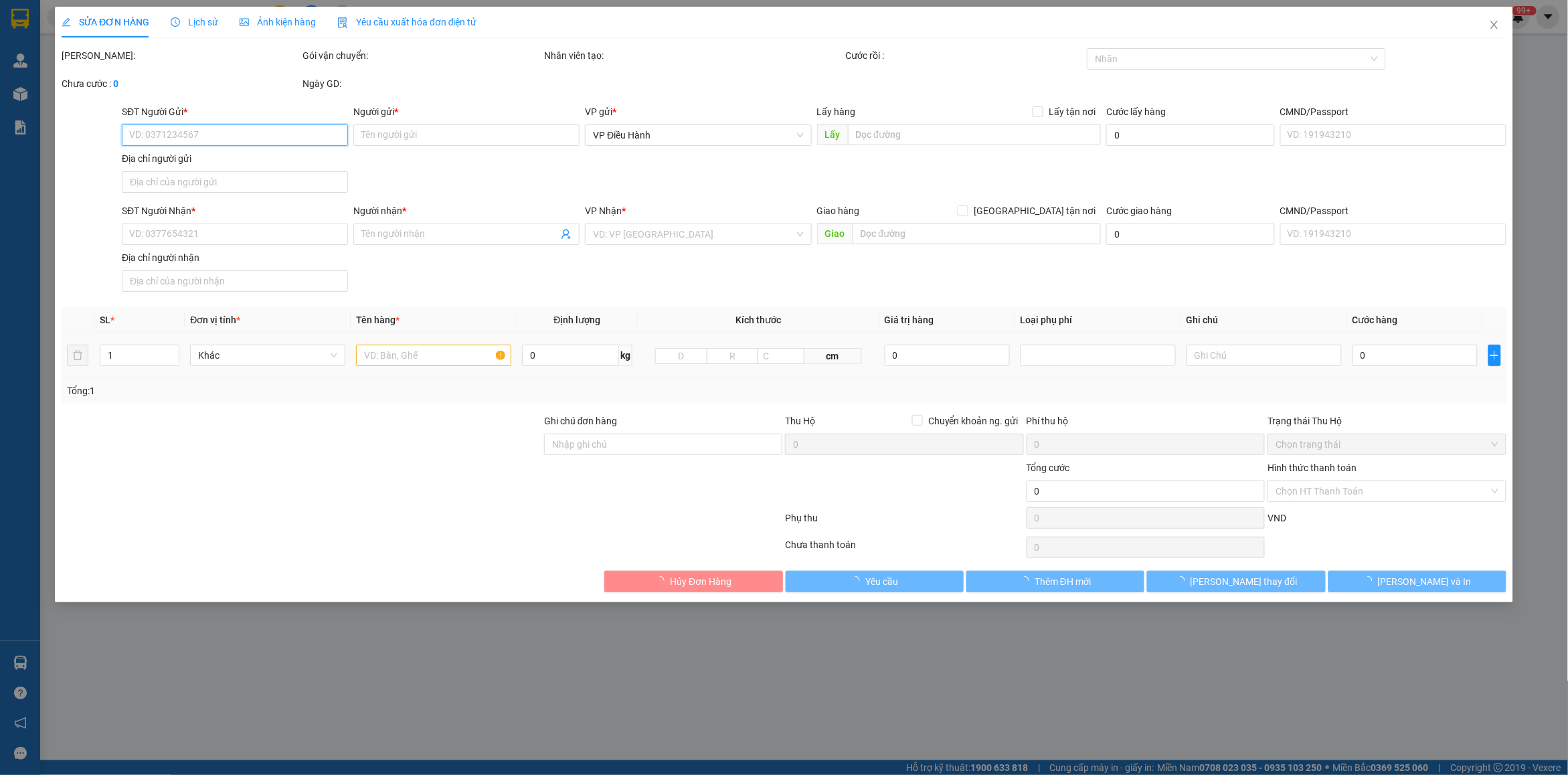
type input "210.000"
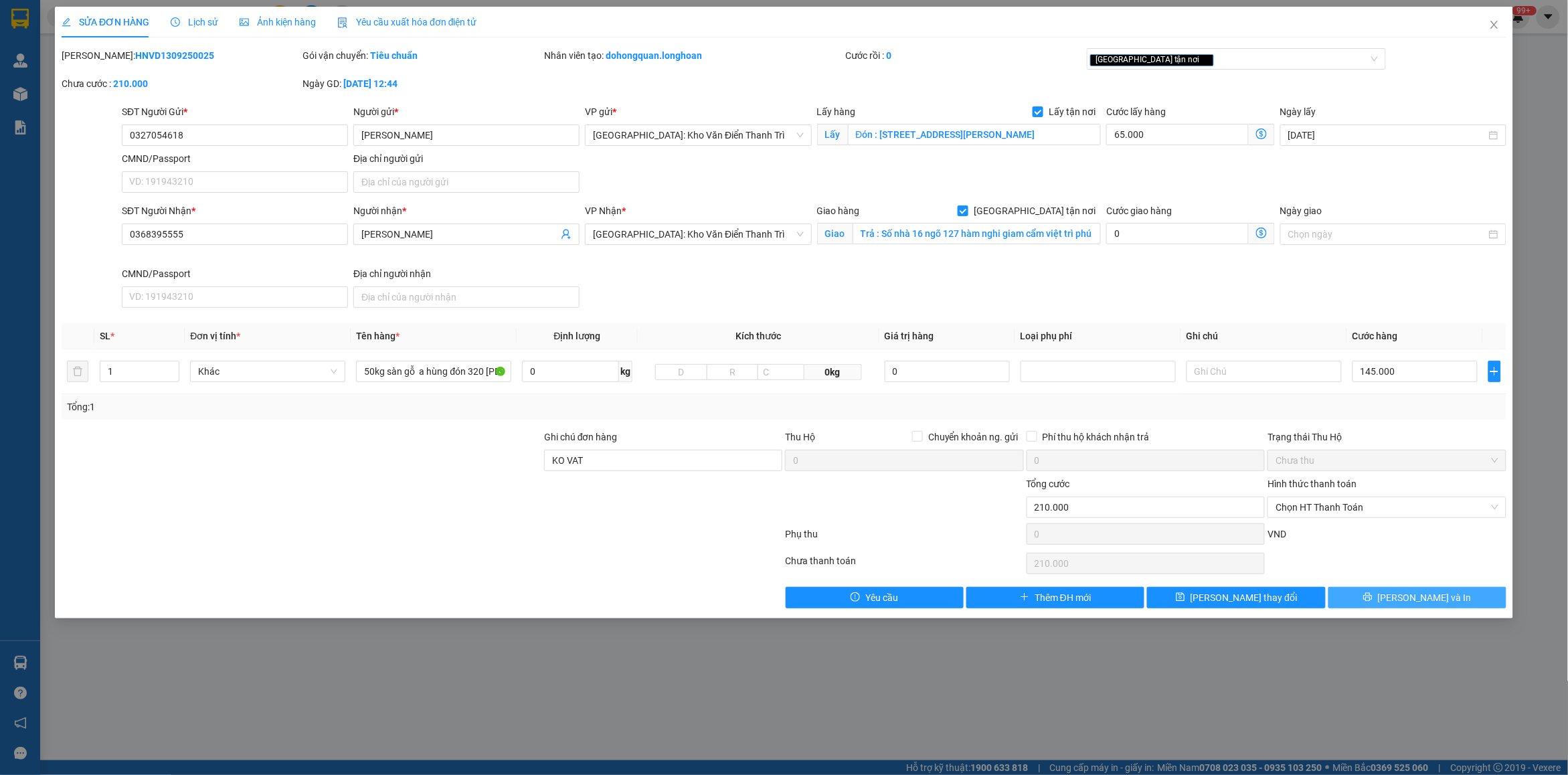
click at [1403, 598] on button "[PERSON_NAME] và In" at bounding box center [1417, 598] width 178 height 21
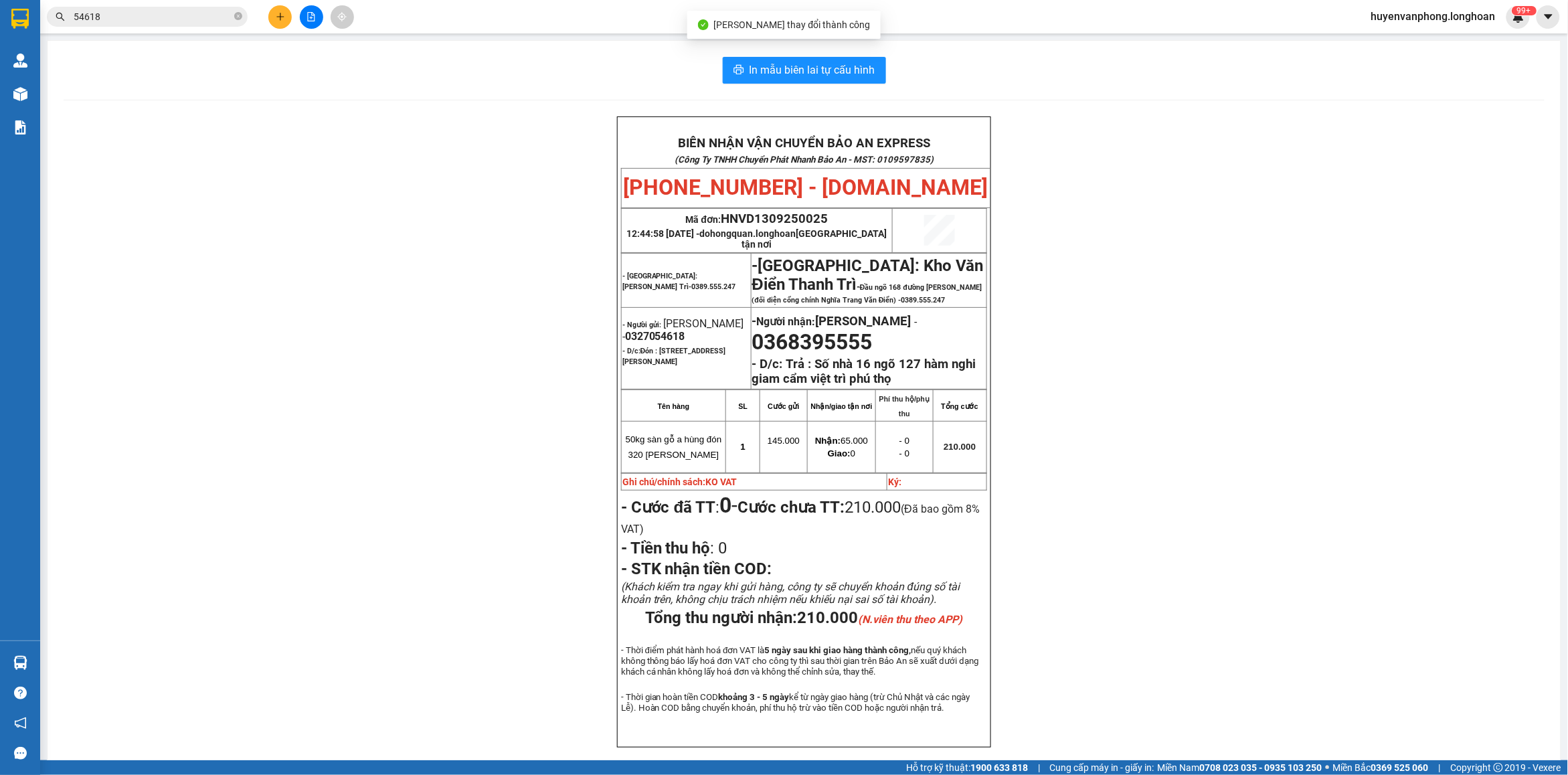
click at [135, 15] on input "54618" at bounding box center [153, 16] width 158 height 15
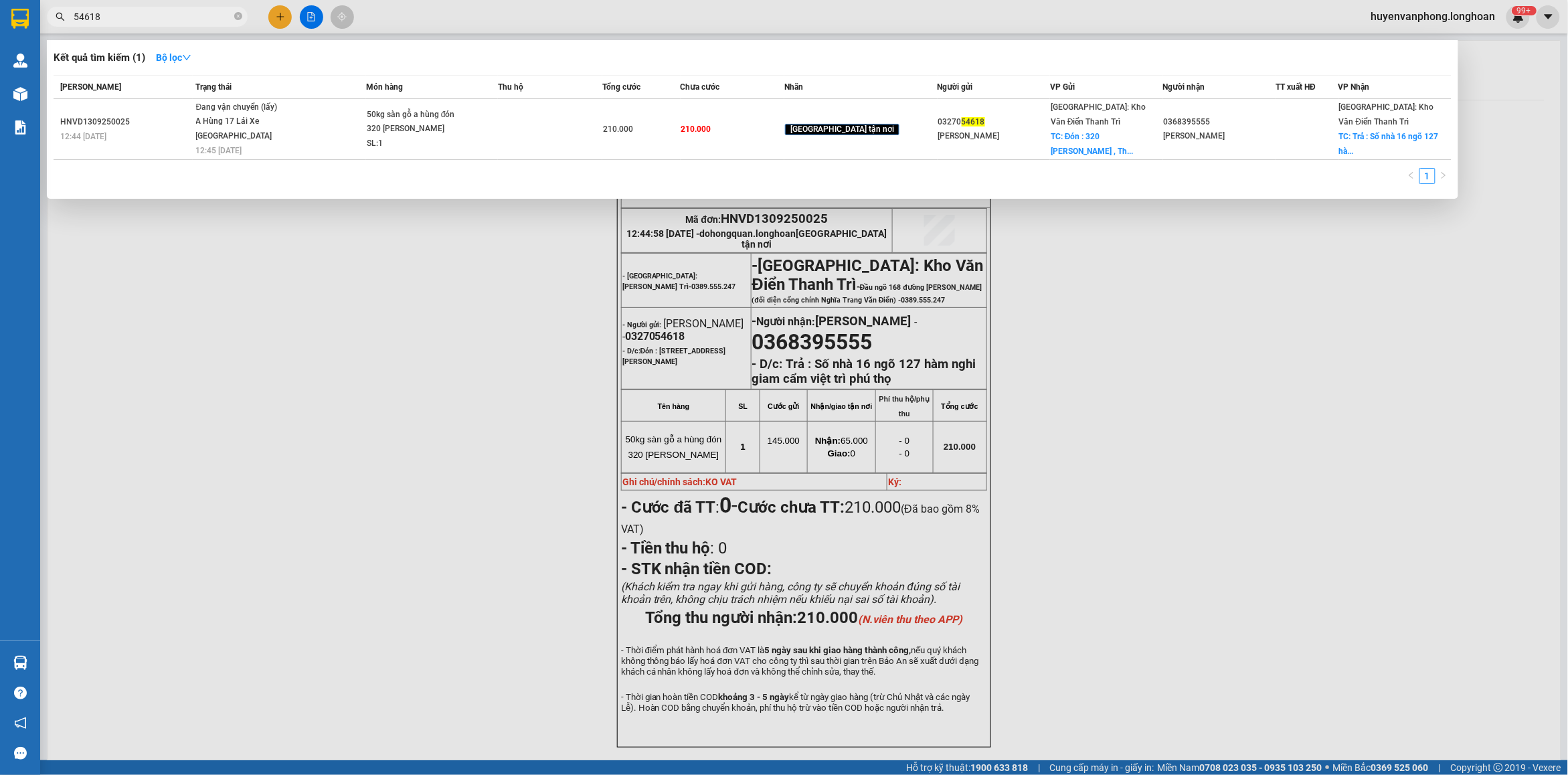
click at [182, 20] on input "54618" at bounding box center [153, 16] width 158 height 15
type input "5"
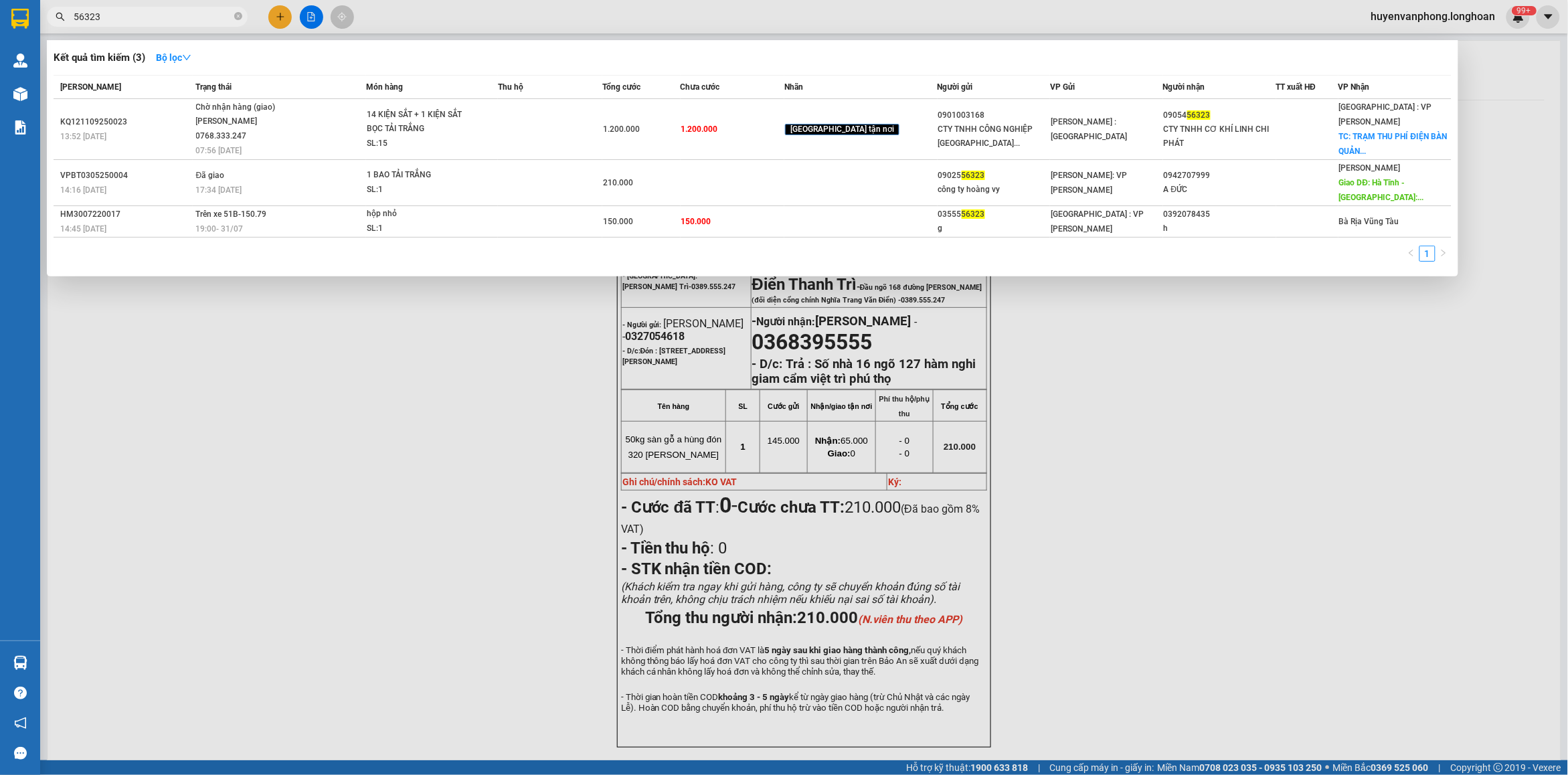
type input "56323"
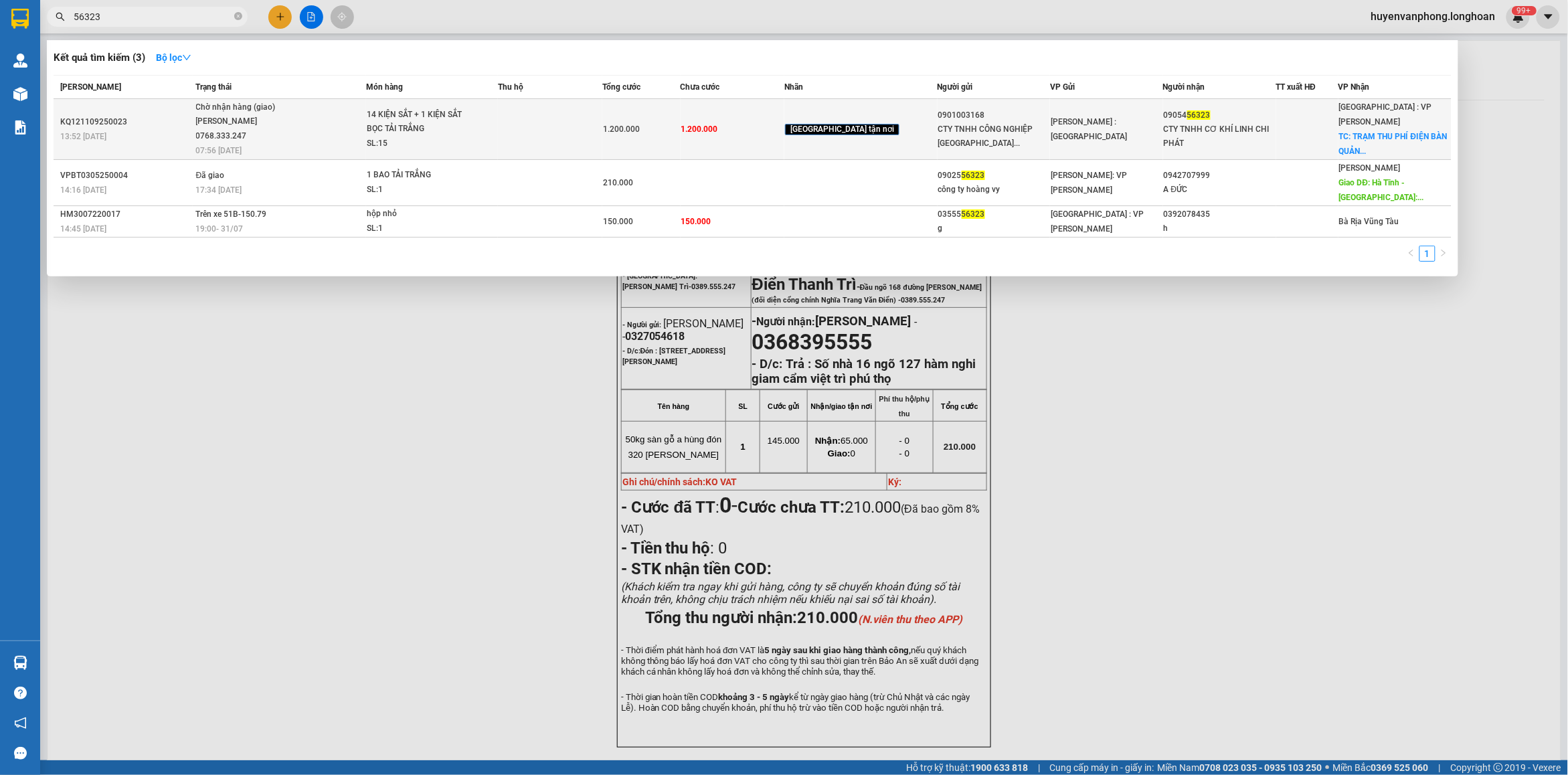
click at [271, 119] on div "[PERSON_NAME] 0768.333.247" at bounding box center [246, 129] width 101 height 29
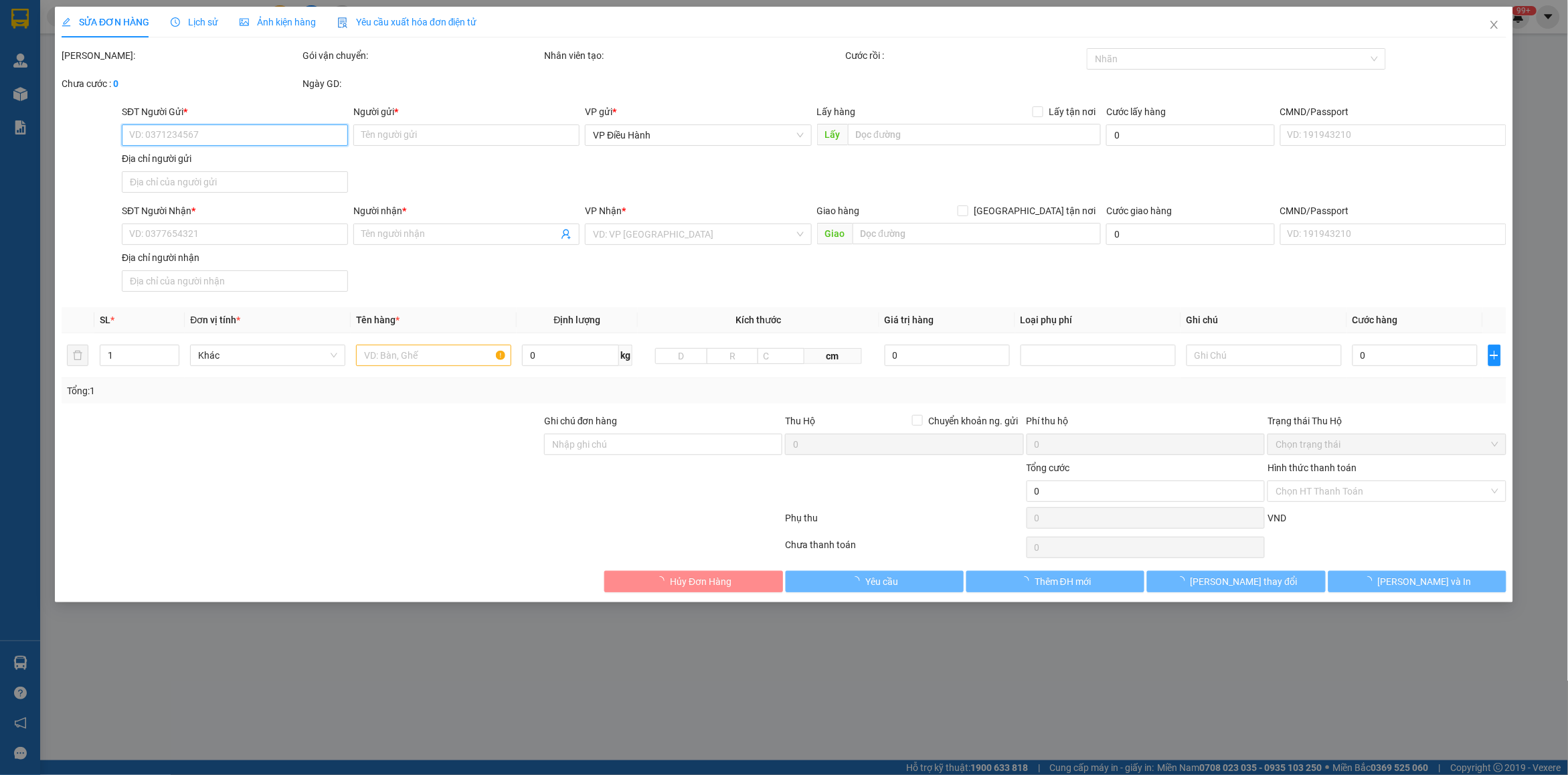
type input "0901003168"
type input "CTY TNHH CÔNG NGHIỆP [GEOGRAPHIC_DATA]"
type input "0905456323"
type input "CTY TNHH CƠ KHÍ LINH CHI PHÁT"
checkbox input "true"
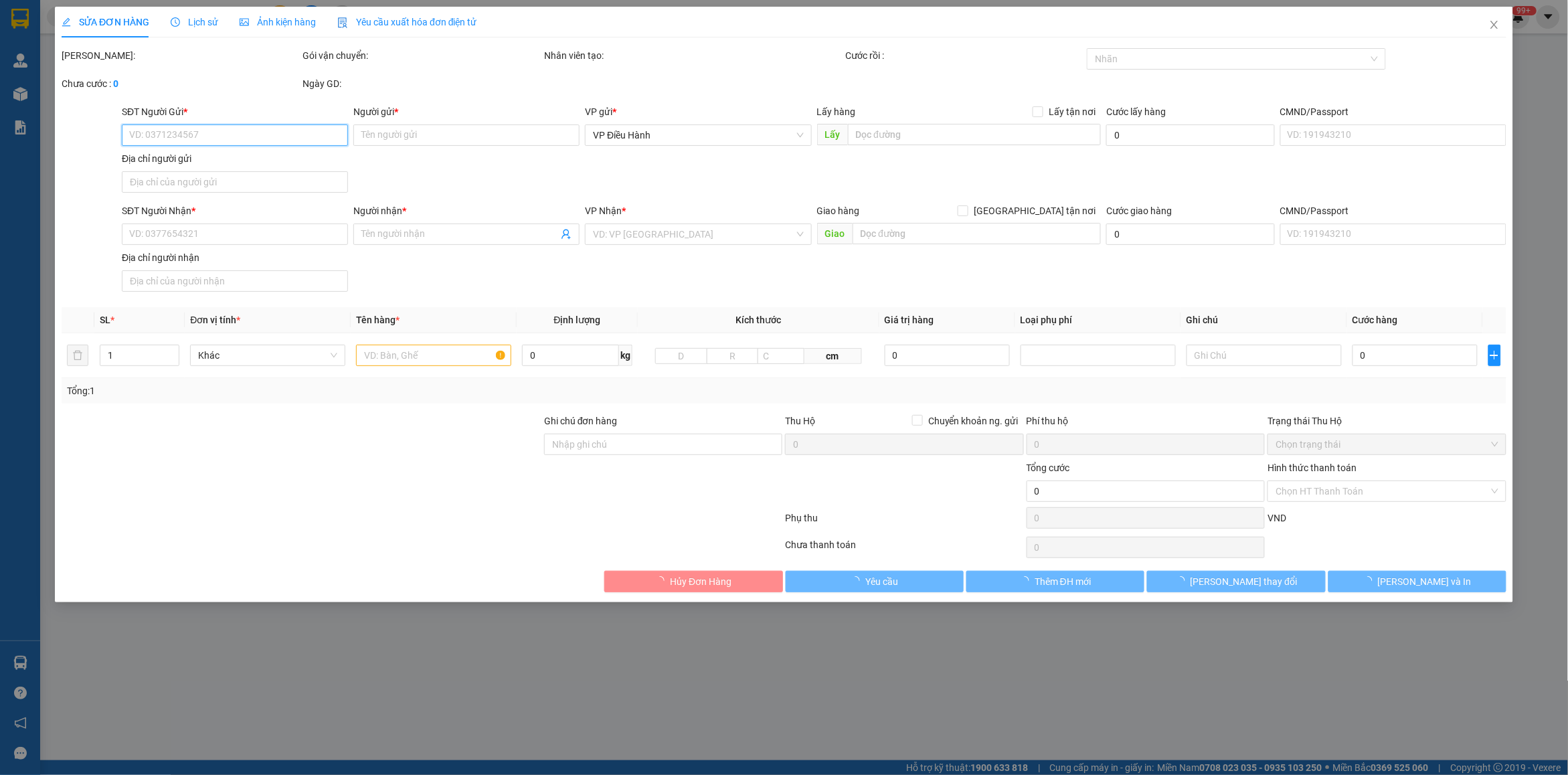
type input "TRẠM THU PHÍ ĐIỆN BÀN [GEOGRAPHIC_DATA]"
type input "1.200.000"
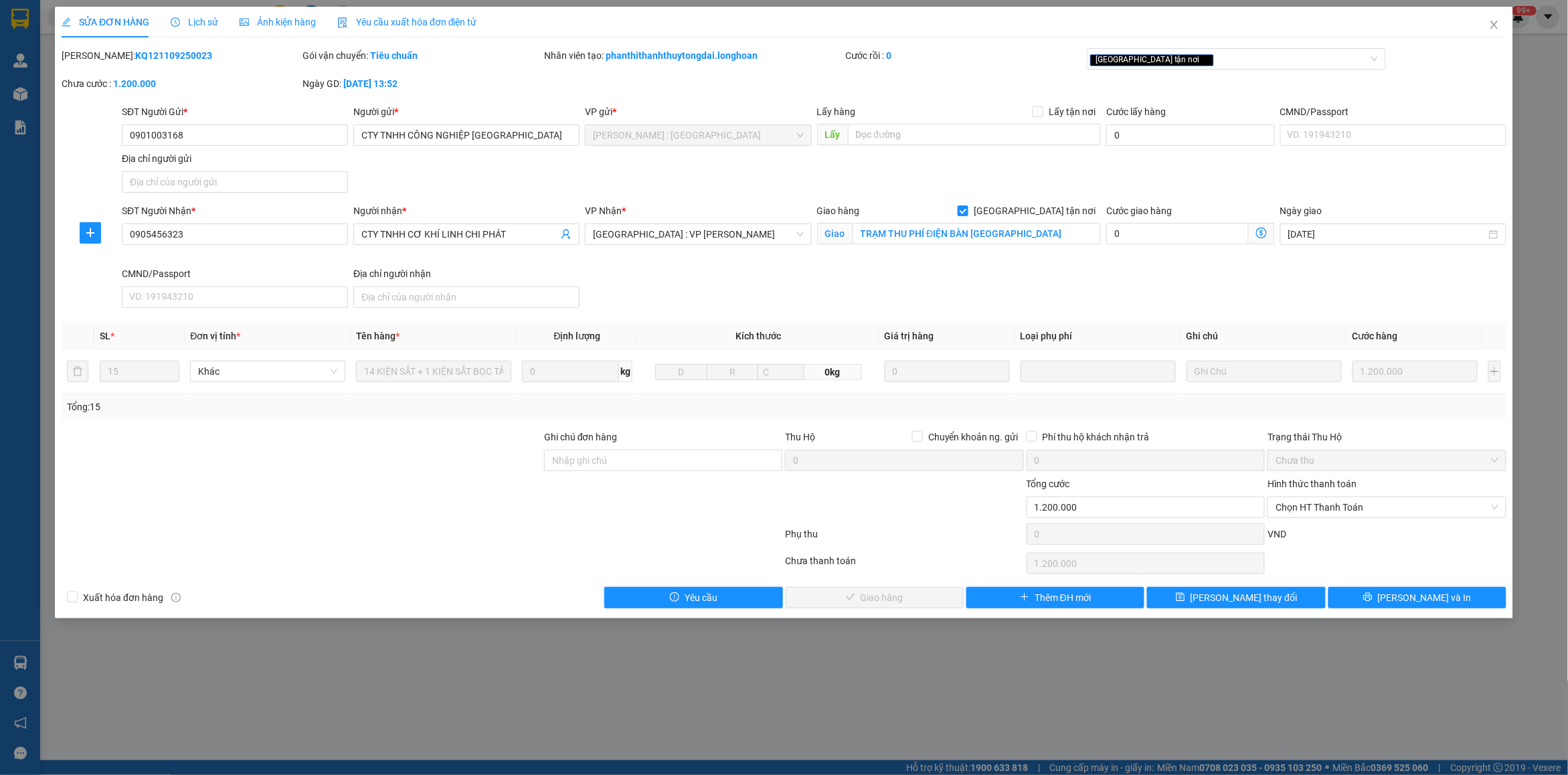
drag, startPoint x: 94, startPoint y: 53, endPoint x: 155, endPoint y: 56, distance: 61.1
click at [192, 58] on div "Mã ĐH: KQ121109250023" at bounding box center [181, 56] width 238 height 15
copy b "KQ121109250023"
click at [1355, 517] on span "Chọn HT Thanh Toán" at bounding box center [1387, 507] width 222 height 20
click at [1330, 575] on div "Chuyển khoản" at bounding box center [1387, 578] width 223 height 15
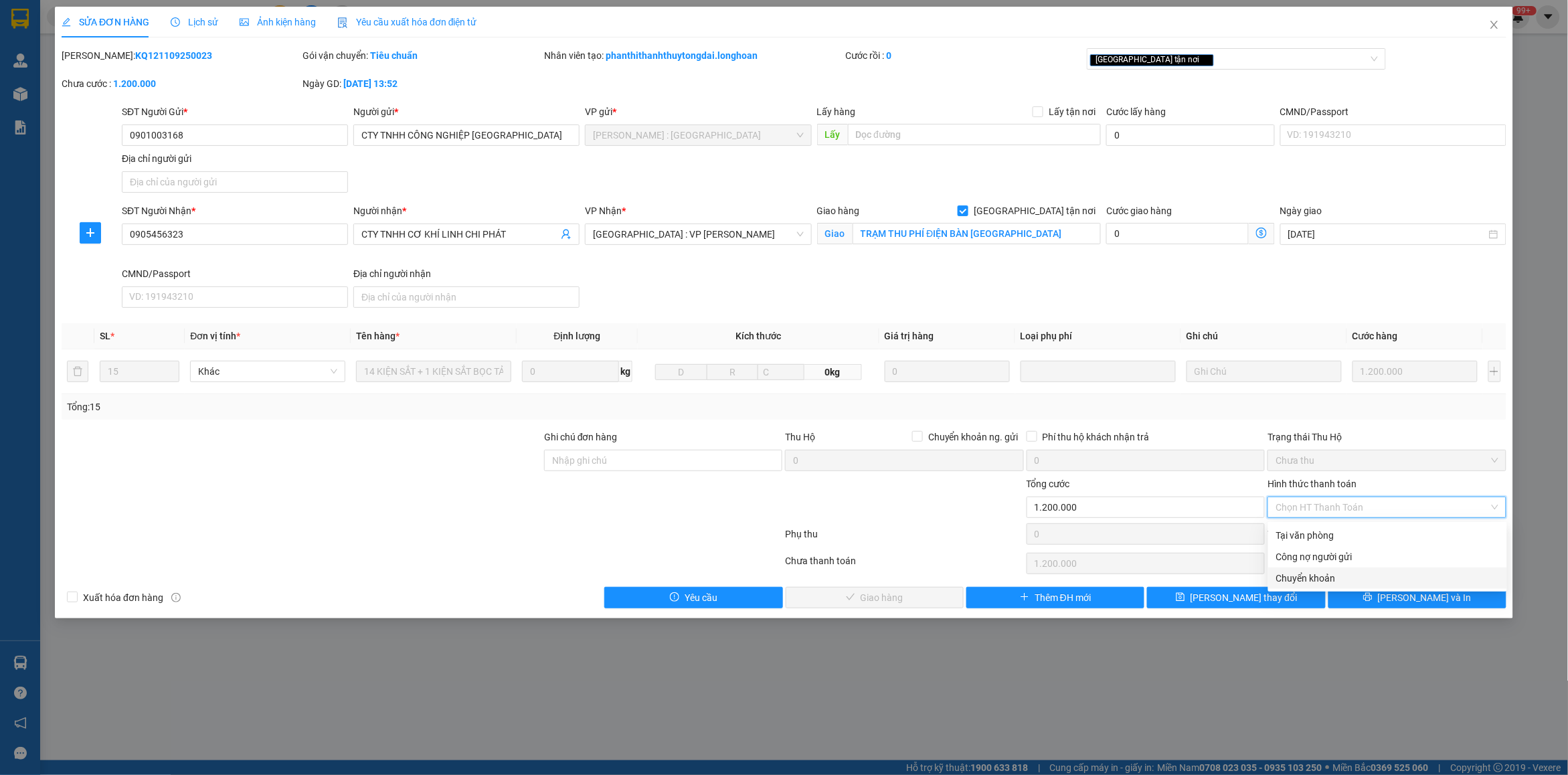
type input "0"
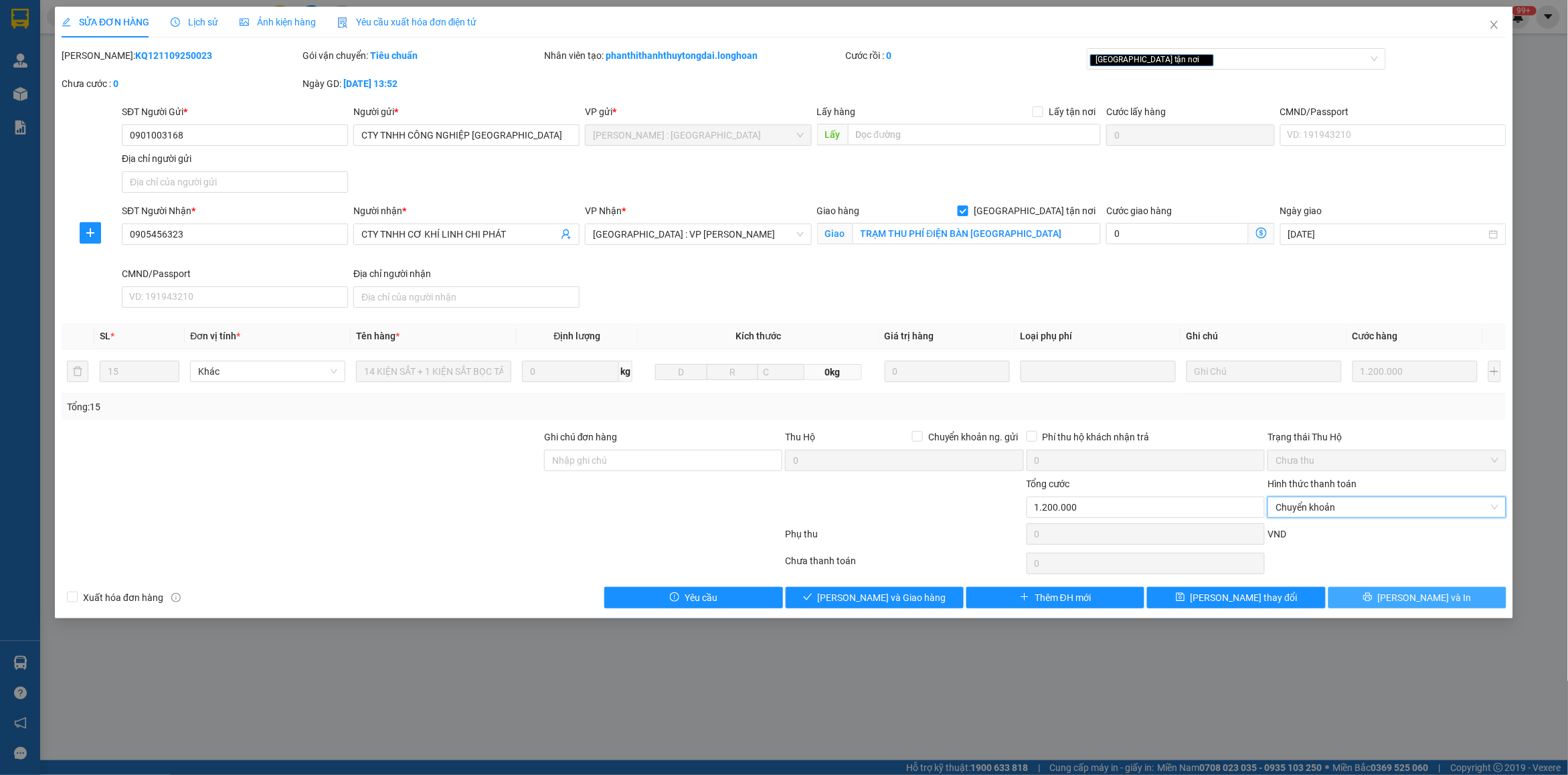
click at [1394, 594] on button "[PERSON_NAME] và In" at bounding box center [1417, 598] width 178 height 21
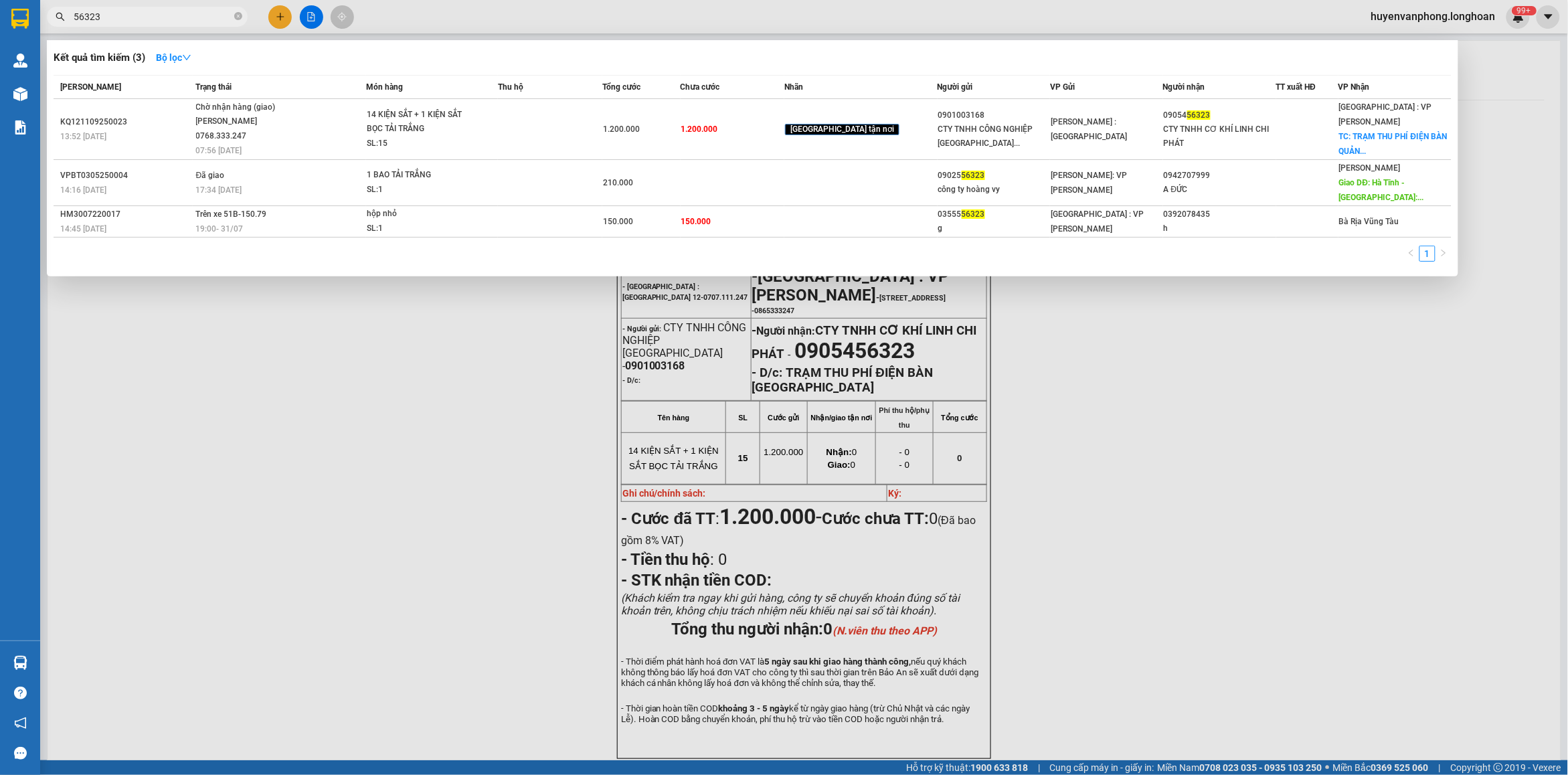
click at [211, 18] on input "56323" at bounding box center [153, 16] width 158 height 15
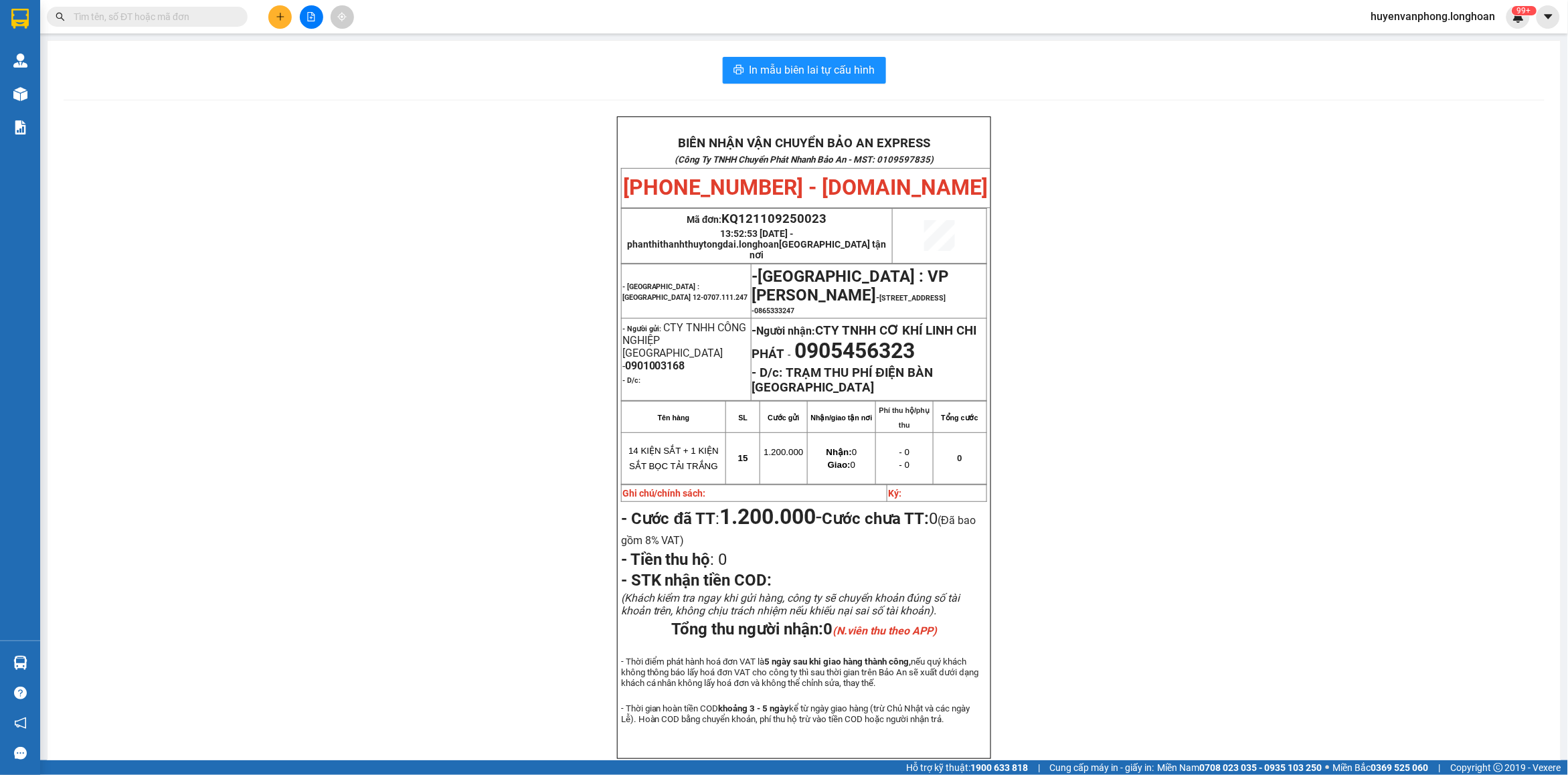
paste input "0934289879"
type input "0934289879"
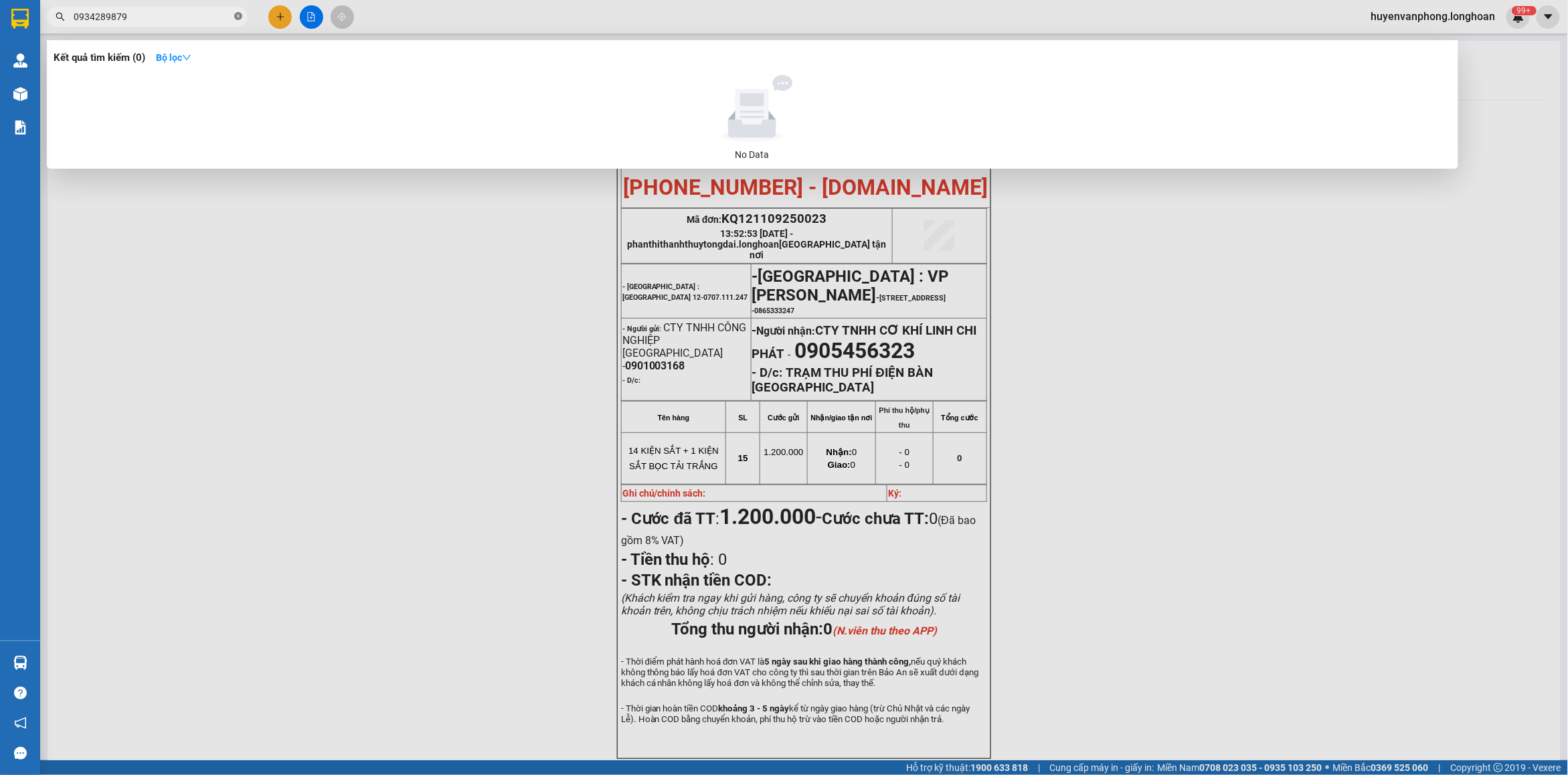
click at [238, 13] on icon "close-circle" at bounding box center [238, 15] width 8 height 8
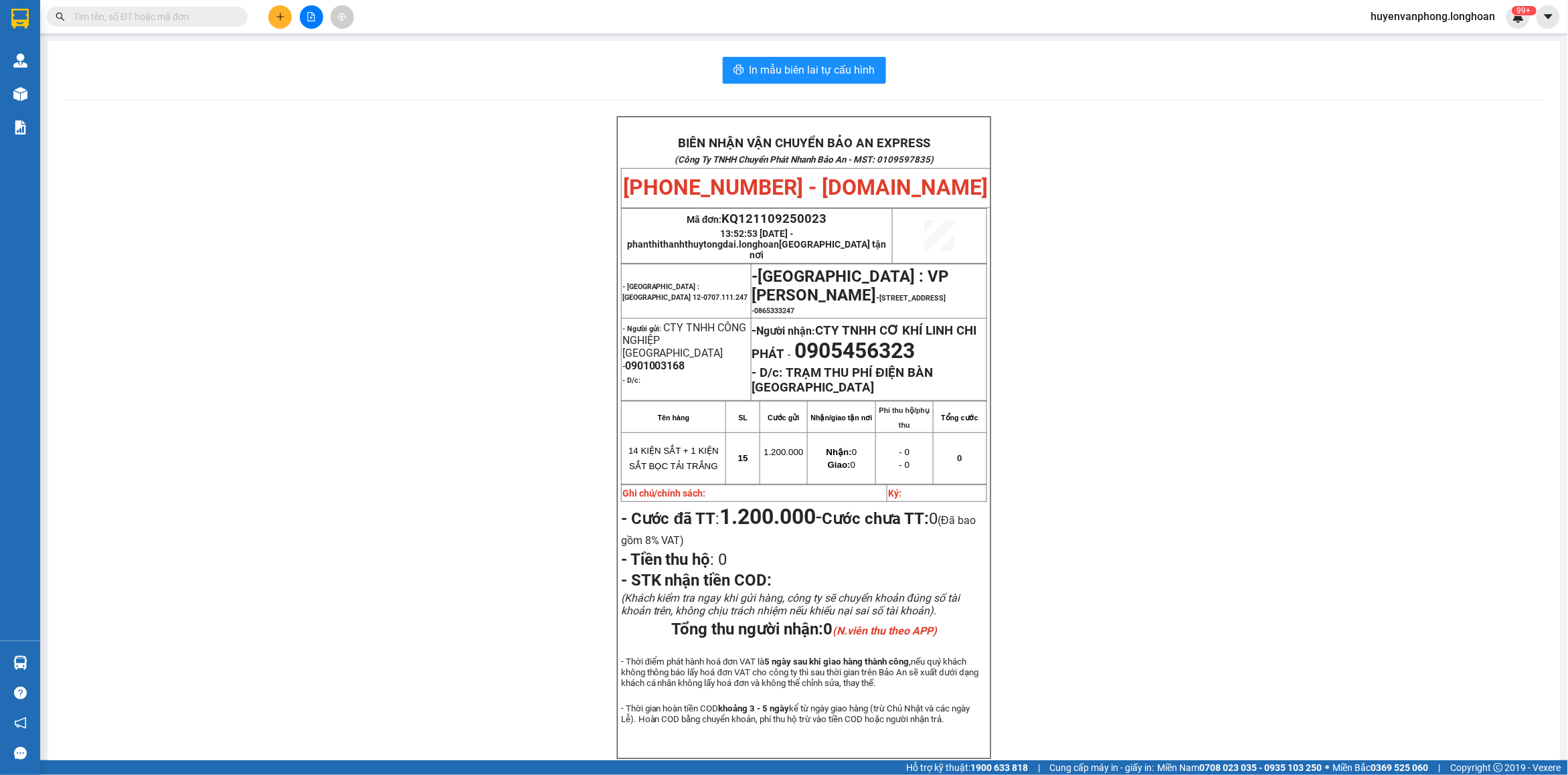
click at [156, 21] on input "text" at bounding box center [153, 16] width 158 height 15
type input "0"
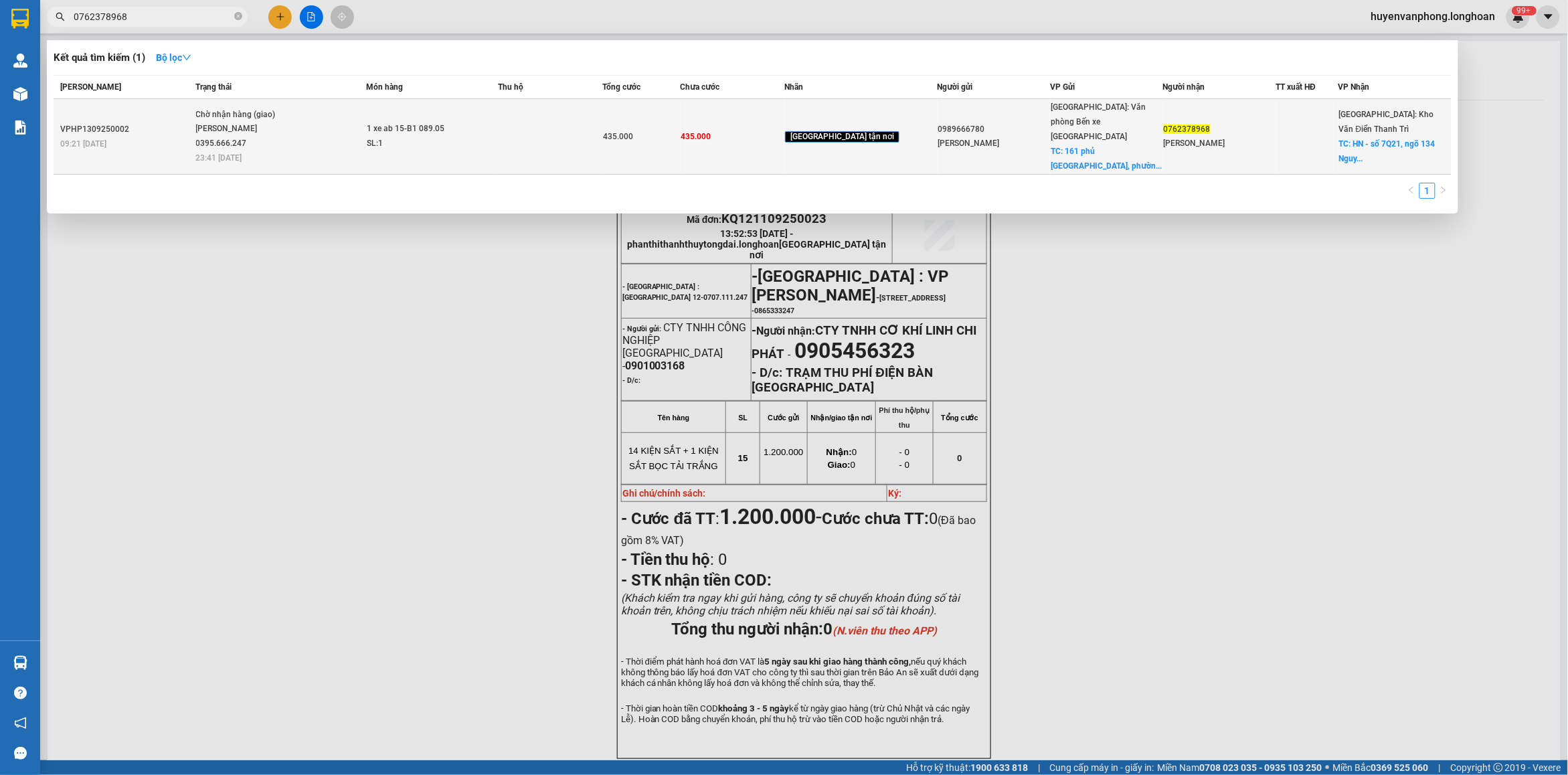
type input "0762378968"
click at [462, 122] on div "1 xe ab 15-B1 089.05" at bounding box center [417, 129] width 101 height 15
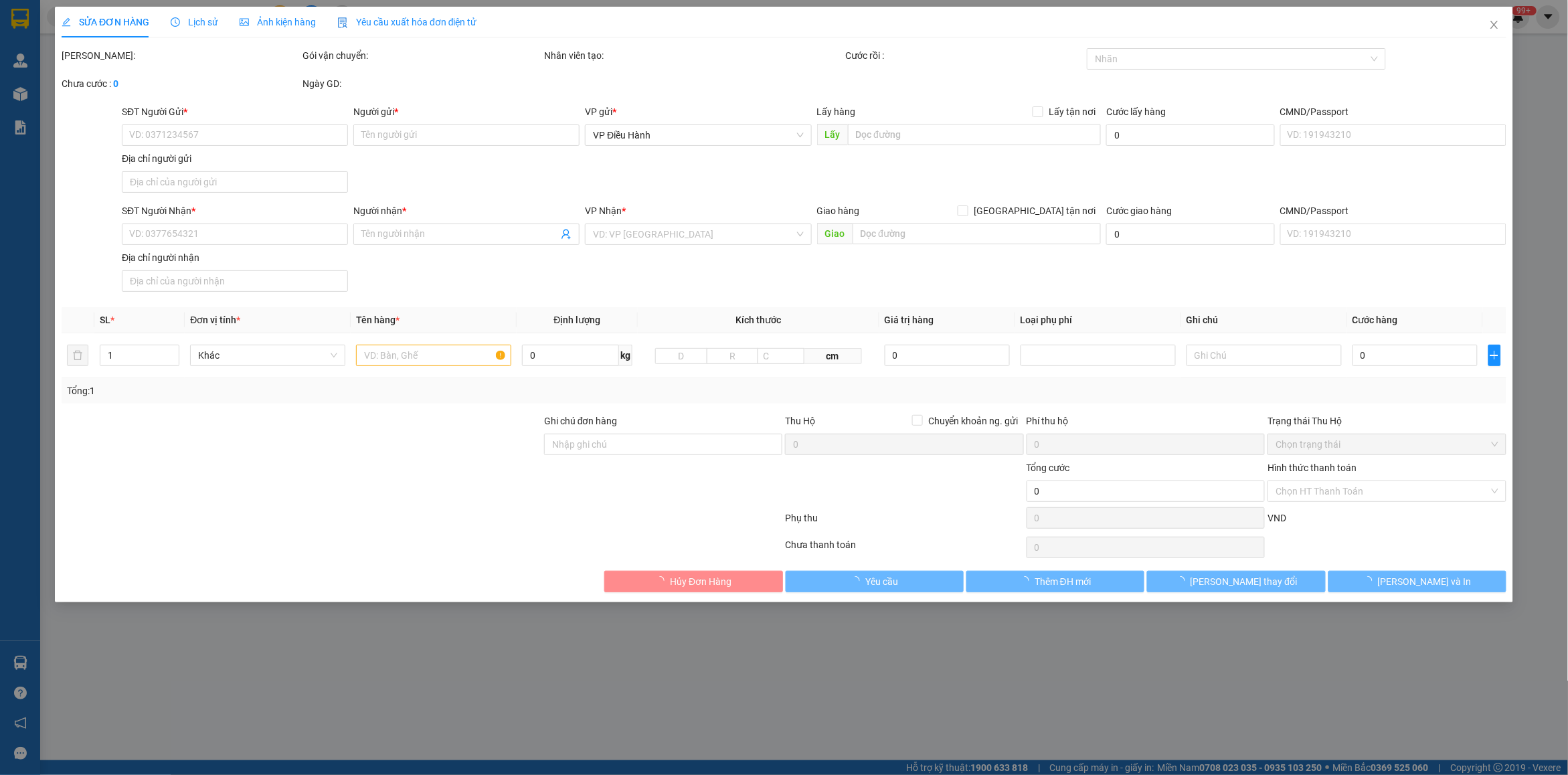
click at [194, 18] on span "Lịch sử" at bounding box center [195, 22] width 48 height 11
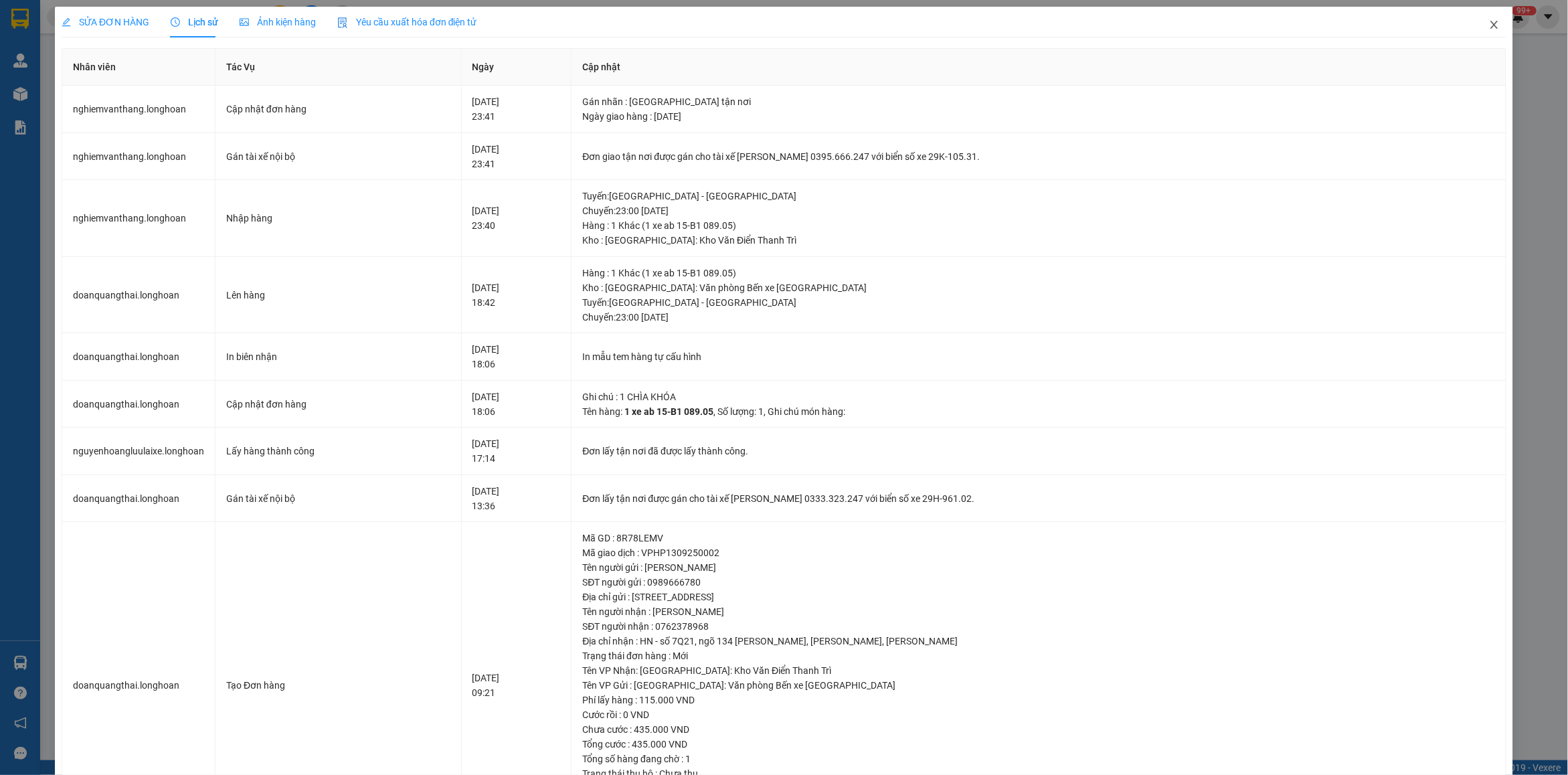
click at [1477, 17] on span "Close" at bounding box center [1494, 25] width 37 height 37
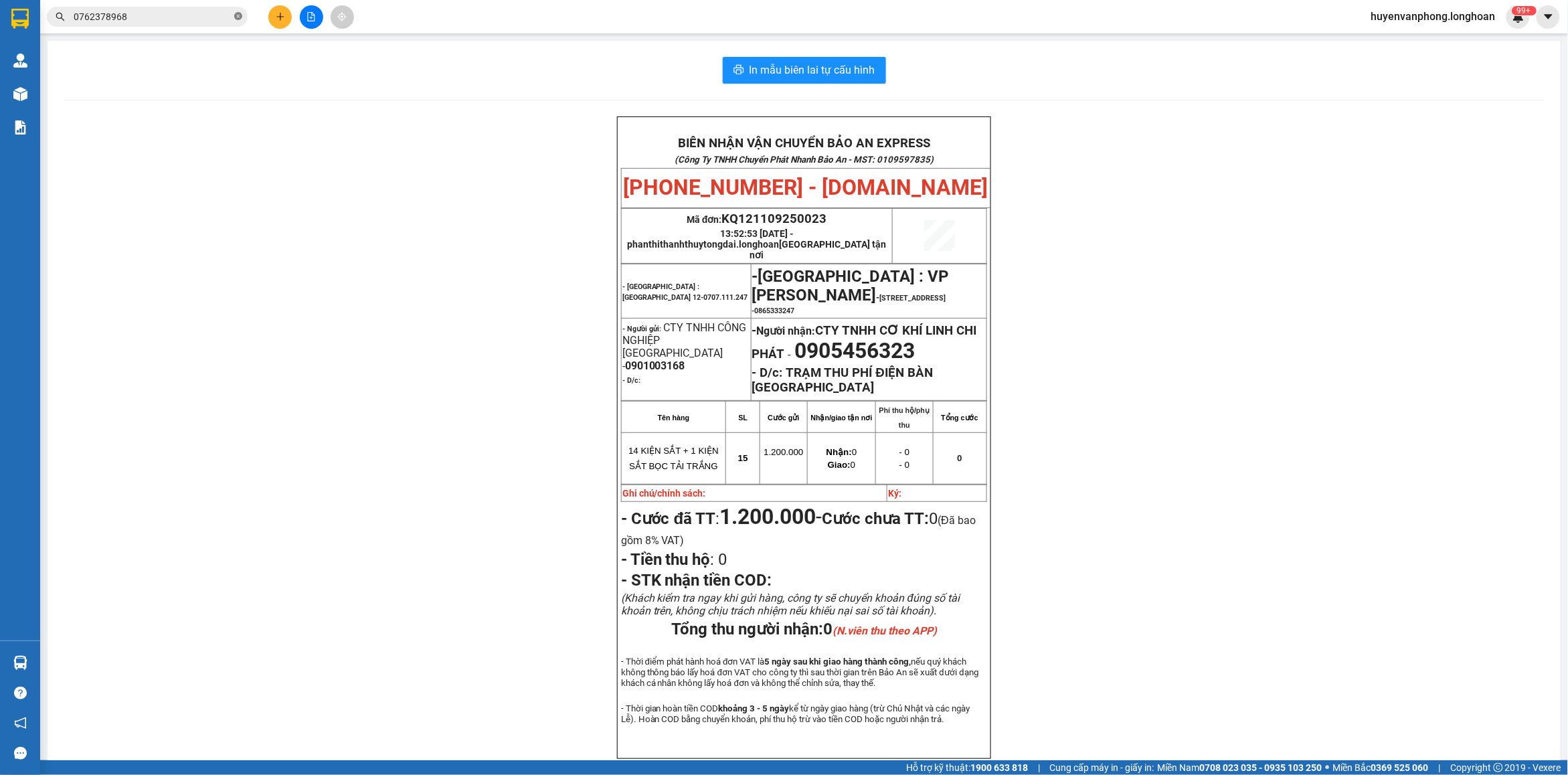
click at [235, 20] on icon "close-circle" at bounding box center [238, 15] width 8 height 8
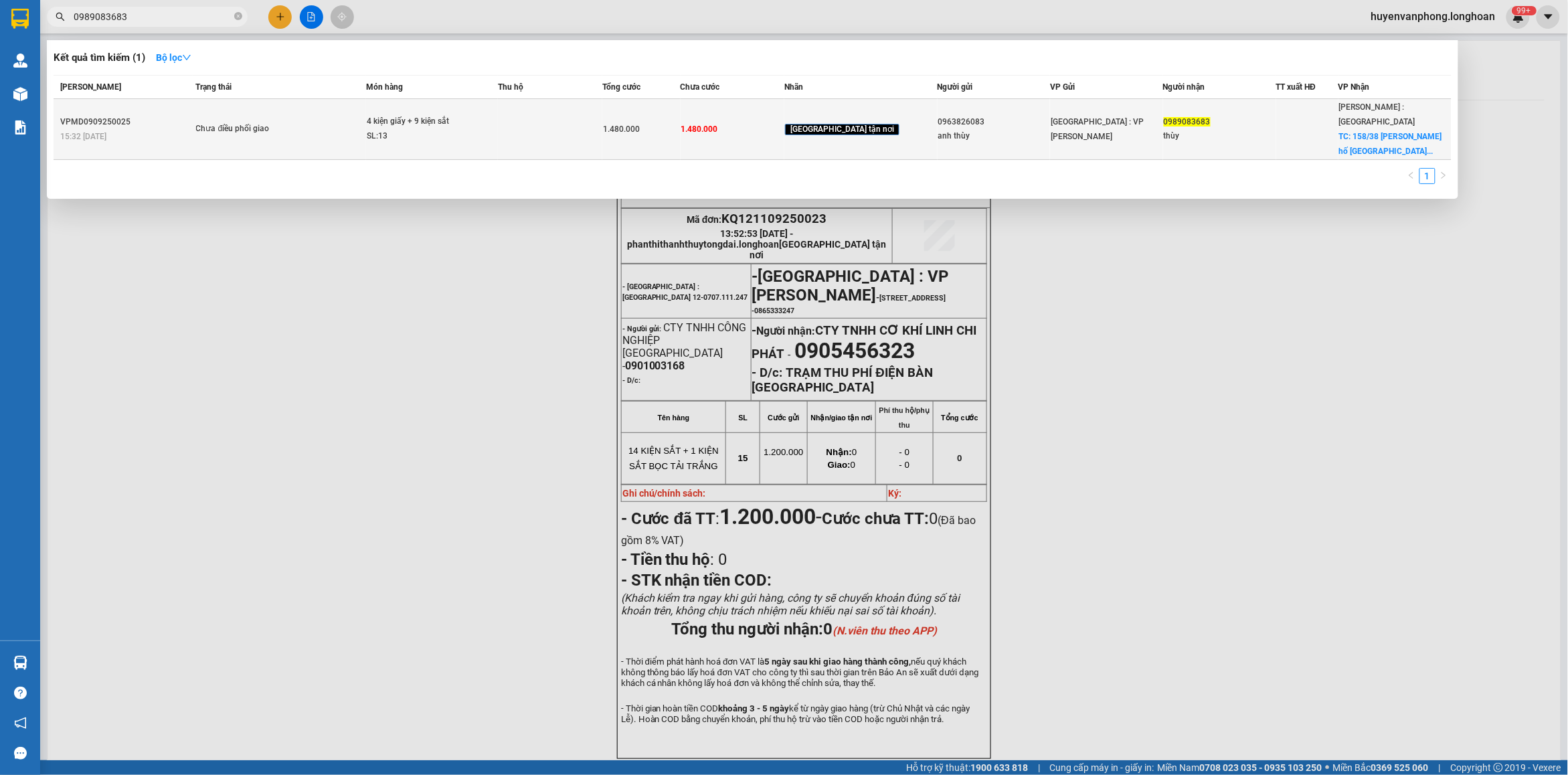
type input "0989083683"
click at [383, 129] on div "SL: 13" at bounding box center [417, 136] width 101 height 15
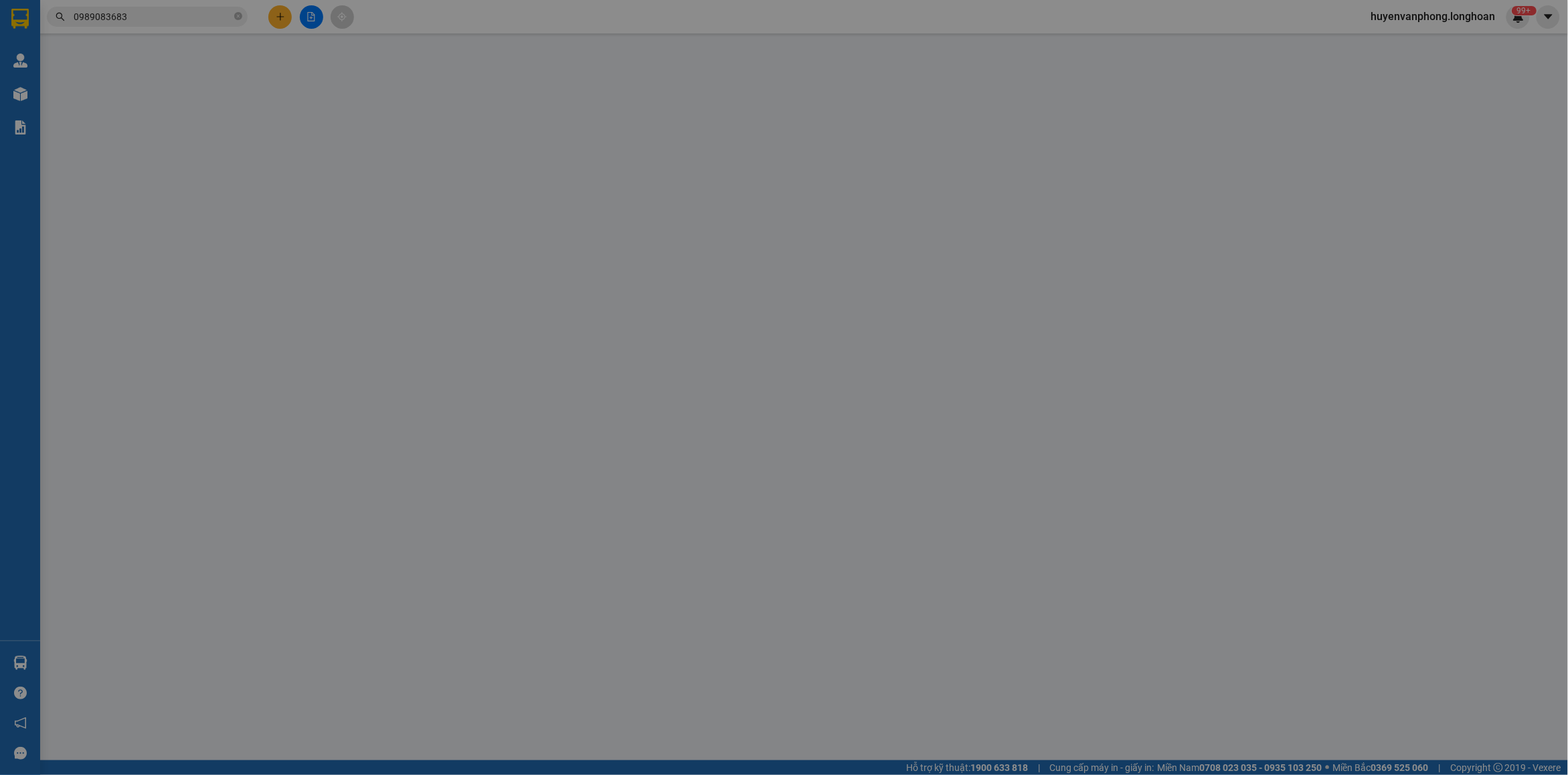
type input "0963826083"
type input "anh thùy"
type input "0989083683"
type input "thùy"
checkbox input "true"
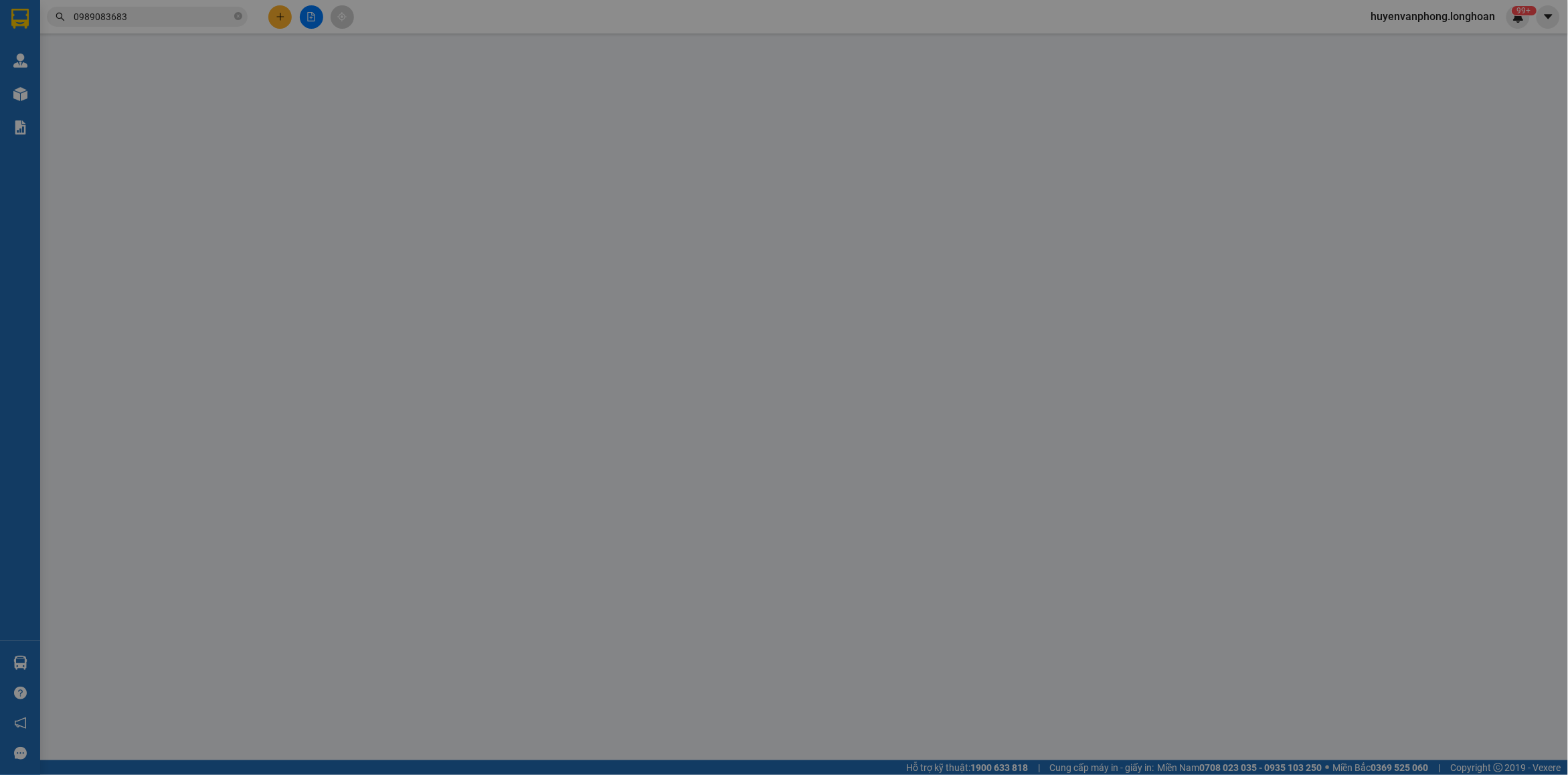
type input "158/38 lâm thị hố tân chánh hiệp q12 hcm"
type input "hàng ko đồng kiểm giao nguyên kiện hư vỡ k đền"
type input "1.480.000"
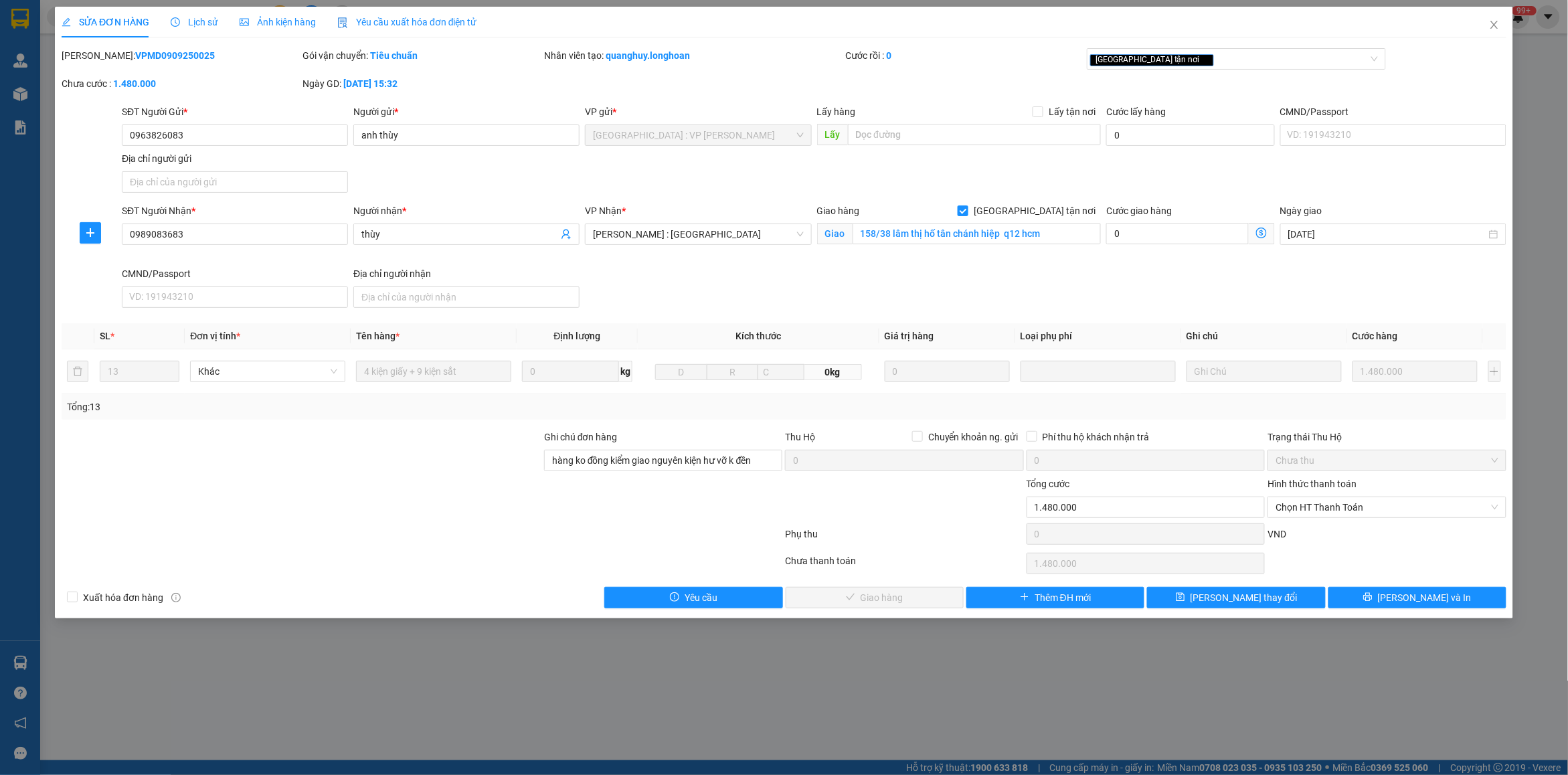
click at [201, 19] on span "Lịch sử" at bounding box center [195, 22] width 48 height 11
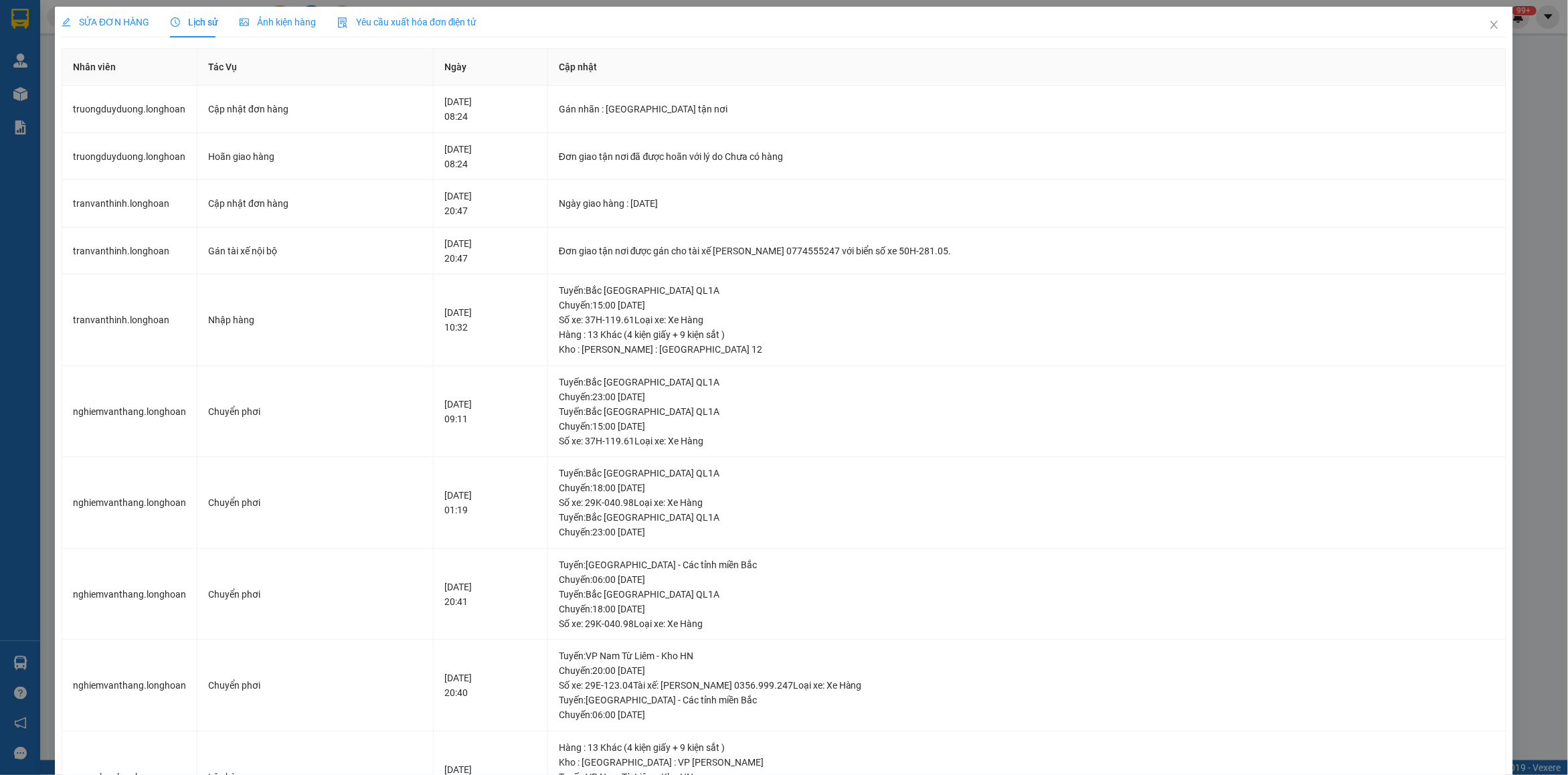
click at [108, 31] on div "SỬA ĐƠN HÀNG" at bounding box center [105, 23] width 88 height 31
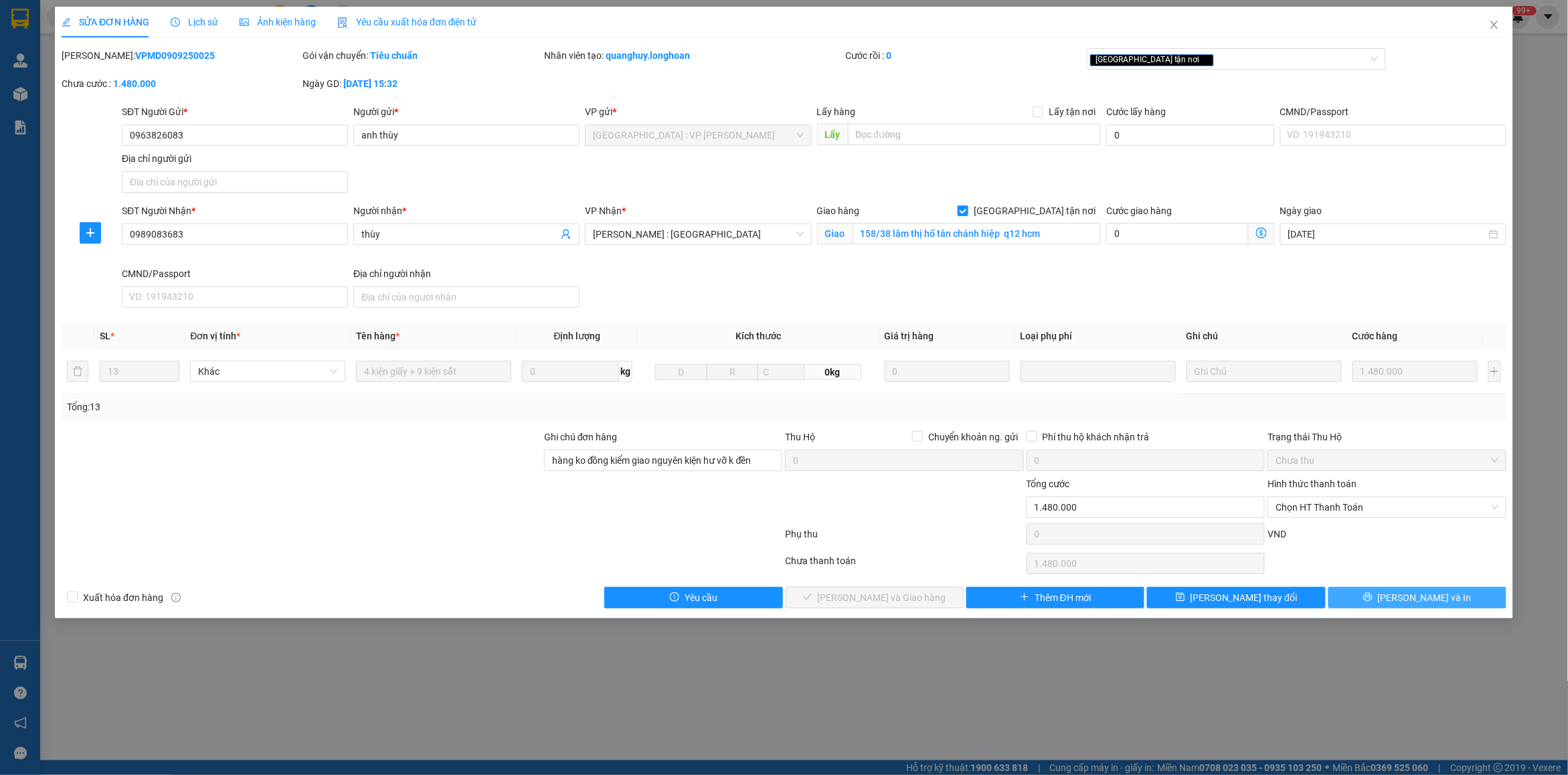
click at [1431, 608] on button "[PERSON_NAME] và In" at bounding box center [1417, 598] width 178 height 21
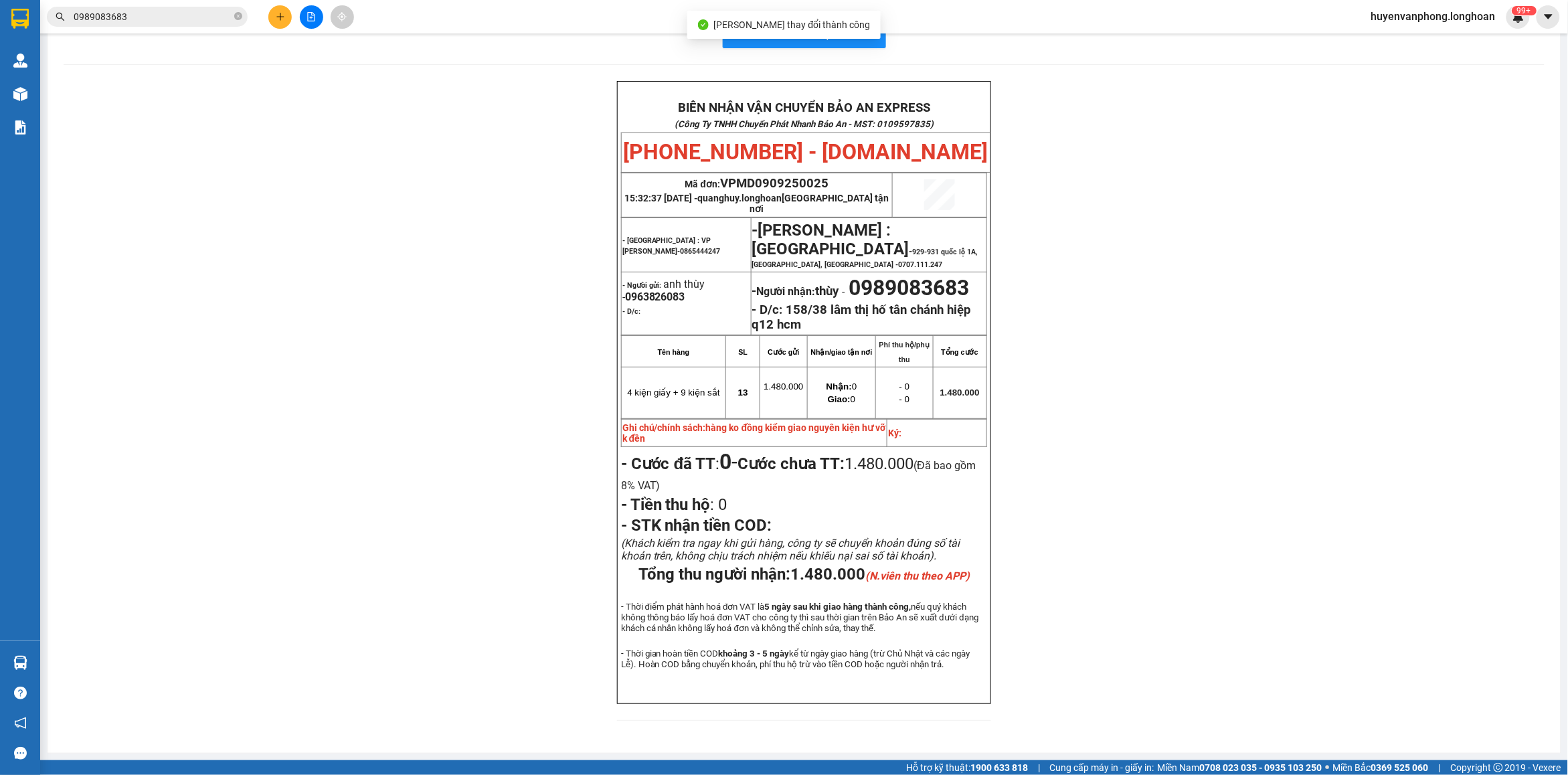
scroll to position [79, 0]
click at [132, 19] on input "0989083683" at bounding box center [153, 16] width 158 height 15
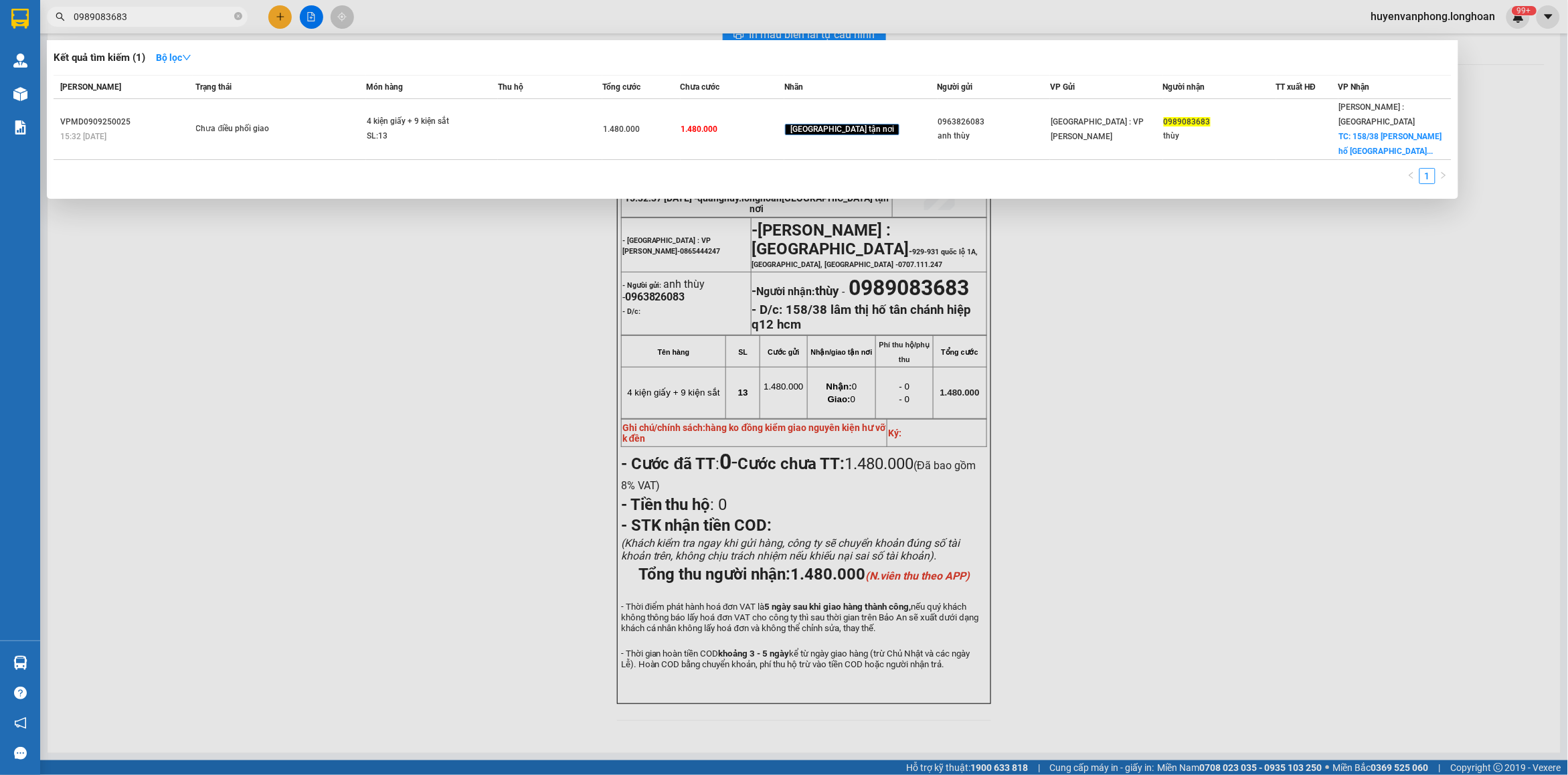
drag, startPoint x: 129, startPoint y: 15, endPoint x: 94, endPoint y: 18, distance: 35.1
click at [67, 11] on span "0989083683" at bounding box center [148, 17] width 201 height 20
click at [242, 14] on icon "close-circle" at bounding box center [238, 15] width 8 height 8
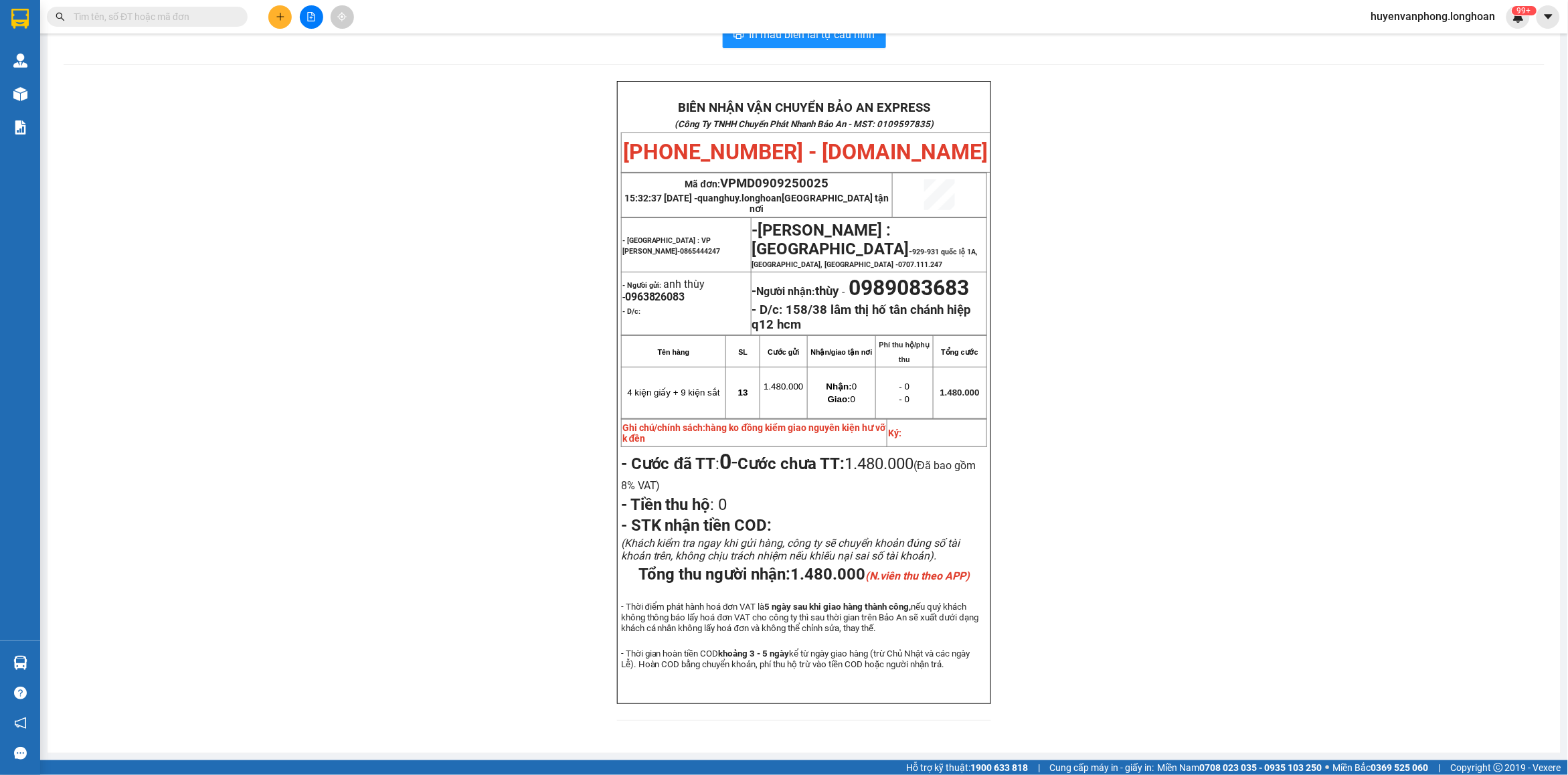
click at [195, 21] on input "text" at bounding box center [153, 16] width 158 height 15
click at [184, 20] on input "text" at bounding box center [153, 16] width 158 height 15
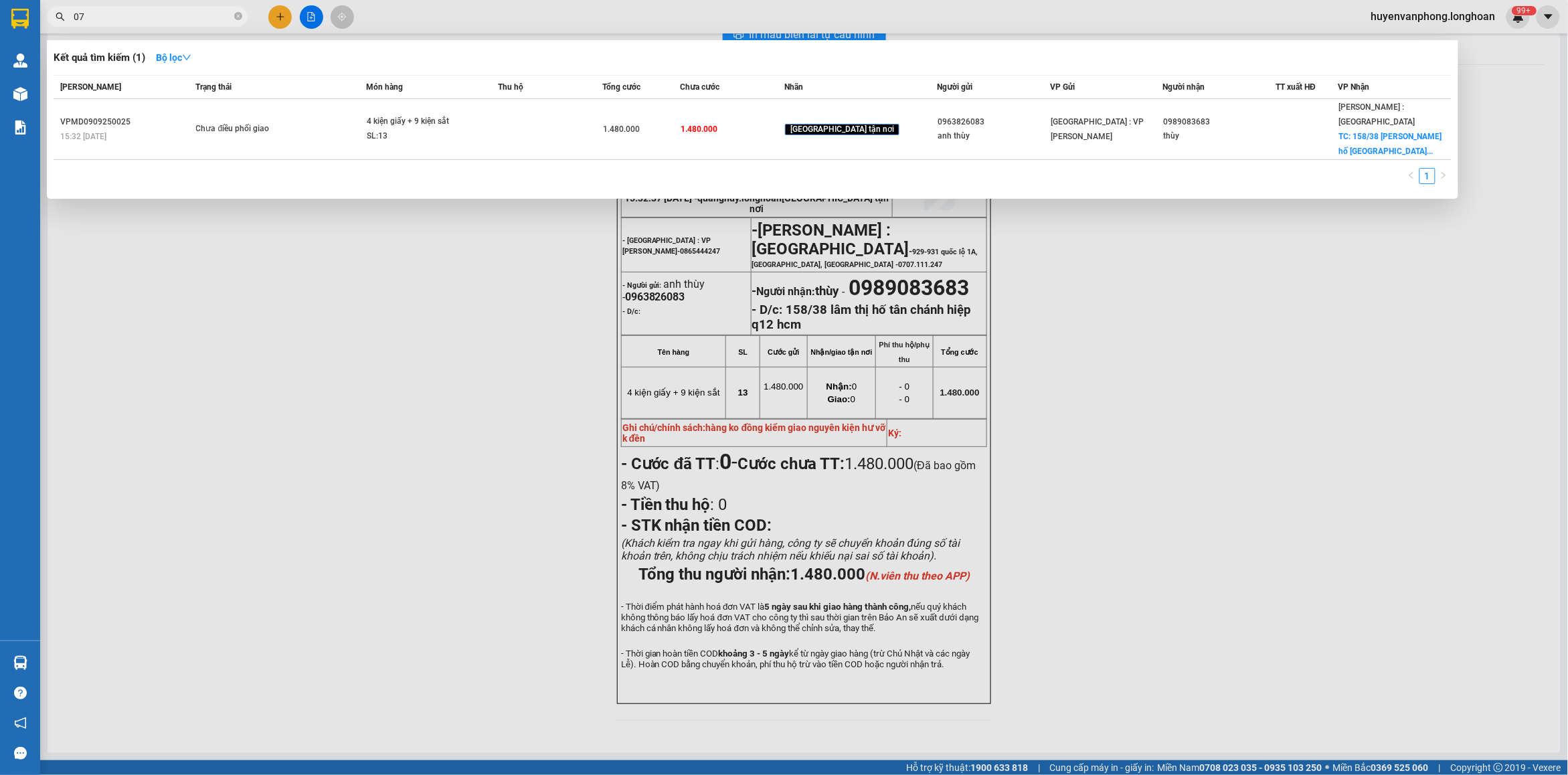
type input "0"
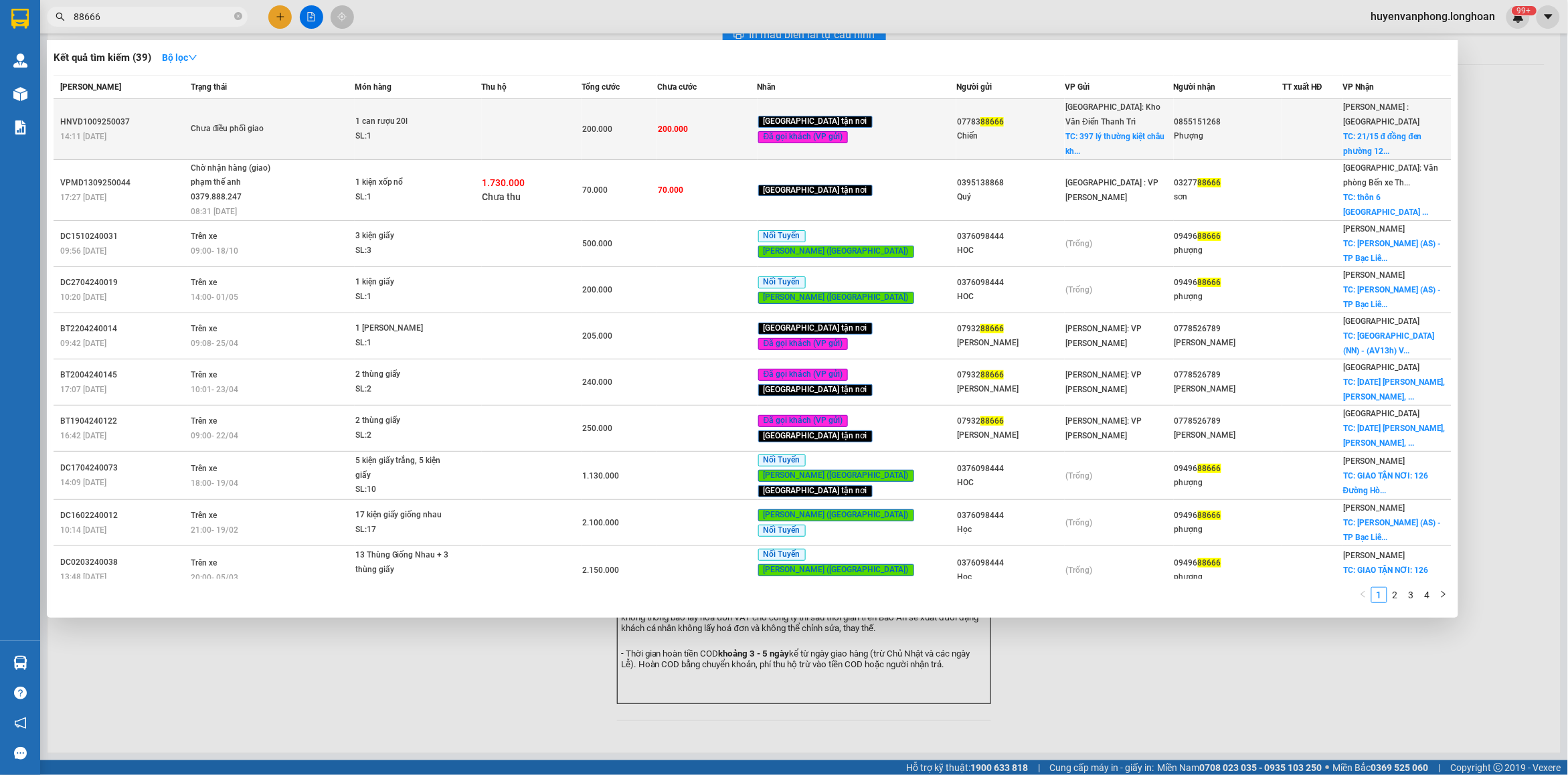
type input "88666"
click at [321, 132] on span "Chưa điều phối giao" at bounding box center [272, 129] width 163 height 15
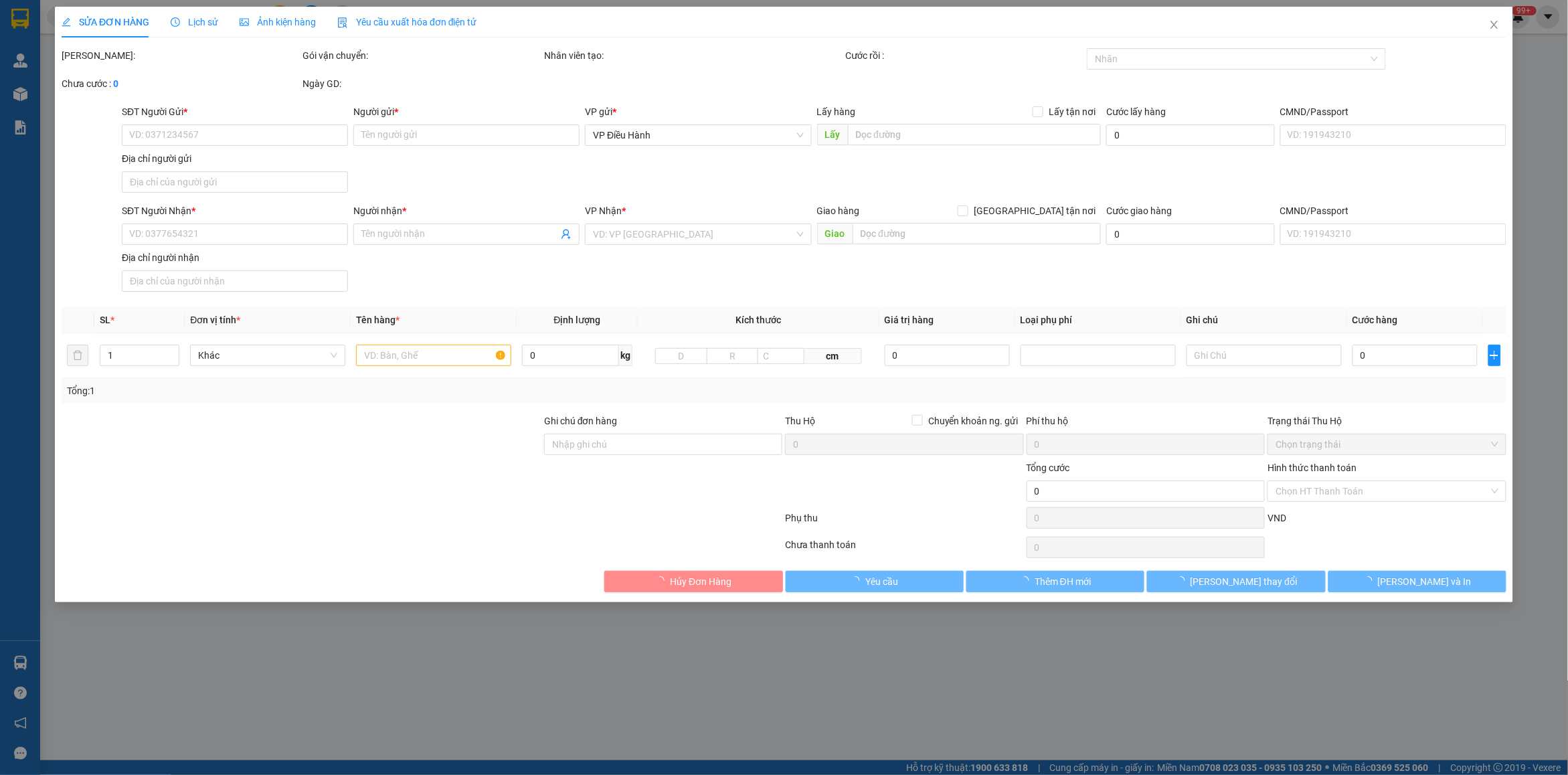
click at [195, 24] on span "Lịch sử" at bounding box center [195, 22] width 48 height 11
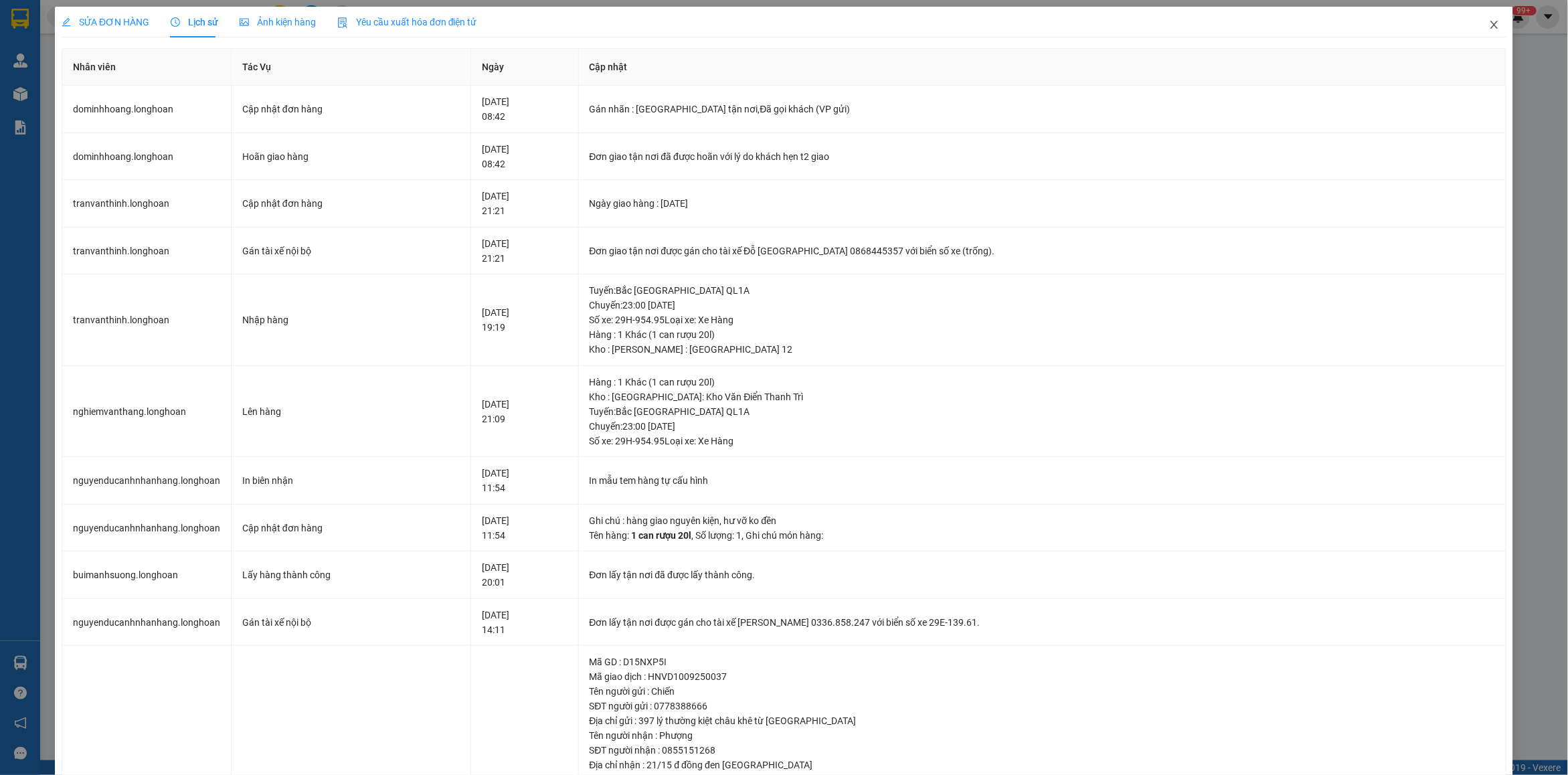
drag, startPoint x: 1482, startPoint y: 24, endPoint x: 951, endPoint y: 25, distance: 531.0
click at [1489, 24] on icon "close" at bounding box center [1494, 25] width 11 height 11
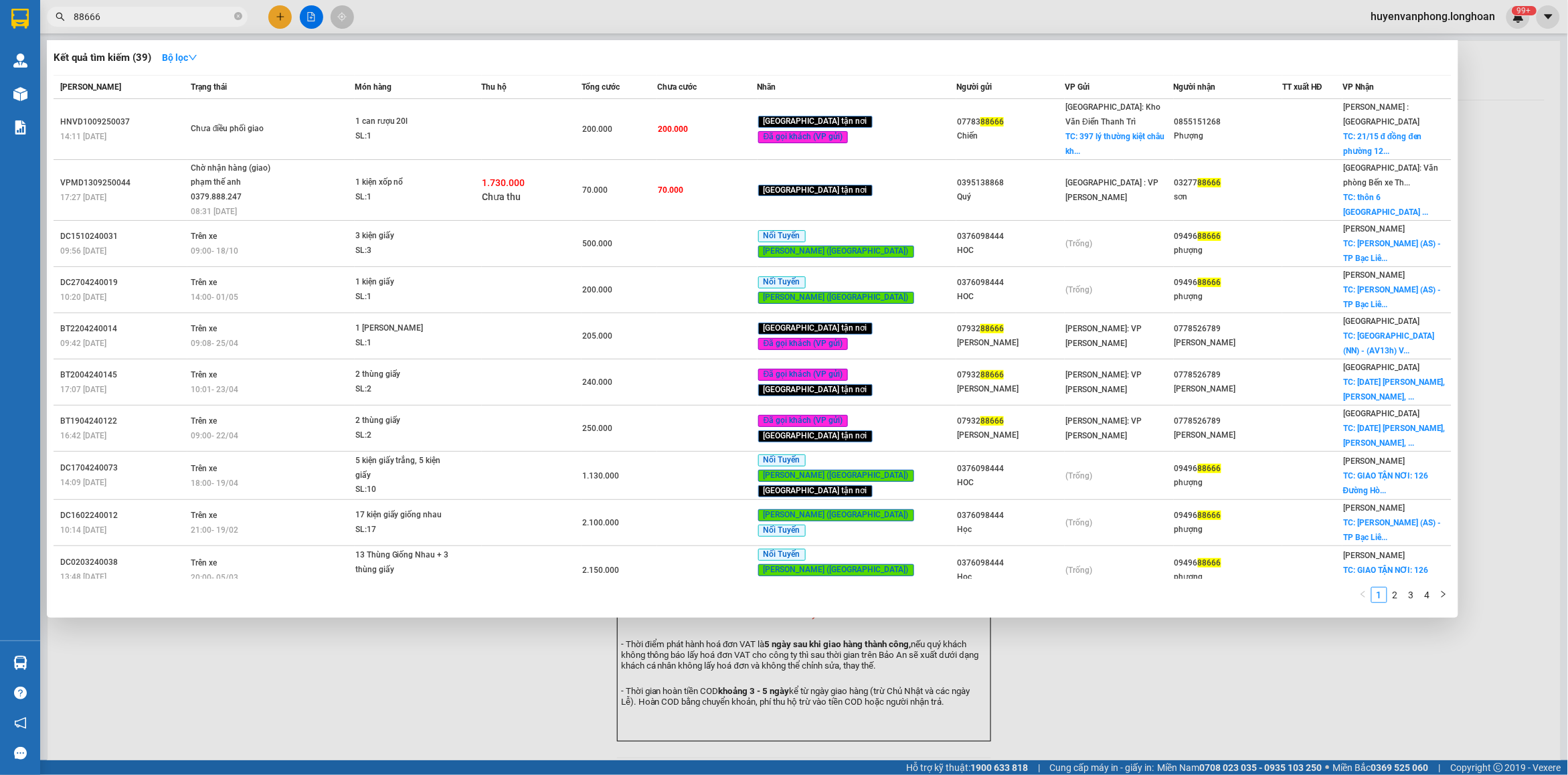
click at [162, 18] on input "88666" at bounding box center [153, 16] width 158 height 15
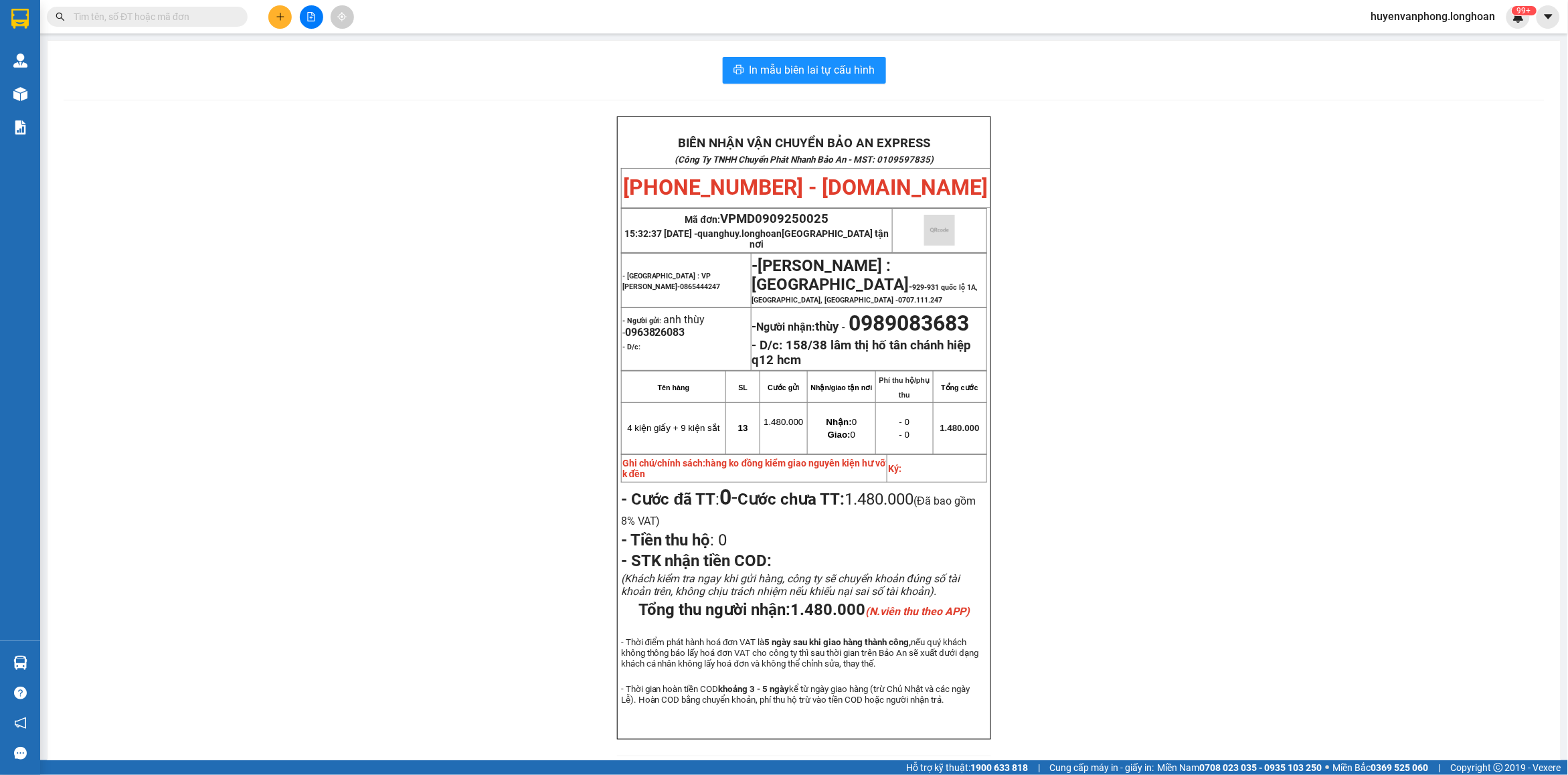
paste input "0961353443"
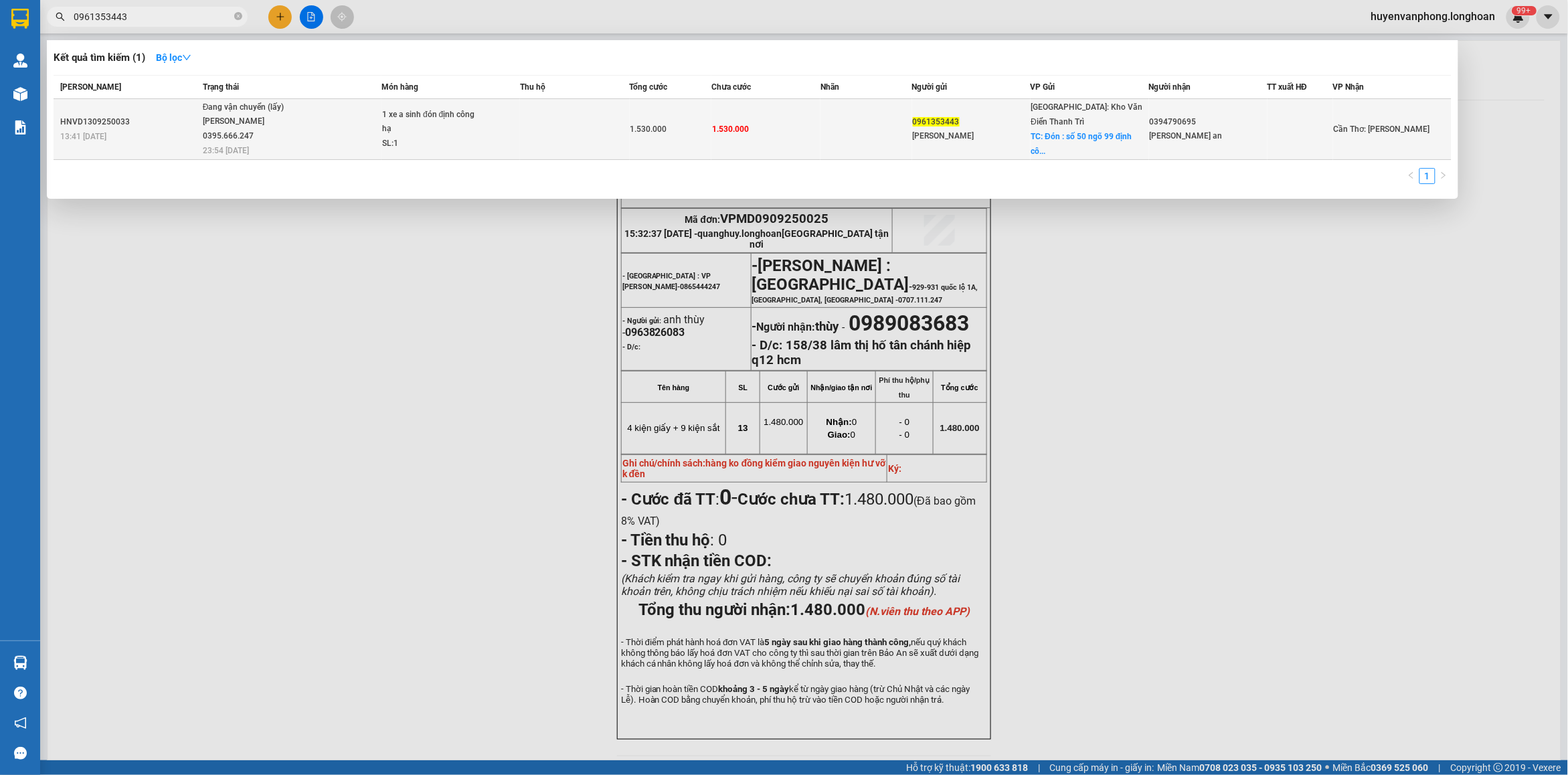
type input "0961353443"
click at [397, 141] on div "SL: 1" at bounding box center [432, 143] width 101 height 15
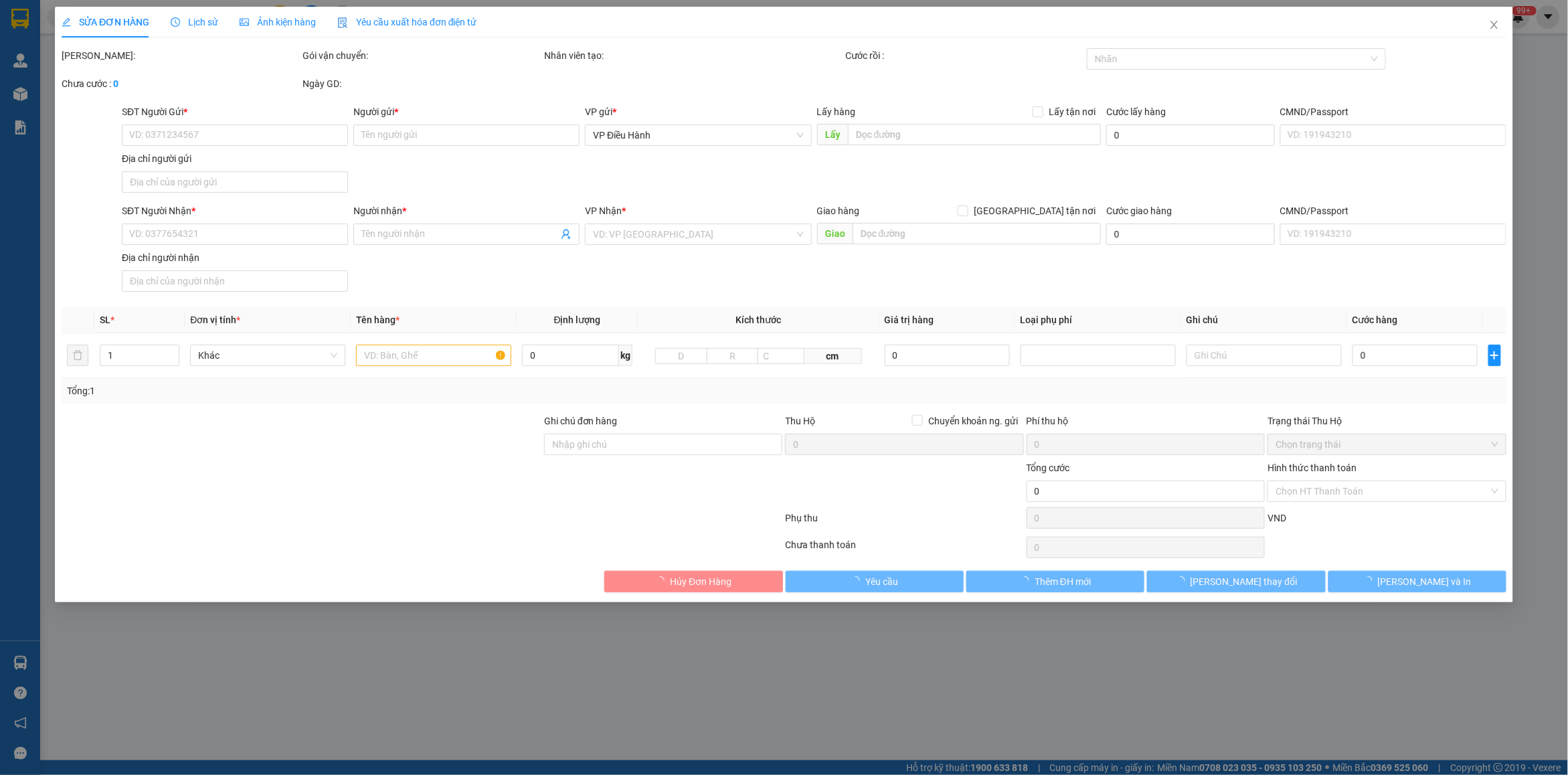
type input "0961353443"
type input "[PERSON_NAME]"
checkbox input "true"
type input "Đón : số 50 ngõ 99 định công hạ , [PERSON_NAME] , [PERSON_NAME]"
type input "0394790695"
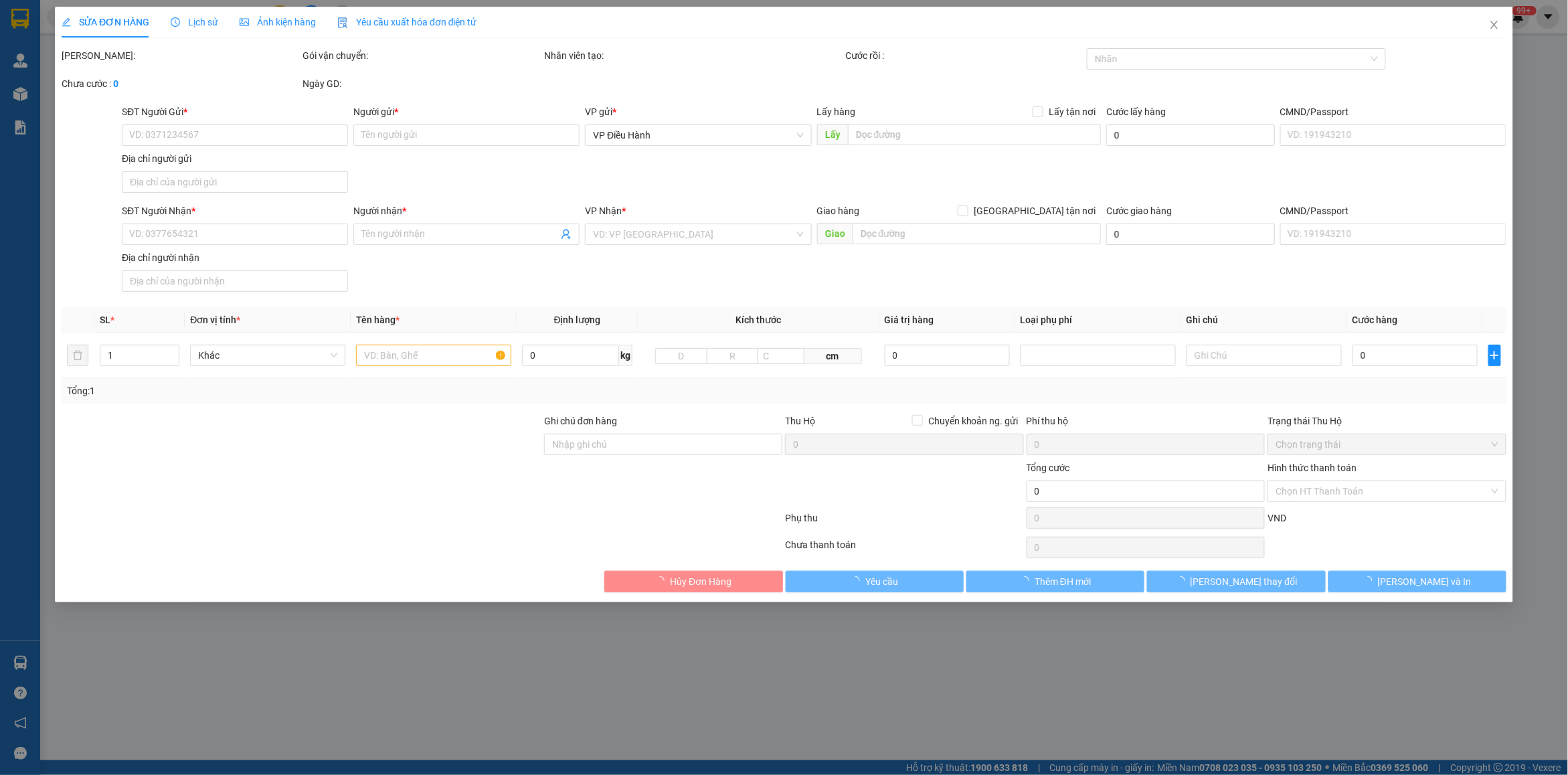
type input "[PERSON_NAME] an"
type input "1.530.000"
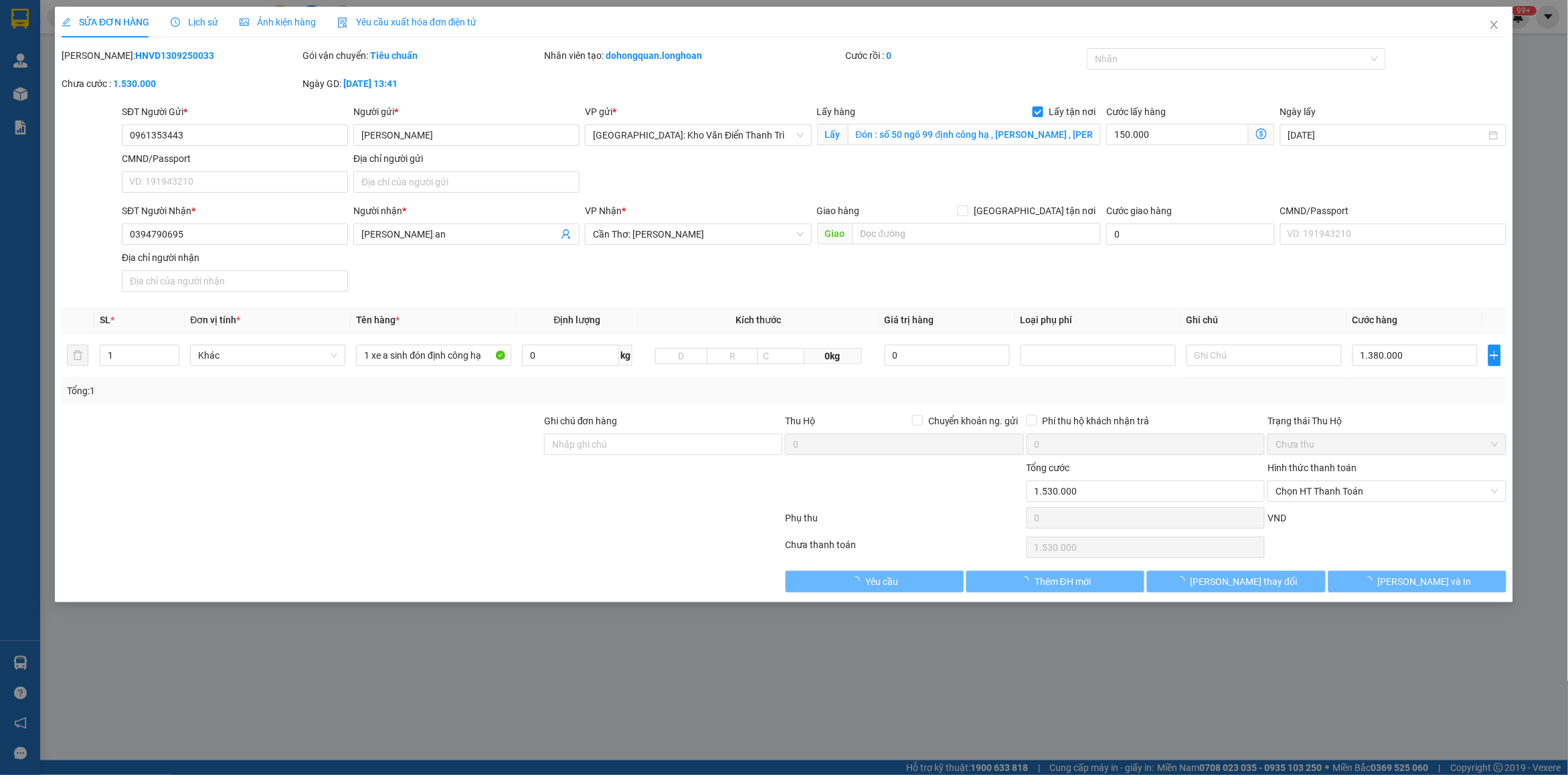
click at [187, 28] on div "Lịch sử" at bounding box center [195, 22] width 48 height 15
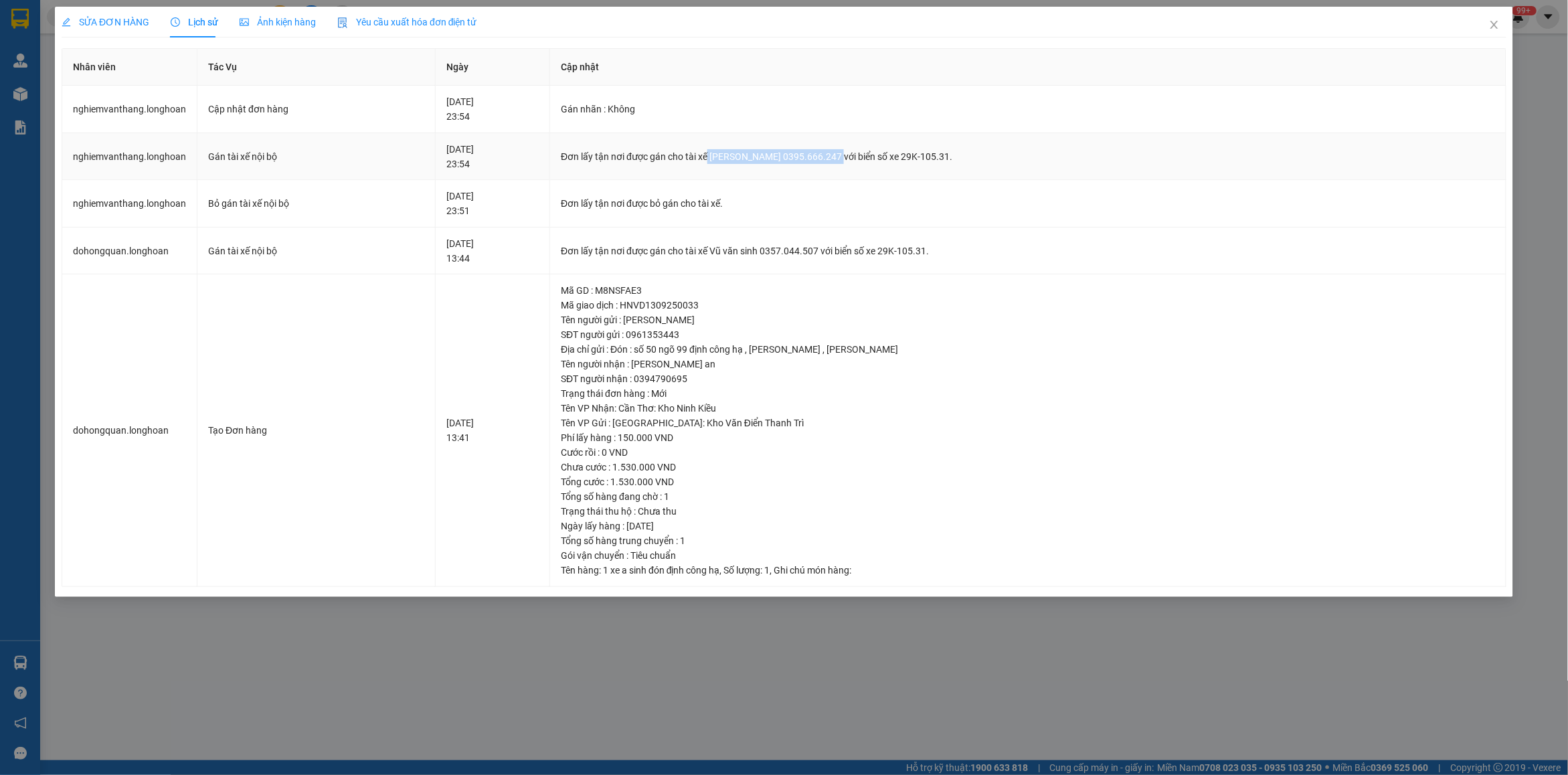
drag, startPoint x: 751, startPoint y: 159, endPoint x: 851, endPoint y: 158, distance: 100.0
click at [878, 158] on div "Đơn lấy tận nơi được gán cho tài xế [PERSON_NAME] 0395.666.247 với biển số xe 2…" at bounding box center [1028, 156] width 934 height 15
copy div "[PERSON_NAME] 0395.666.247"
click at [1491, 34] on span "Close" at bounding box center [1494, 25] width 37 height 37
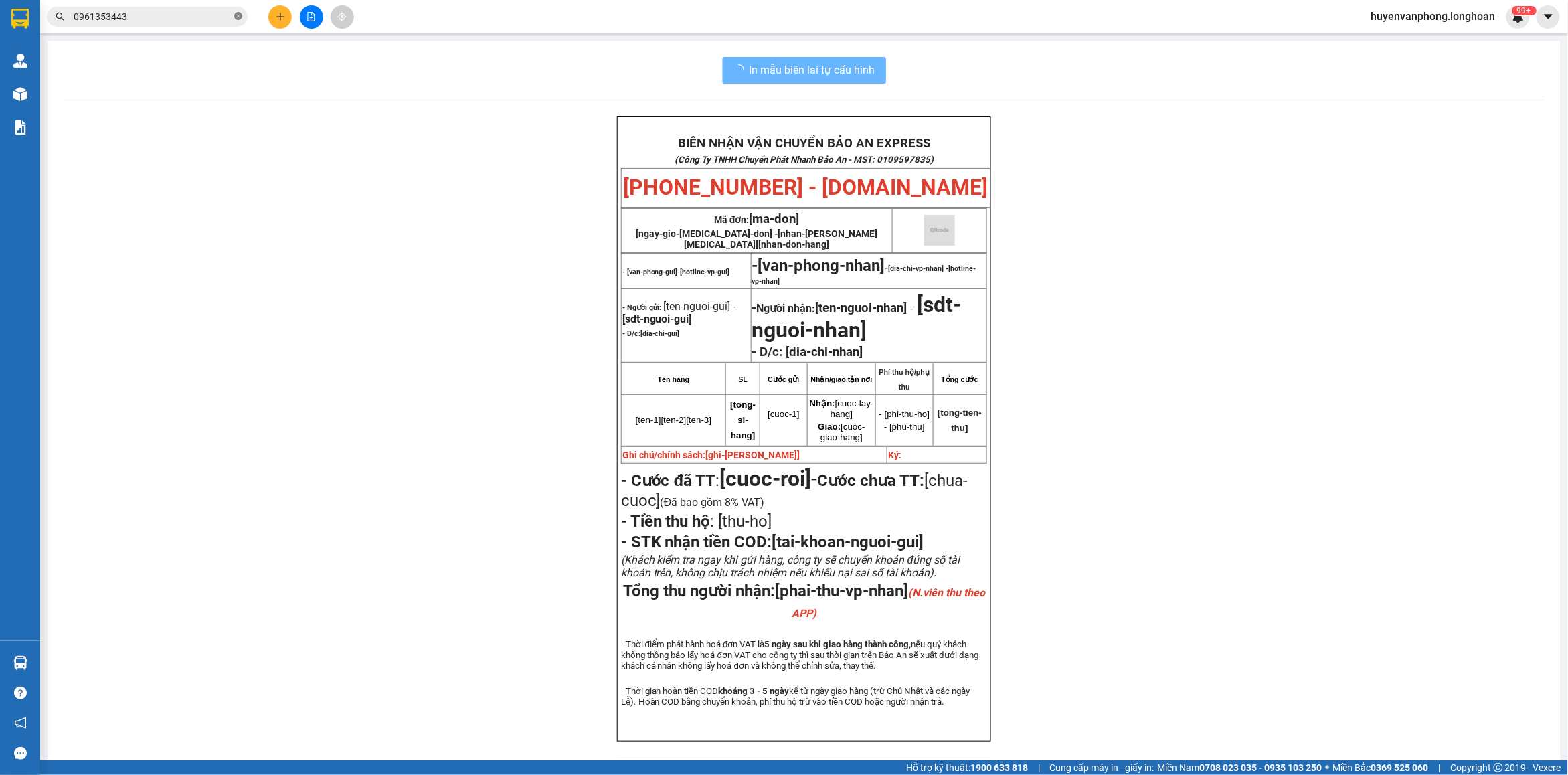
drag, startPoint x: 238, startPoint y: 20, endPoint x: 219, endPoint y: 21, distance: 19.0
click at [238, 19] on icon "close-circle" at bounding box center [238, 15] width 8 height 8
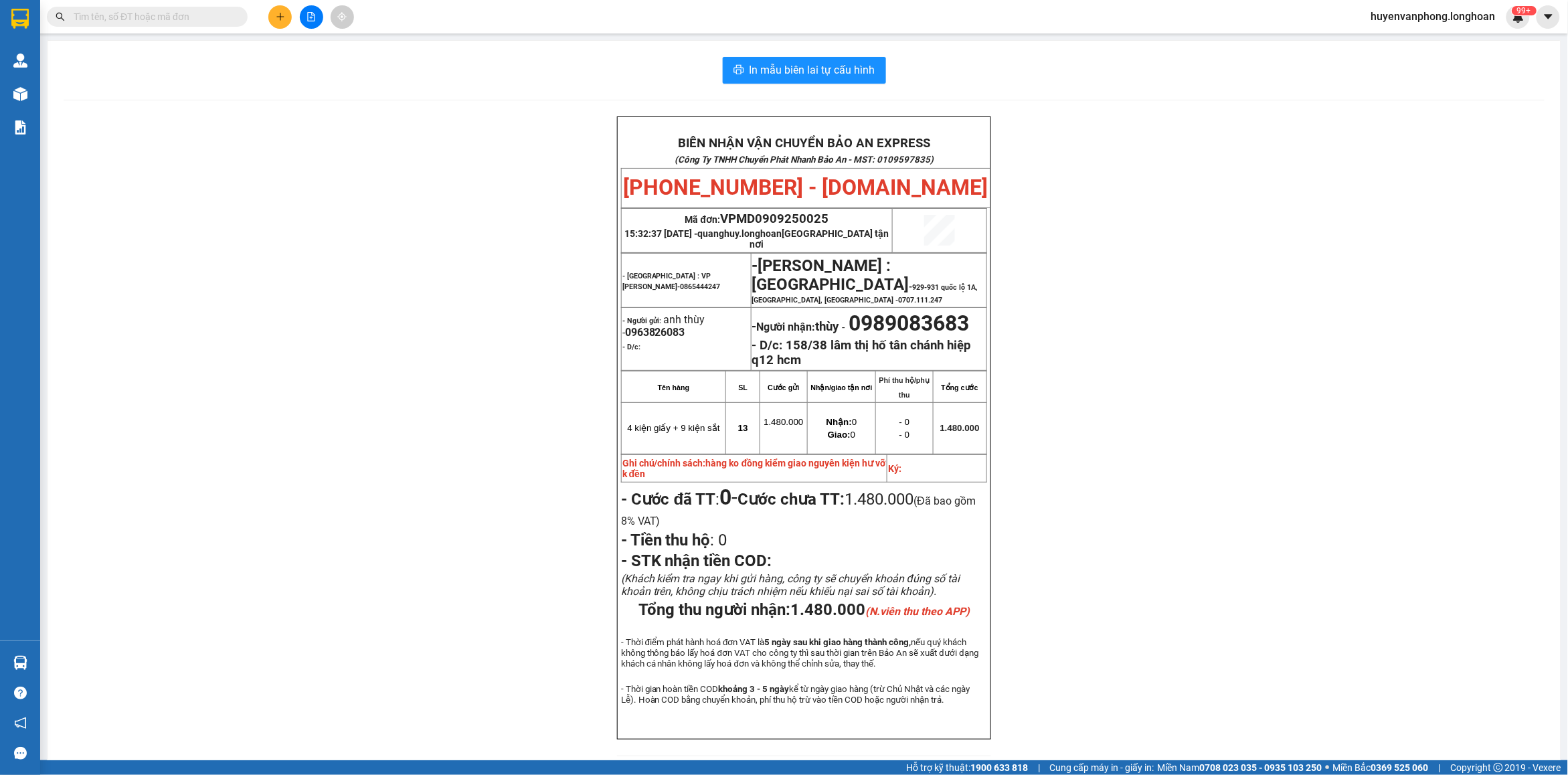
click at [160, 21] on input "text" at bounding box center [153, 16] width 158 height 15
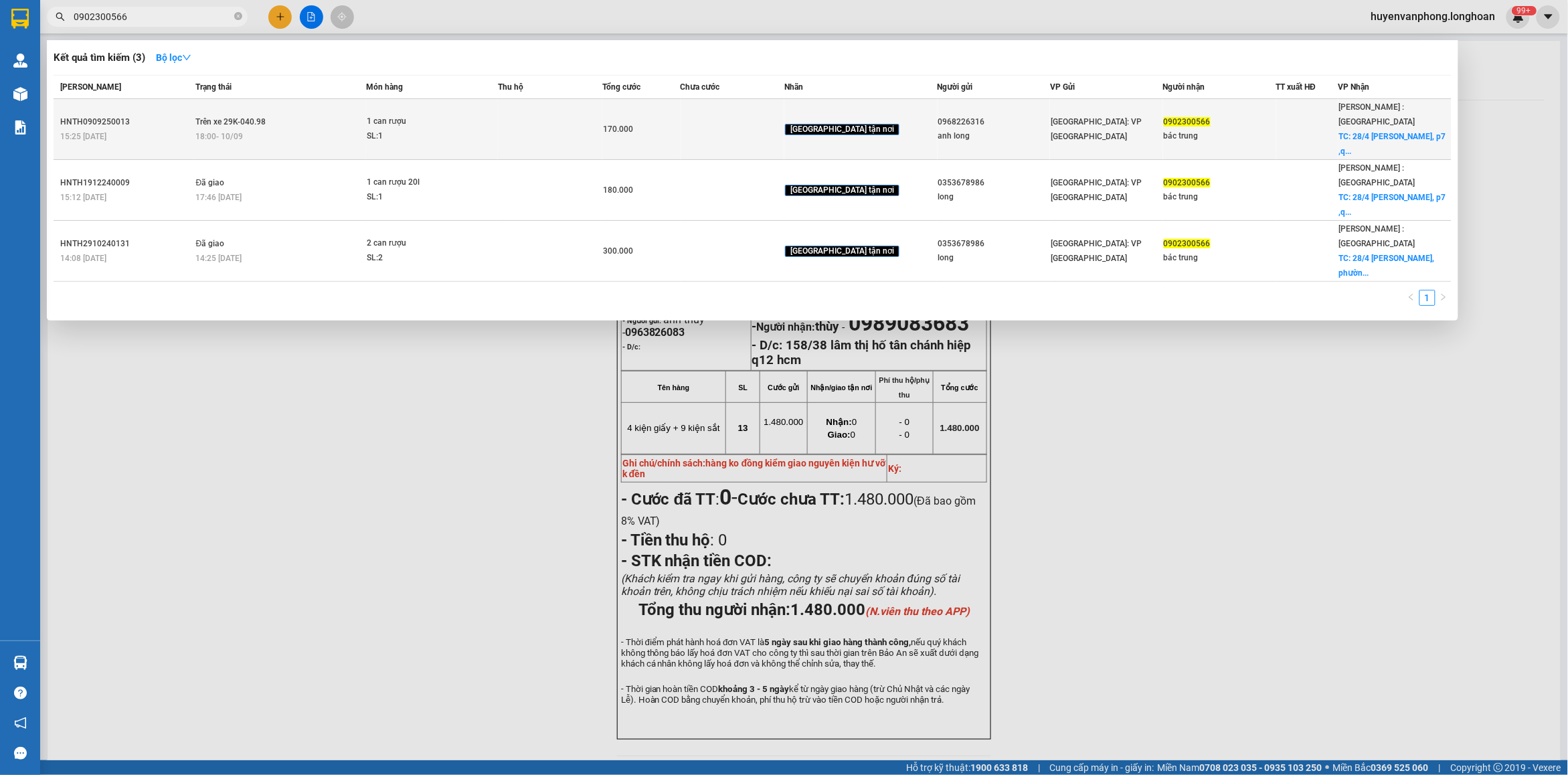
type input "0902300566"
click at [463, 129] on div "SL: 1" at bounding box center [417, 136] width 101 height 15
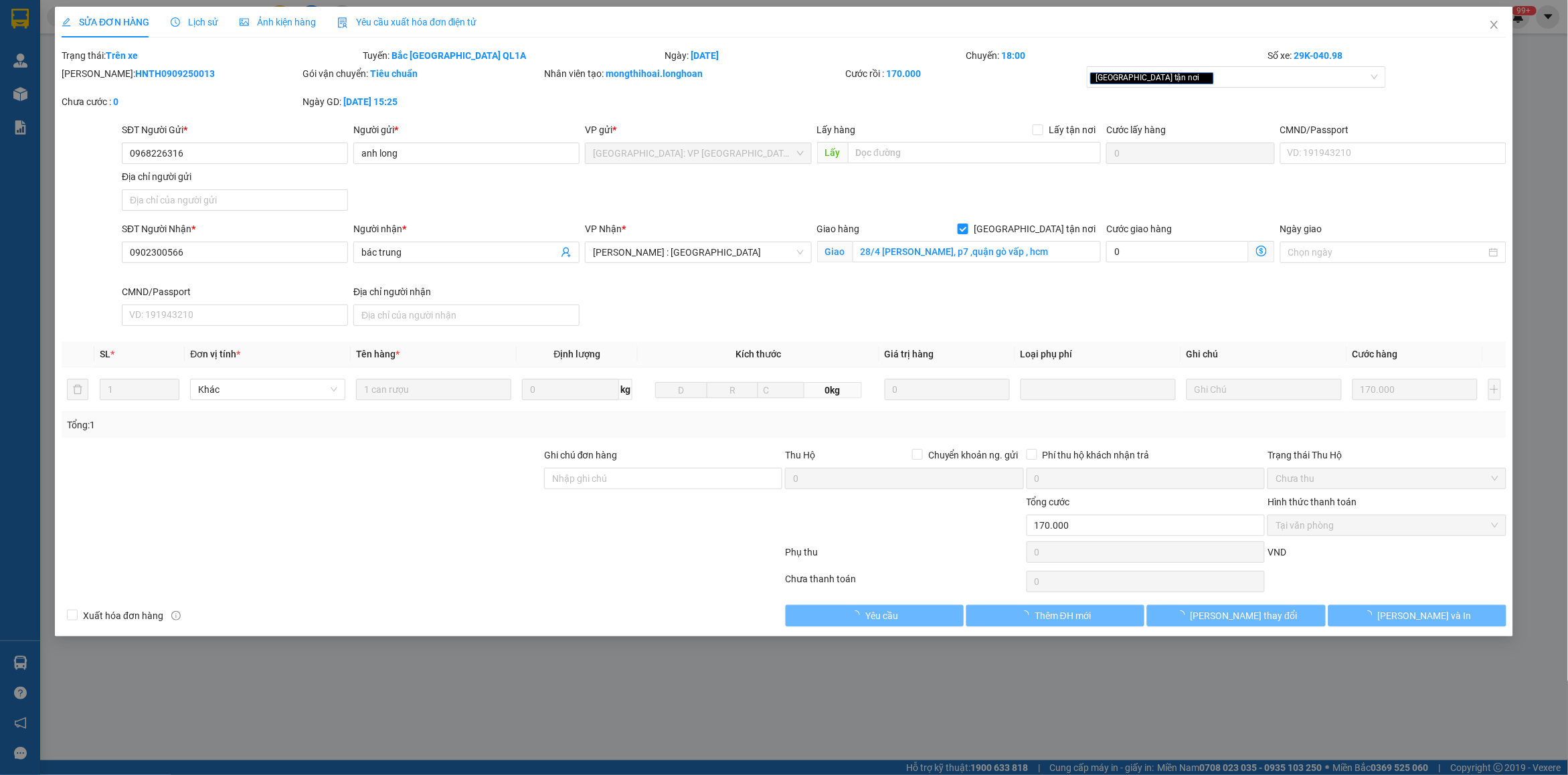
click at [191, 22] on span "Lịch sử" at bounding box center [195, 22] width 48 height 11
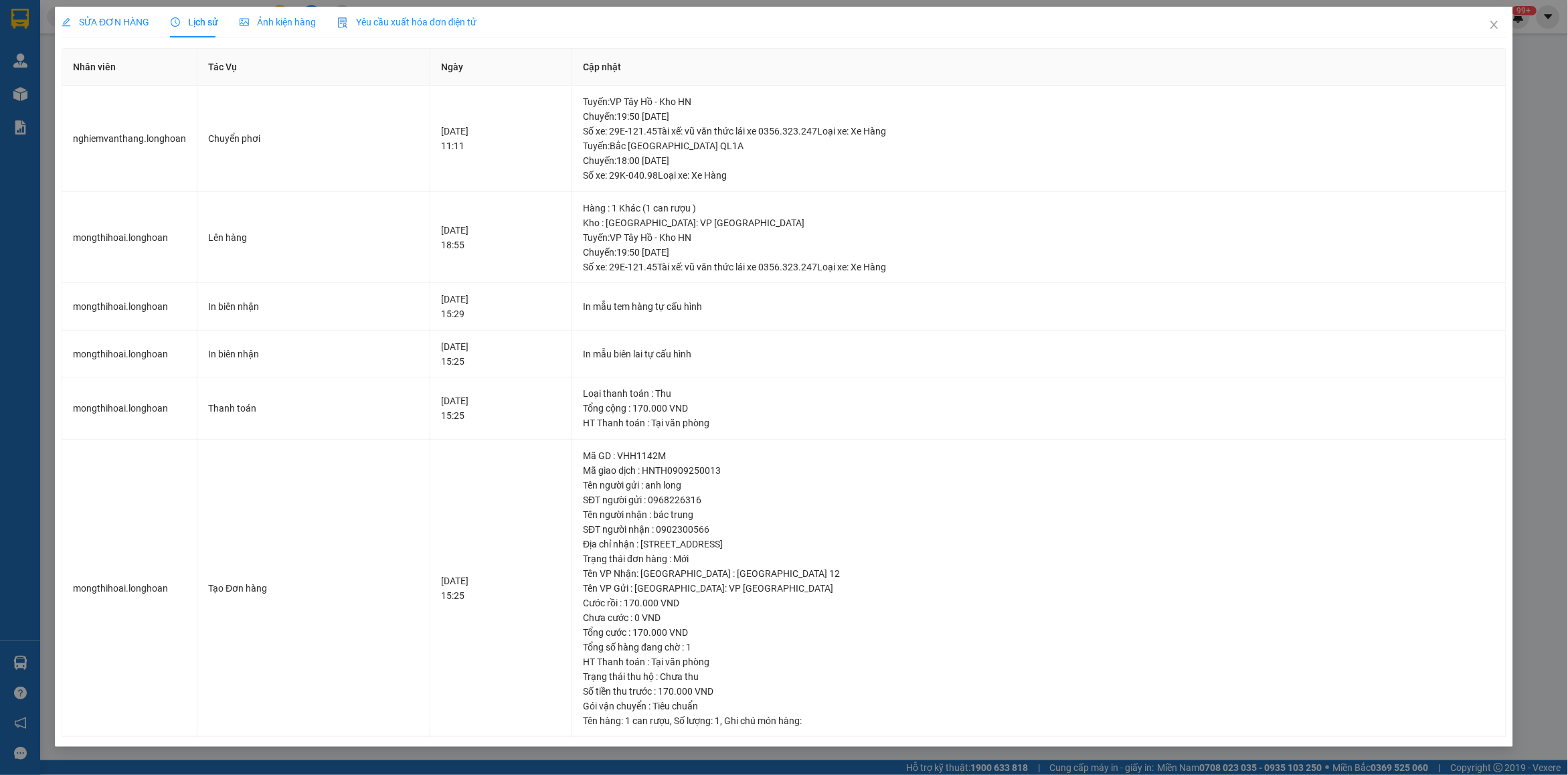
click at [129, 24] on span "SỬA ĐƠN HÀNG" at bounding box center [105, 22] width 88 height 11
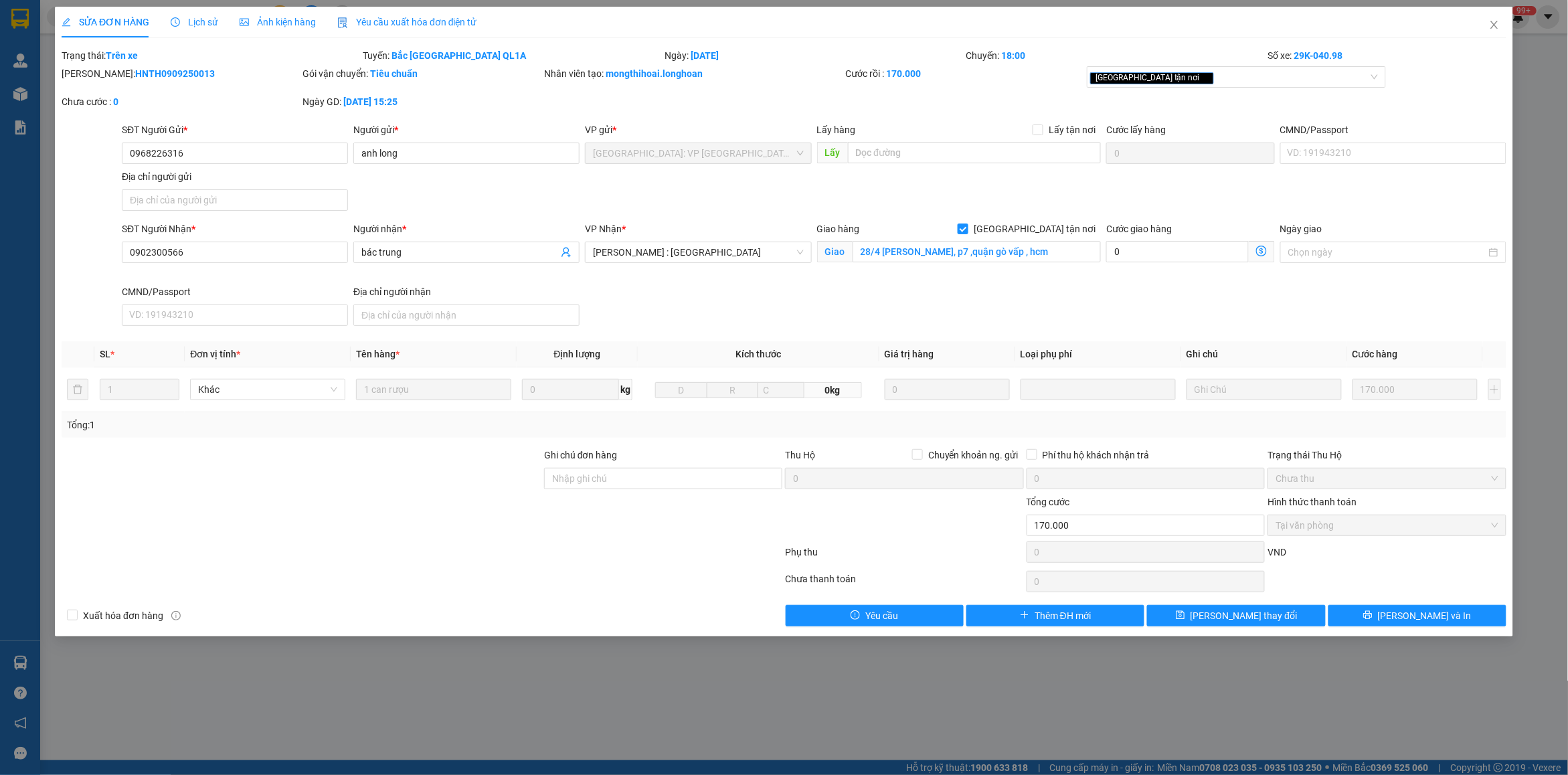
drag, startPoint x: 96, startPoint y: 72, endPoint x: 191, endPoint y: 72, distance: 95.0
click at [191, 72] on div "Mã ĐH: HNTH0909250013" at bounding box center [181, 73] width 238 height 15
copy b "HNTH0909250013"
click at [1500, 24] on icon "close" at bounding box center [1494, 25] width 11 height 11
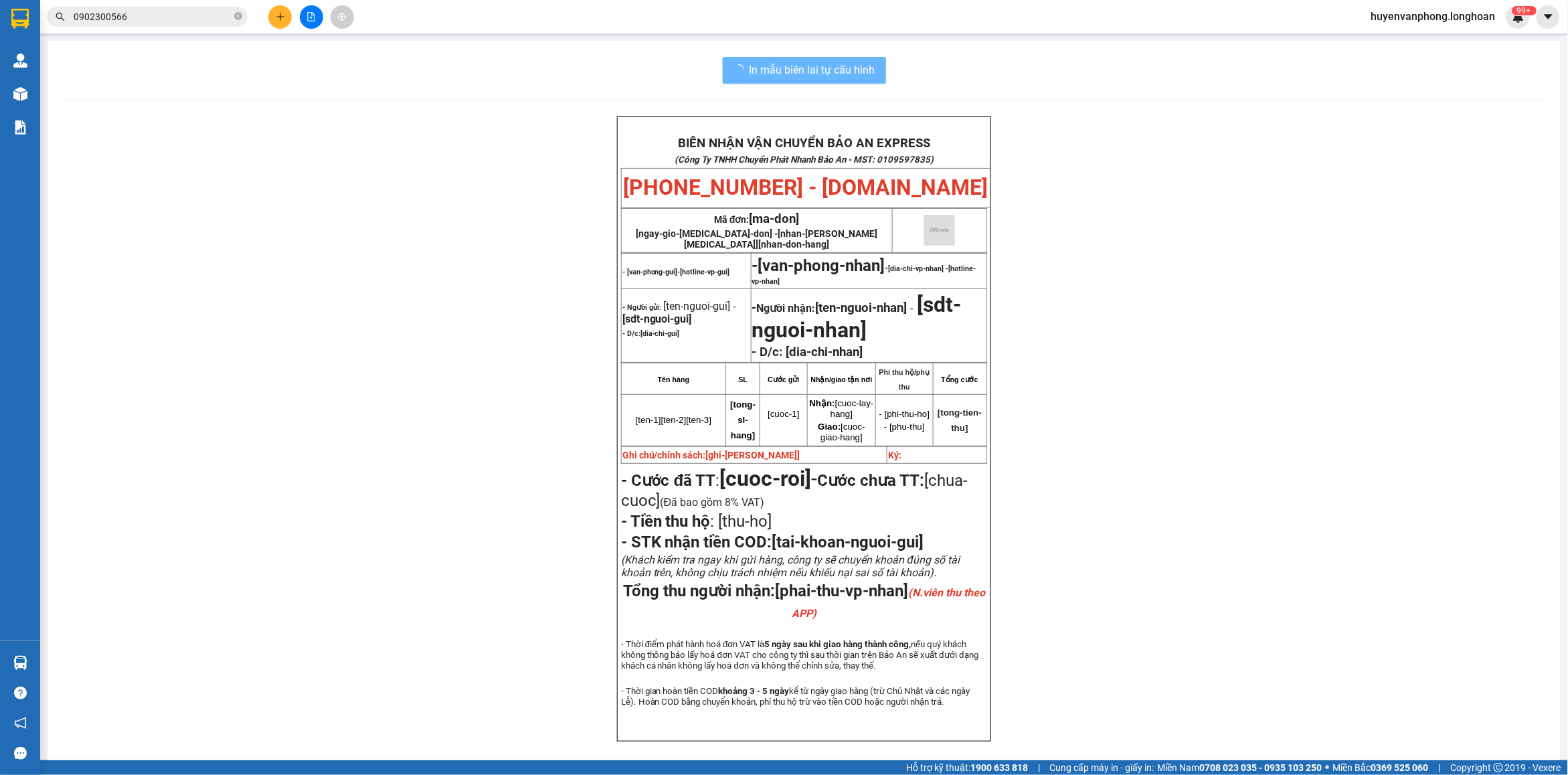
click at [187, 21] on input "0902300566" at bounding box center [153, 16] width 158 height 15
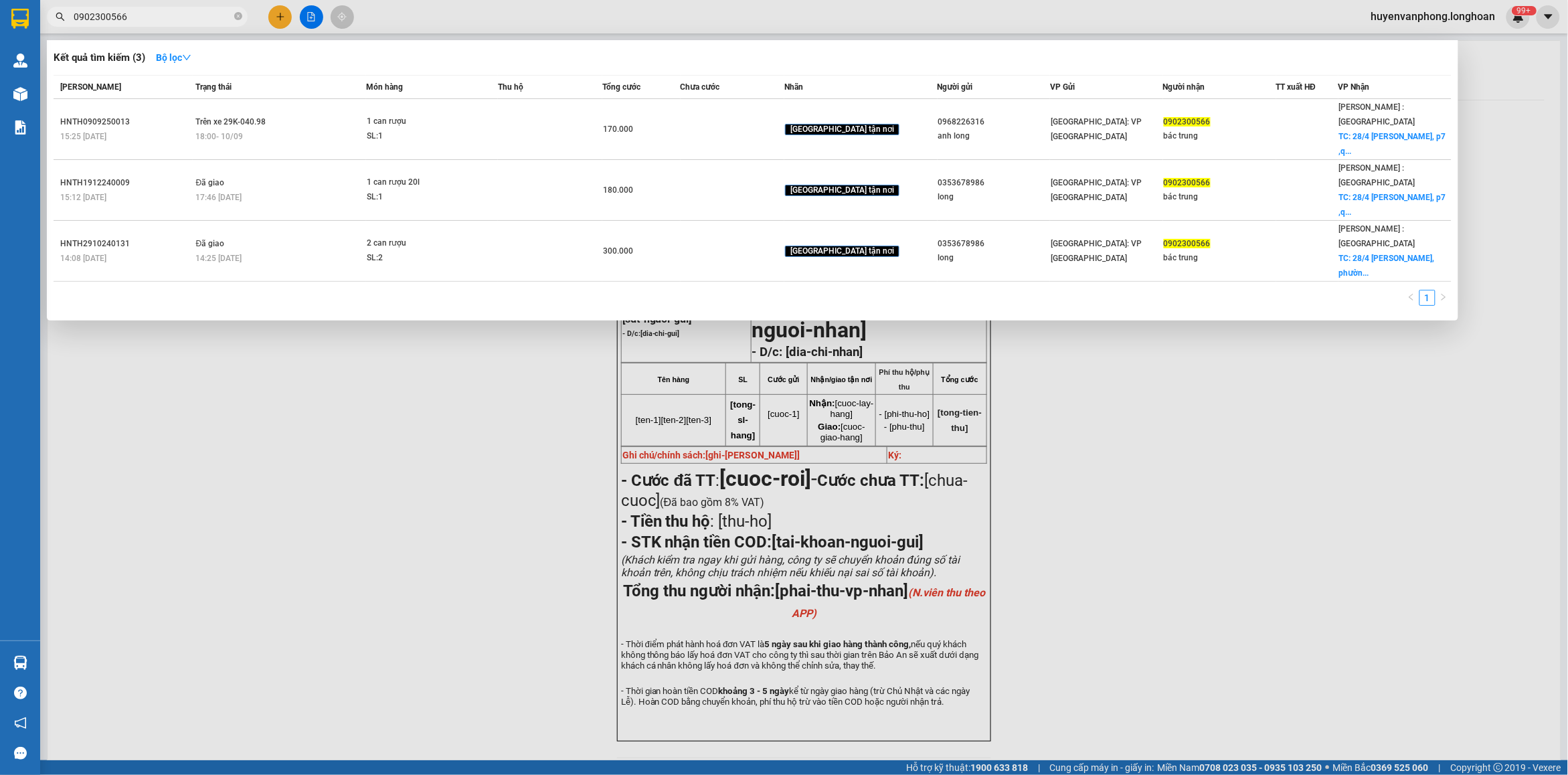
click at [187, 21] on input "0902300566" at bounding box center [153, 16] width 158 height 15
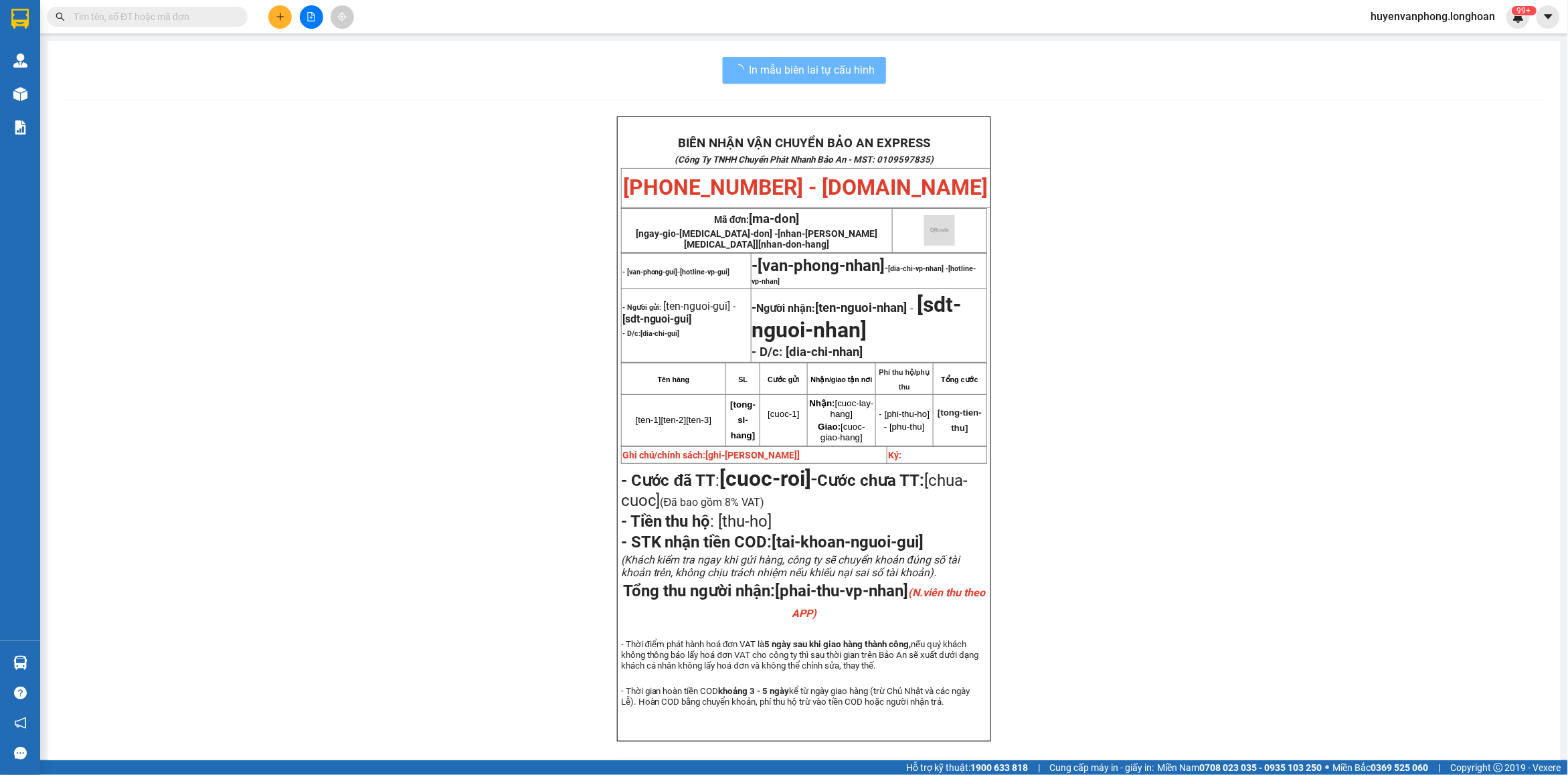
paste input "0832340075"
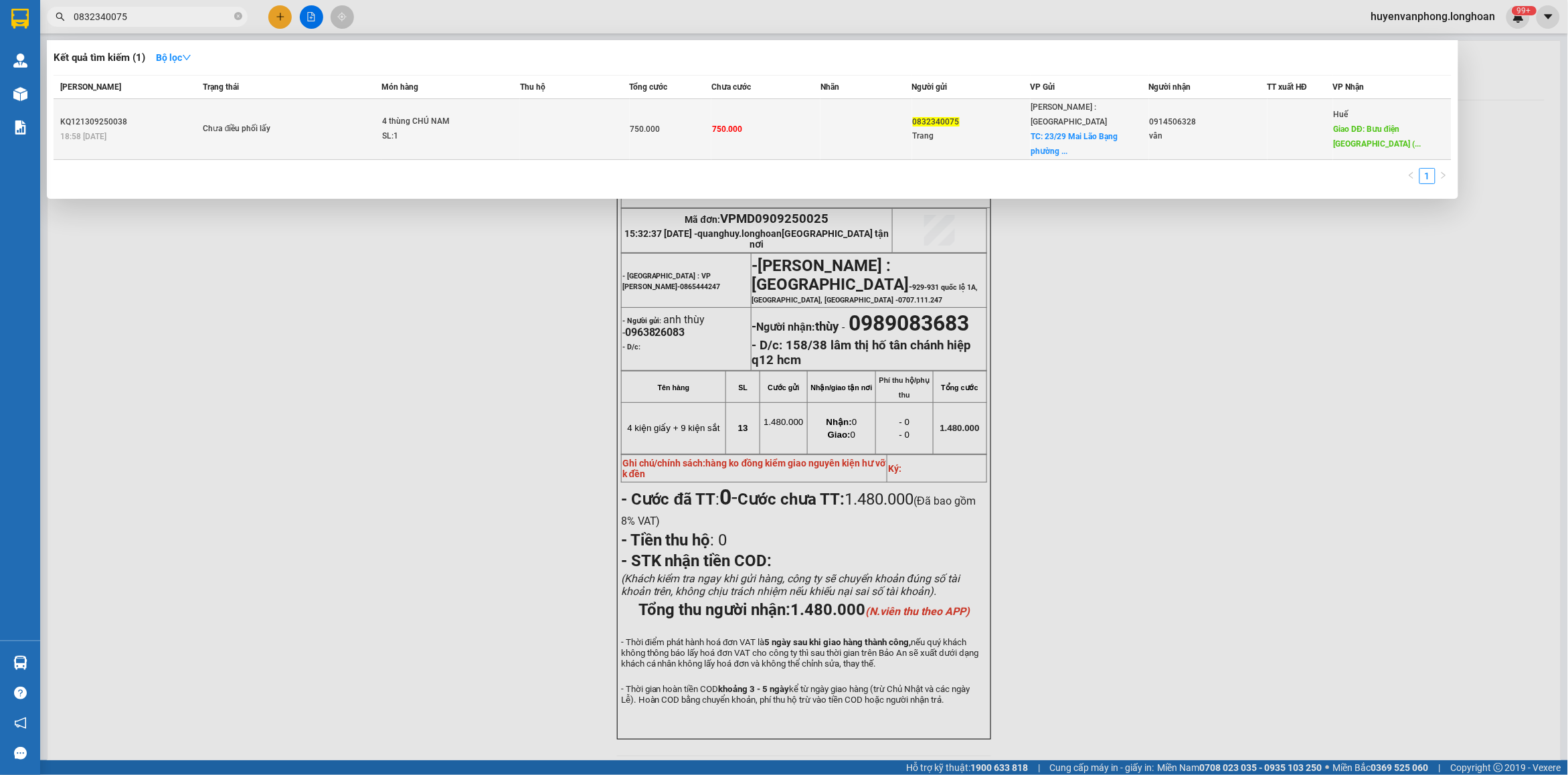
type input "0832340075"
click at [454, 132] on div "SL: 1" at bounding box center [432, 136] width 101 height 15
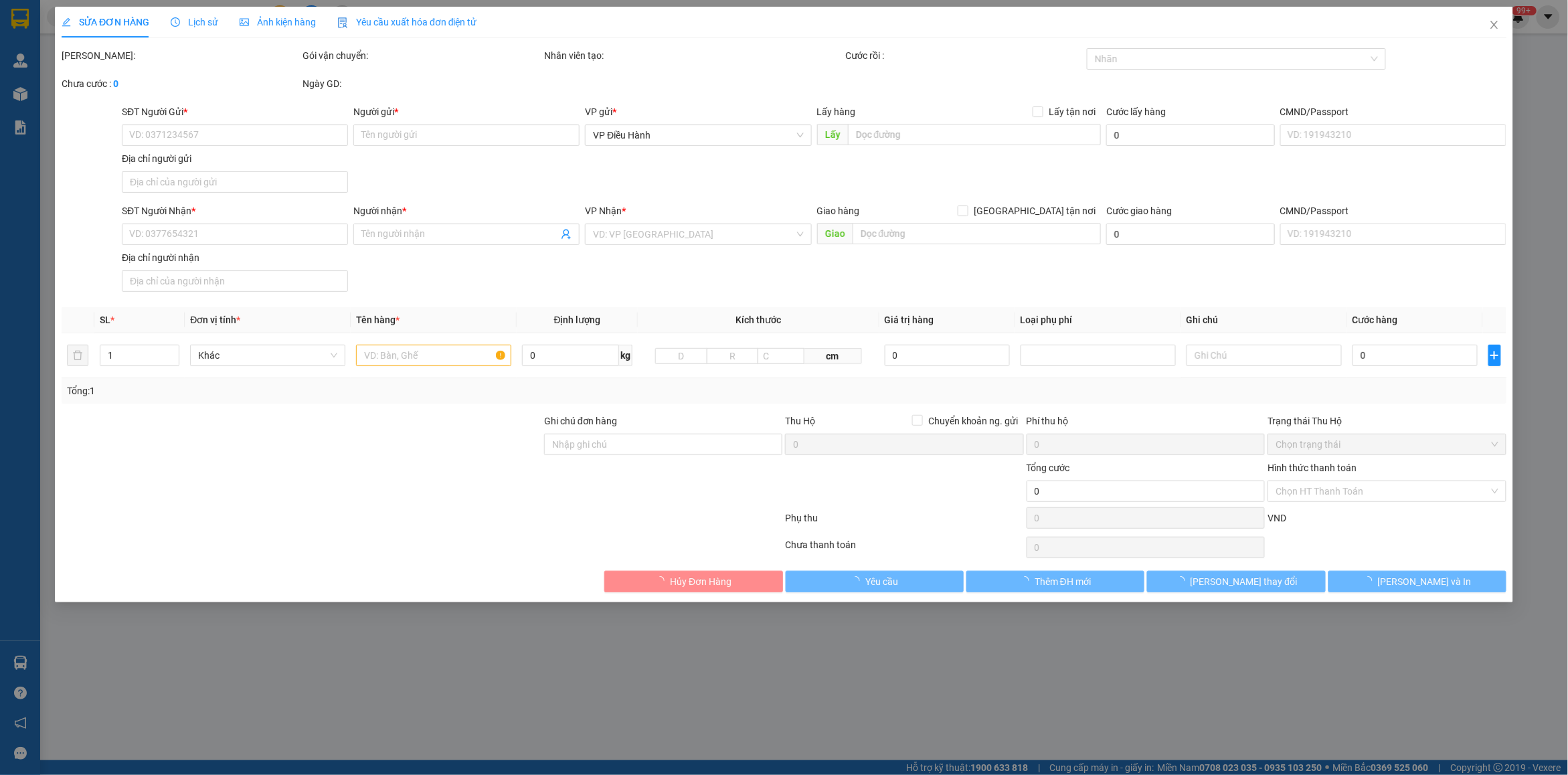
type input "0832340075"
type input "Trang"
checkbox input "true"
type input "23/29 Mai Lão Bạng [GEOGRAPHIC_DATA], [GEOGRAPHIC_DATA]"
type input "0914506328"
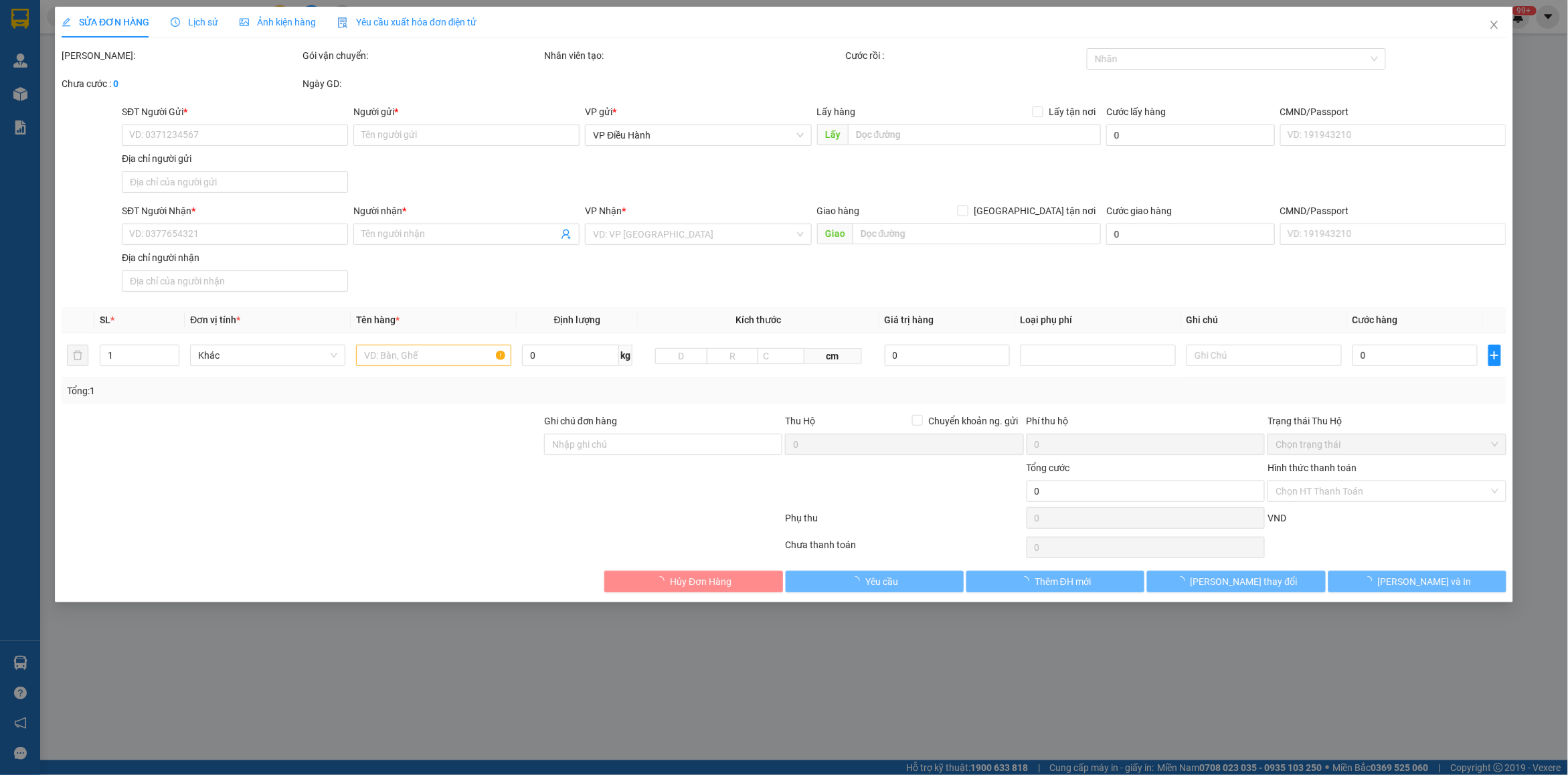
type input "vân"
type input "Bưu điện [GEOGRAPHIC_DATA] ( [GEOGRAPHIC_DATA]) quốc lộ 1A [GEOGRAPHIC_DATA]"
type input "750.000"
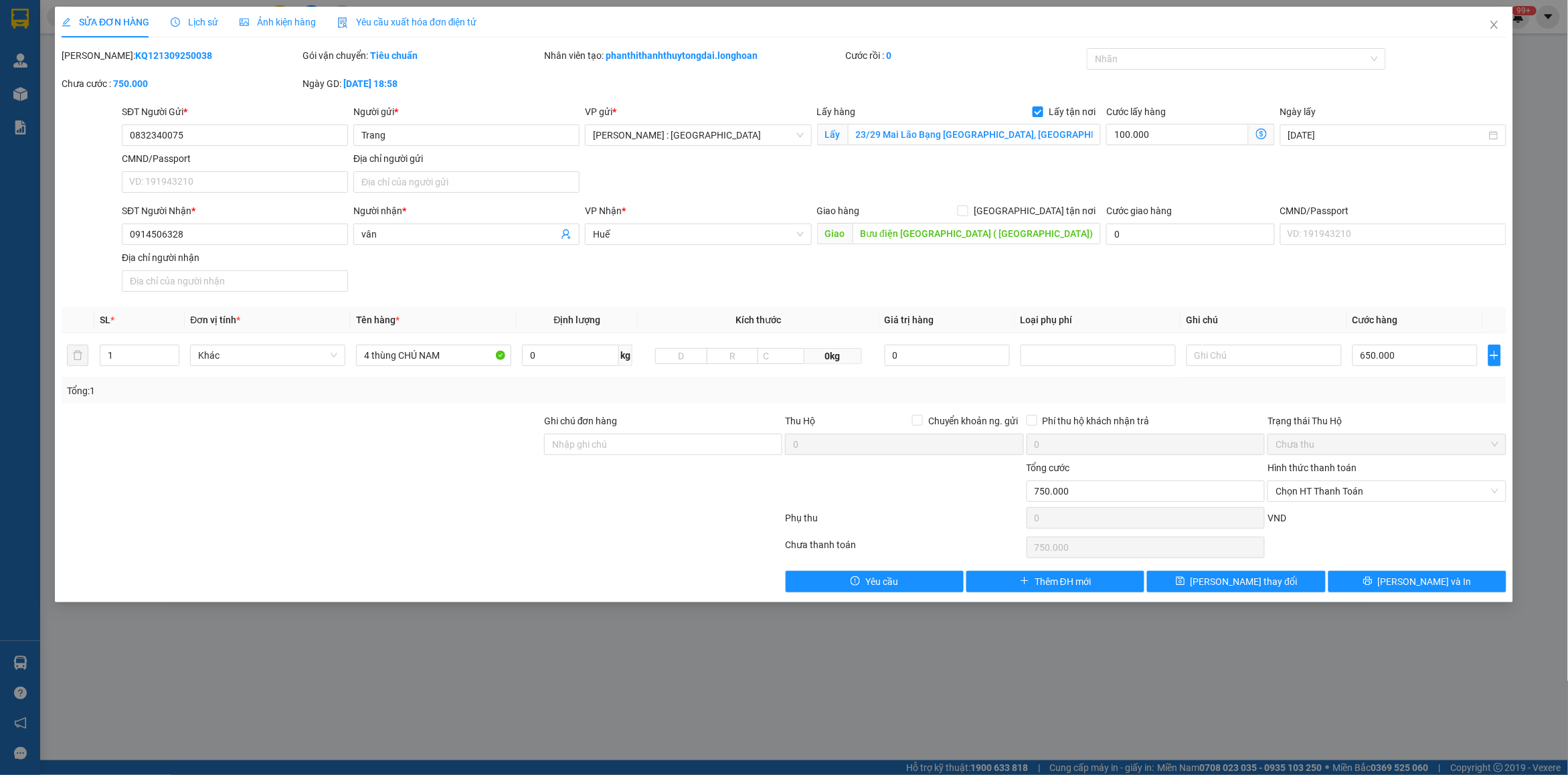
click at [203, 12] on div "Lịch sử" at bounding box center [195, 23] width 48 height 31
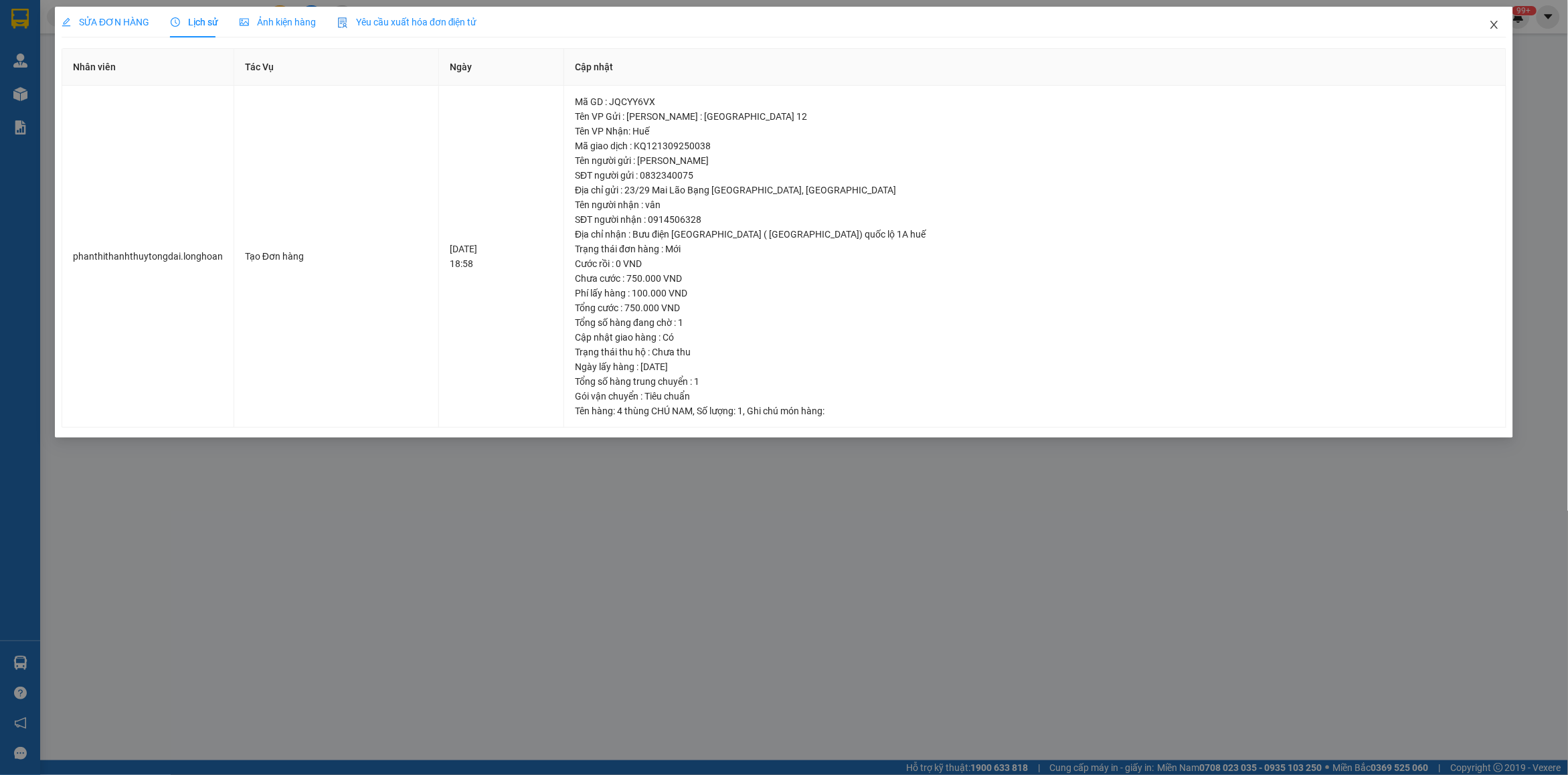
drag, startPoint x: 1497, startPoint y: 32, endPoint x: 1484, endPoint y: 37, distance: 13.9
click at [1484, 37] on span "Close" at bounding box center [1494, 25] width 37 height 37
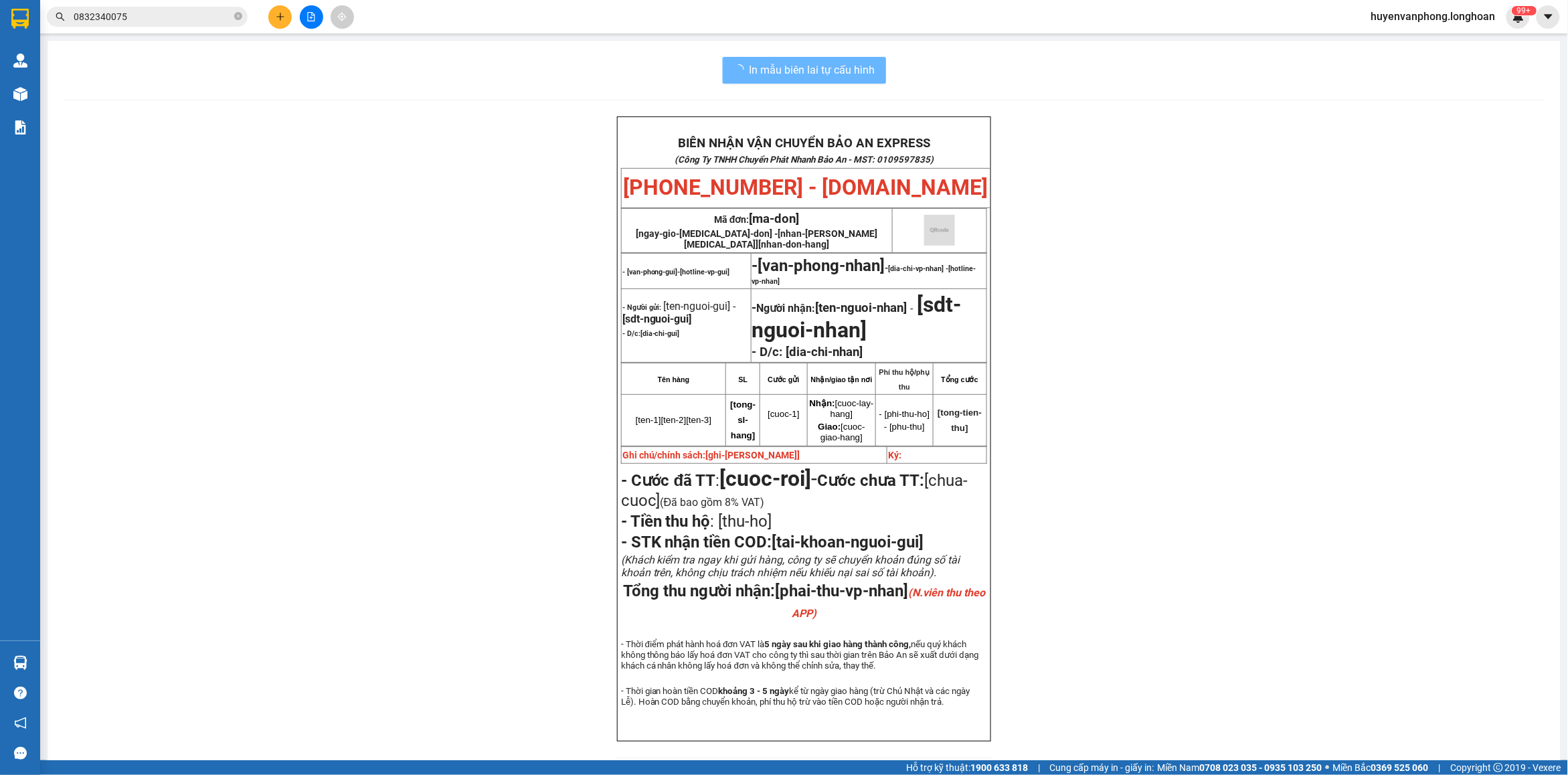
click at [174, 22] on input "0832340075" at bounding box center [153, 16] width 158 height 15
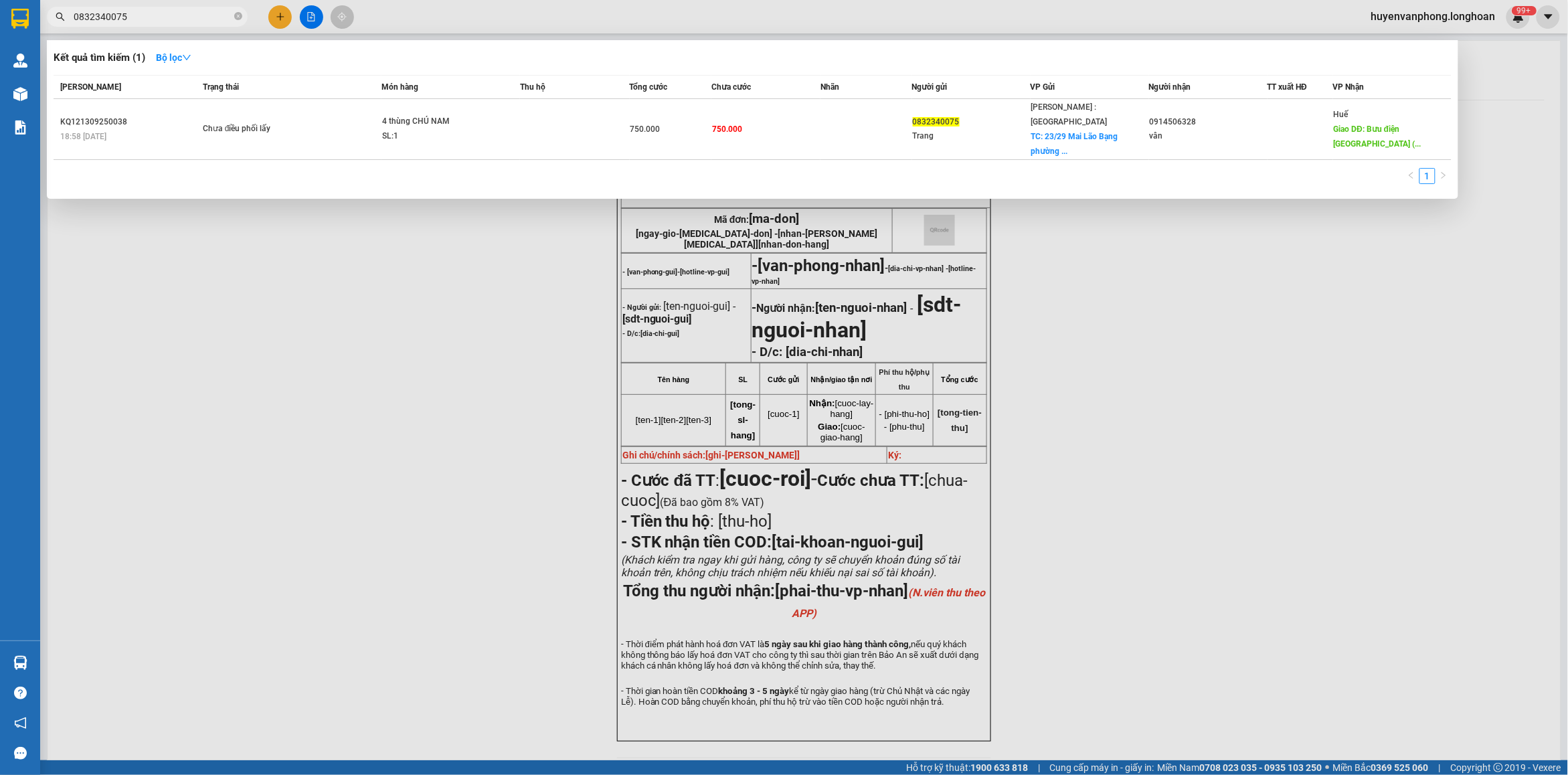
click at [174, 22] on input "0832340075" at bounding box center [153, 16] width 158 height 15
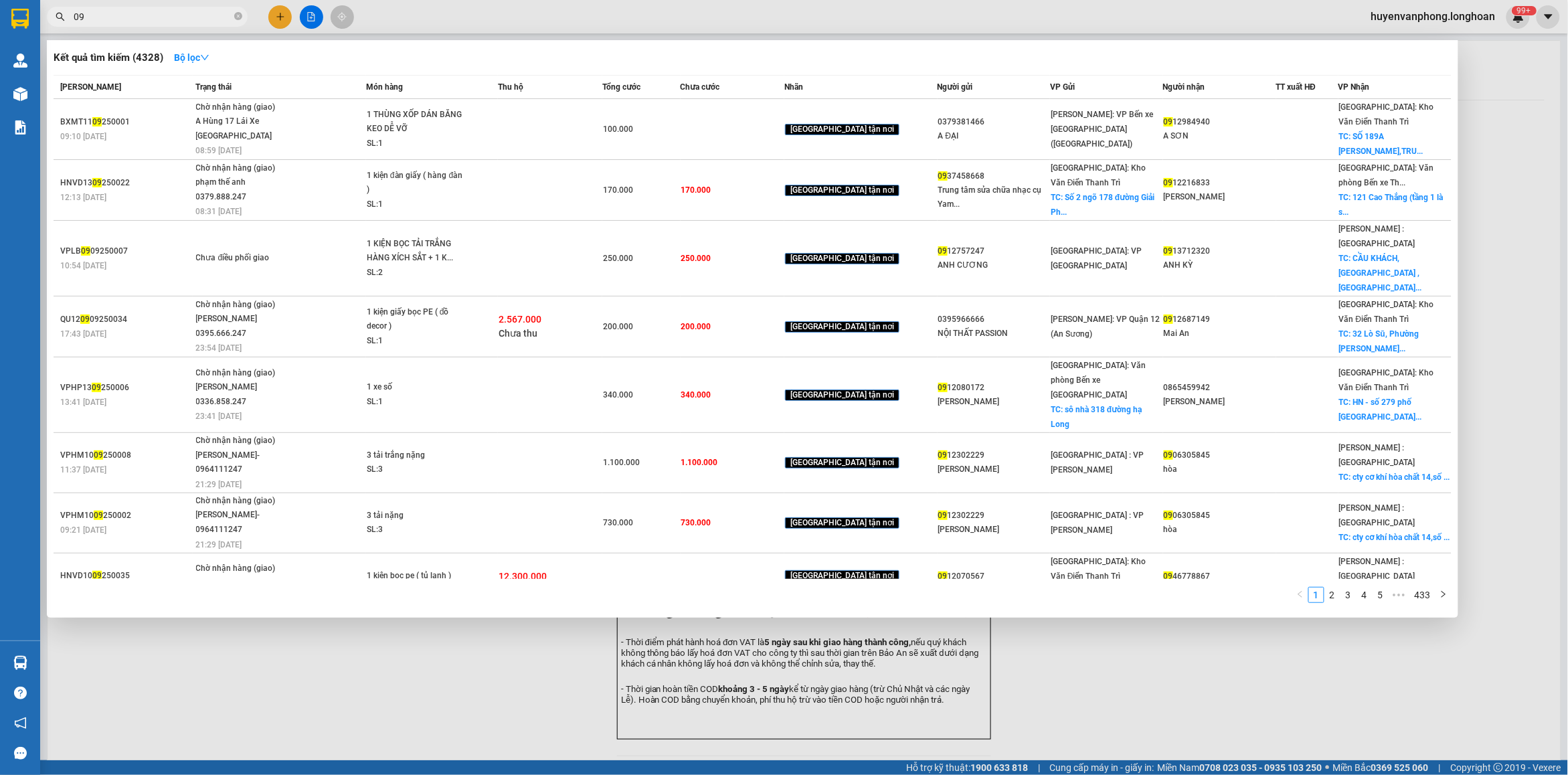
type input "0"
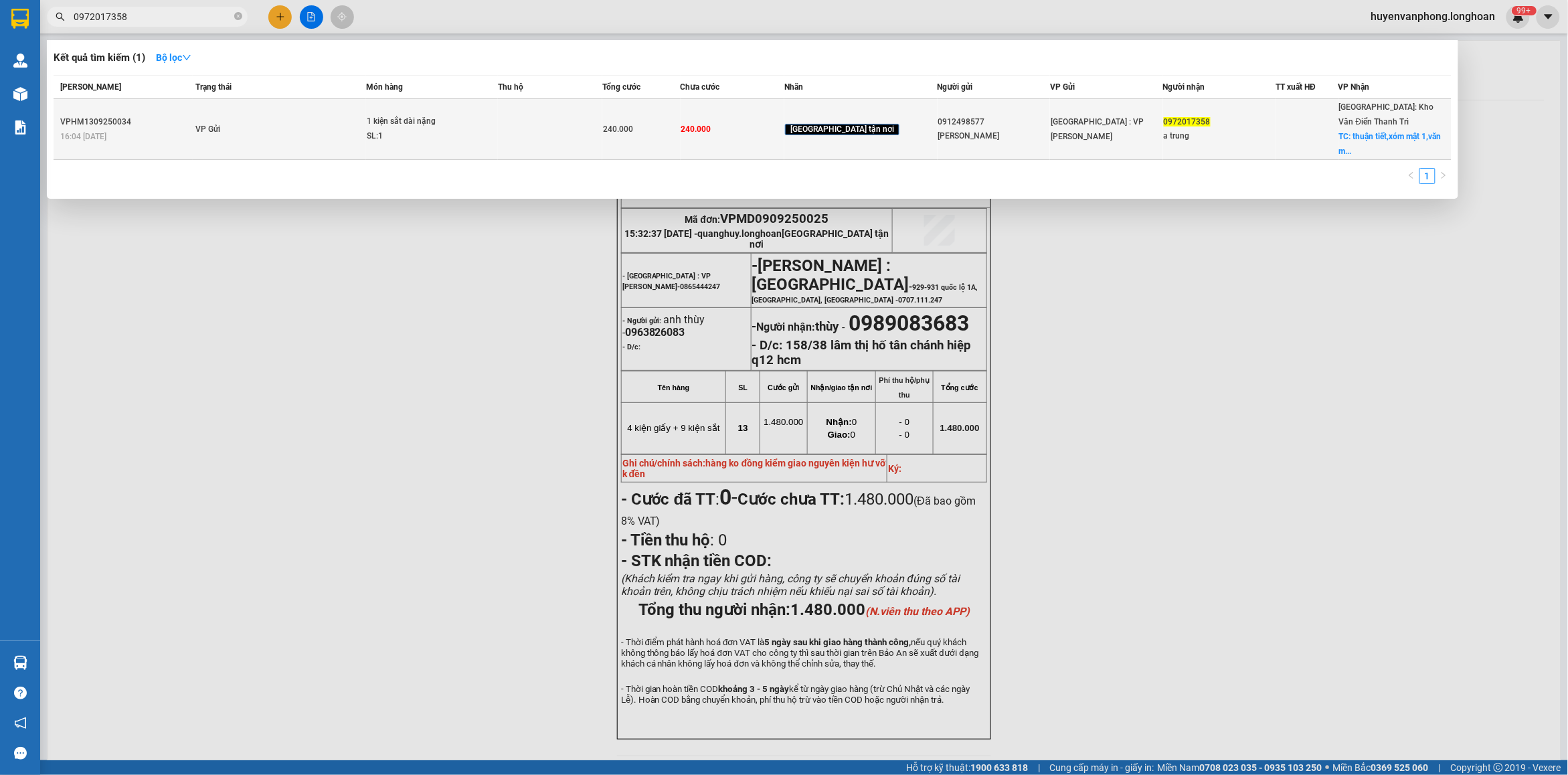
type input "0972017358"
click at [400, 129] on div "SL: 1" at bounding box center [417, 136] width 101 height 15
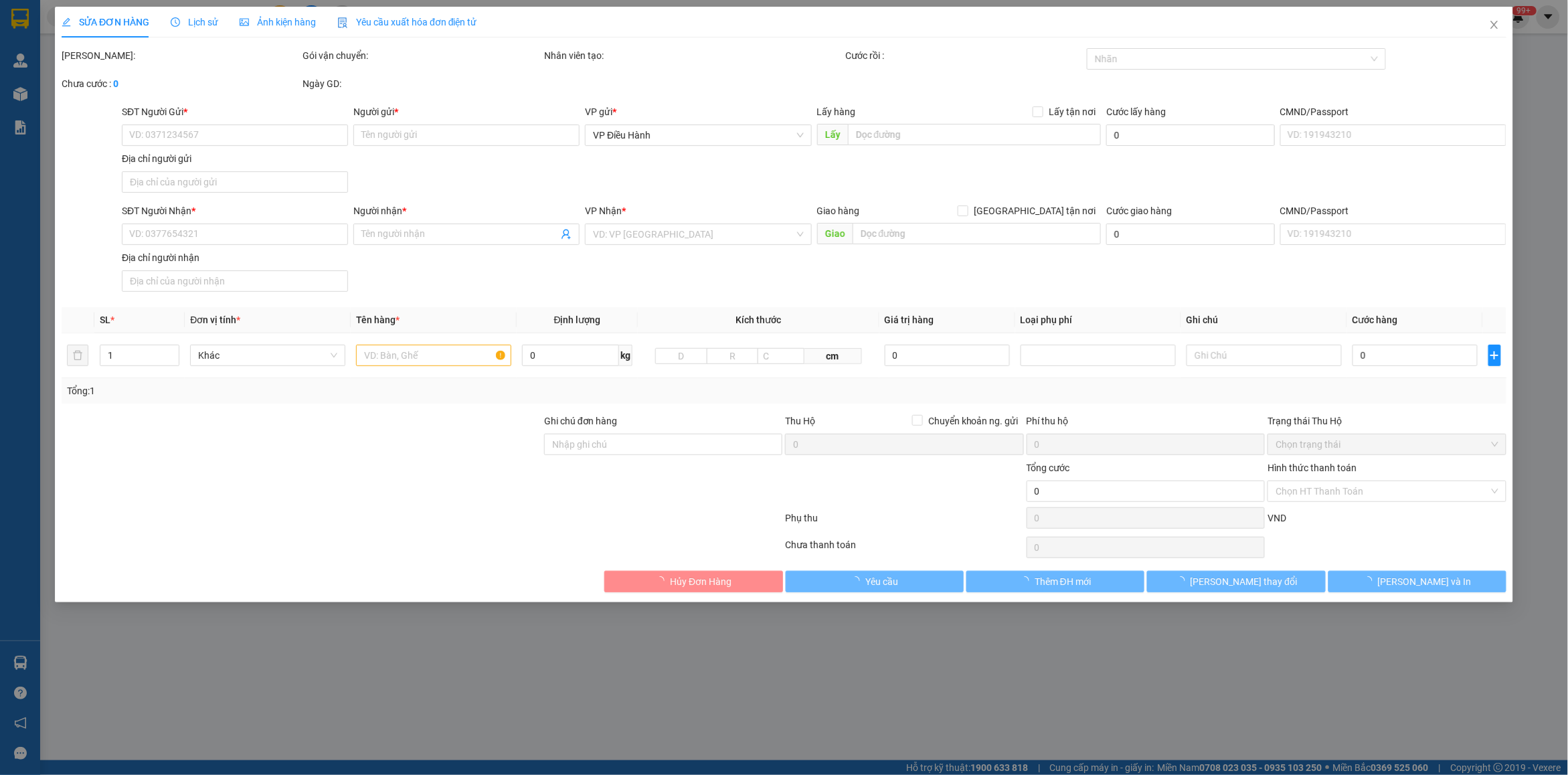
type input "0912498577"
type input "[PERSON_NAME]"
type input "0972017358"
type input "a trung"
checkbox input "true"
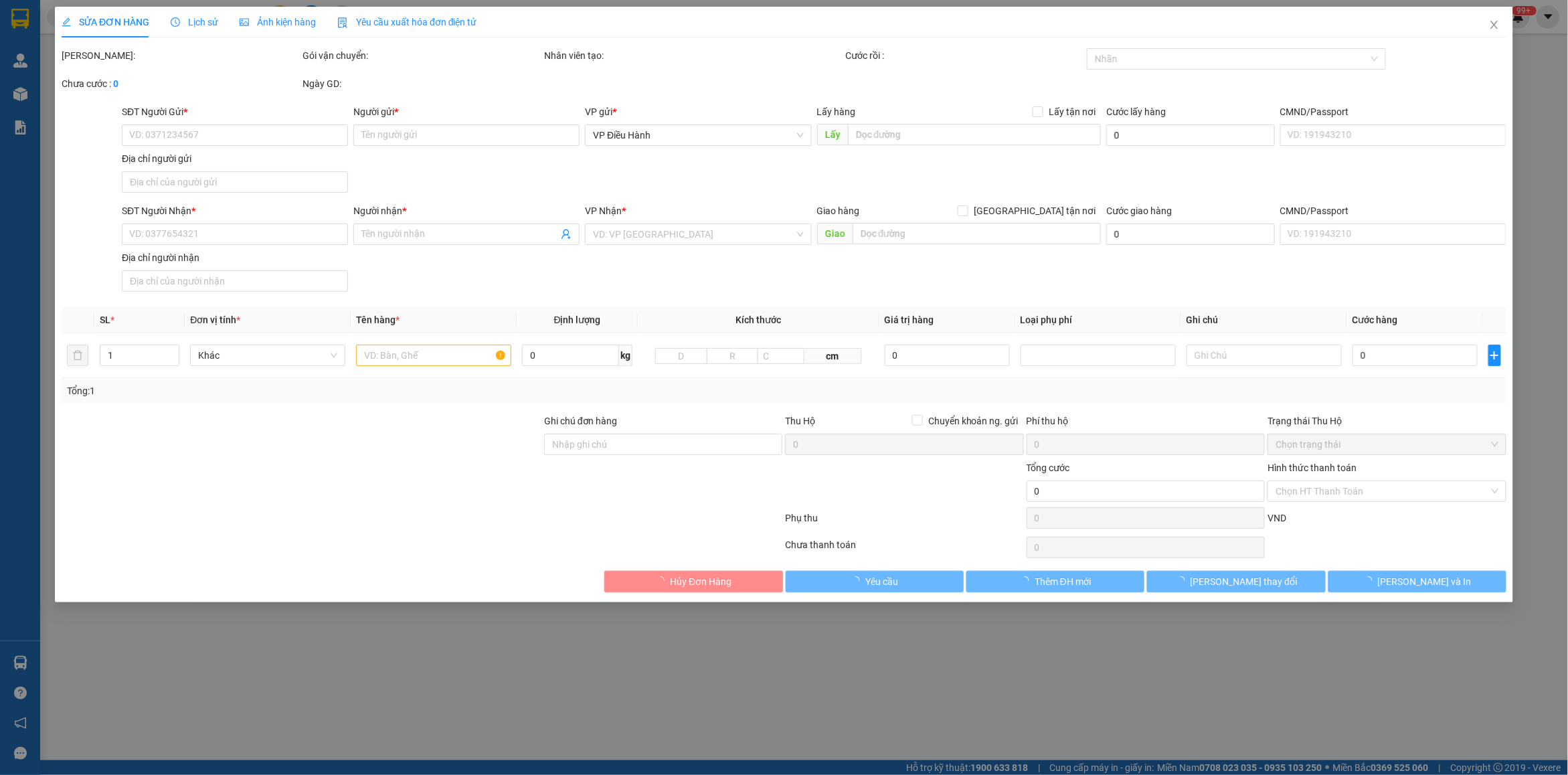
type input "thuận tiết,xóm mật 1,văn miếu,[GEOGRAPHIC_DATA],[GEOGRAPHIC_DATA]"
type input "k bao xước xát"
type input "240.000"
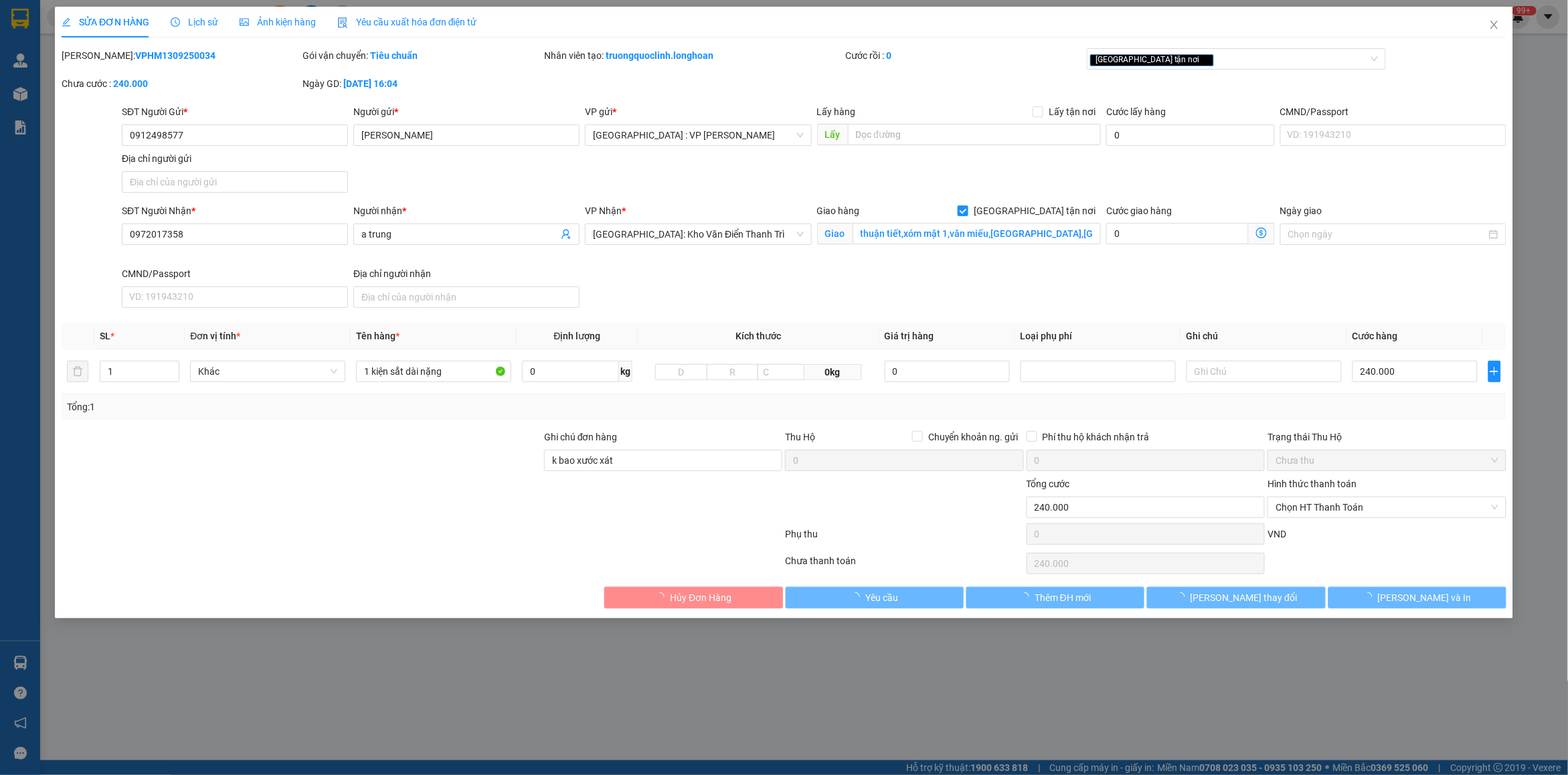
click at [184, 30] on div "Lịch sử" at bounding box center [195, 23] width 48 height 31
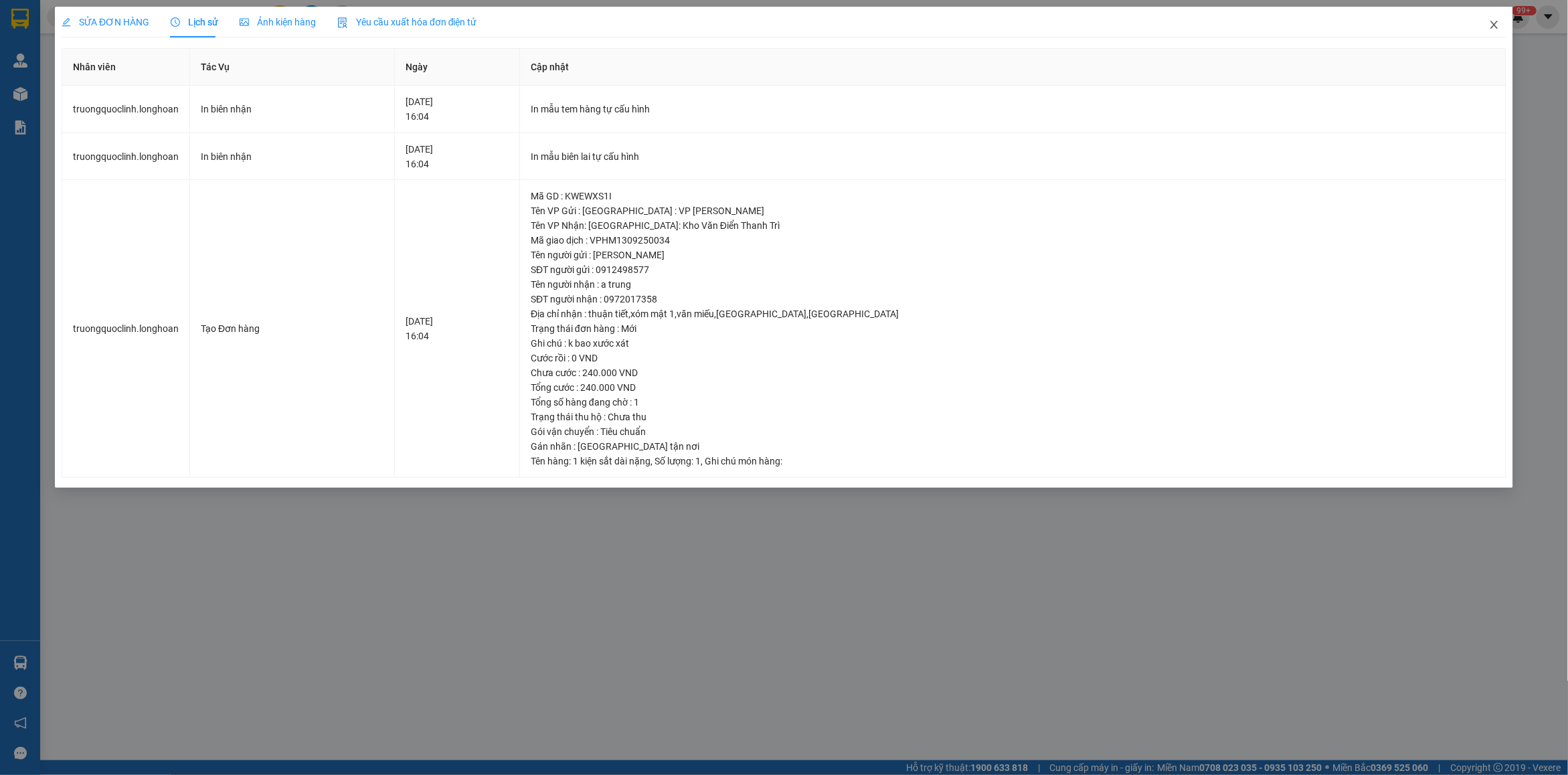
click at [1492, 23] on icon "close" at bounding box center [1494, 25] width 11 height 11
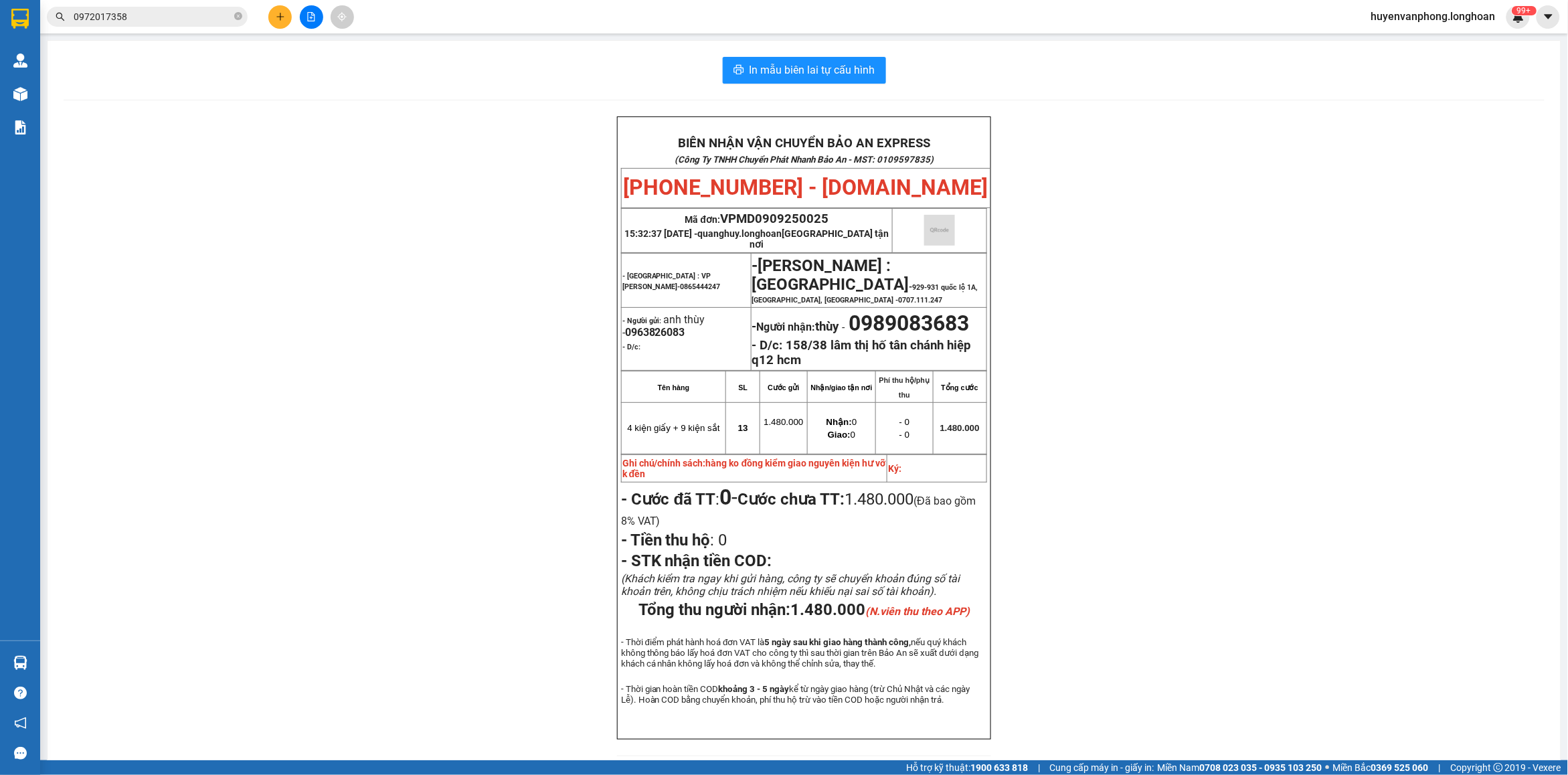
click at [159, 19] on input "0972017358" at bounding box center [153, 16] width 158 height 15
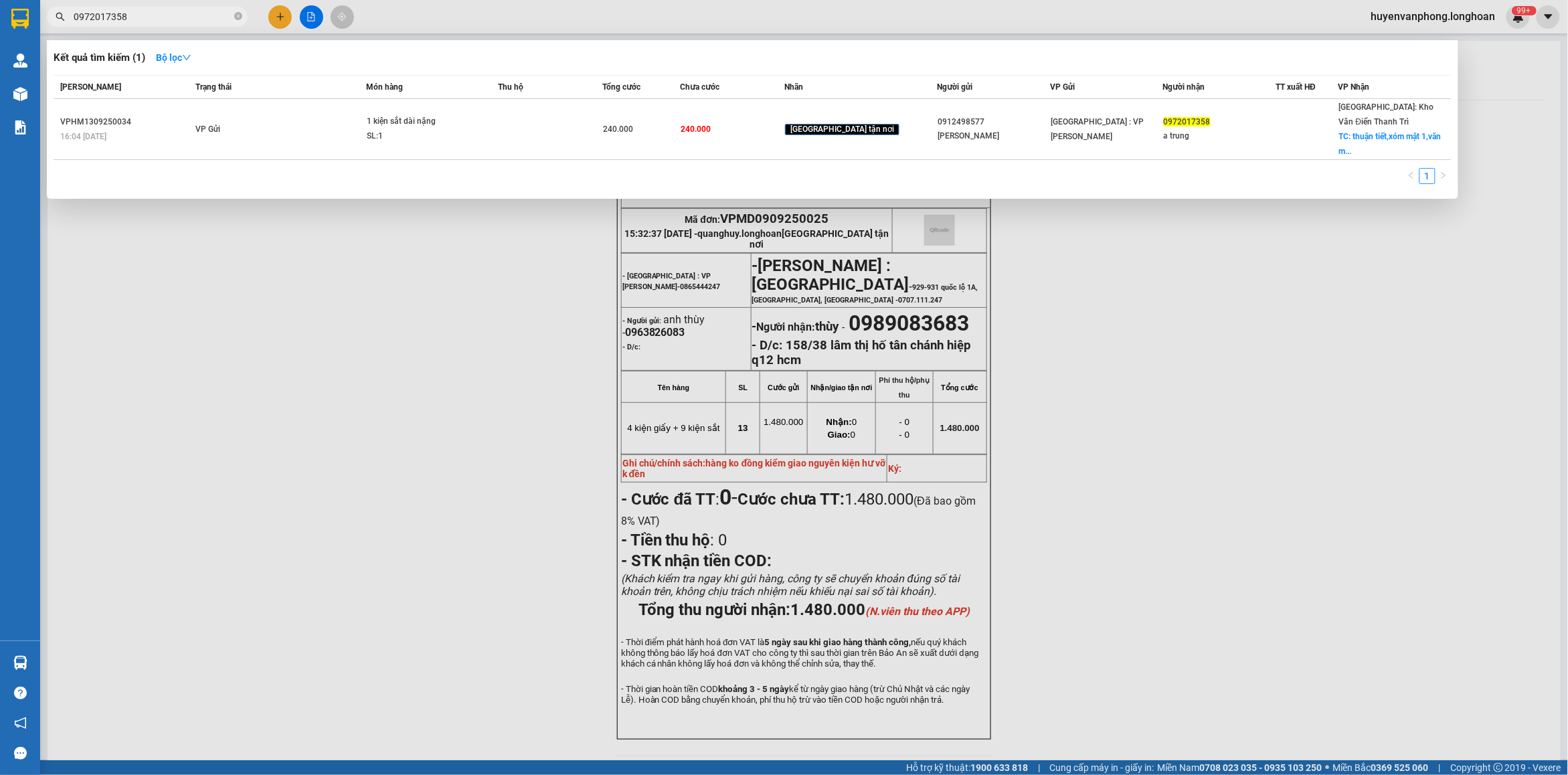
click at [159, 19] on input "0972017358" at bounding box center [153, 16] width 158 height 15
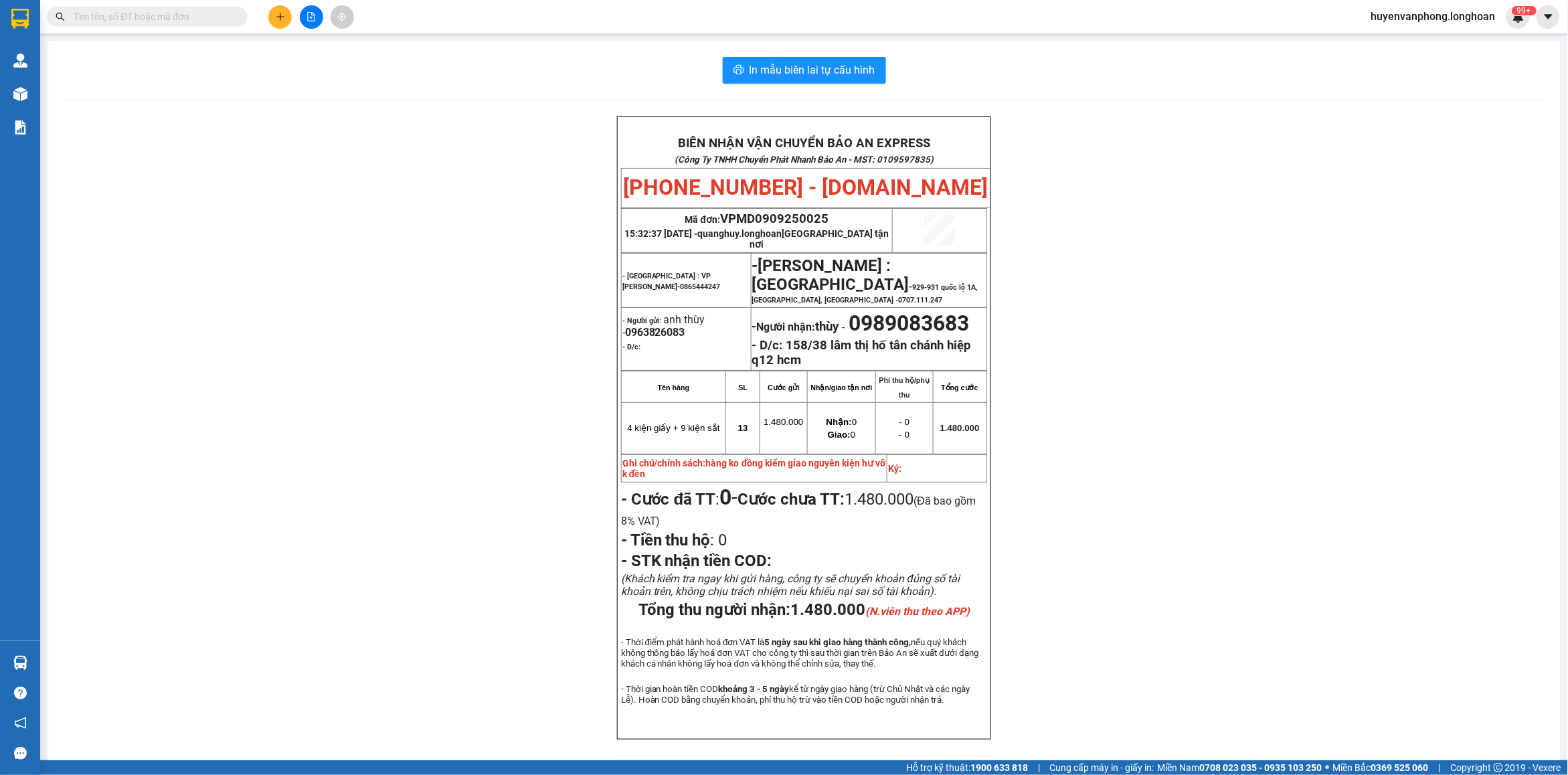
paste input "0971611123"
type input "0971611123"
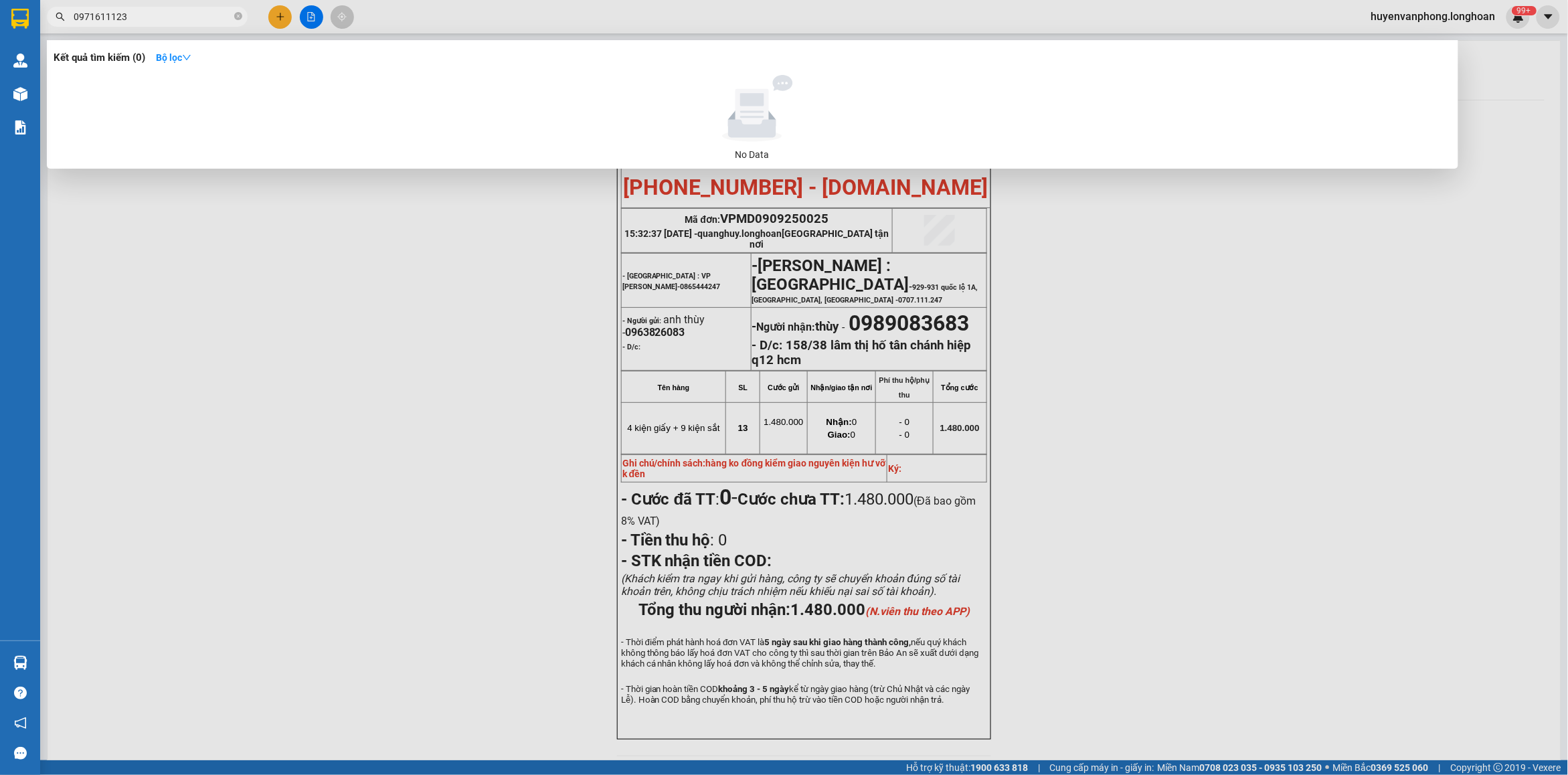
drag, startPoint x: 240, startPoint y: 15, endPoint x: 152, endPoint y: 51, distance: 95.1
click at [236, 18] on icon "close-circle" at bounding box center [238, 15] width 8 height 8
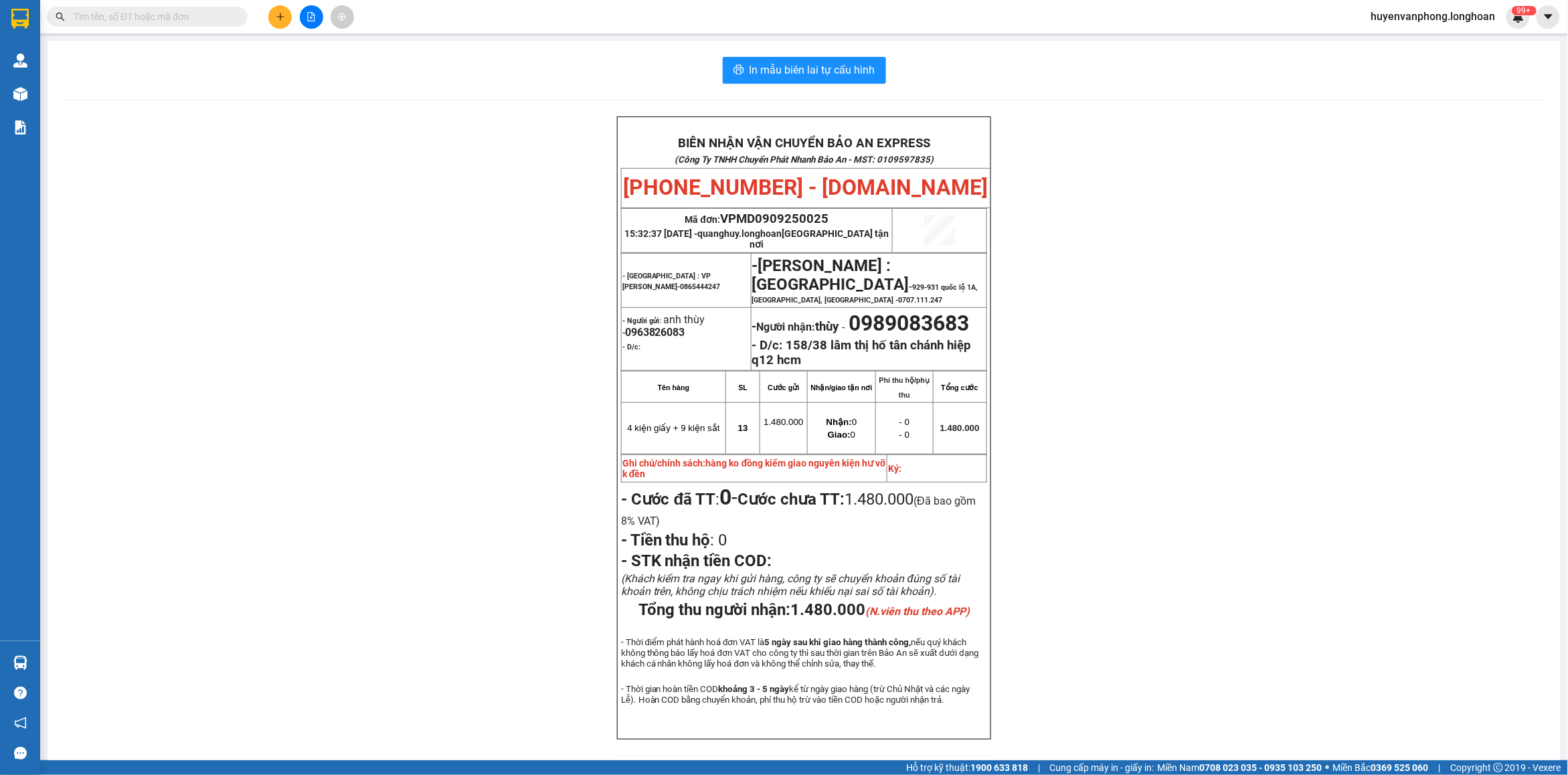
click at [209, 18] on input "text" at bounding box center [153, 16] width 158 height 15
click at [132, 15] on input "text" at bounding box center [153, 16] width 158 height 15
paste input "0967578830"
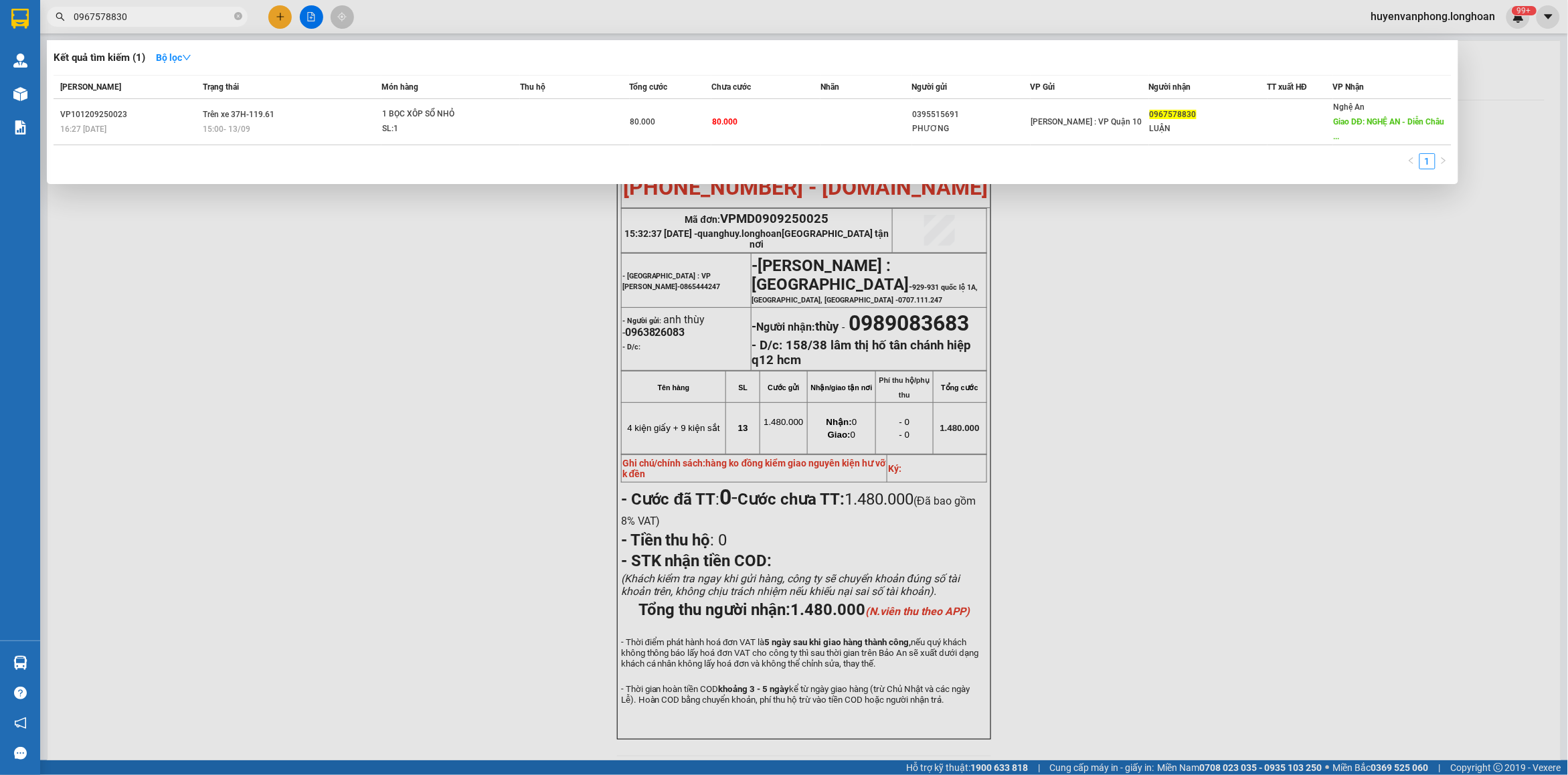
type input "0967578830"
click at [240, 15] on icon "close-circle" at bounding box center [238, 15] width 8 height 8
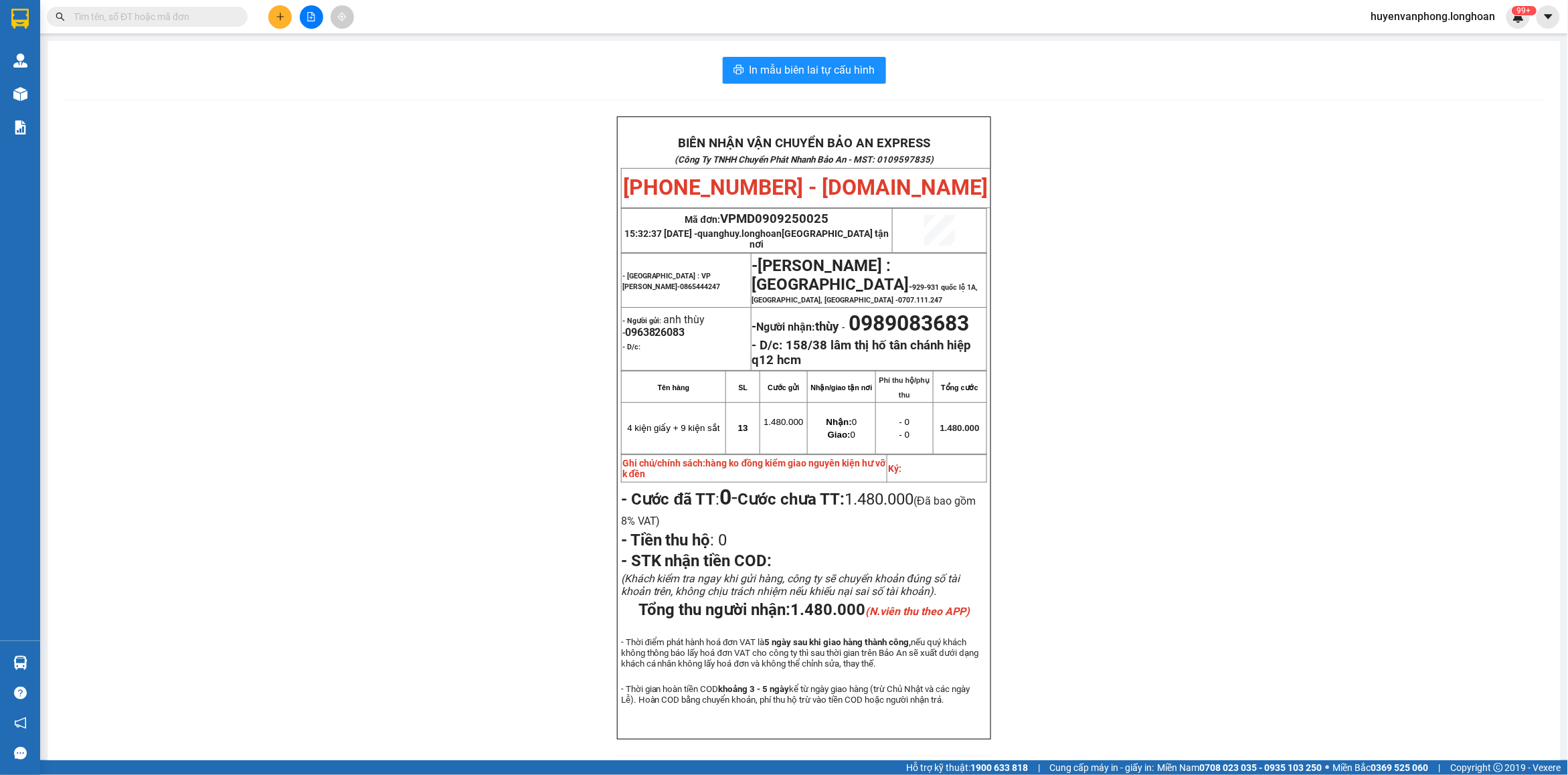
click at [186, 18] on input "text" at bounding box center [153, 16] width 158 height 15
click at [125, 22] on input "text" at bounding box center [153, 16] width 158 height 15
paste input "0918874648"
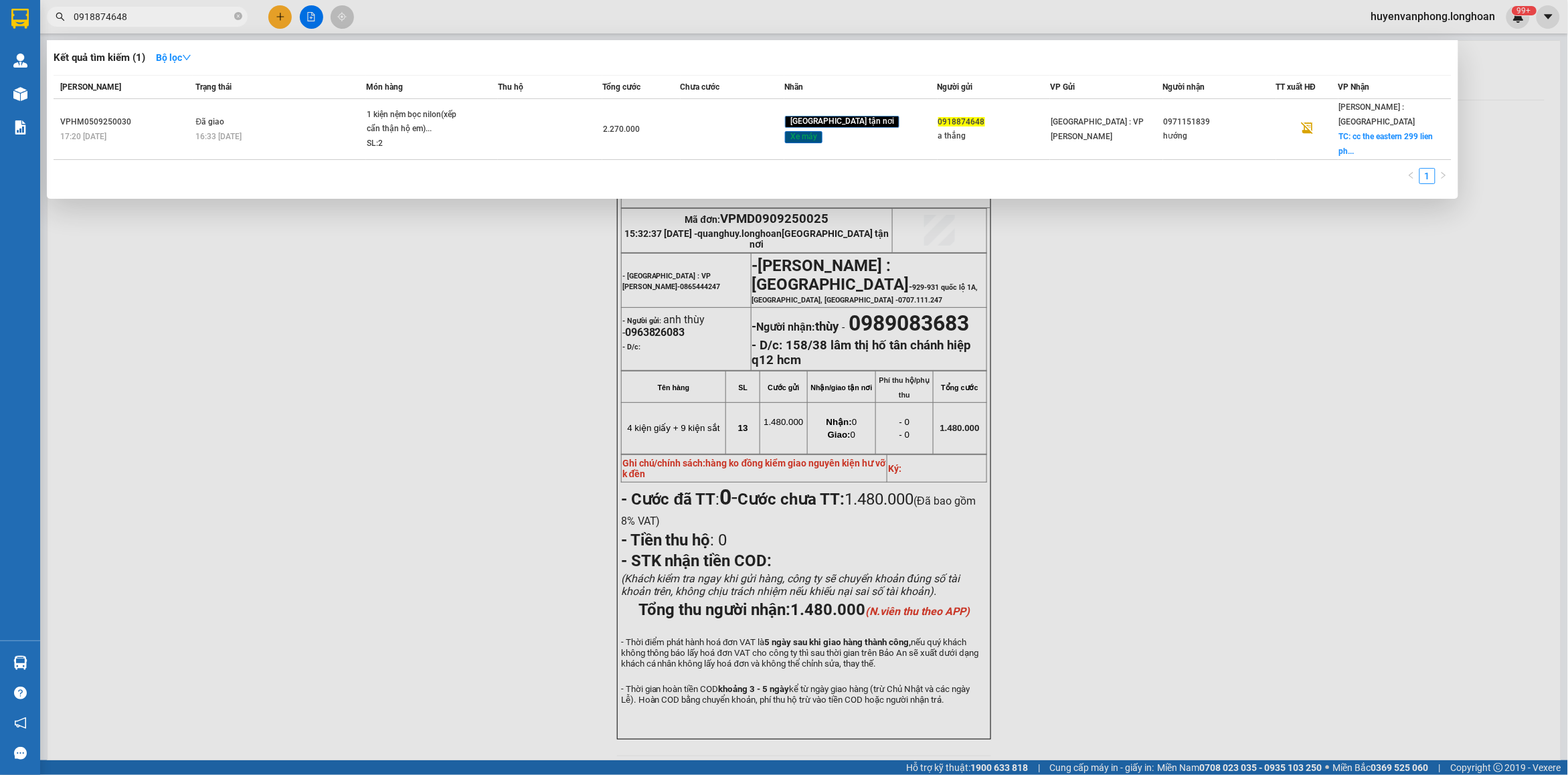
drag, startPoint x: 139, startPoint y: 17, endPoint x: 72, endPoint y: 11, distance: 67.3
click at [72, 11] on span "0918874648" at bounding box center [148, 17] width 201 height 20
type input "0918874648"
click at [199, 17] on input "0918874648" at bounding box center [153, 16] width 158 height 15
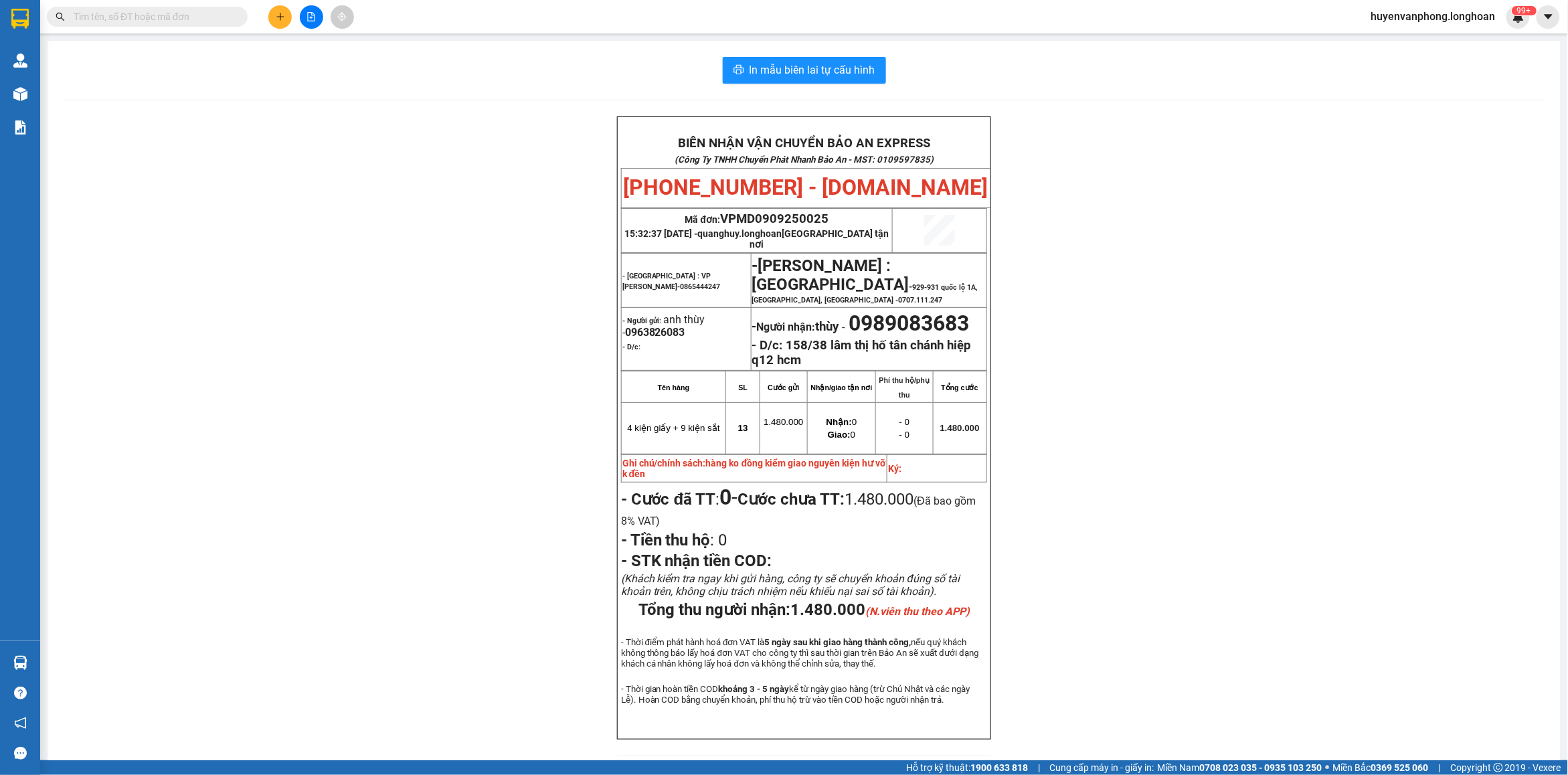
click at [158, 11] on input "text" at bounding box center [153, 16] width 158 height 15
click at [149, 18] on input "text" at bounding box center [153, 16] width 158 height 15
paste input "0823587499"
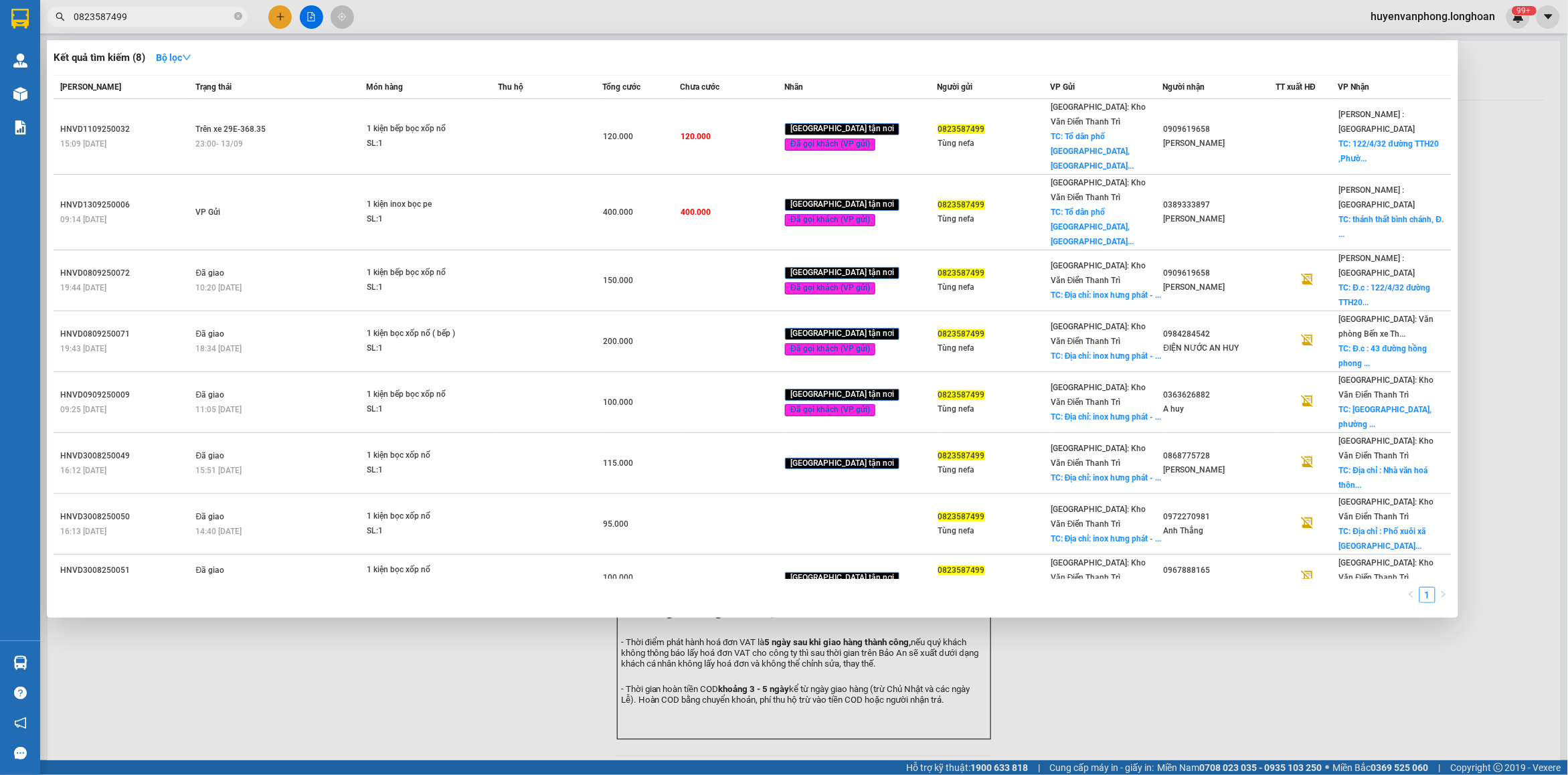
type input "0823587499"
click at [155, 10] on input "0823587499" at bounding box center [153, 16] width 158 height 15
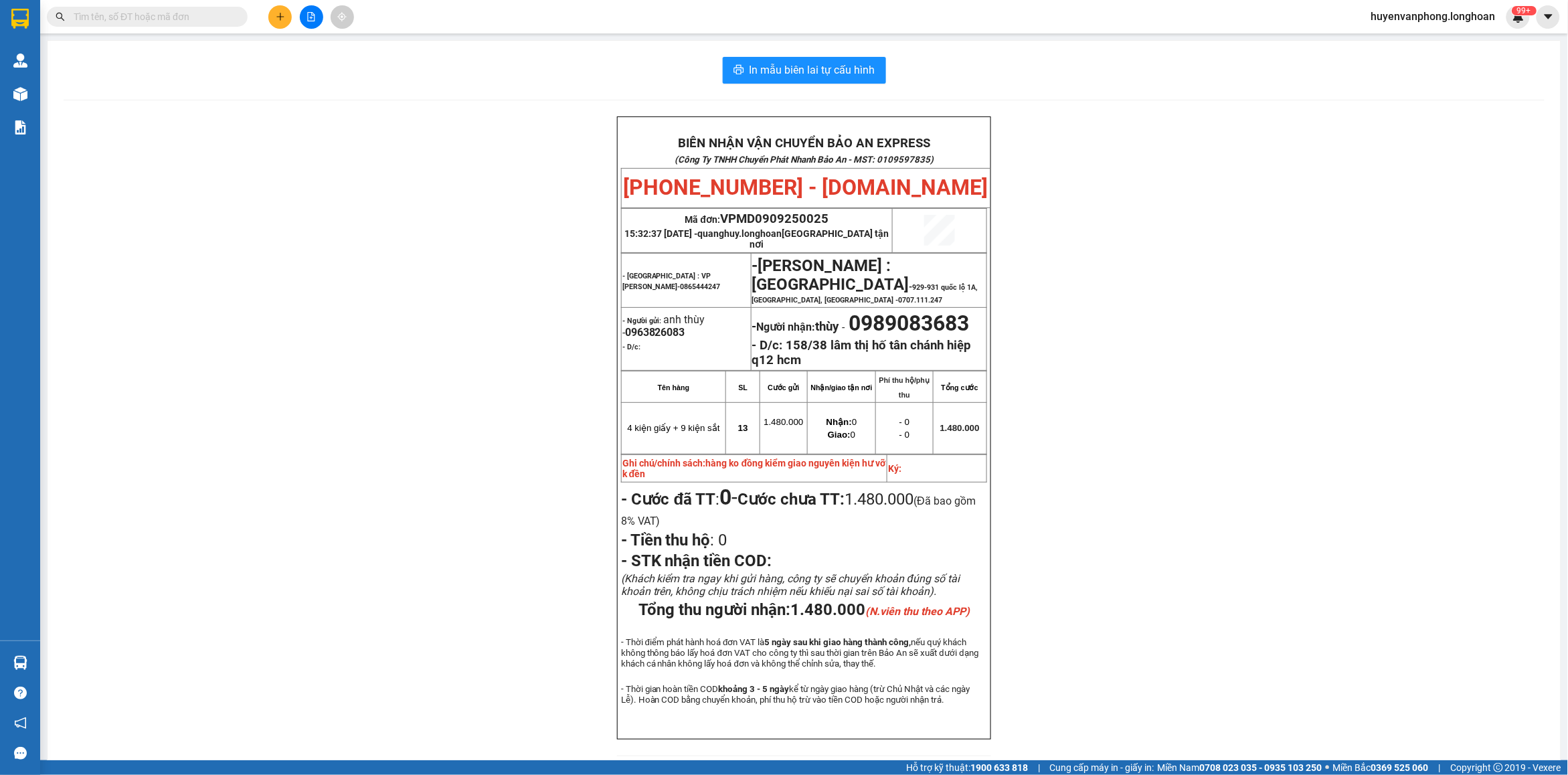
paste input "0932746216"
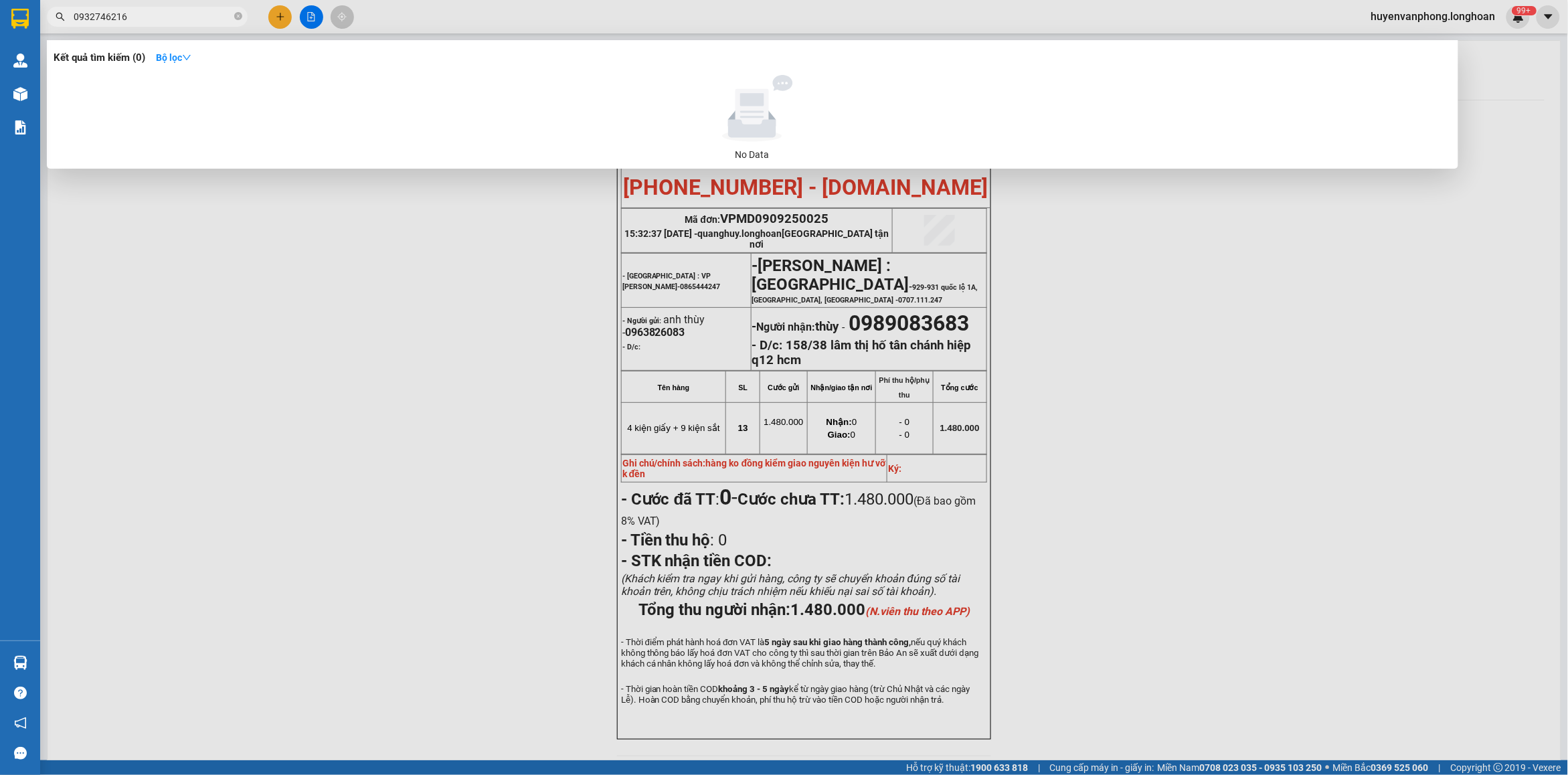
type input "0932746216"
click at [171, 15] on input "0932746216" at bounding box center [153, 16] width 158 height 15
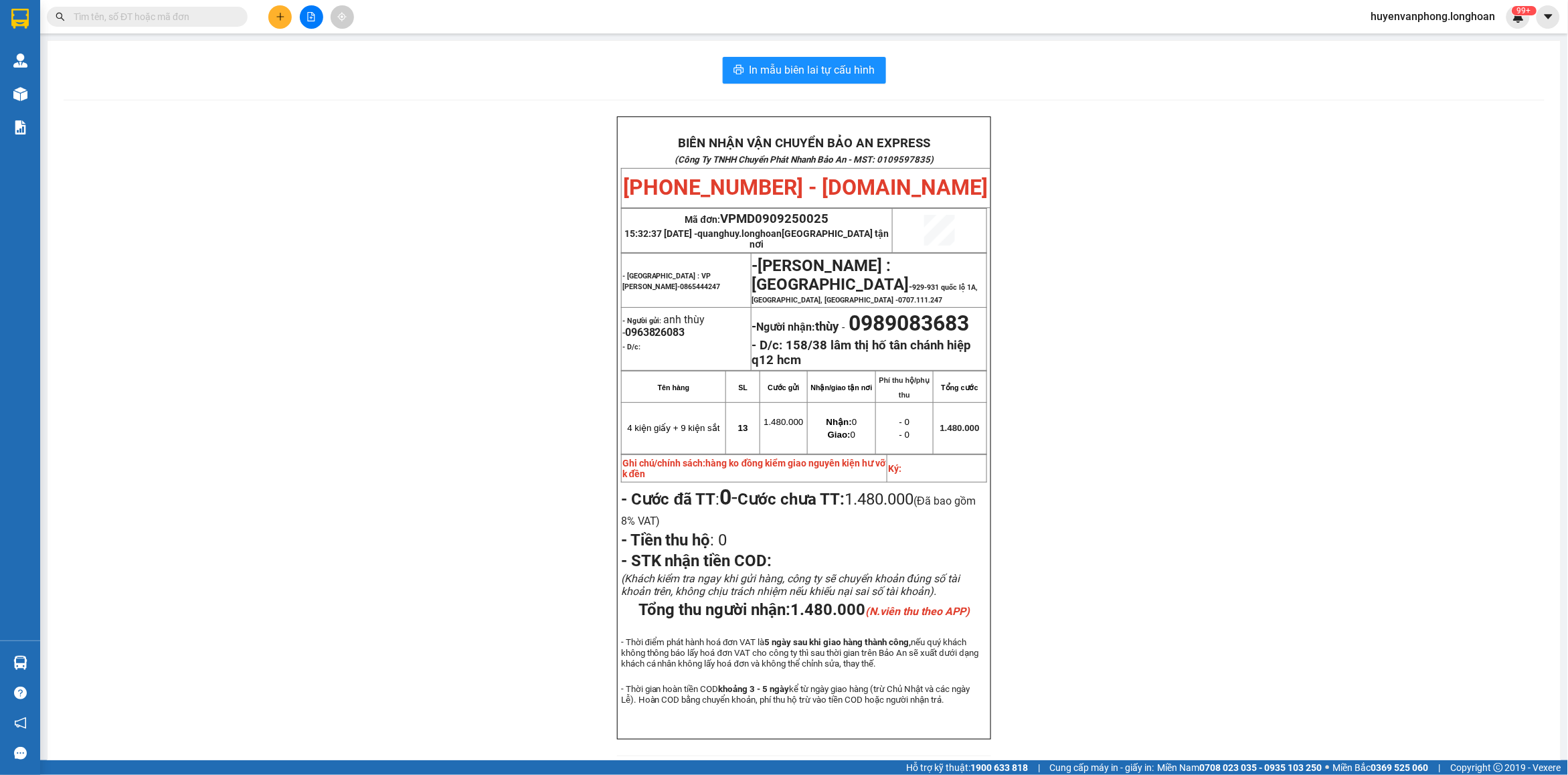
paste input "0901372393"
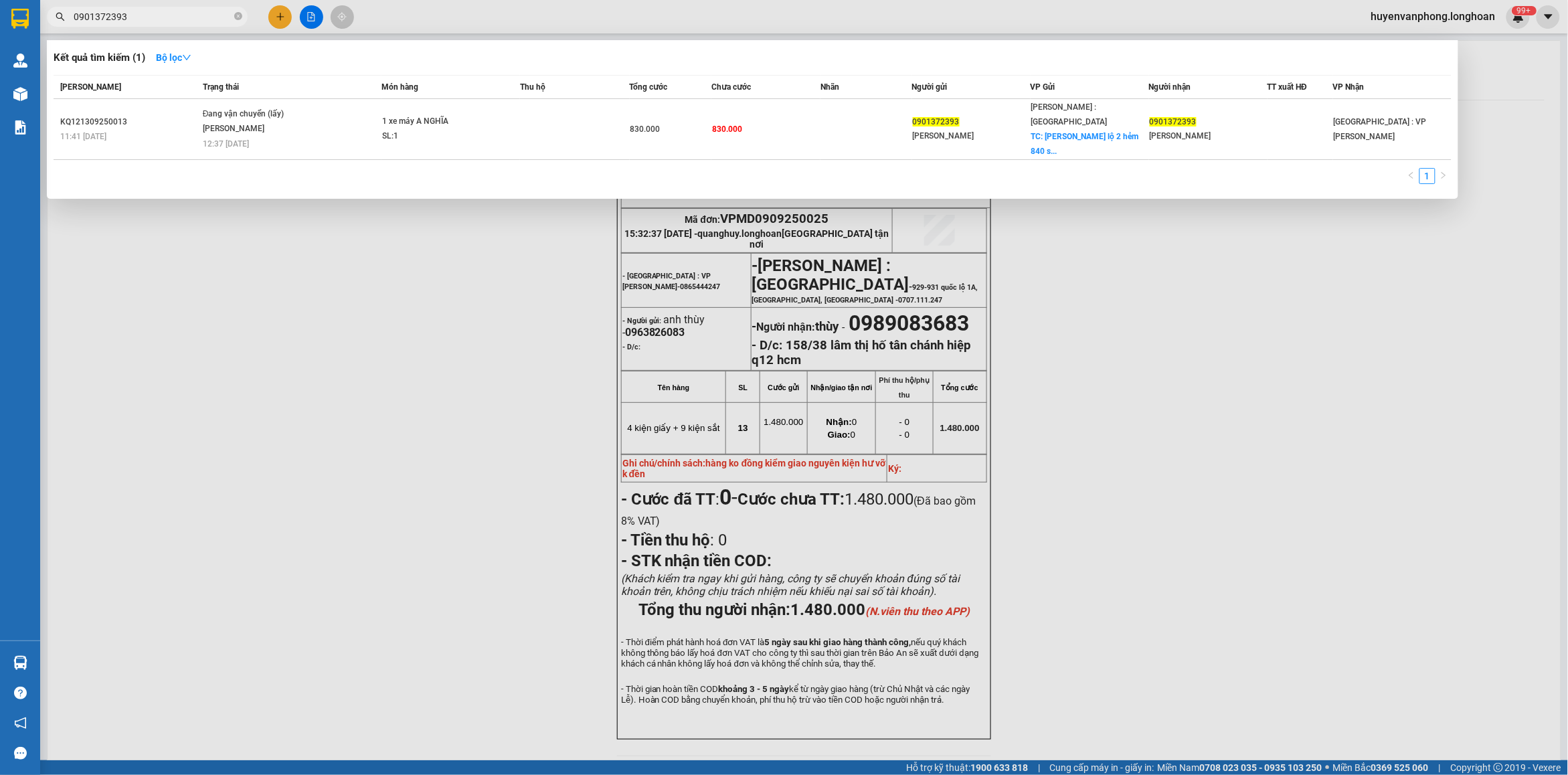
type input "0901372393"
click at [236, 12] on icon "close-circle" at bounding box center [238, 15] width 8 height 8
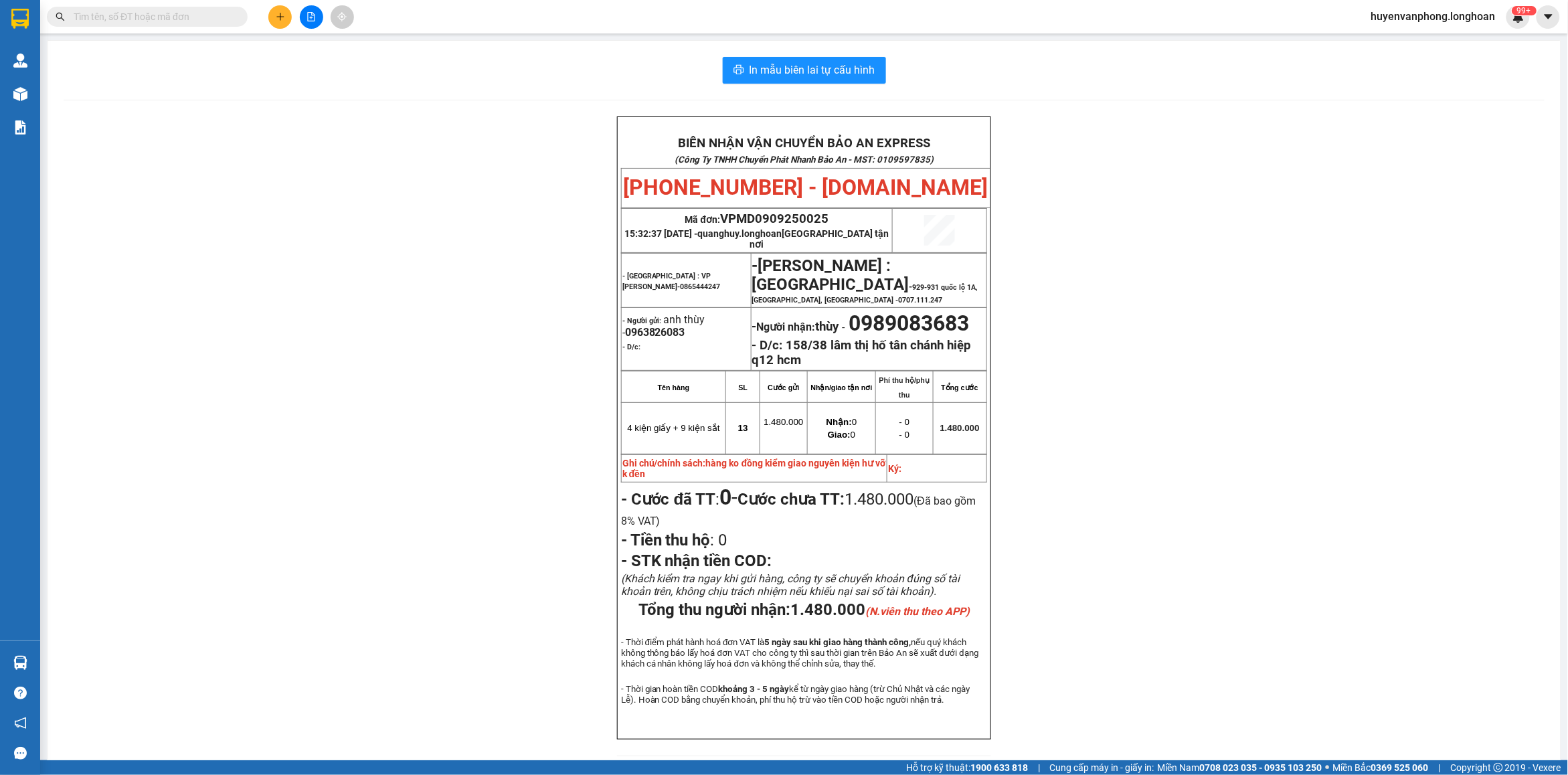
click at [182, 19] on input "text" at bounding box center [153, 16] width 158 height 15
paste input "0972061308"
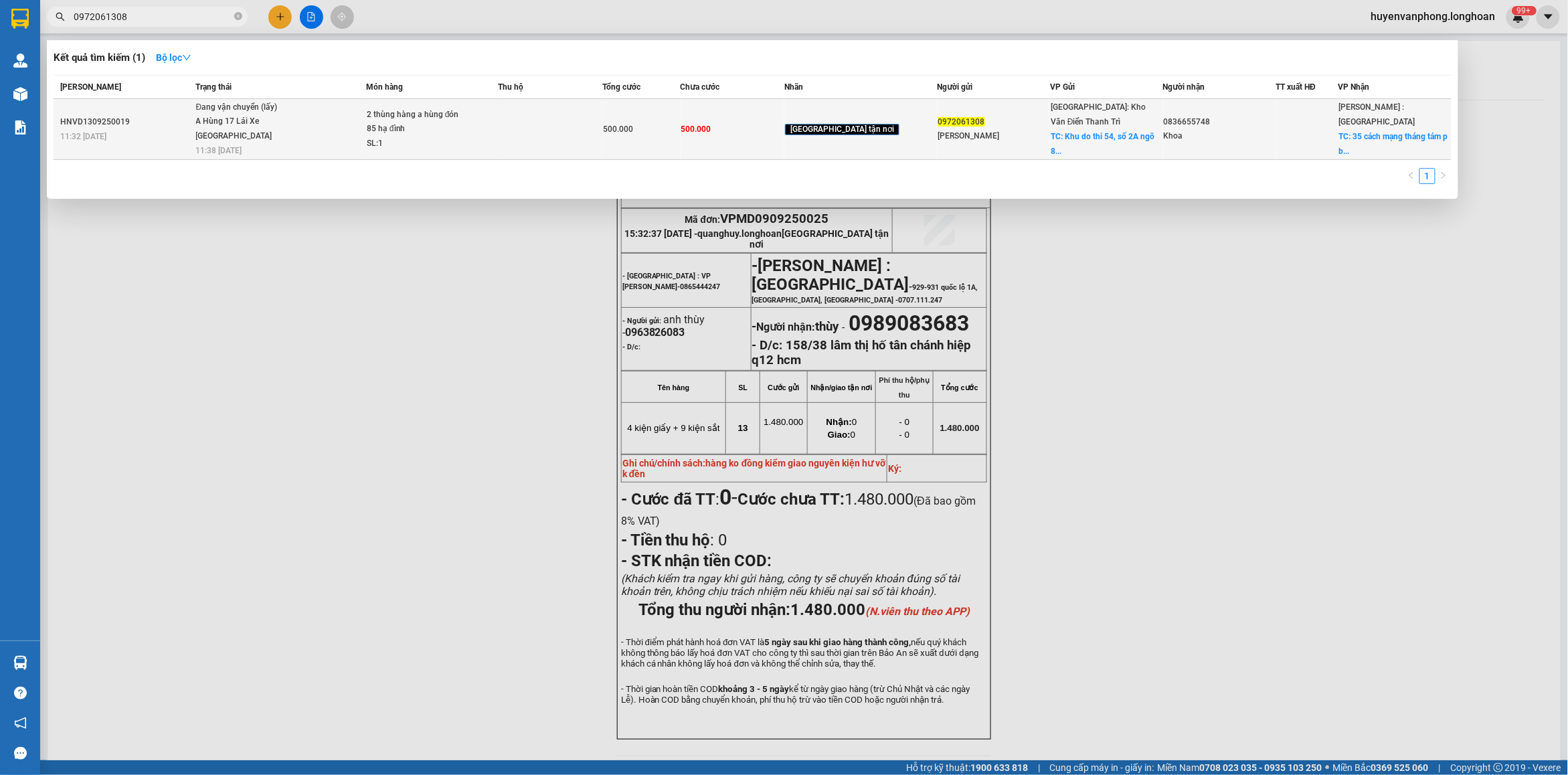
click at [497, 134] on span "2 thùng hàng a hùng đón 85 hạ đình SL: 1" at bounding box center [432, 129] width 131 height 44
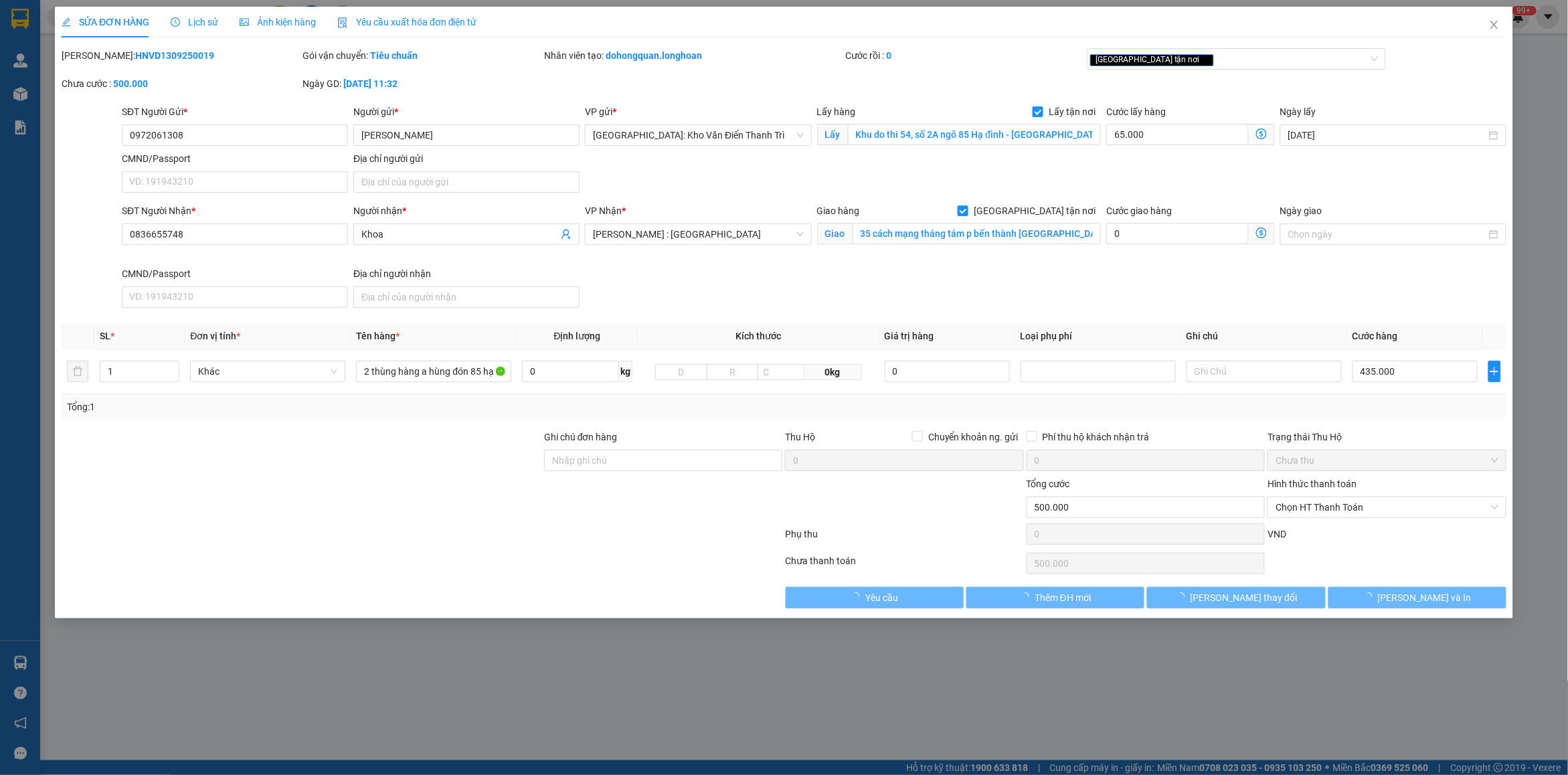
click at [186, 25] on span "Lịch sử" at bounding box center [195, 22] width 48 height 11
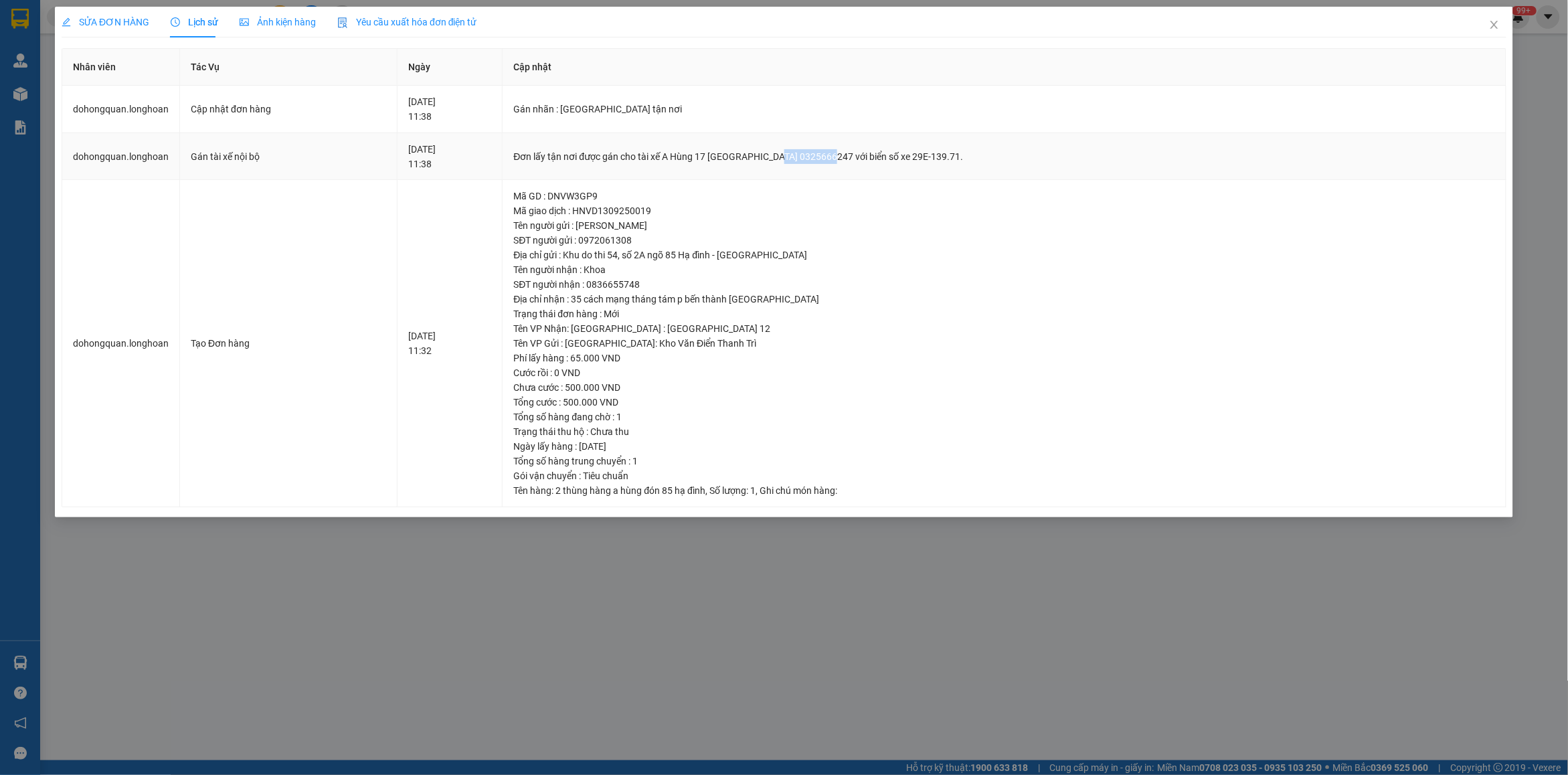
drag, startPoint x: 818, startPoint y: 160, endPoint x: 874, endPoint y: 160, distance: 56.0
click at [874, 160] on div "Đơn lấy tận nơi được gán cho tài xế A Hùng 17 [GEOGRAPHIC_DATA] 0325666247 với …" at bounding box center [1004, 156] width 982 height 15
copy div "0325666247"
drag, startPoint x: 1493, startPoint y: 25, endPoint x: 902, endPoint y: 34, distance: 591.1
click at [1486, 23] on span "Close" at bounding box center [1494, 25] width 37 height 37
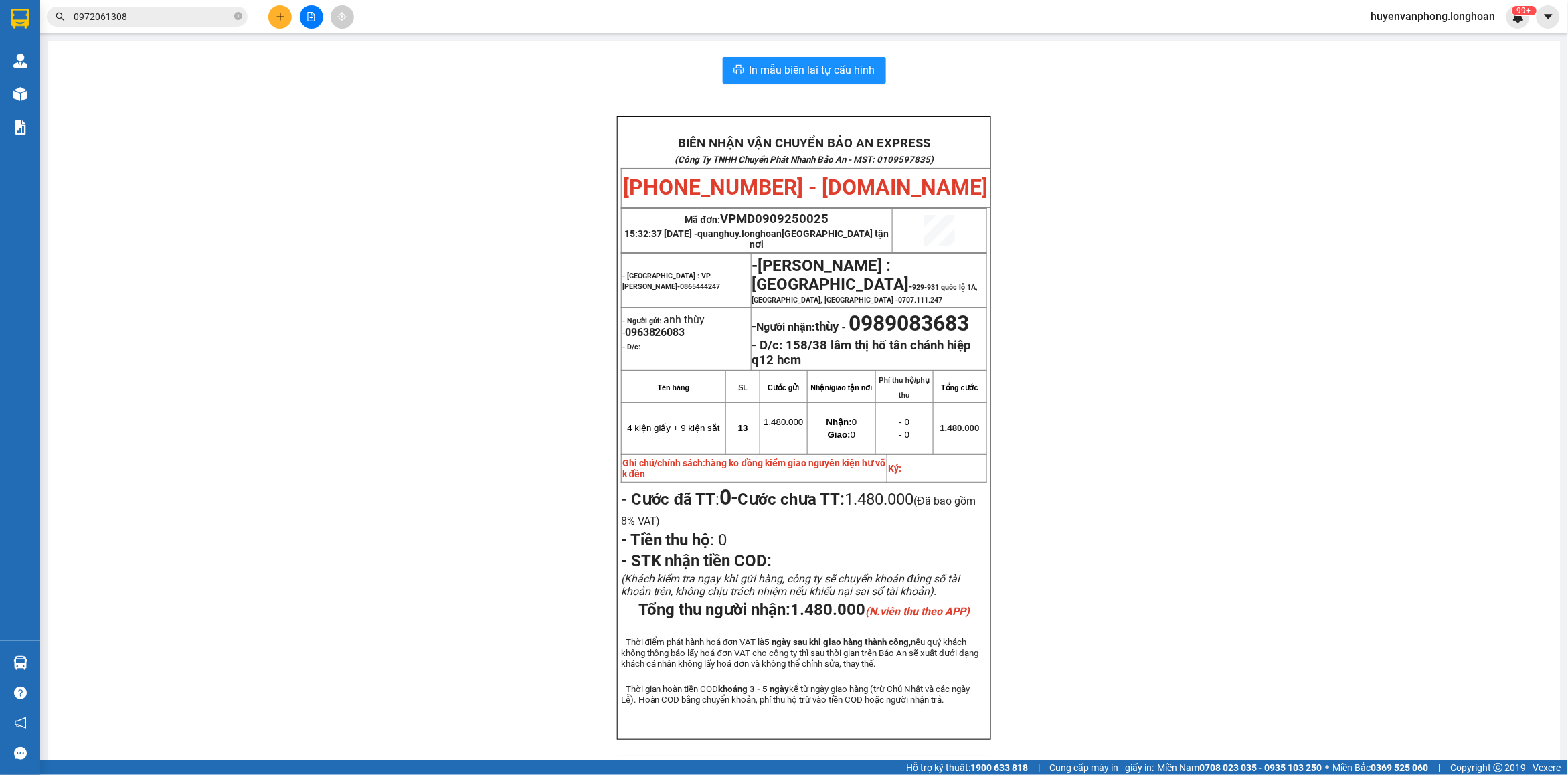
click at [204, 15] on input "0972061308" at bounding box center [153, 16] width 158 height 15
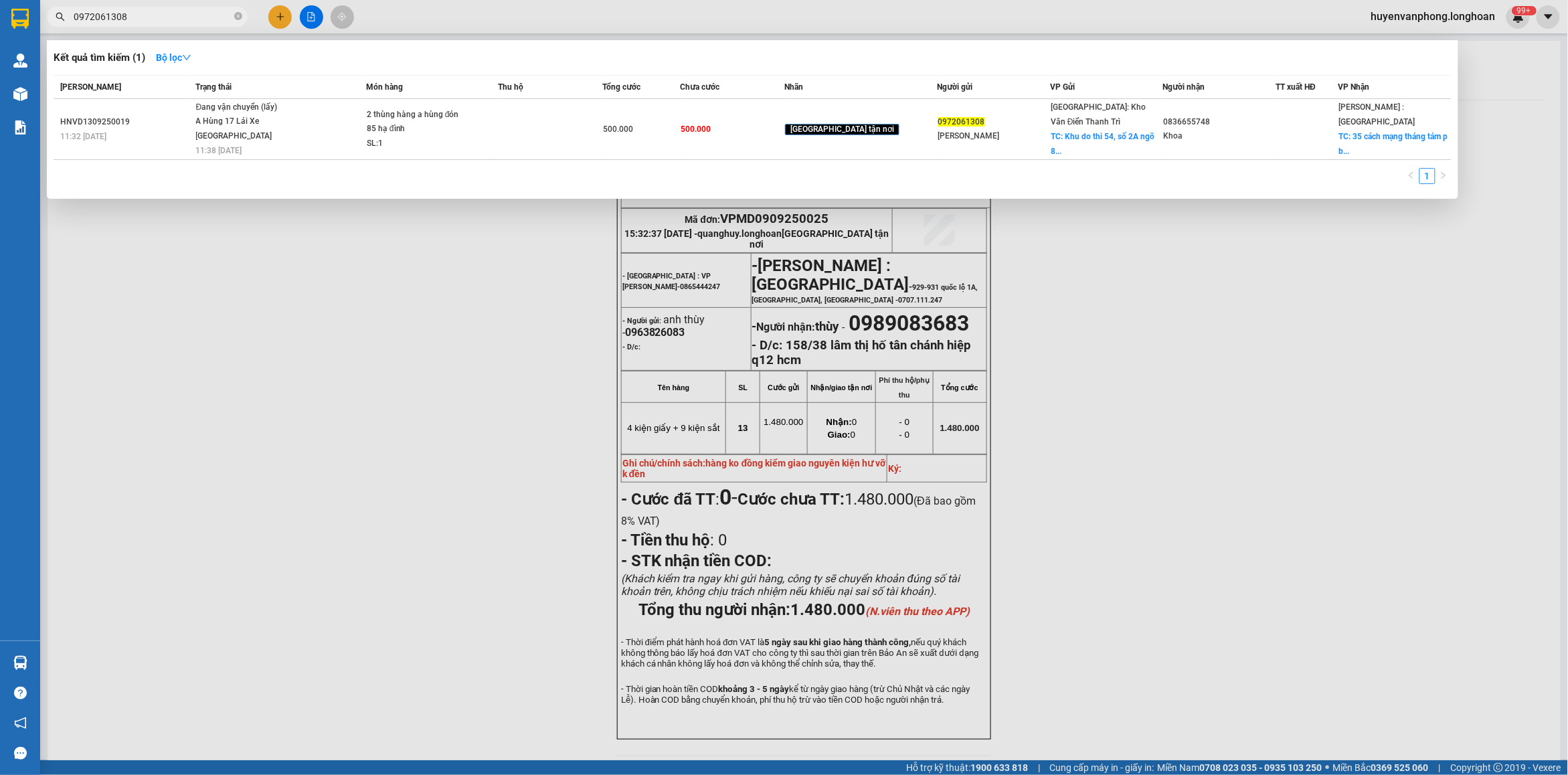
click at [204, 15] on input "0972061308" at bounding box center [153, 16] width 158 height 15
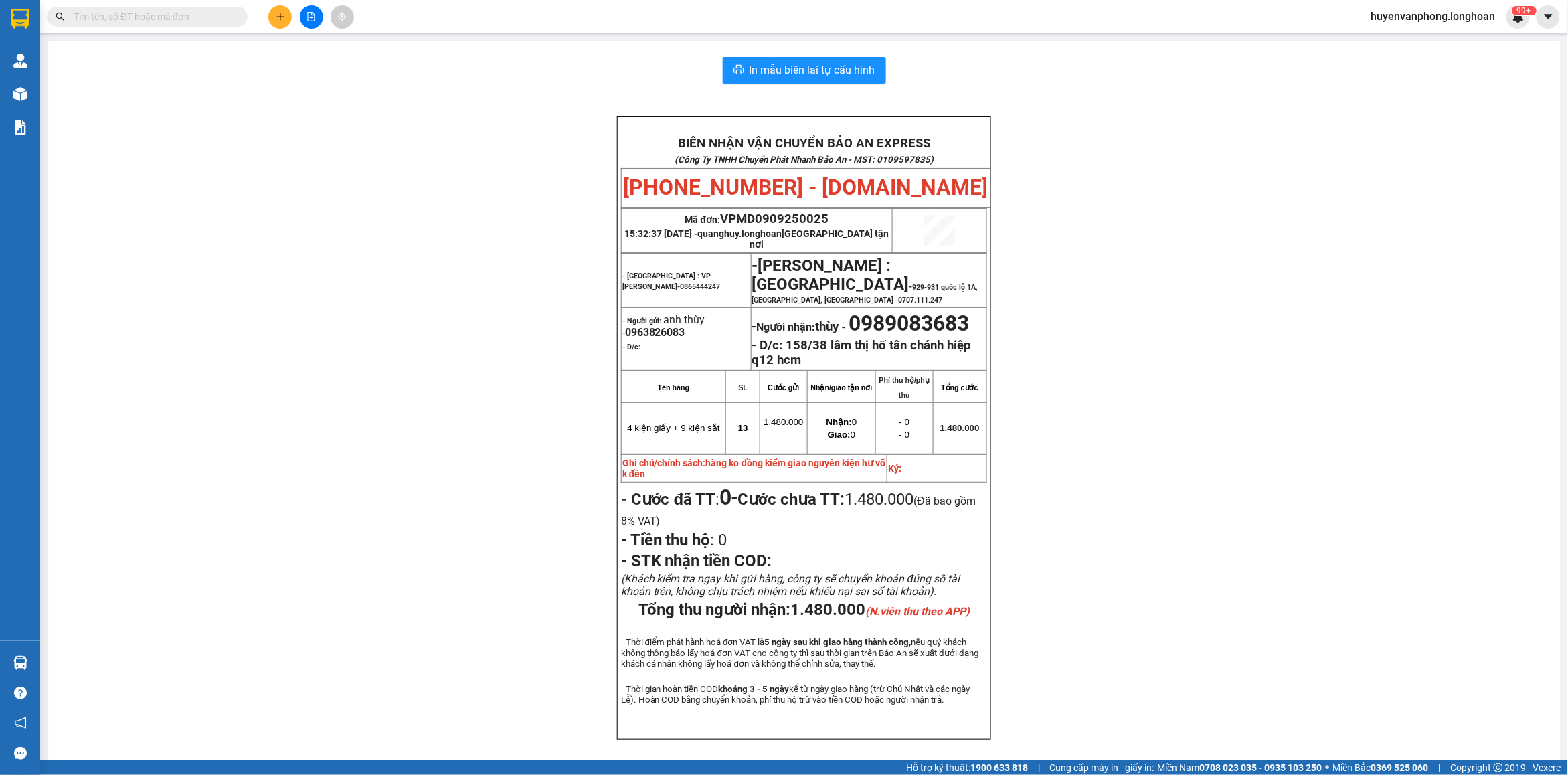
paste input "0832340075"
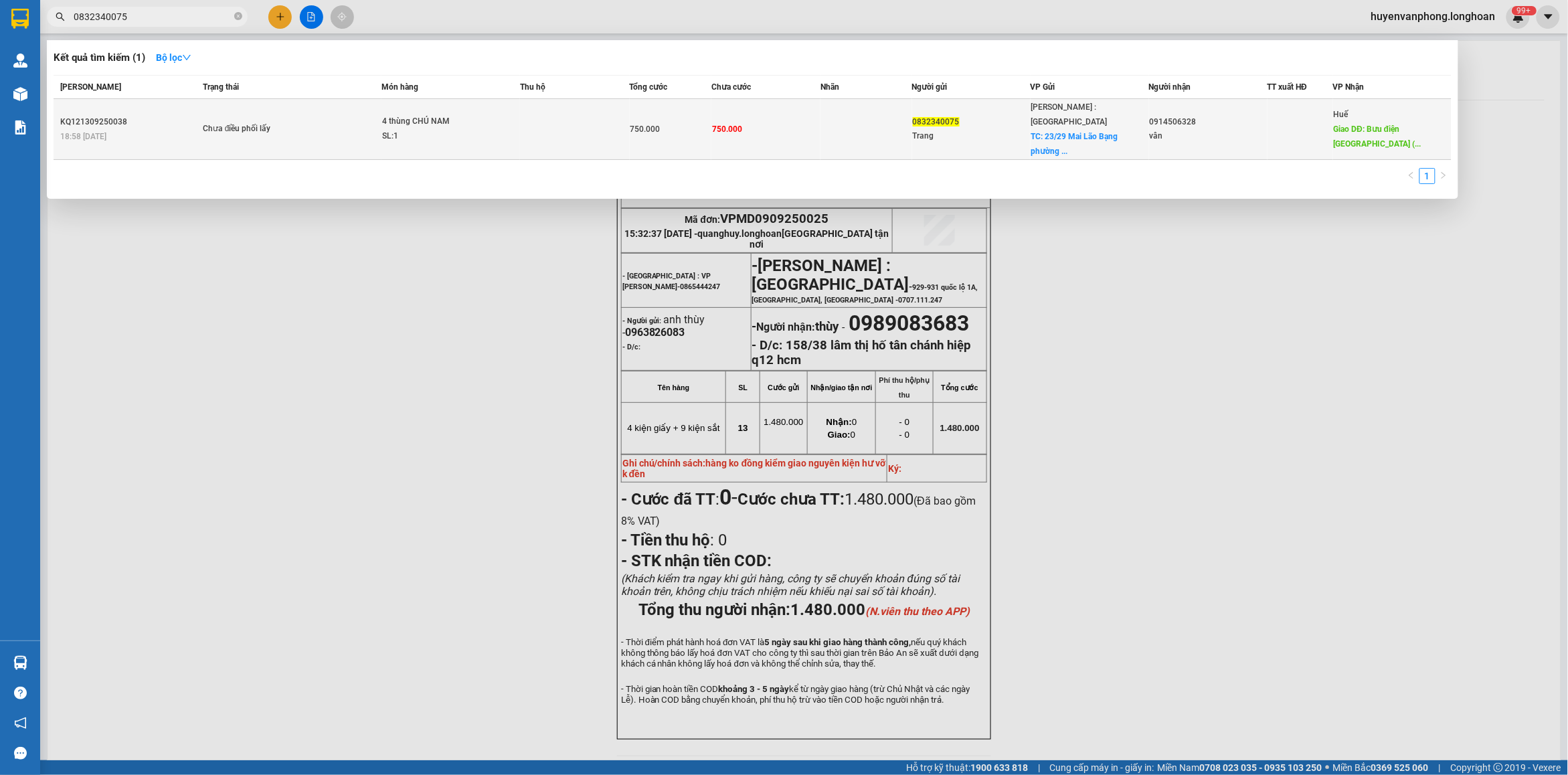
click at [354, 104] on td "Chưa điều phối lấy" at bounding box center [290, 129] width 182 height 61
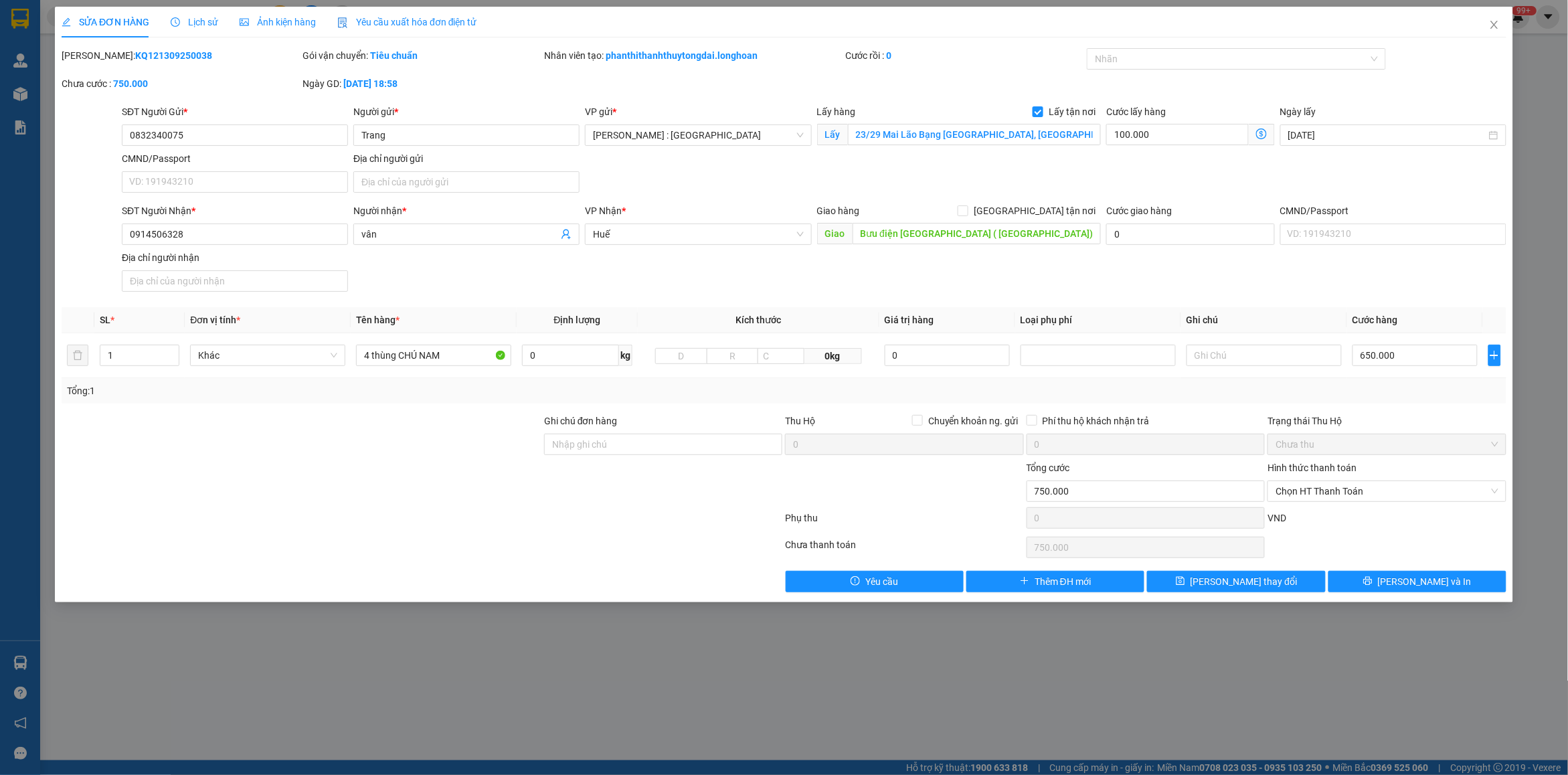
click at [204, 25] on span "Lịch sử" at bounding box center [195, 22] width 48 height 11
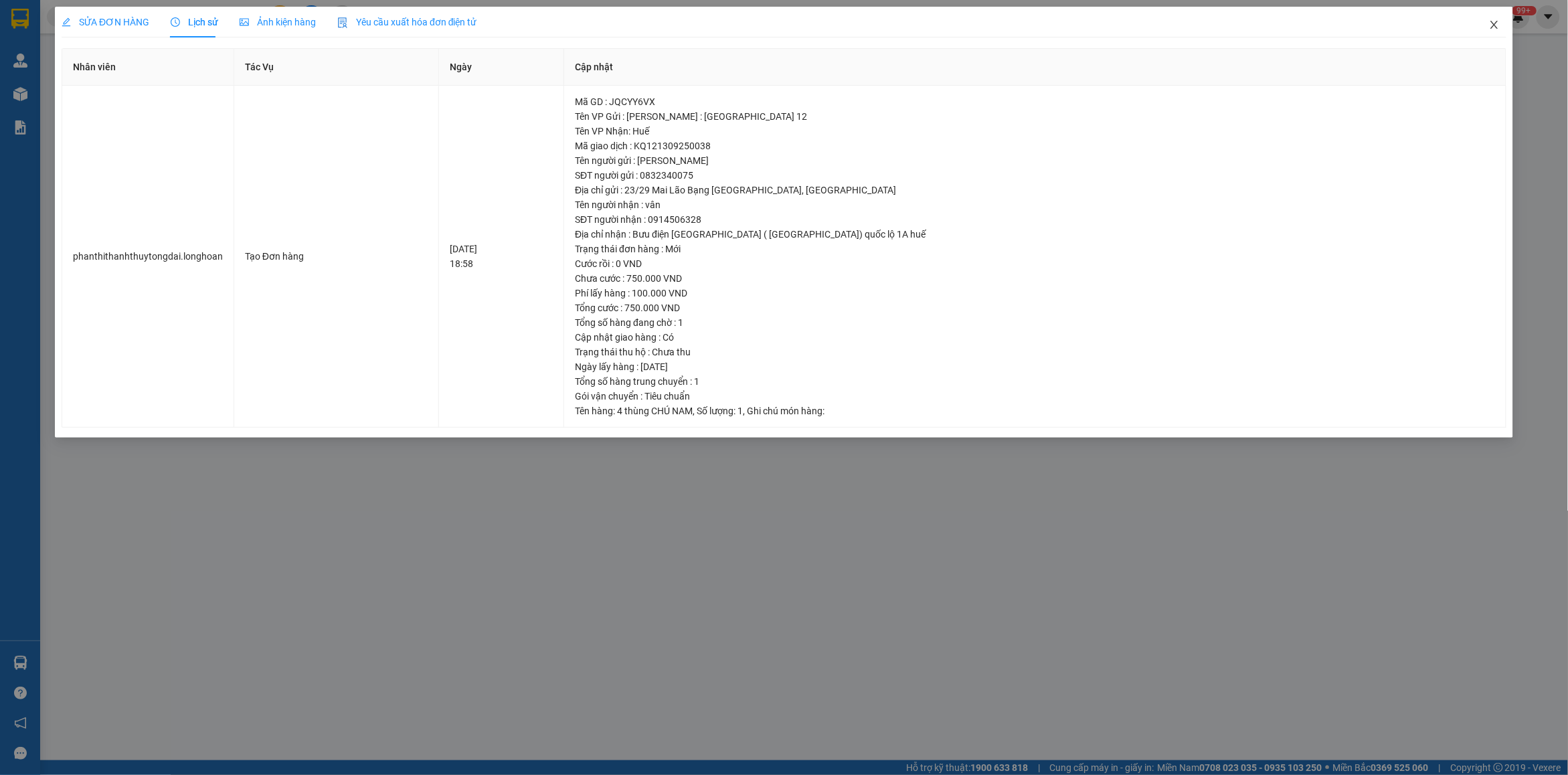
click at [1496, 25] on icon "close" at bounding box center [1494, 25] width 11 height 11
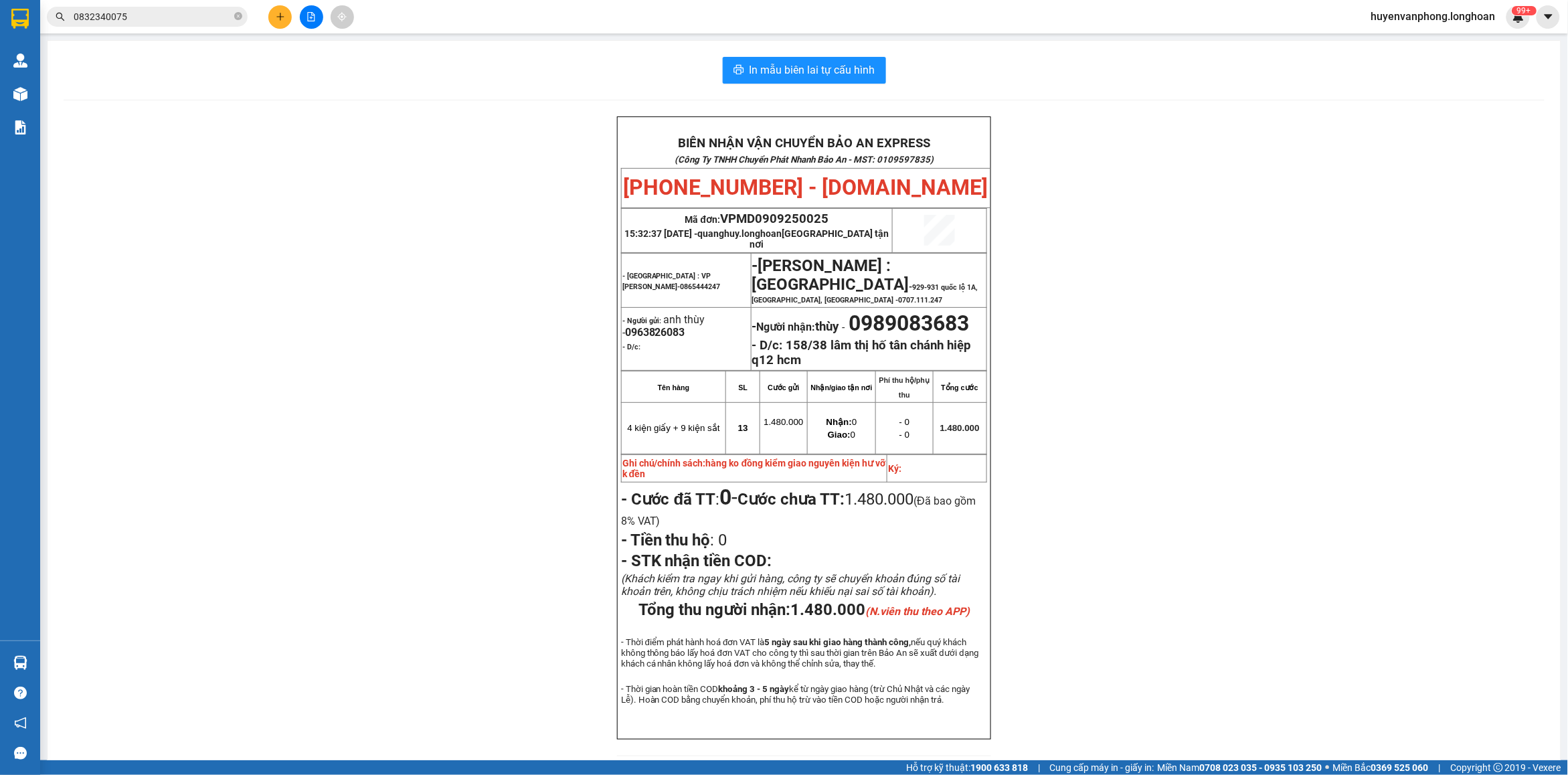
drag, startPoint x: 240, startPoint y: 17, endPoint x: 118, endPoint y: 30, distance: 122.7
click at [231, 18] on span "0832340075" at bounding box center [148, 17] width 201 height 20
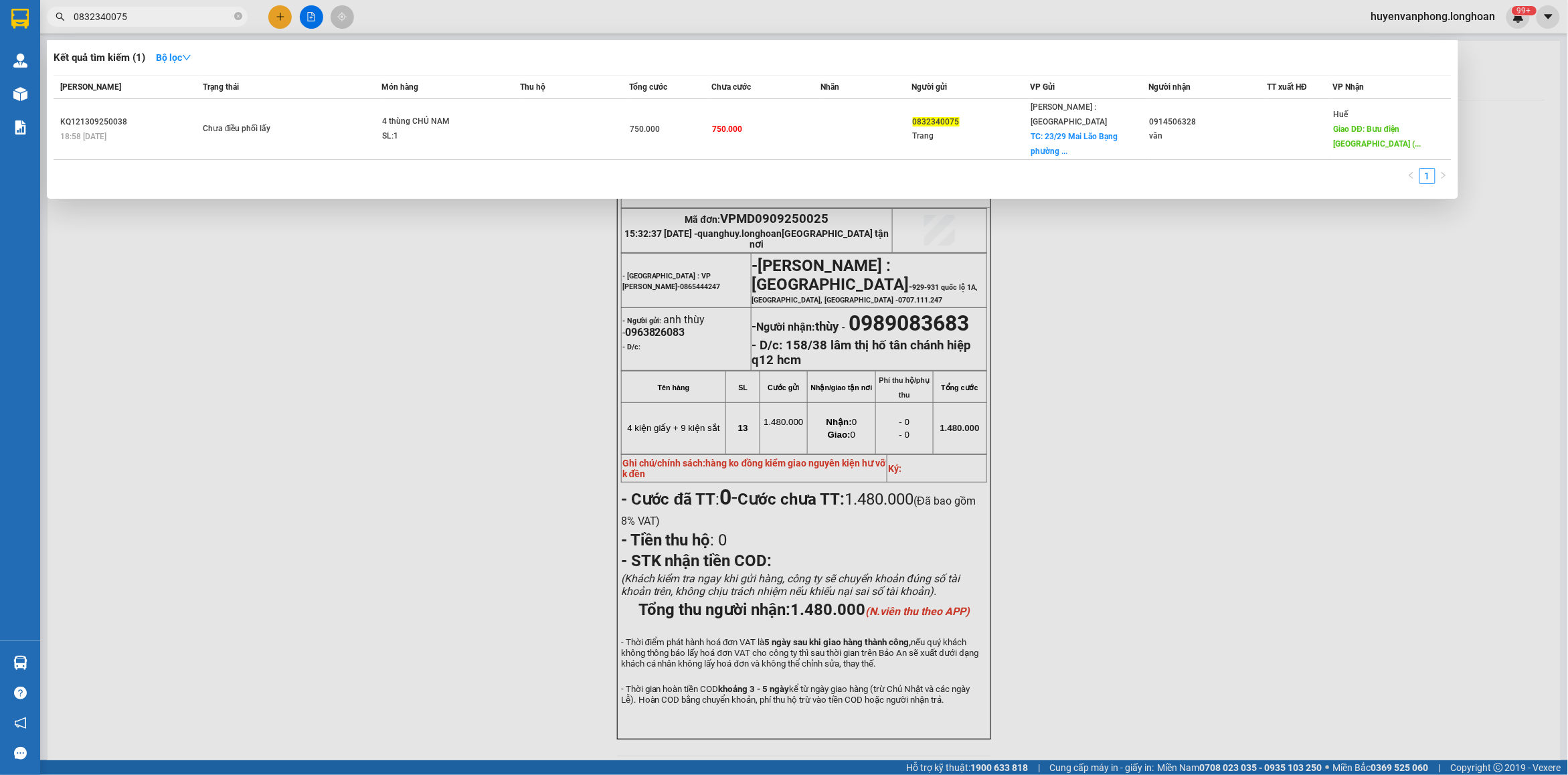
click at [135, 15] on input "0832340075" at bounding box center [153, 16] width 158 height 15
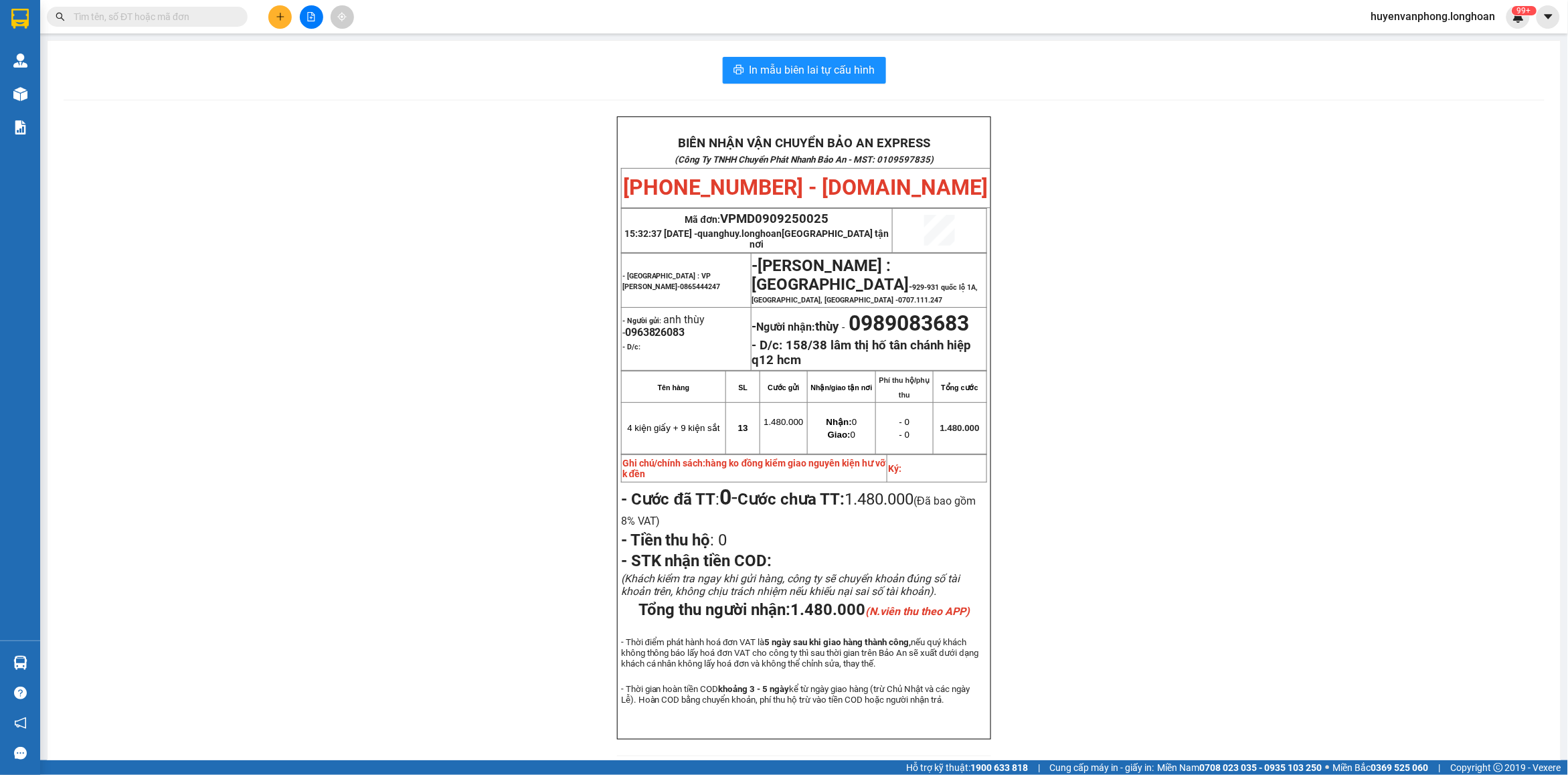
paste input "0932825912"
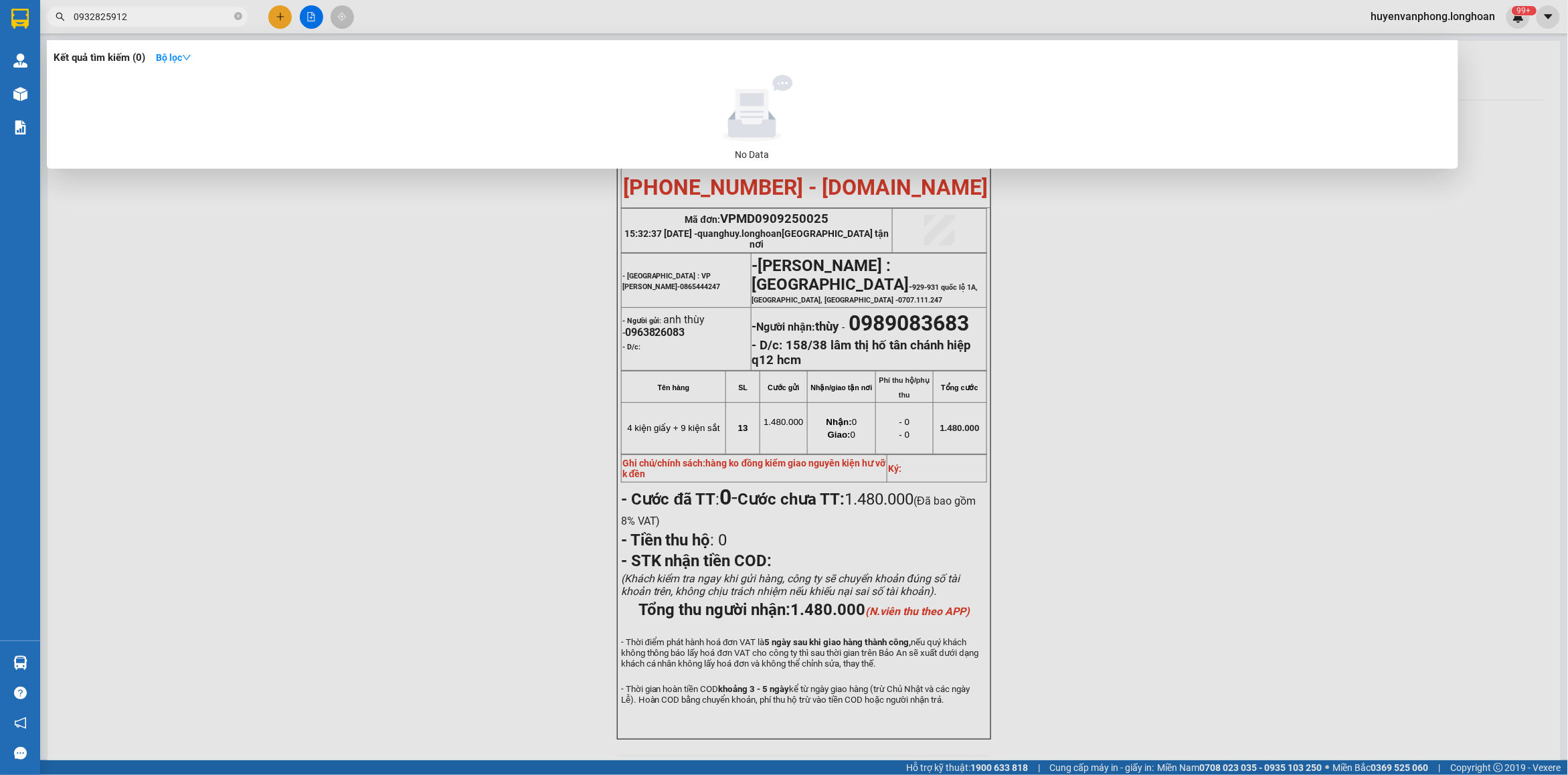
click at [212, 11] on input "0932825912" at bounding box center [153, 16] width 158 height 15
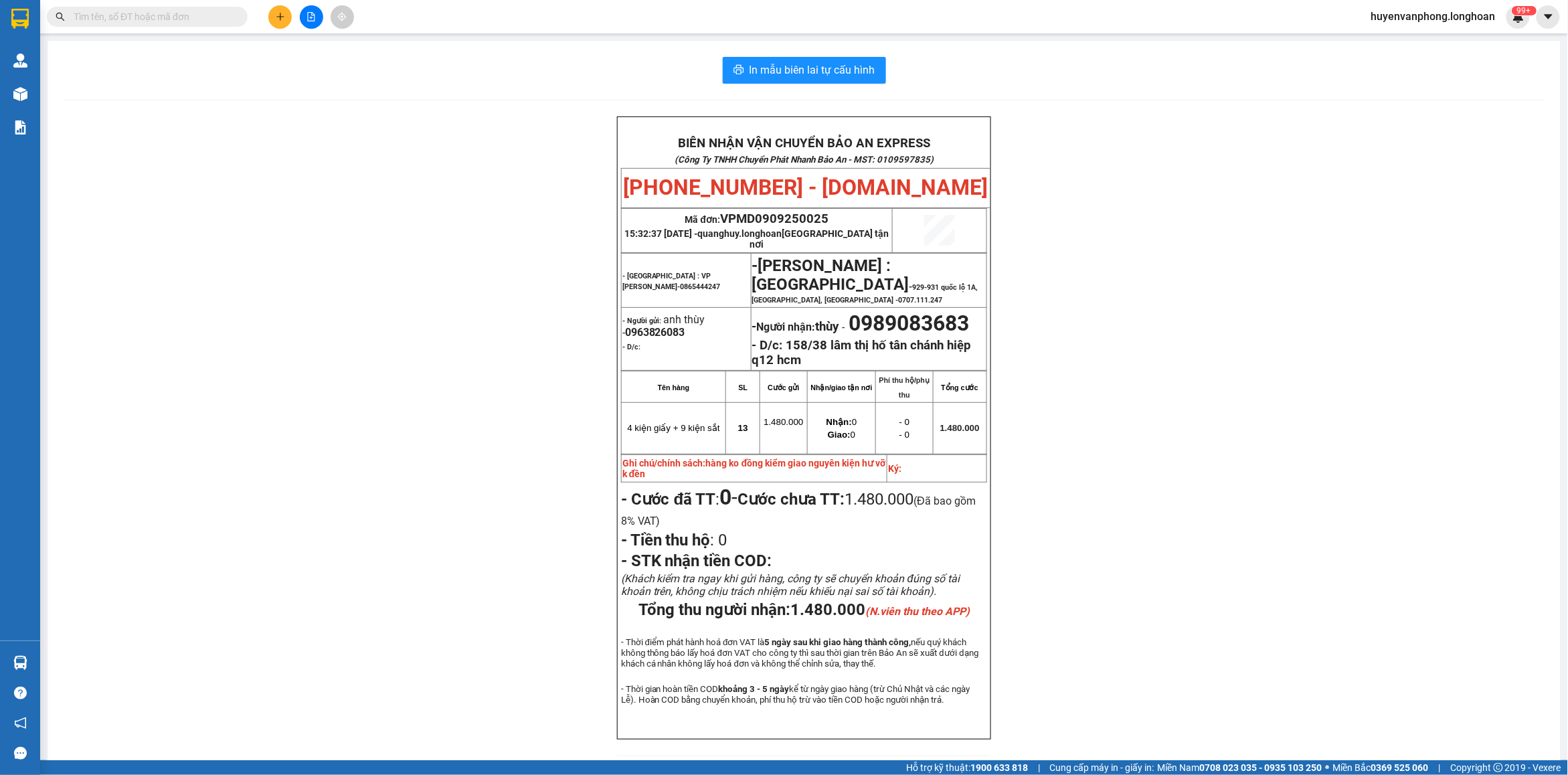
paste input "0384644798"
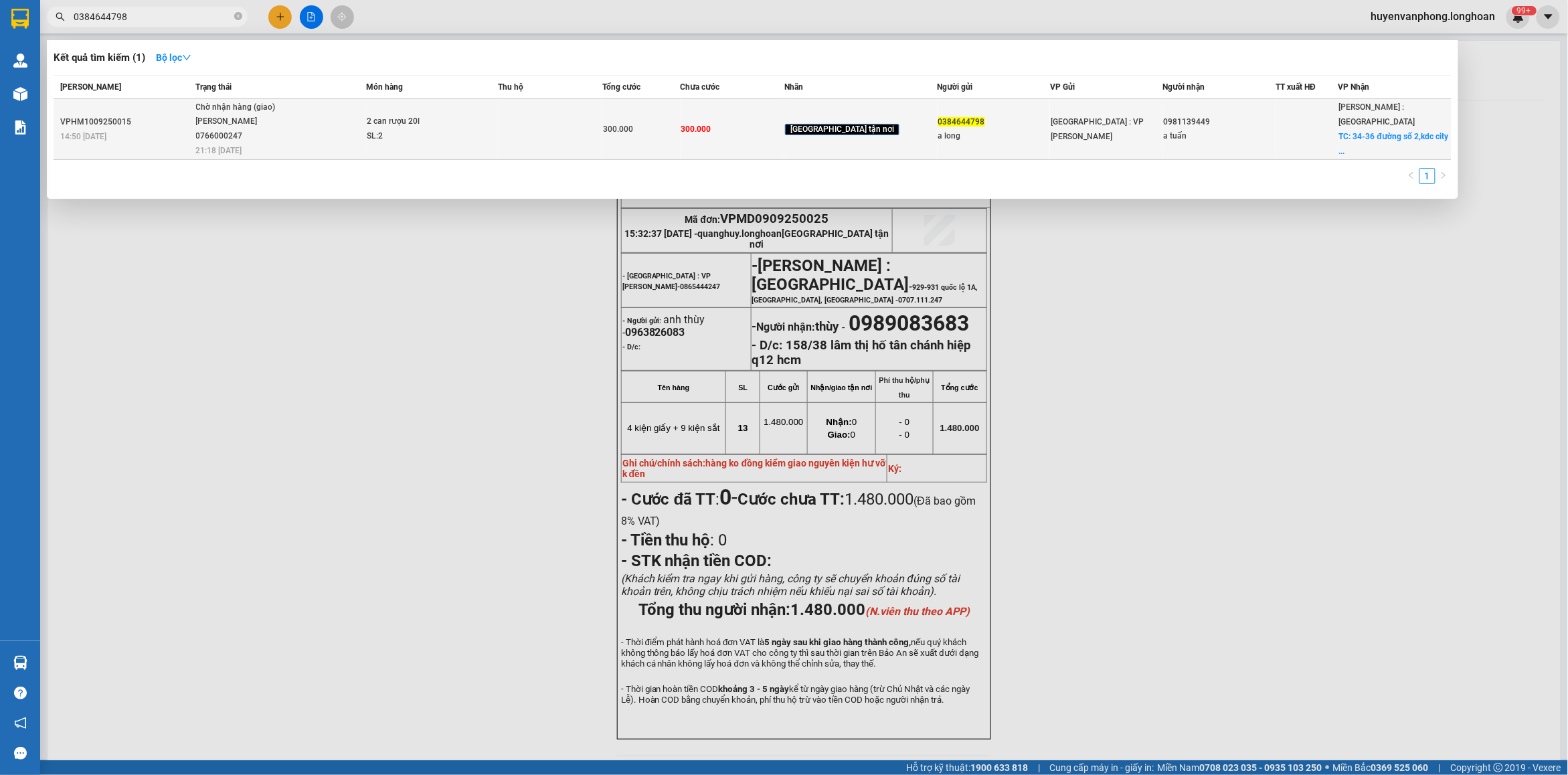
click at [366, 134] on span "Chờ nhận hàng (giao) [PERSON_NAME] 0766000247 21:18 [DATE]" at bounding box center [281, 128] width 169 height 56
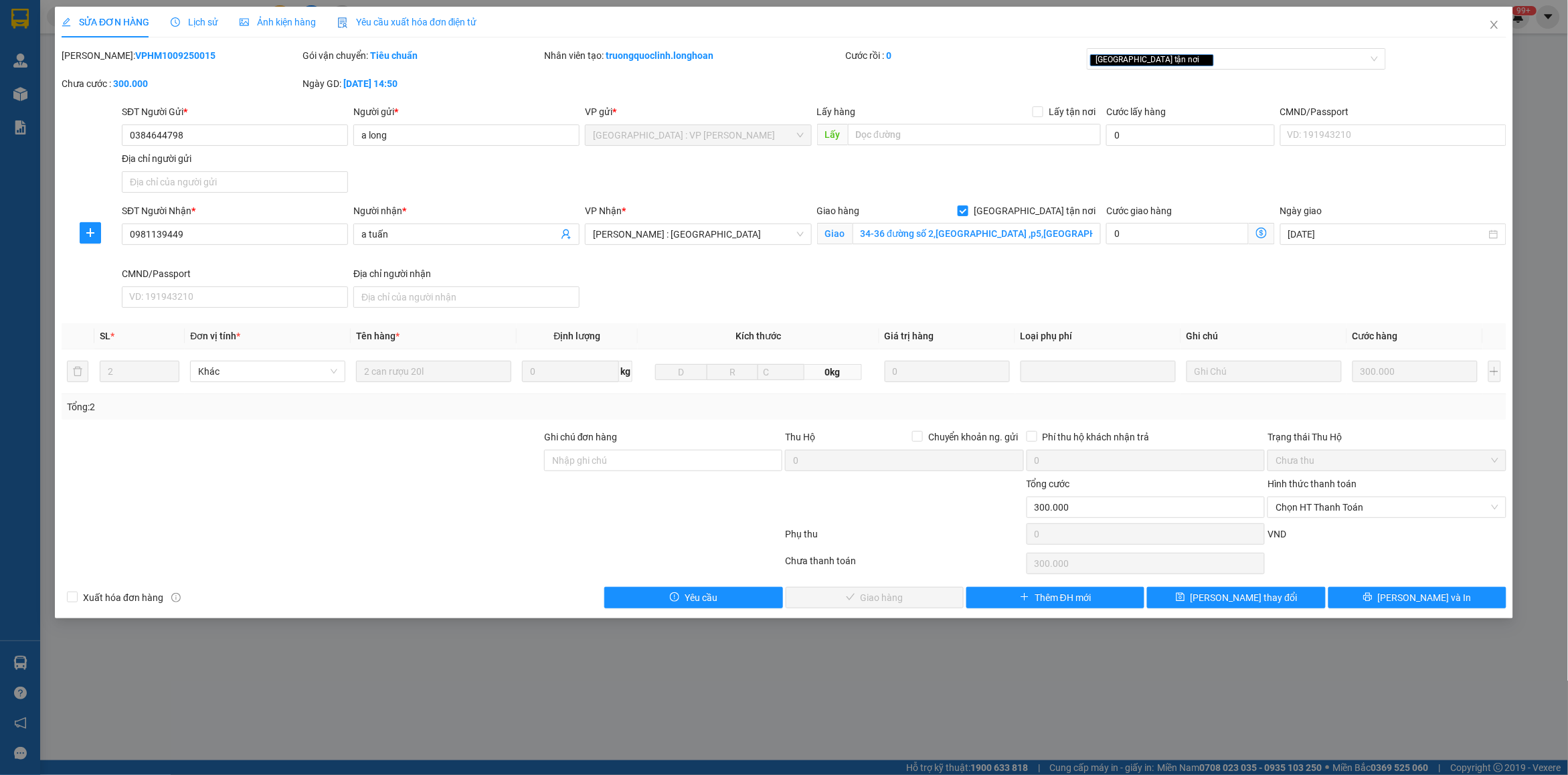
click at [198, 18] on span "Lịch sử" at bounding box center [195, 22] width 48 height 11
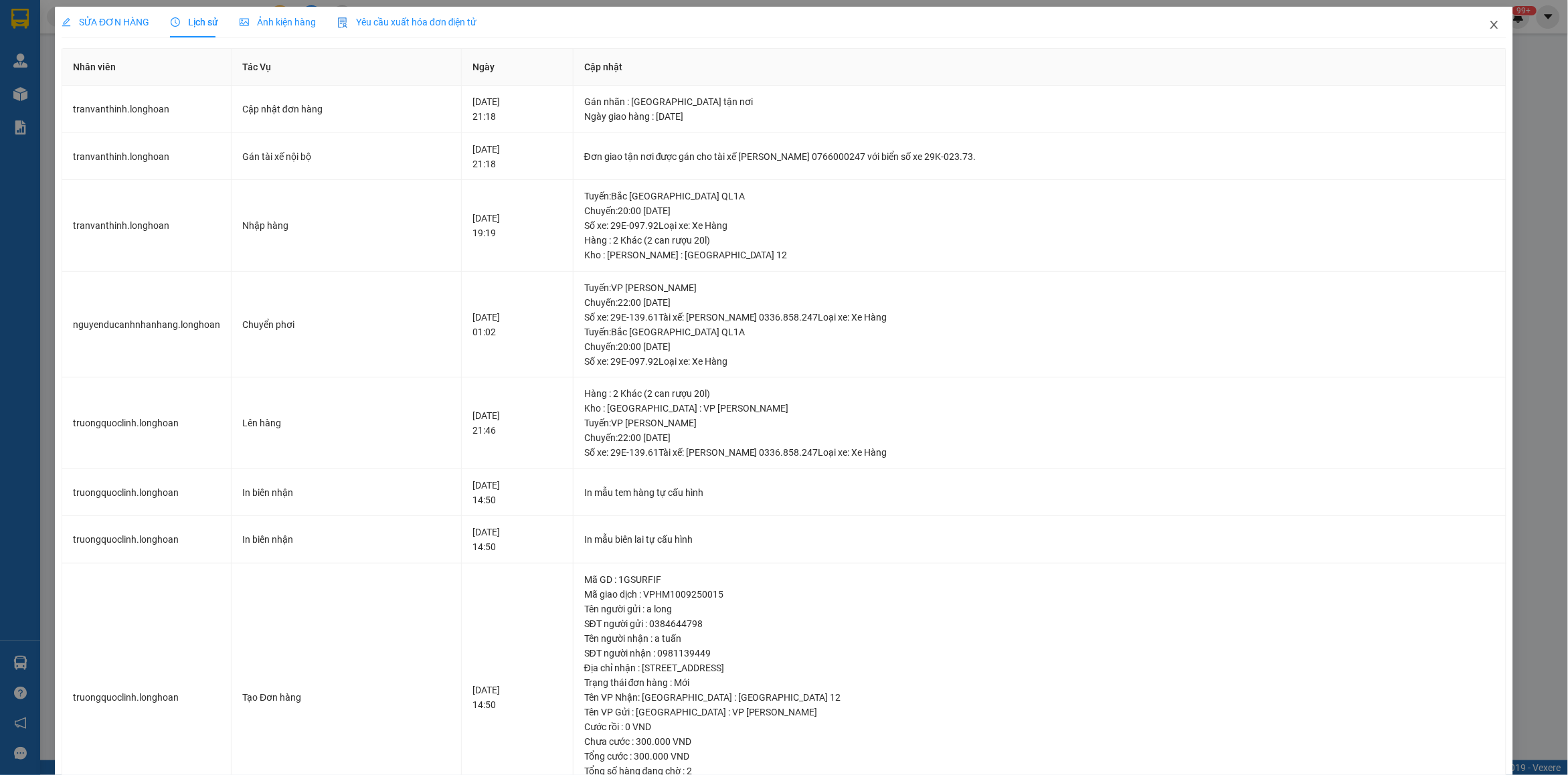
click at [1477, 32] on span "Close" at bounding box center [1494, 25] width 37 height 37
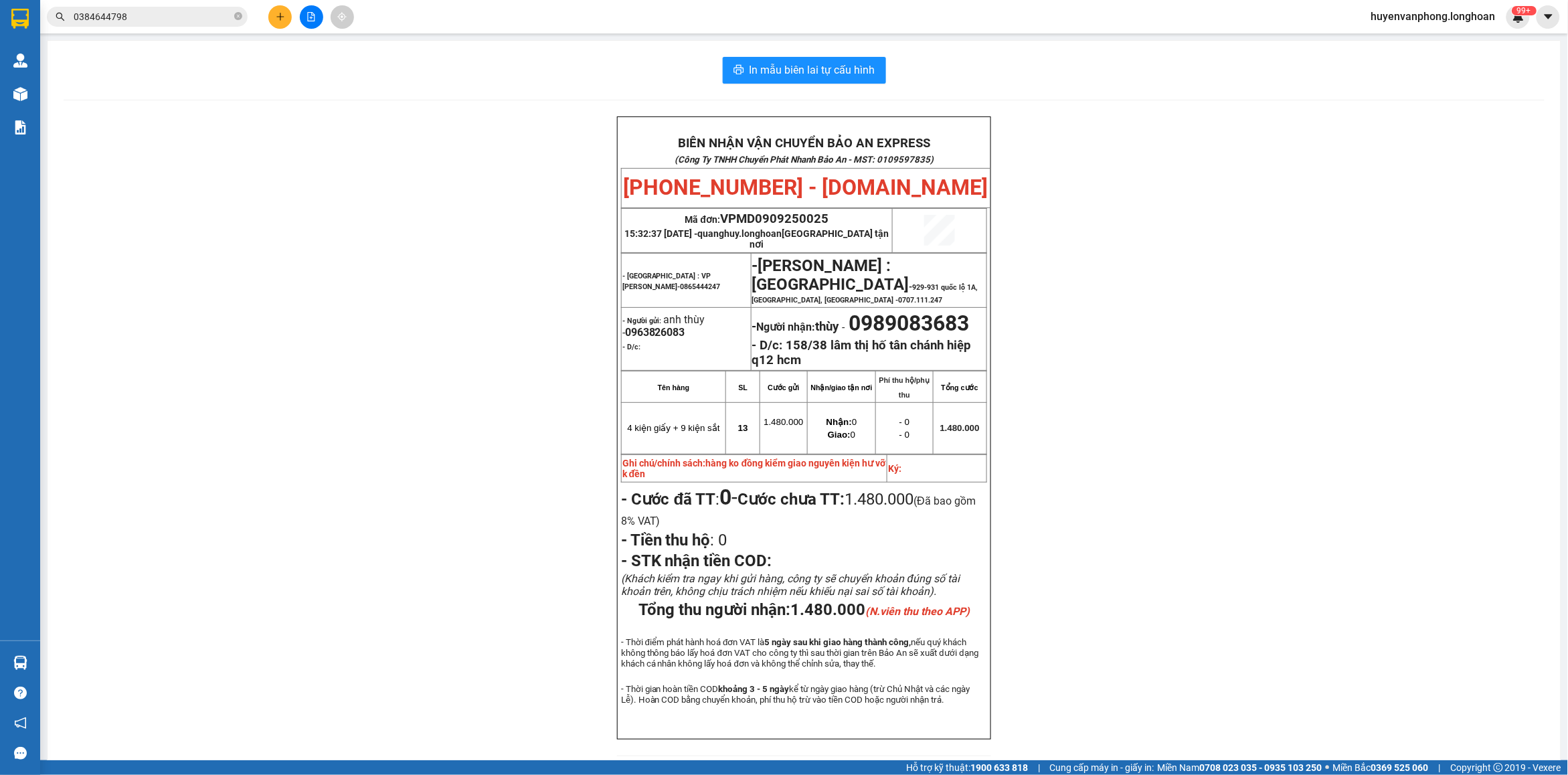
click at [1086, 238] on div "BIÊN NHẬN VẬN CHUYỂN BẢO AN EXPRESS (Công Ty TNHH Chuyển Phát Nhanh Bảo An - MS…" at bounding box center [804, 444] width 1481 height 656
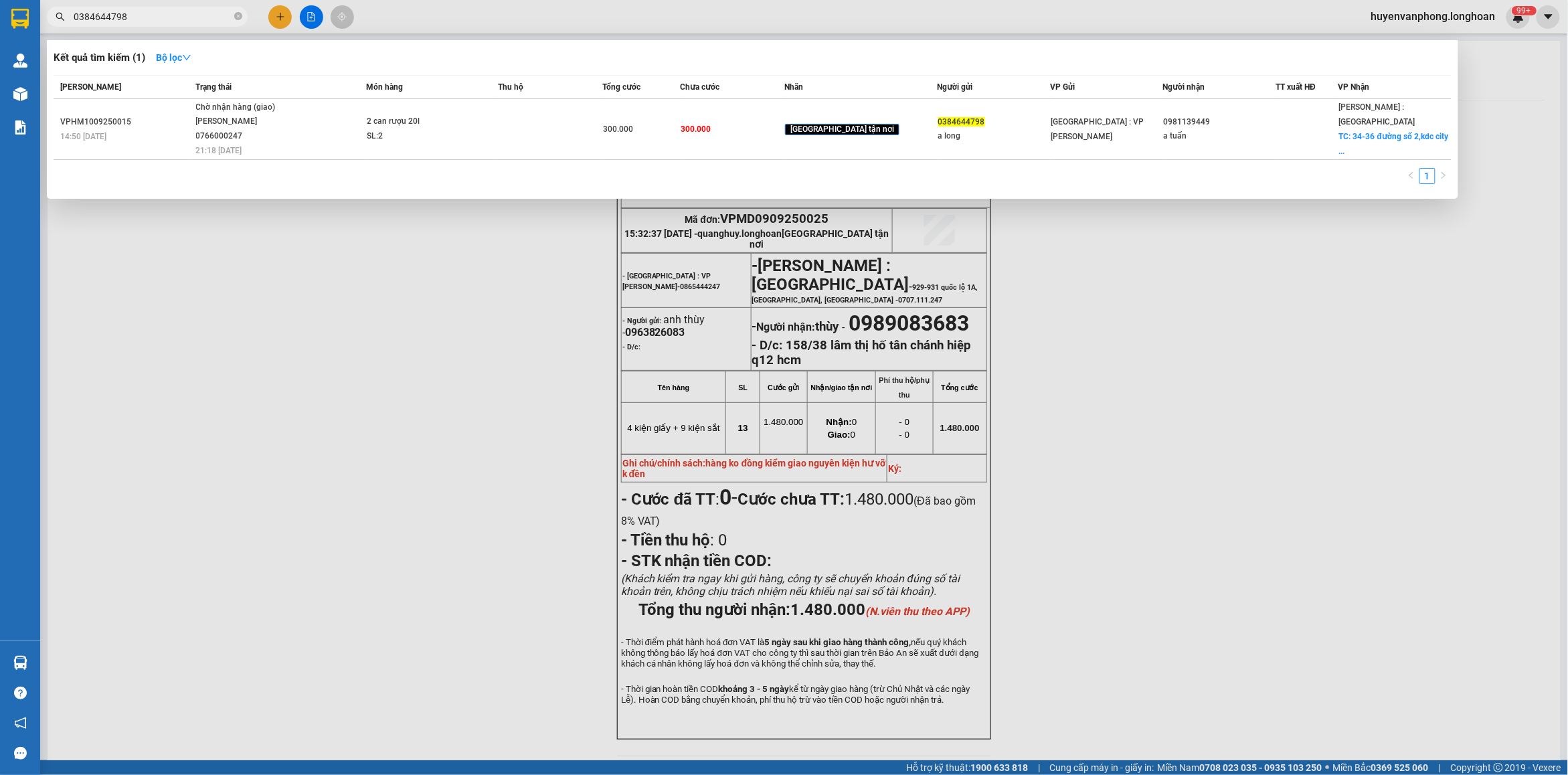
click at [215, 10] on input "0384644798" at bounding box center [153, 16] width 158 height 15
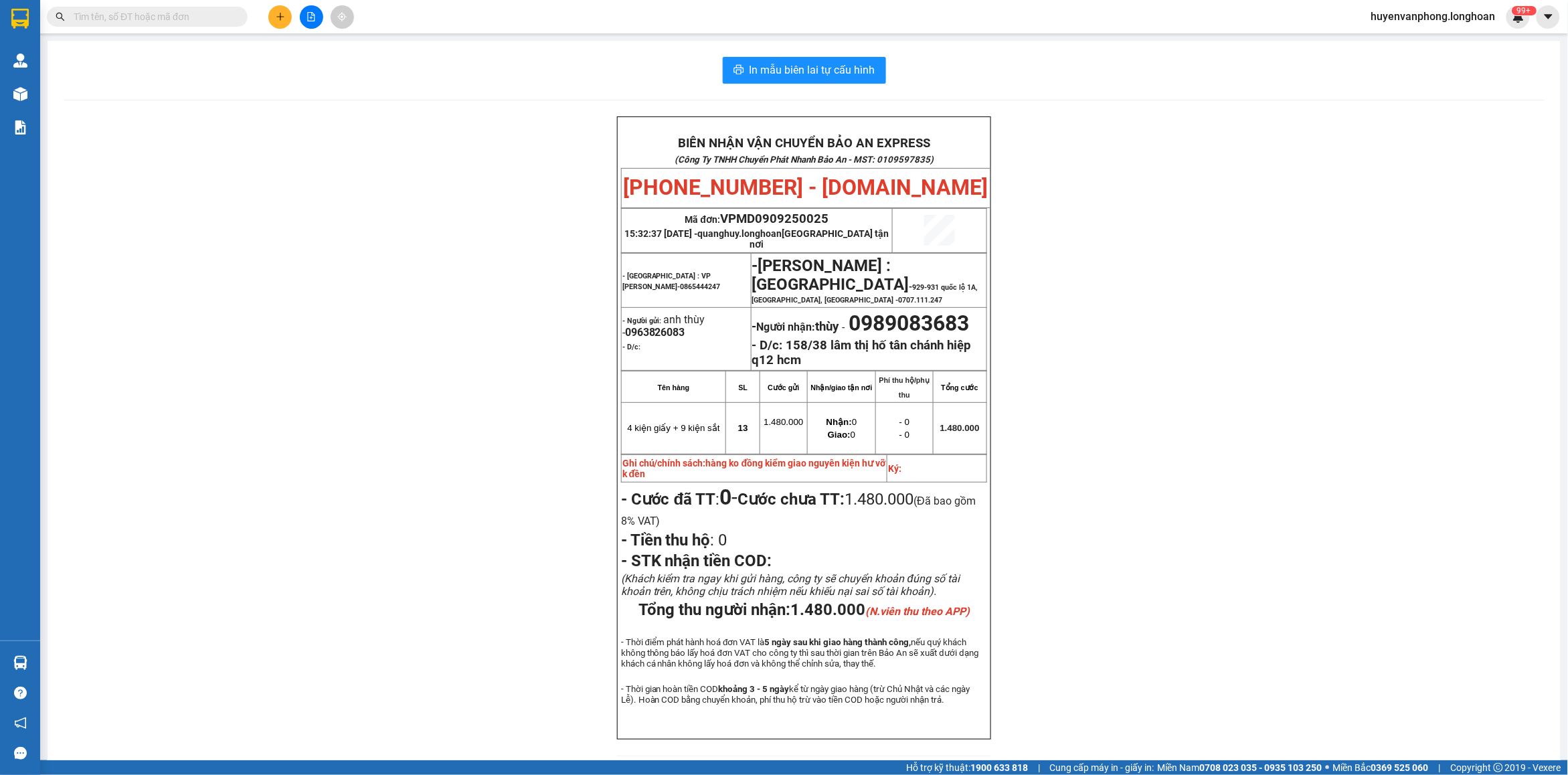
paste input "0832340075"
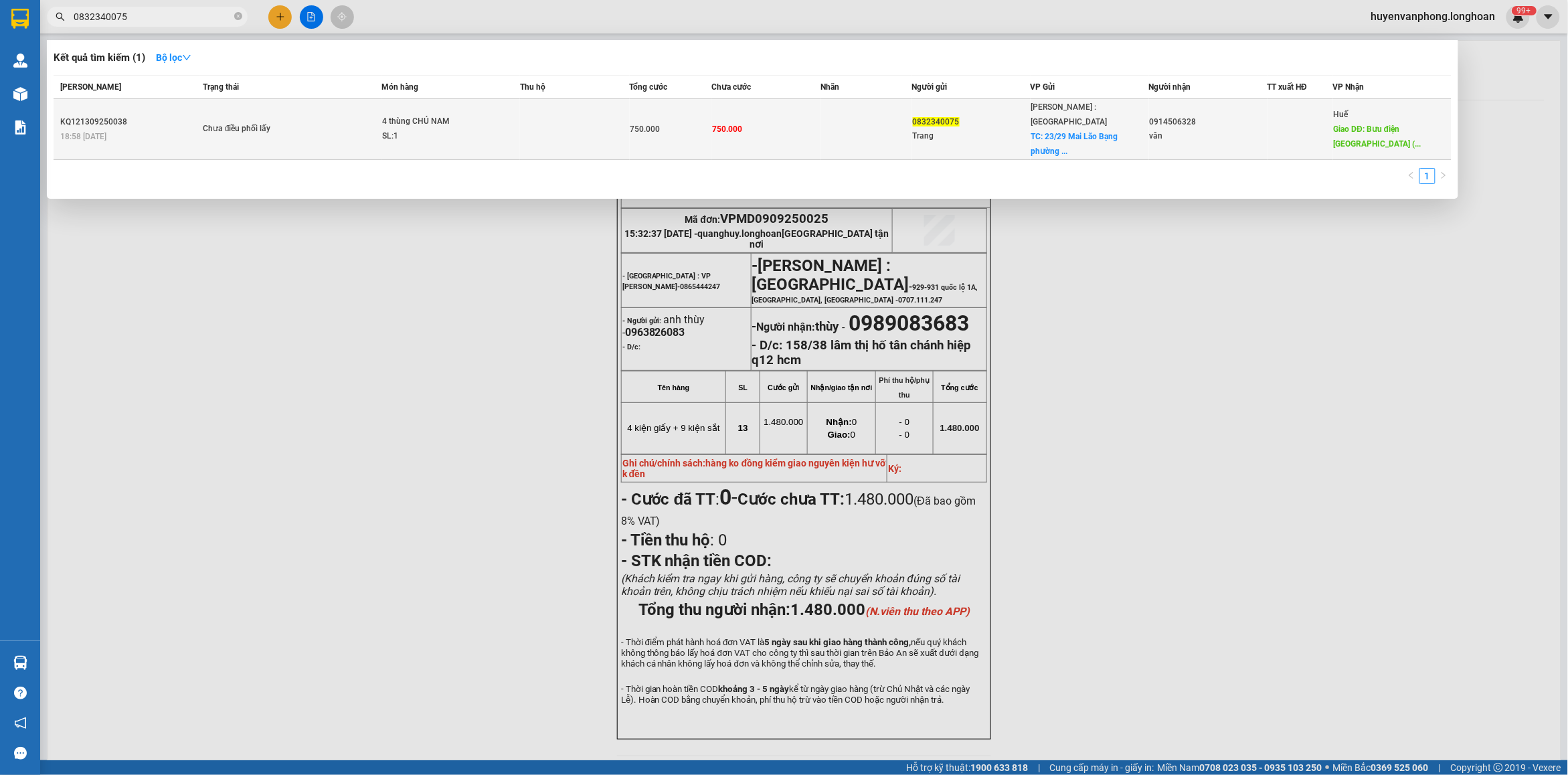
click at [467, 115] on div "4 thùng CHÚ NAM" at bounding box center [432, 122] width 101 height 15
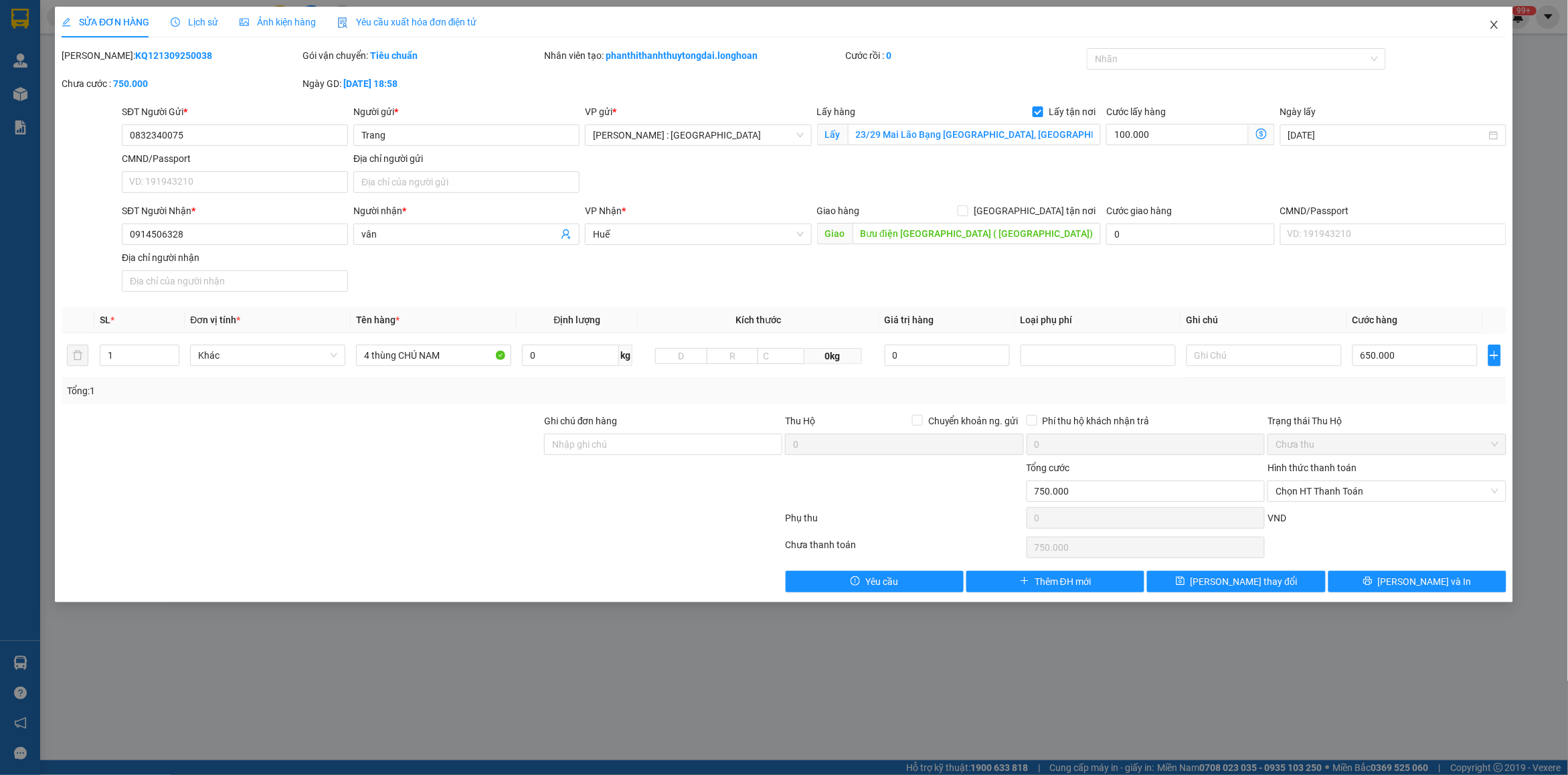
click at [1488, 35] on span "Close" at bounding box center [1494, 25] width 37 height 37
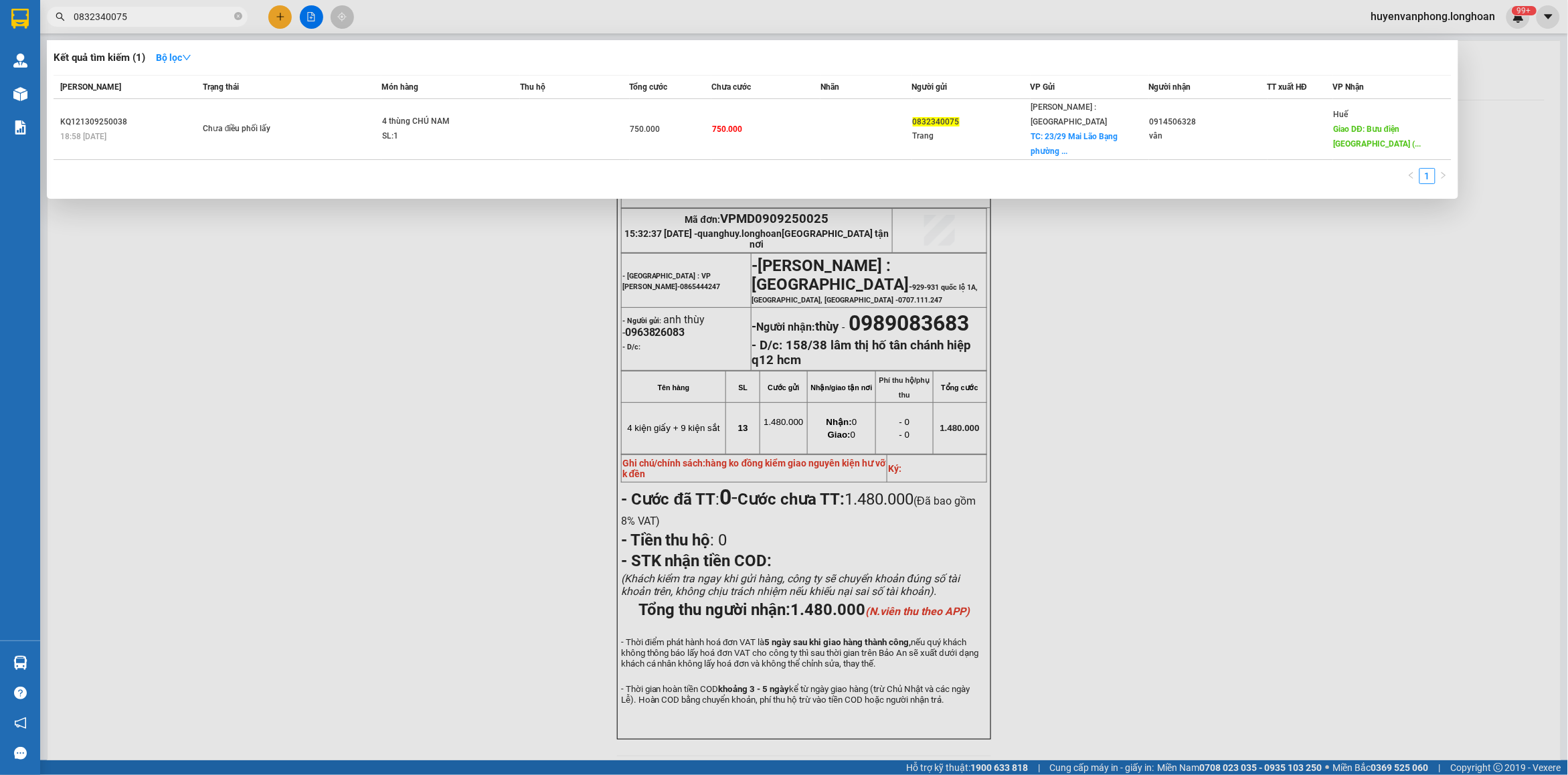
click at [154, 13] on input "0832340075" at bounding box center [153, 16] width 158 height 15
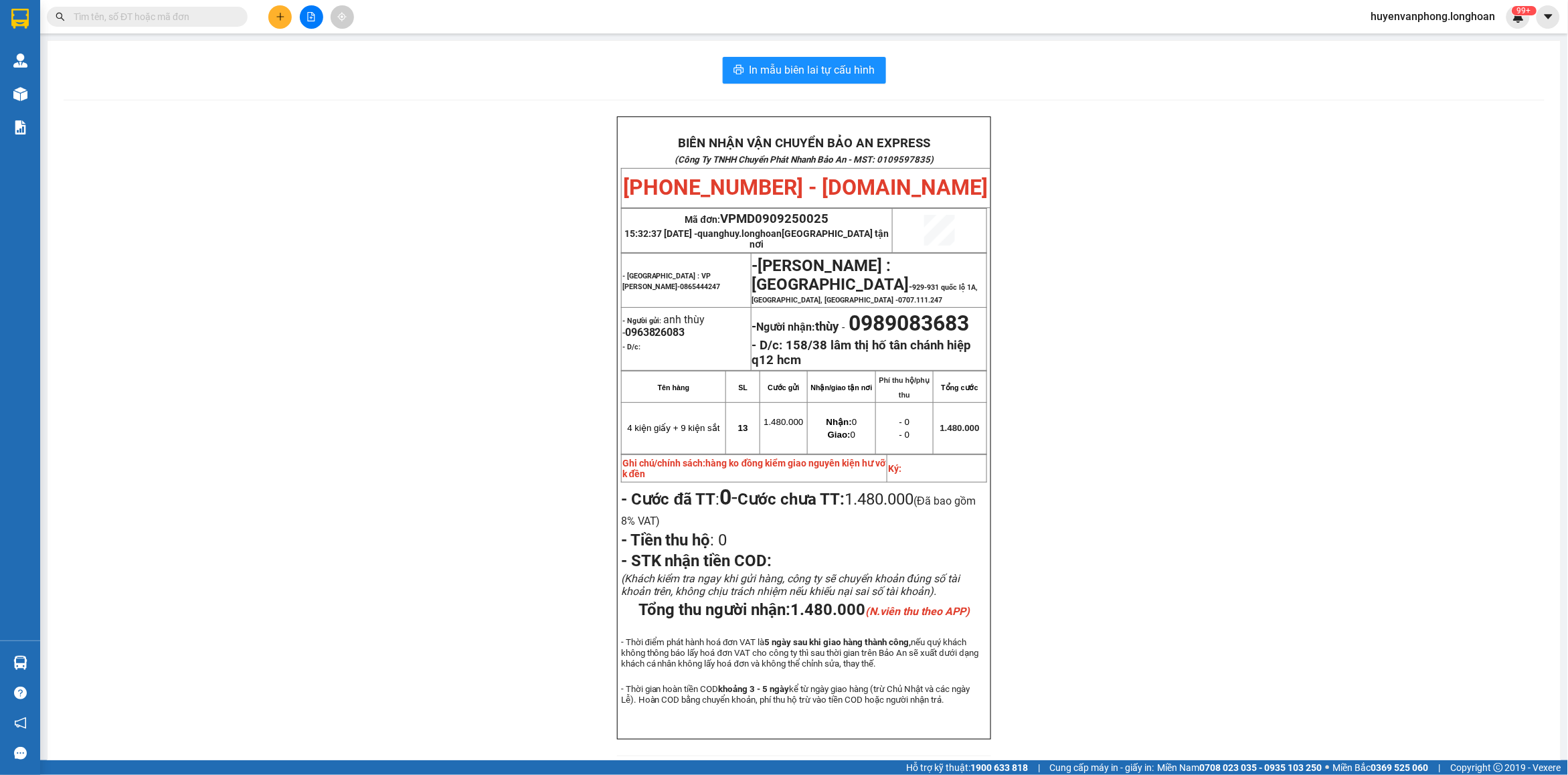
paste input "0986085840"
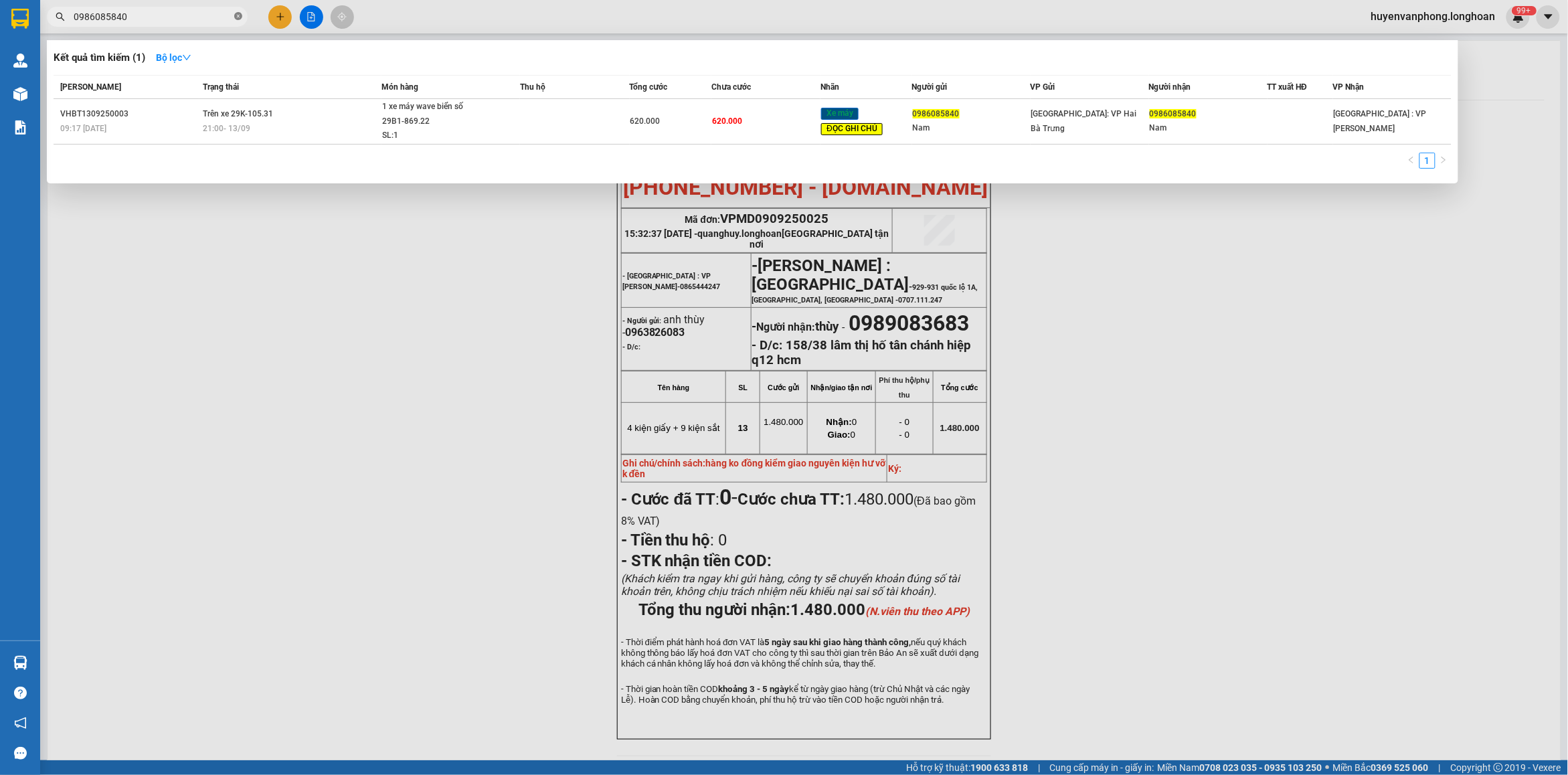
click at [240, 18] on icon "close-circle" at bounding box center [238, 15] width 8 height 8
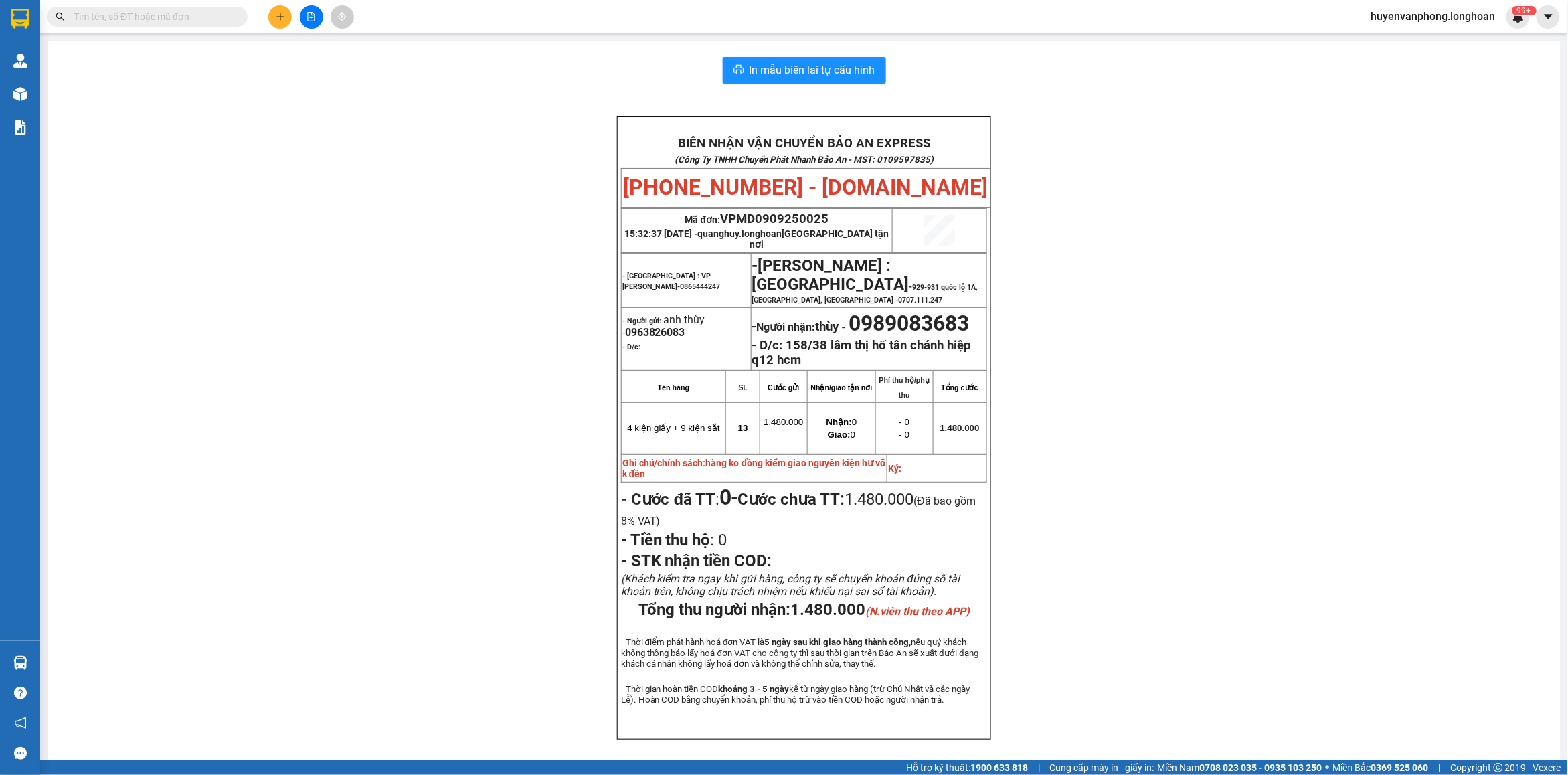
click at [219, 18] on input "text" at bounding box center [153, 16] width 158 height 15
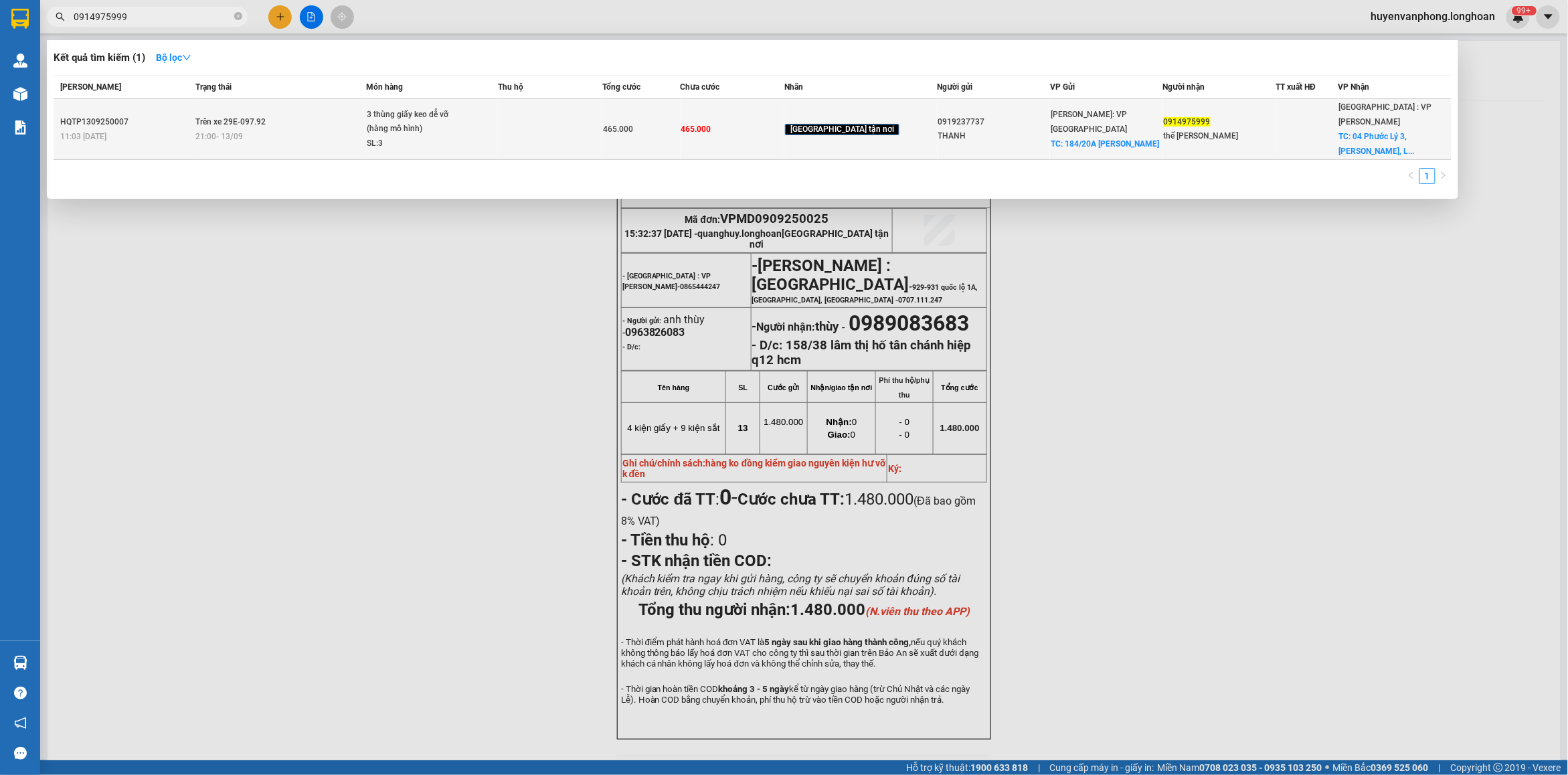
click at [467, 108] on div "3 thùng giấy keo dễ vỡ (hàng mô hình)" at bounding box center [417, 122] width 101 height 29
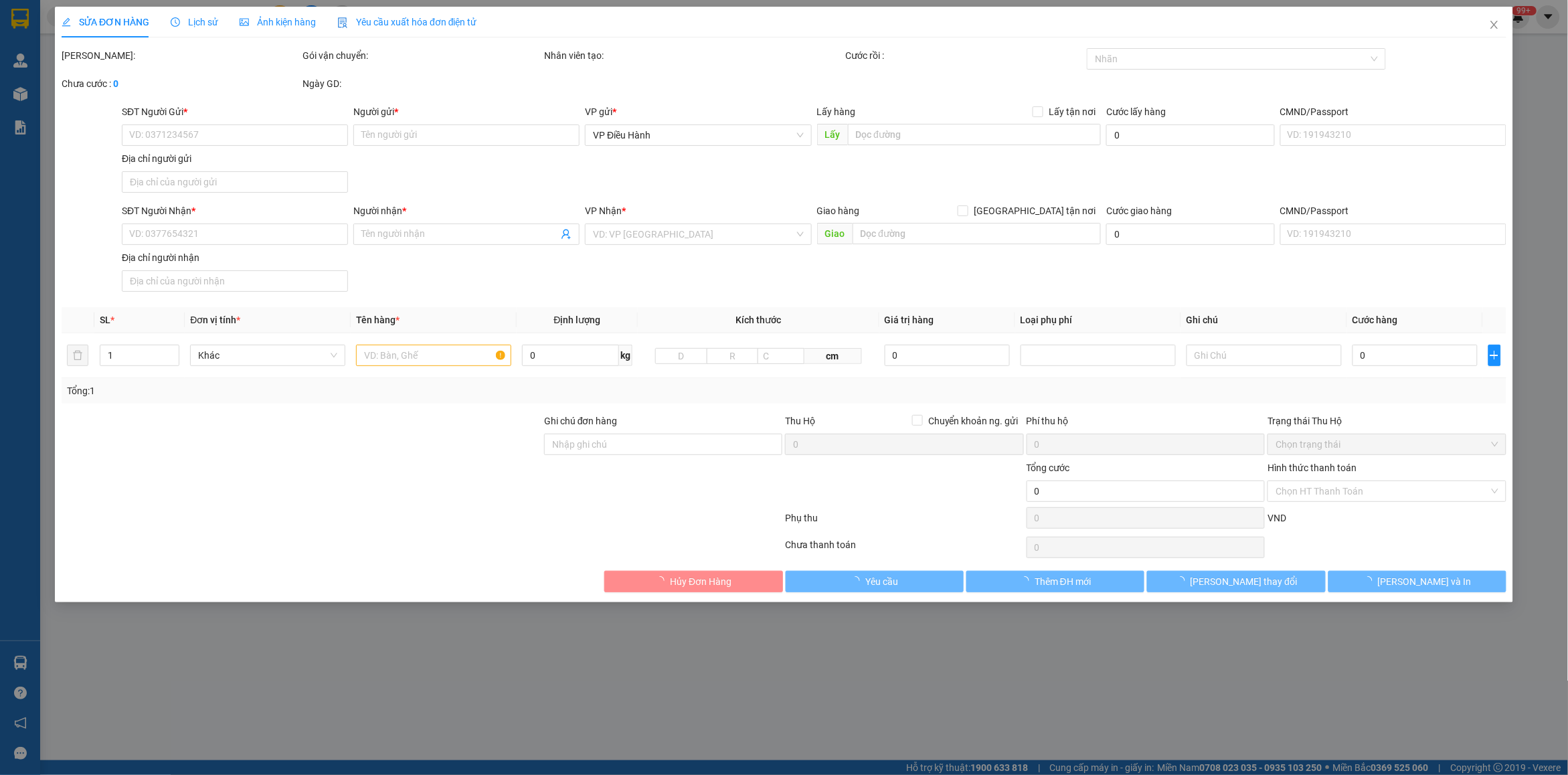
click at [204, 15] on div "Lịch sử" at bounding box center [195, 22] width 48 height 15
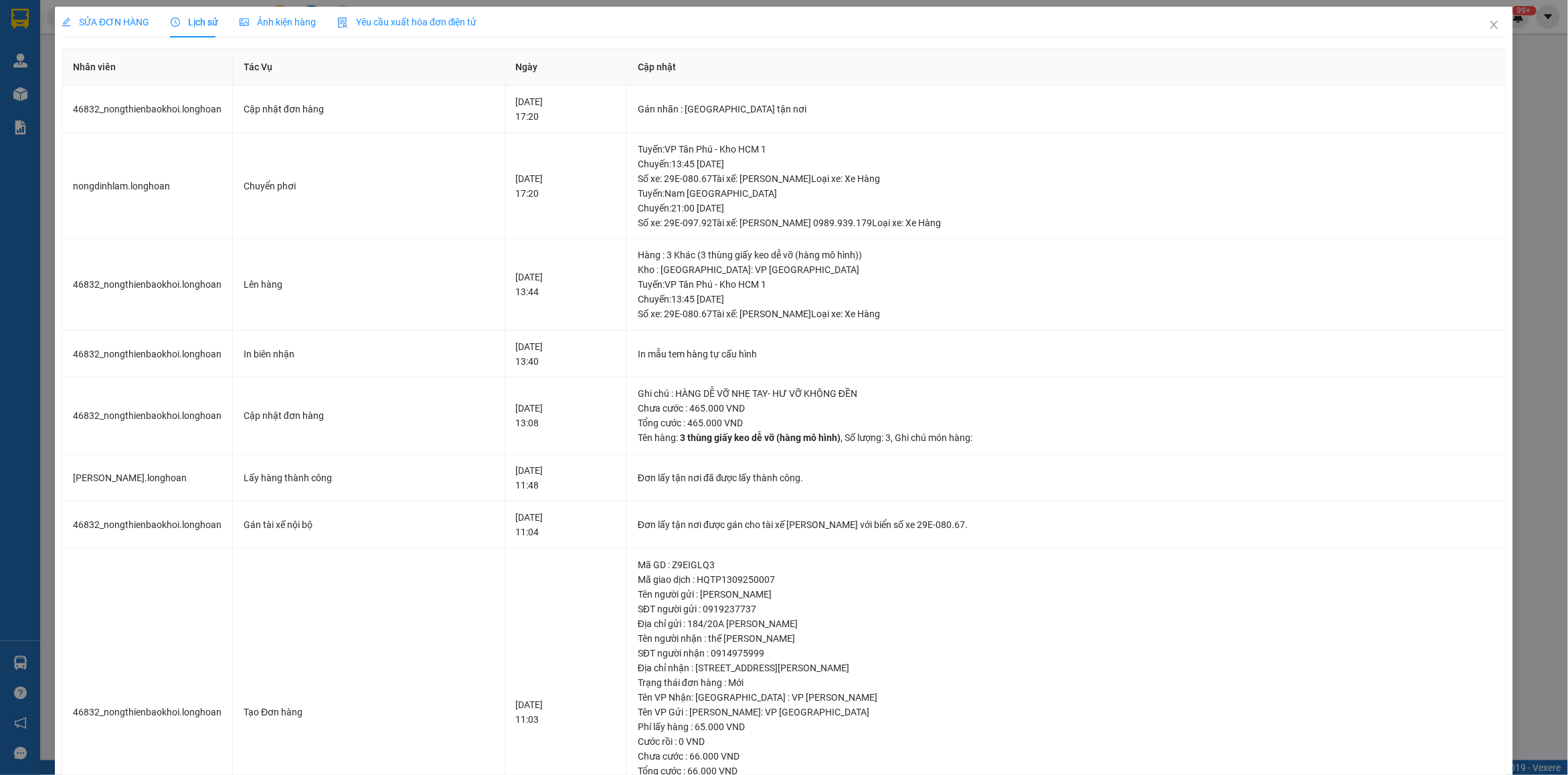
click at [200, 23] on span "Lịch sử" at bounding box center [195, 22] width 48 height 11
click at [1483, 18] on span "Close" at bounding box center [1494, 25] width 37 height 37
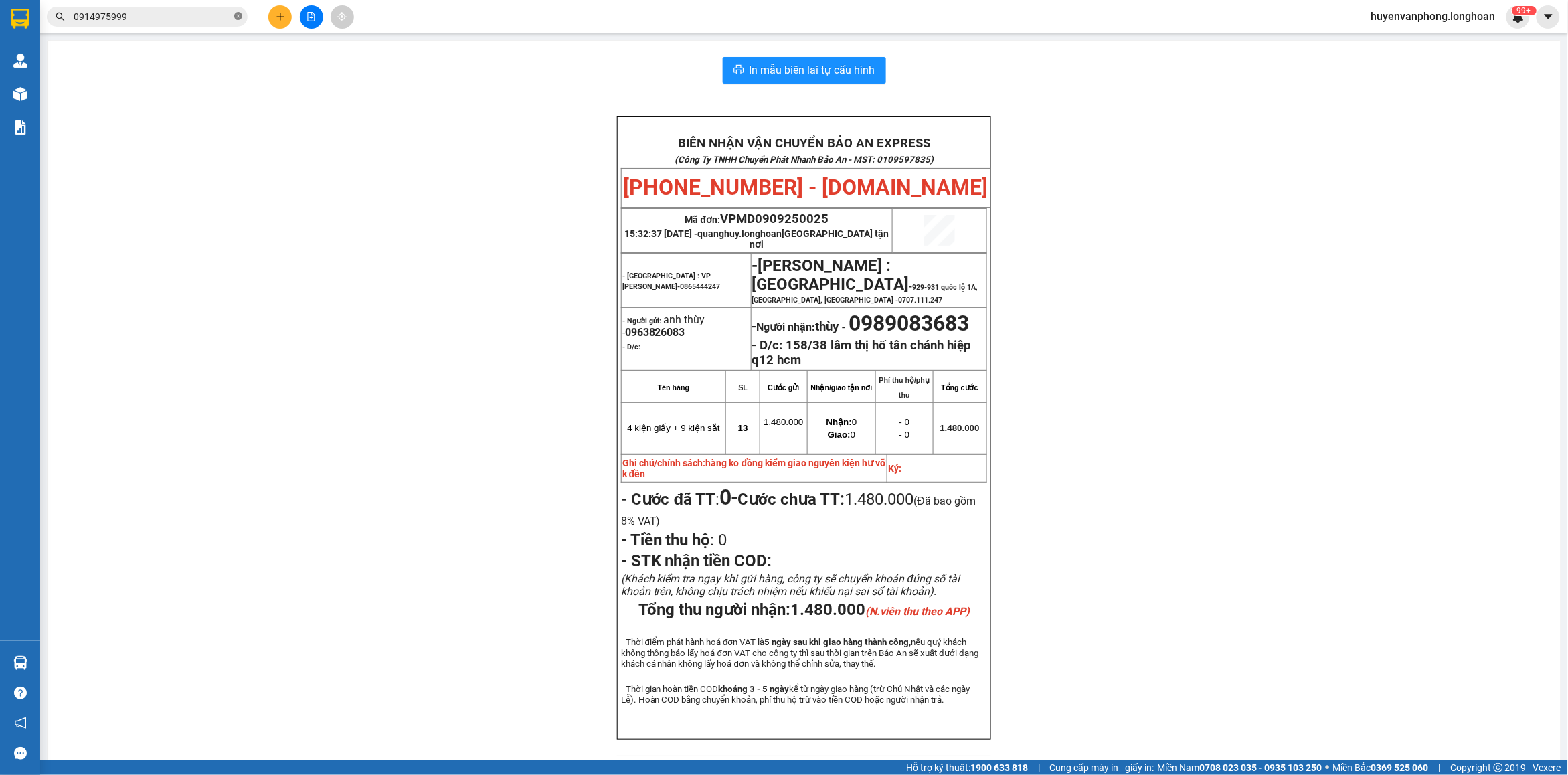
click at [241, 19] on icon "close-circle" at bounding box center [238, 15] width 8 height 8
click at [206, 20] on input "text" at bounding box center [153, 16] width 158 height 15
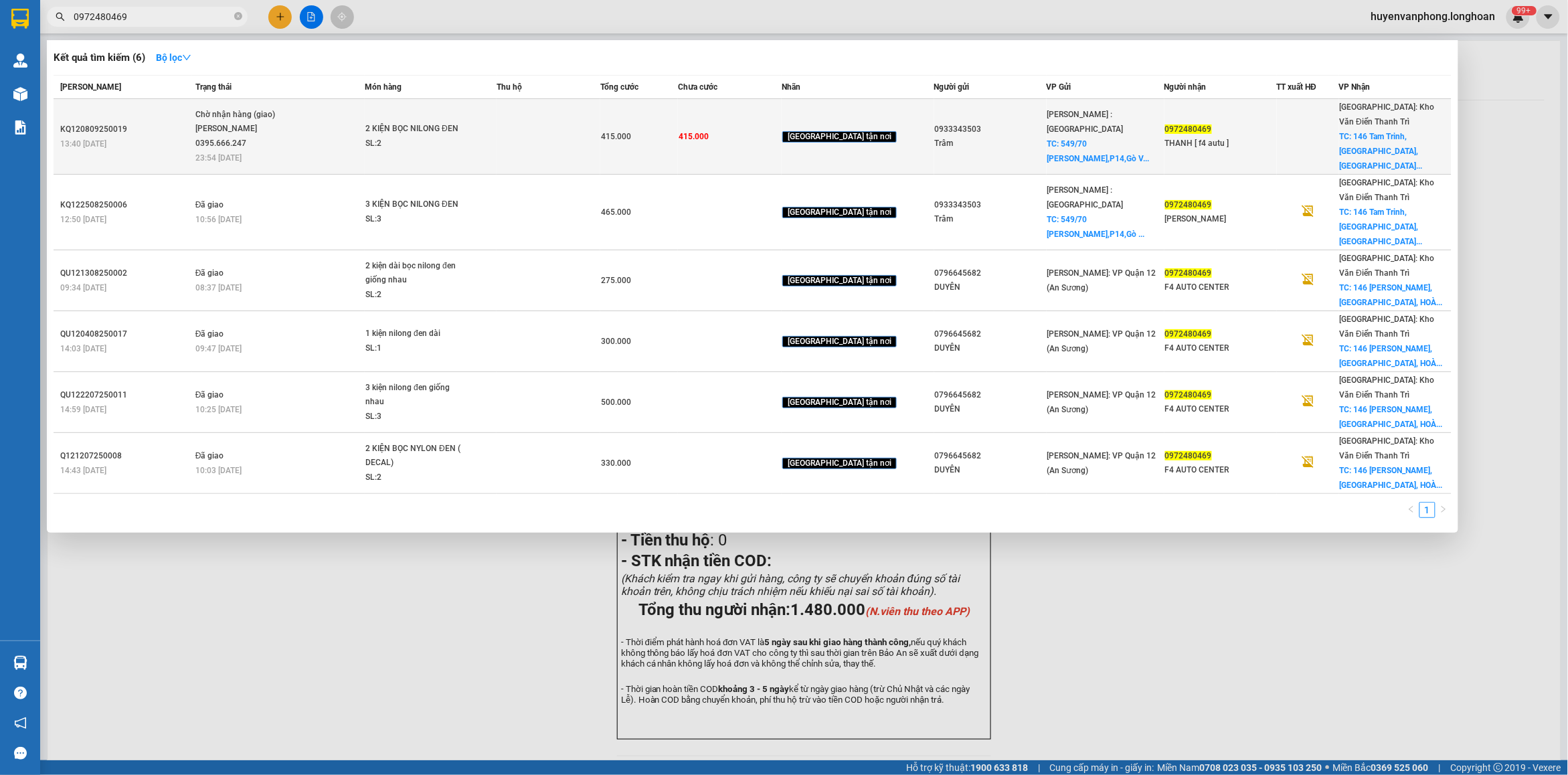
click at [407, 137] on div "SL: 2" at bounding box center [416, 143] width 101 height 15
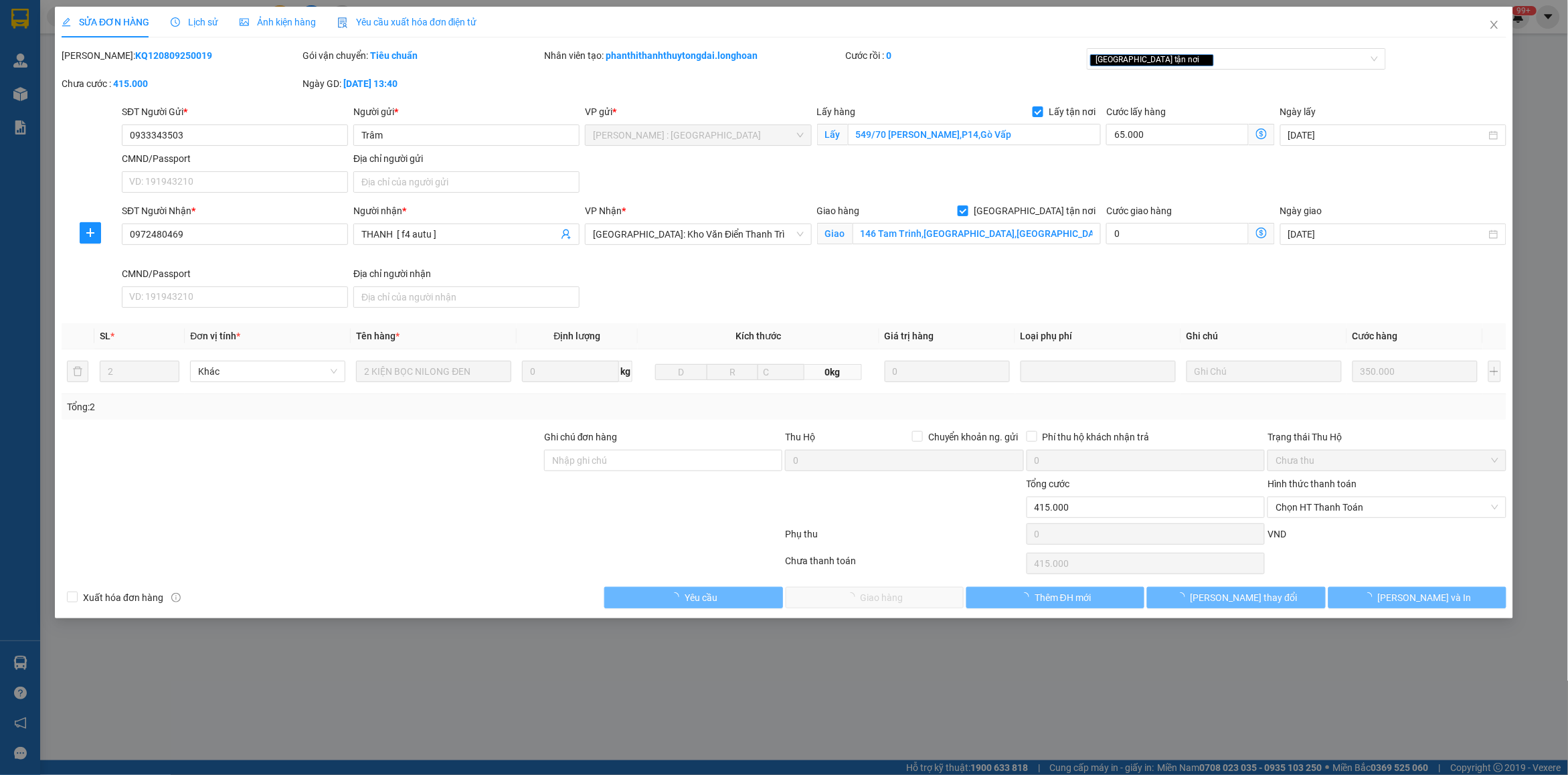
click at [196, 23] on span "Lịch sử" at bounding box center [195, 22] width 48 height 11
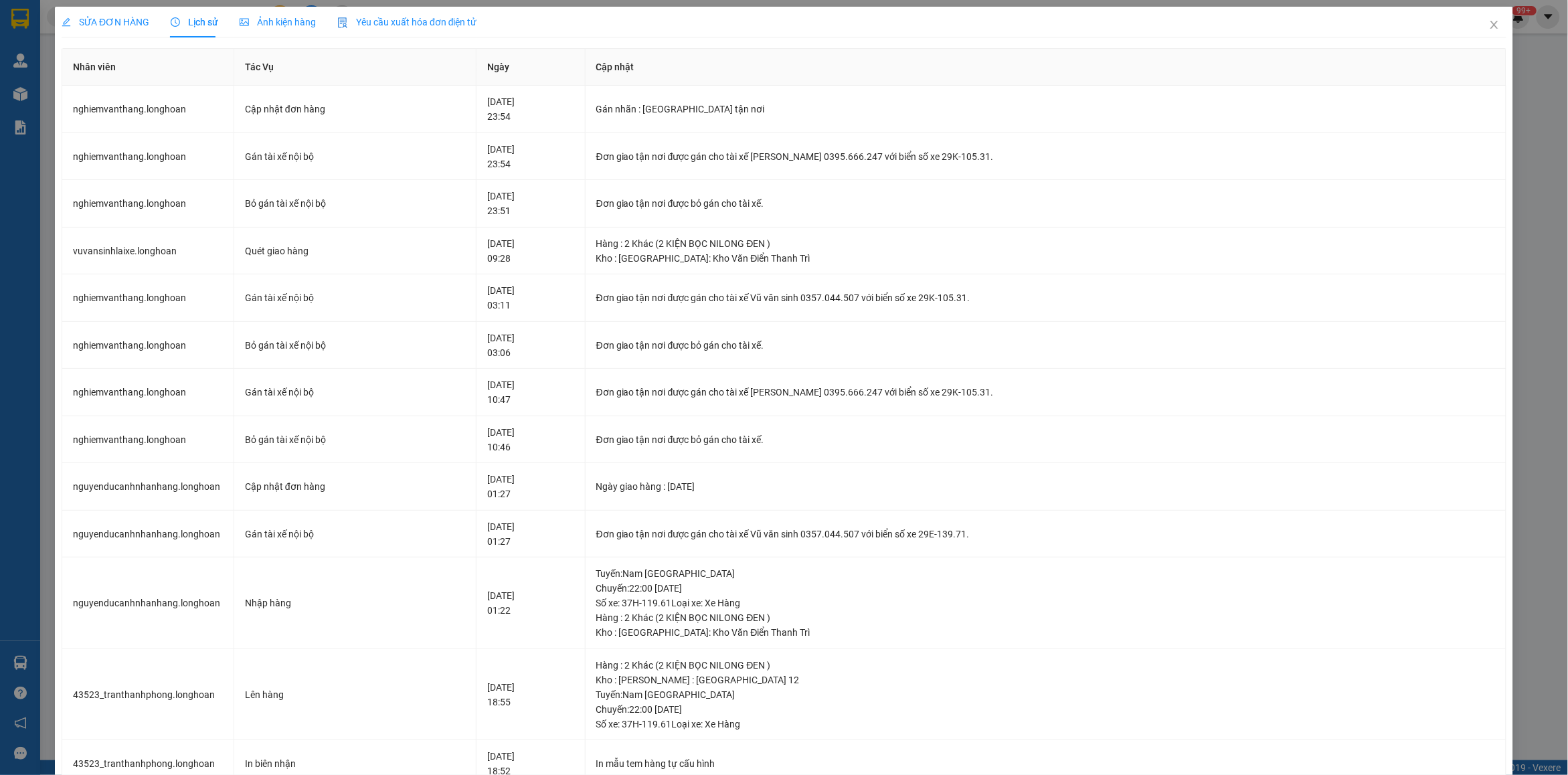
click at [113, 21] on span "SỬA ĐƠN HÀNG" at bounding box center [105, 22] width 88 height 11
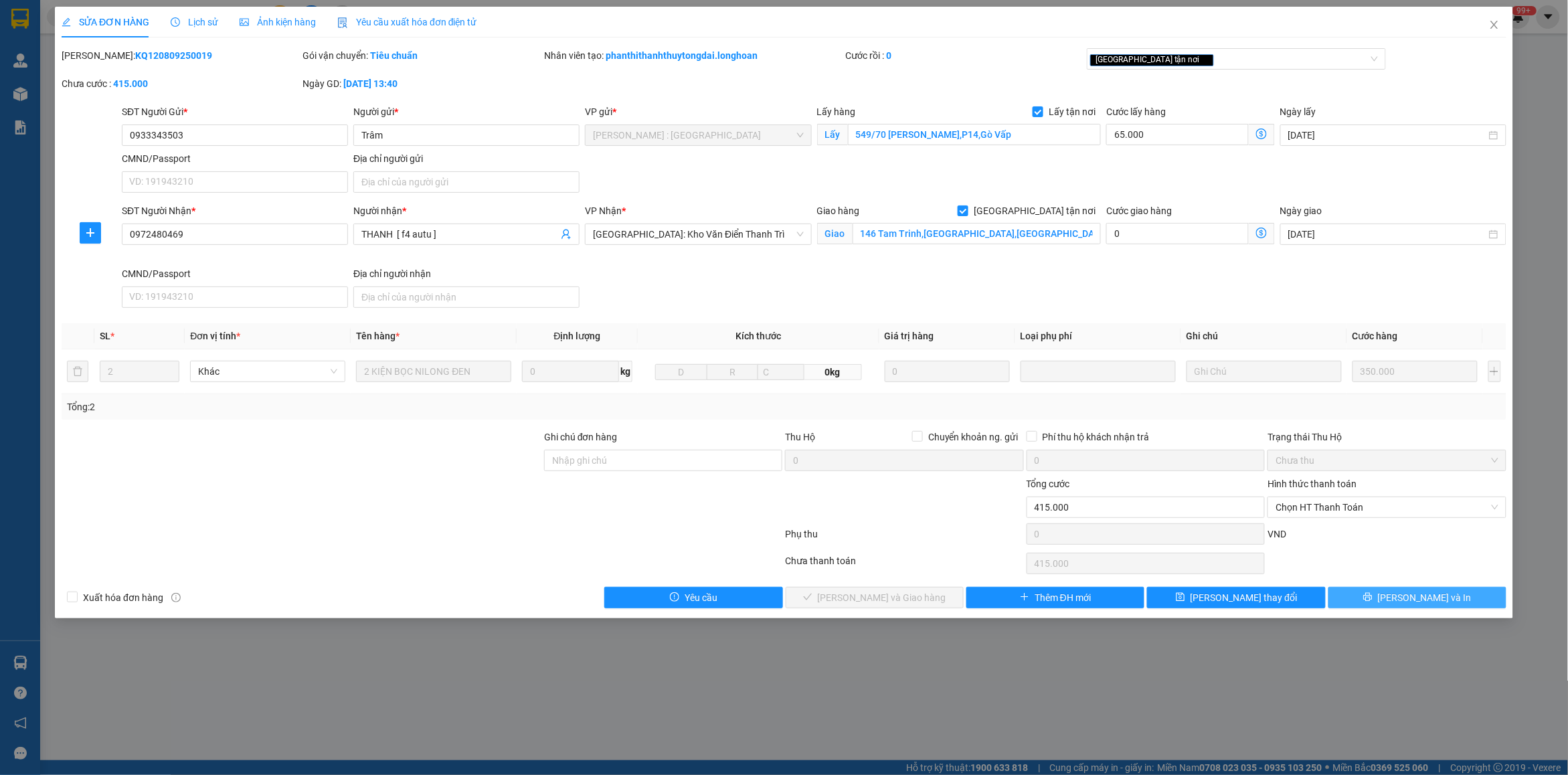
click at [1394, 593] on button "[PERSON_NAME] và In" at bounding box center [1417, 598] width 178 height 21
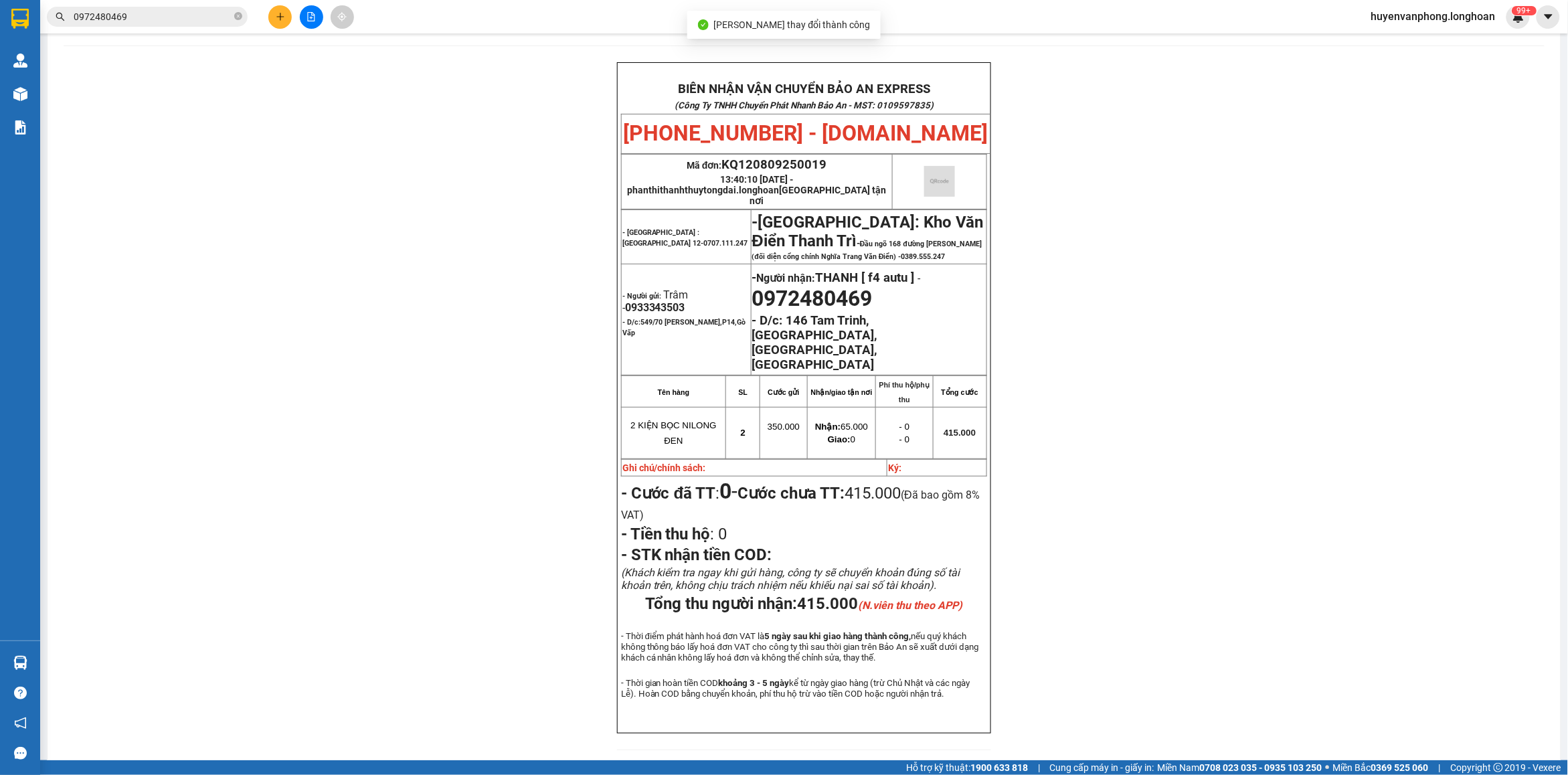
scroll to position [84, 0]
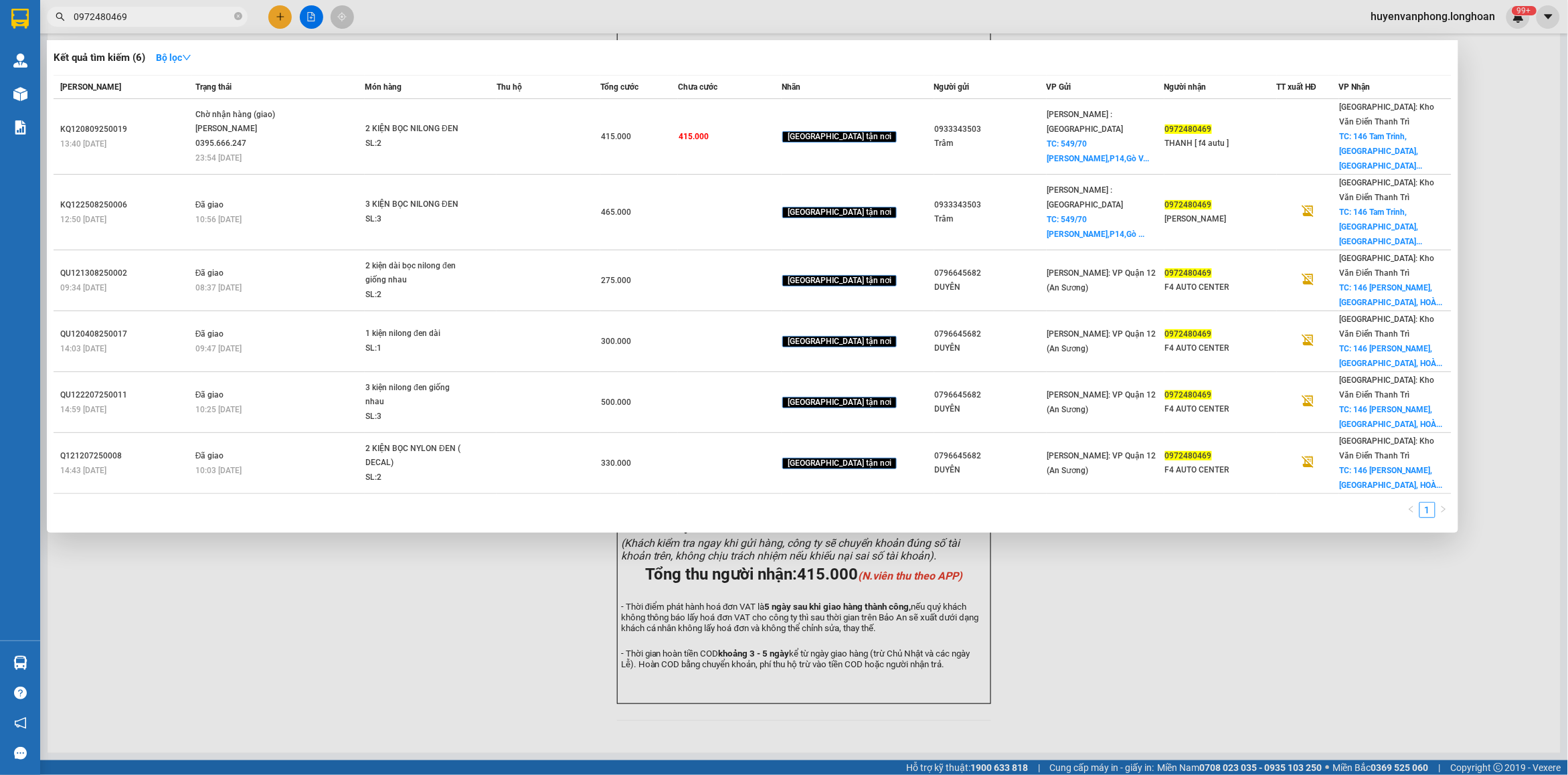
click at [211, 18] on input "0972480469" at bounding box center [153, 16] width 158 height 15
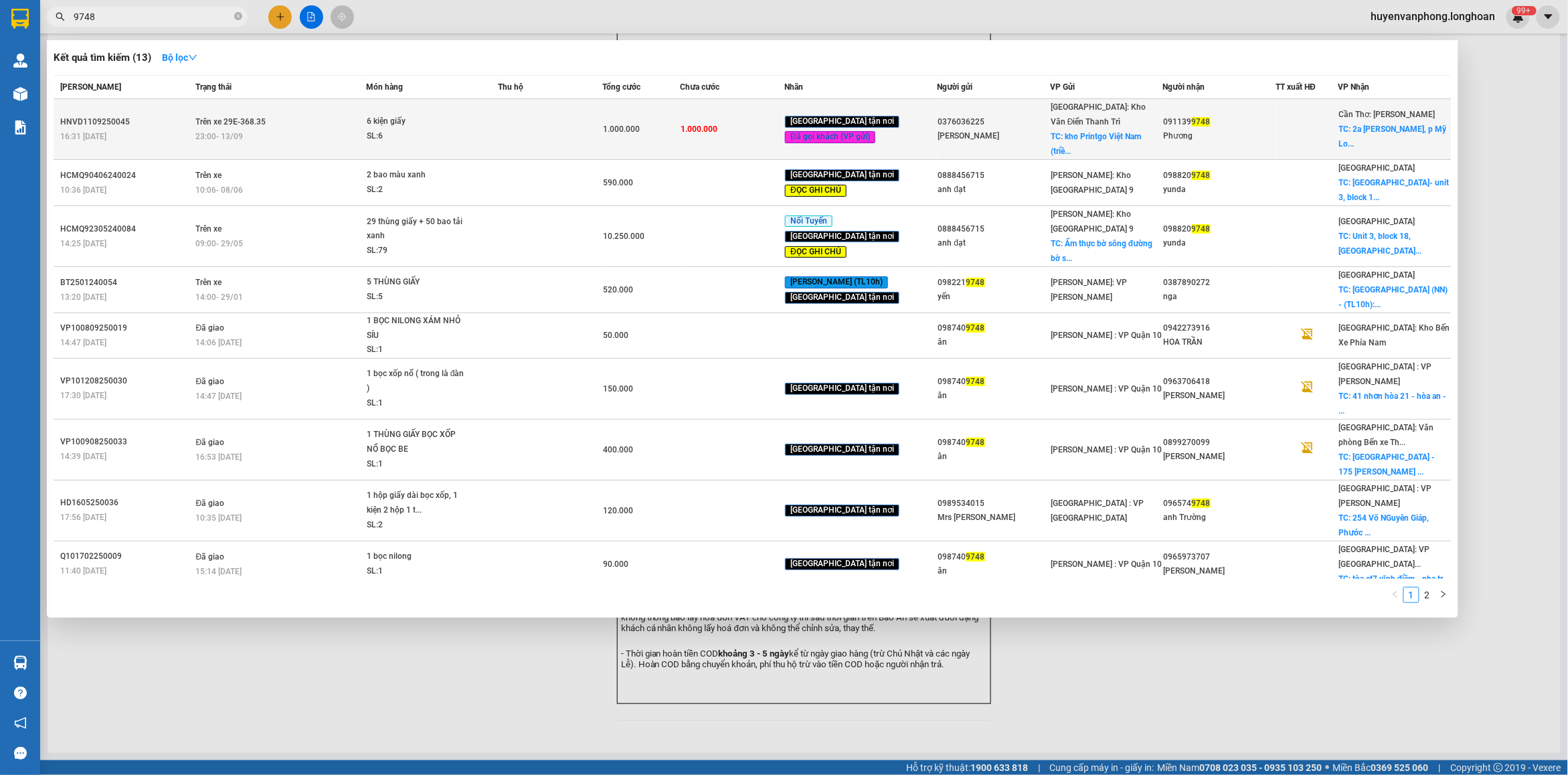
click at [366, 121] on td "Trên xe 29E-368.35 23:00 [DATE]" at bounding box center [279, 129] width 174 height 61
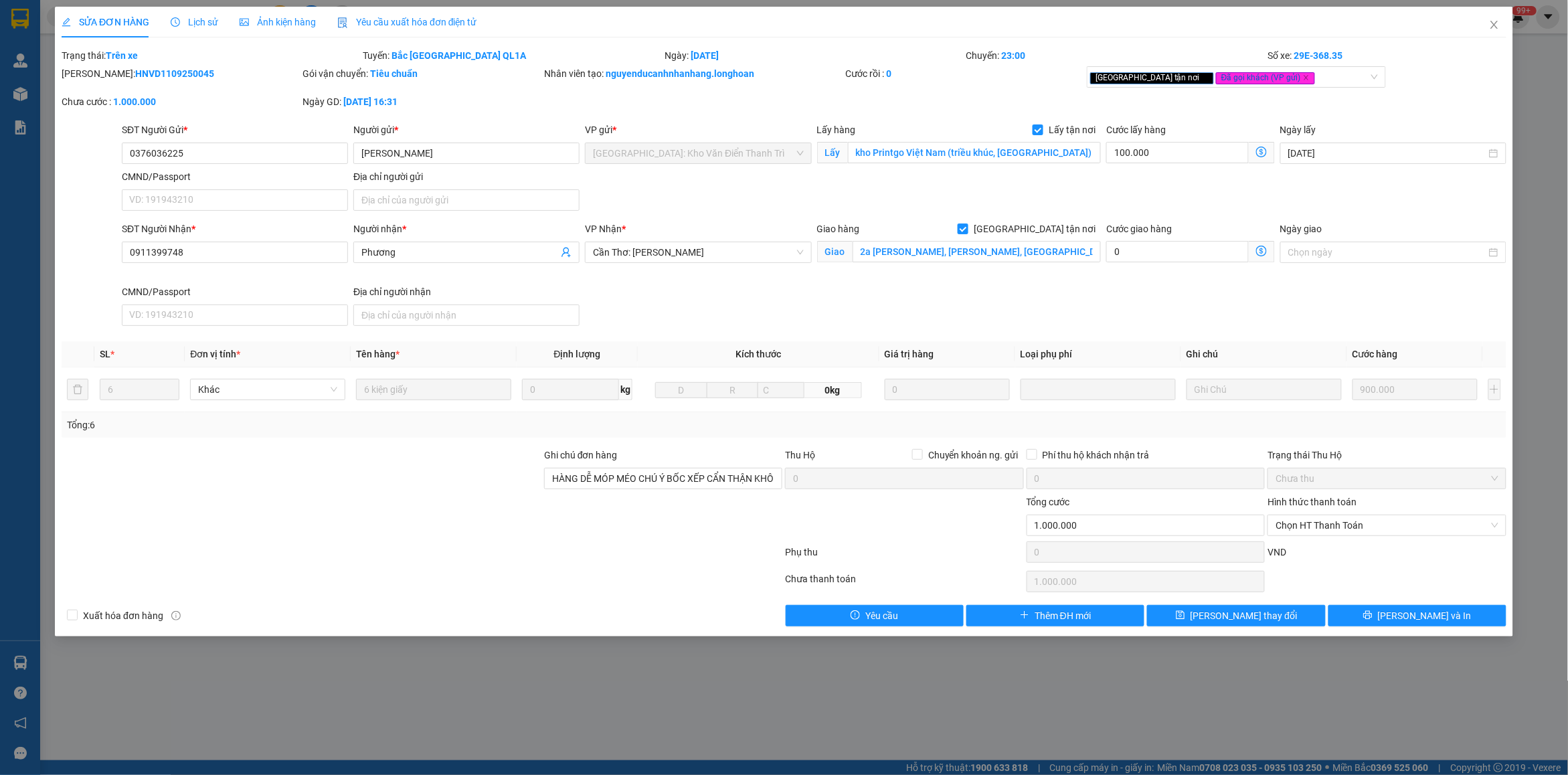
click at [201, 30] on div "Lịch sử" at bounding box center [195, 23] width 48 height 31
